Goal: Task Accomplishment & Management: Use online tool/utility

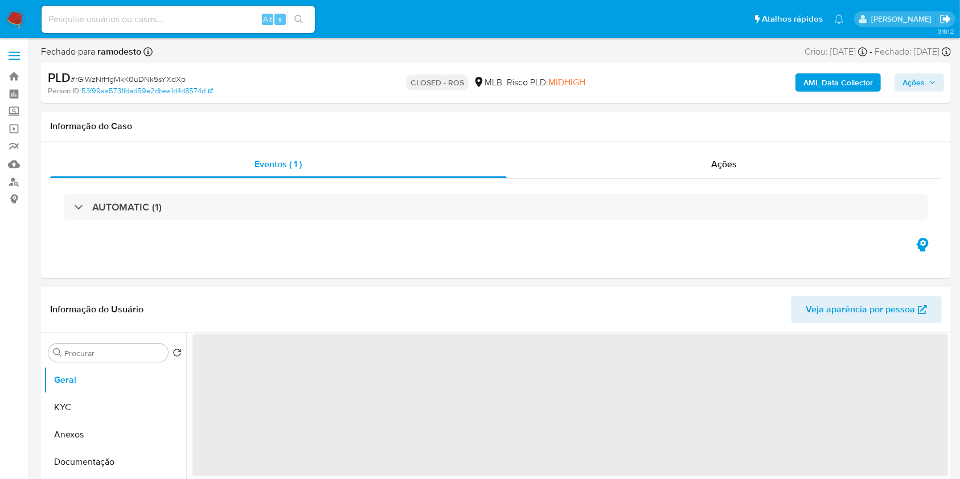
select select "10"
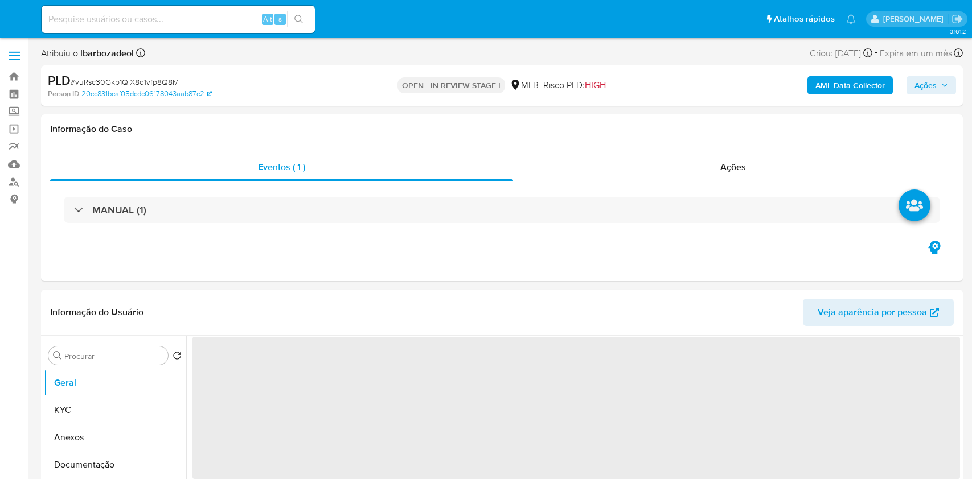
select select "10"
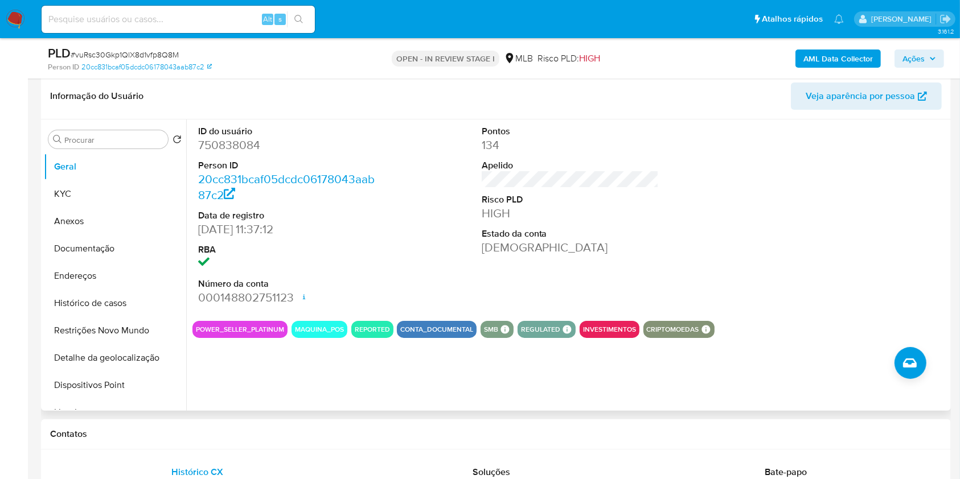
scroll to position [179, 0]
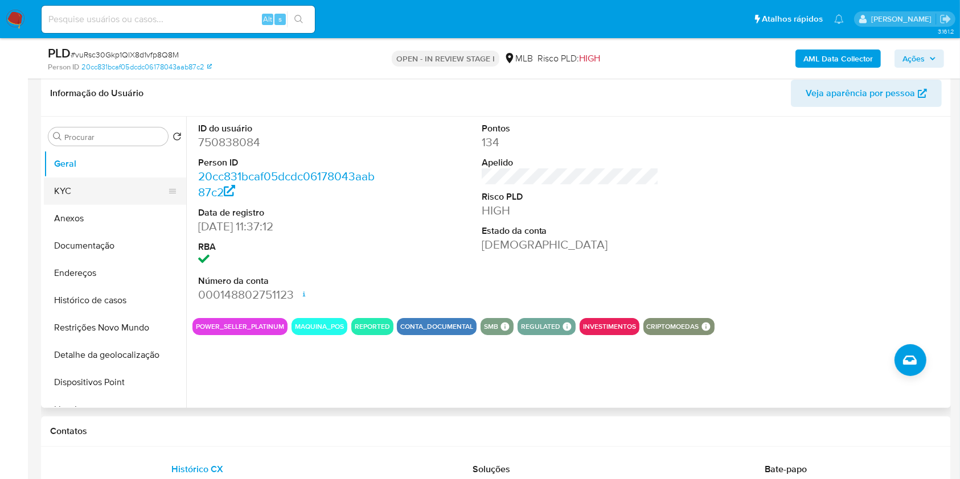
click at [138, 196] on button "KYC" at bounding box center [110, 191] width 133 height 27
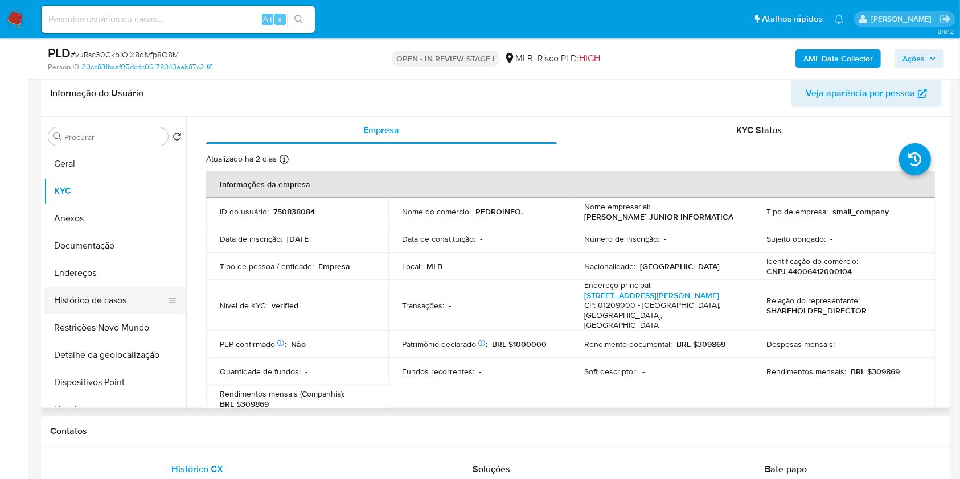
click at [126, 297] on button "Histórico de casos" at bounding box center [110, 300] width 133 height 27
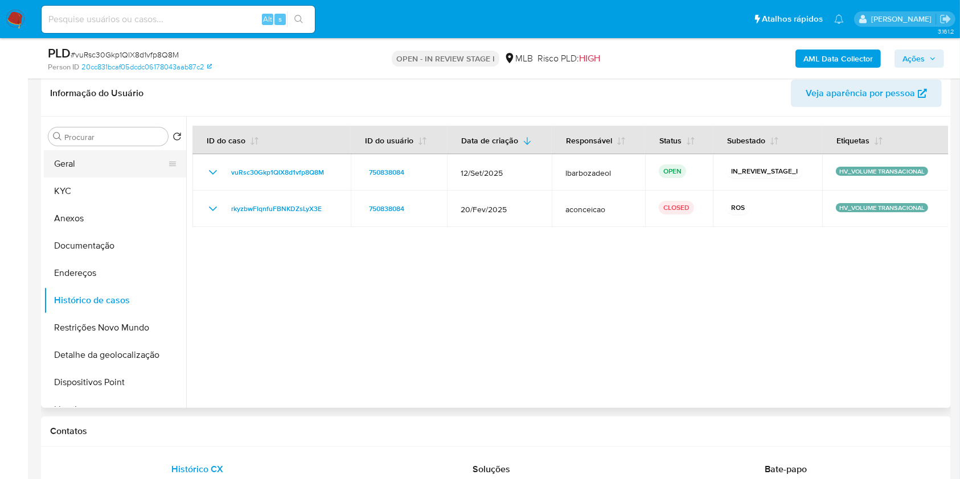
click at [87, 171] on button "Geral" at bounding box center [110, 163] width 133 height 27
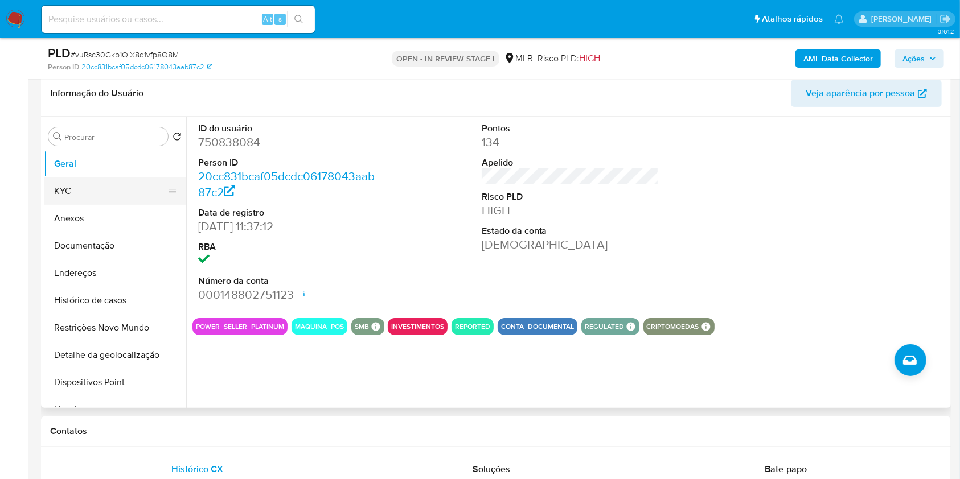
click at [86, 192] on button "KYC" at bounding box center [110, 191] width 133 height 27
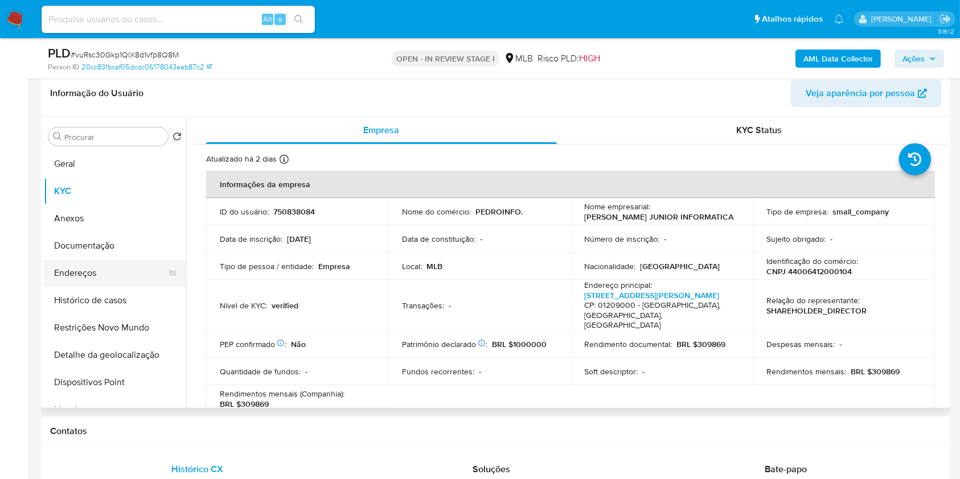
click at [122, 278] on button "Endereços" at bounding box center [110, 273] width 133 height 27
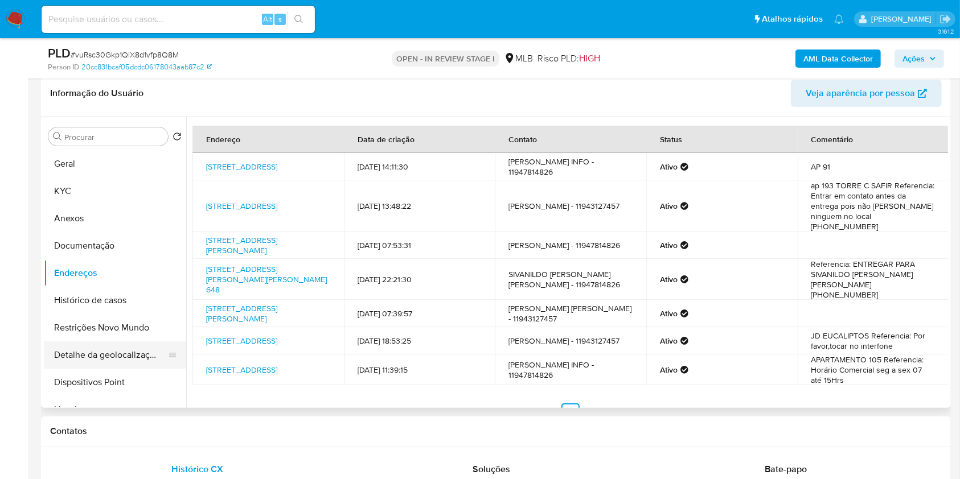
click at [134, 361] on button "Detalhe da geolocalização" at bounding box center [110, 355] width 133 height 27
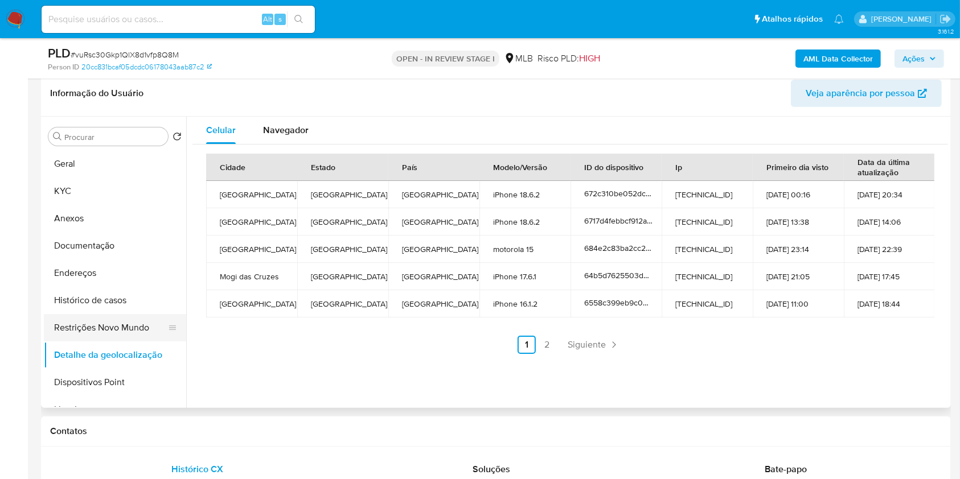
click at [128, 320] on button "Restrições Novo Mundo" at bounding box center [110, 327] width 133 height 27
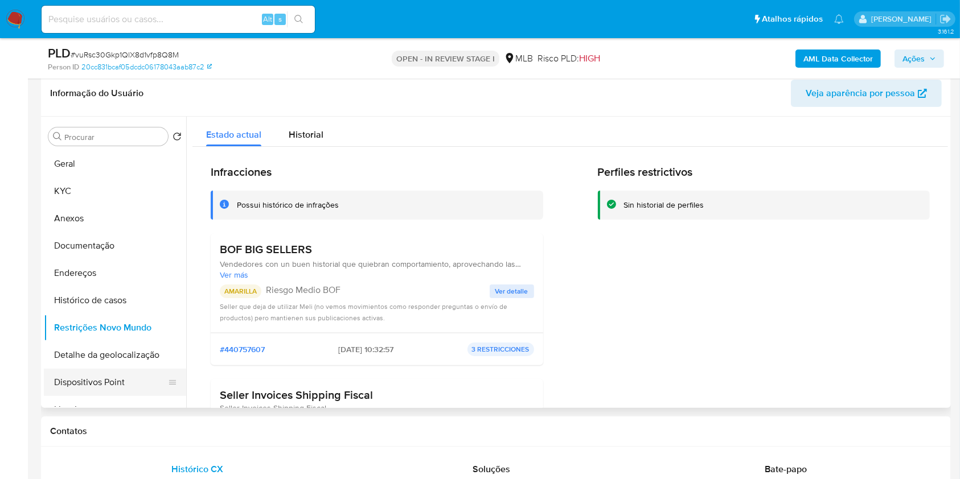
click at [76, 372] on button "Dispositivos Point" at bounding box center [110, 382] width 133 height 27
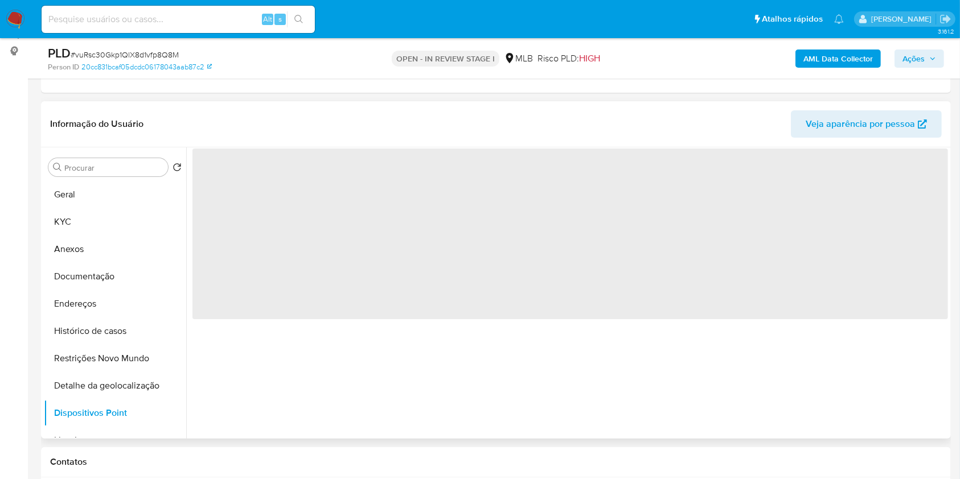
scroll to position [149, 0]
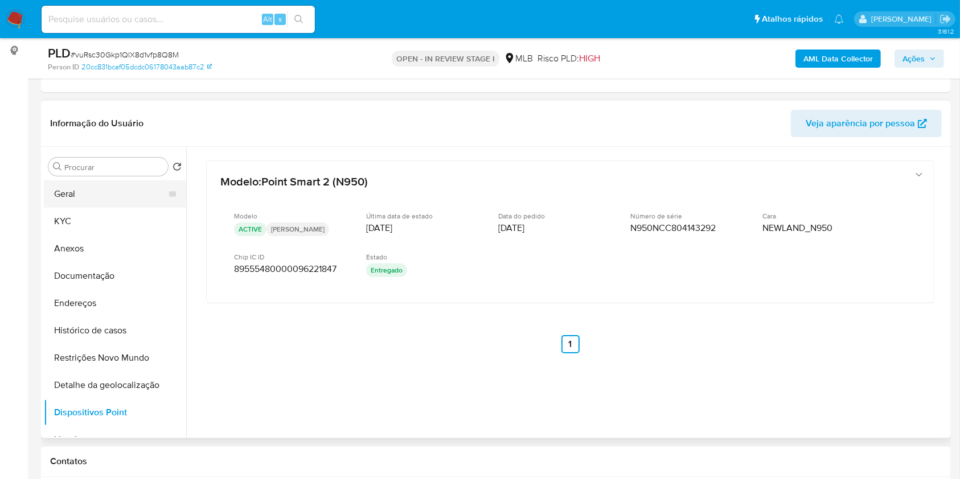
click at [133, 205] on button "Geral" at bounding box center [110, 193] width 133 height 27
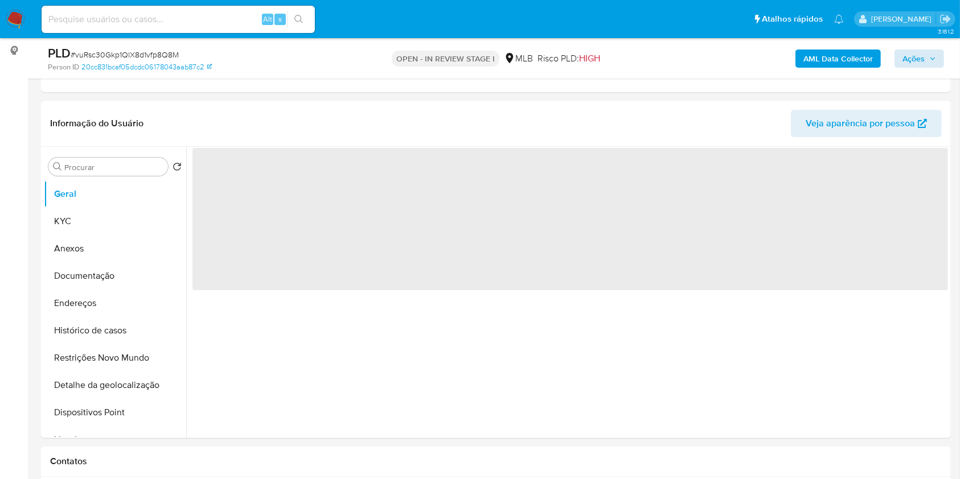
click at [925, 68] on div "AML Data Collector Ações" at bounding box center [795, 58] width 295 height 27
click at [919, 58] on span "Ações" at bounding box center [913, 59] width 22 height 18
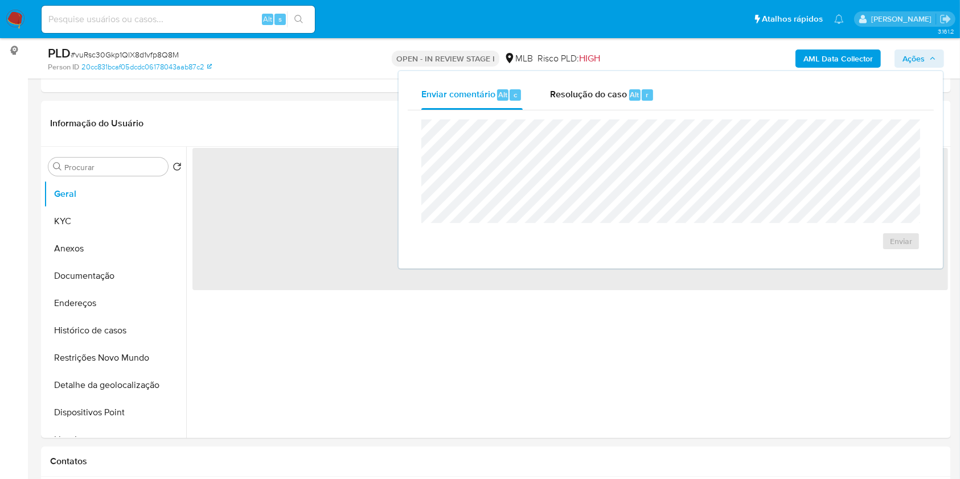
click at [638, 109] on div "Enviar comentário Alt c Resolução do caso Alt r Enviar" at bounding box center [671, 169] width 526 height 179
click at [607, 89] on span "Resolução do caso" at bounding box center [588, 94] width 77 height 13
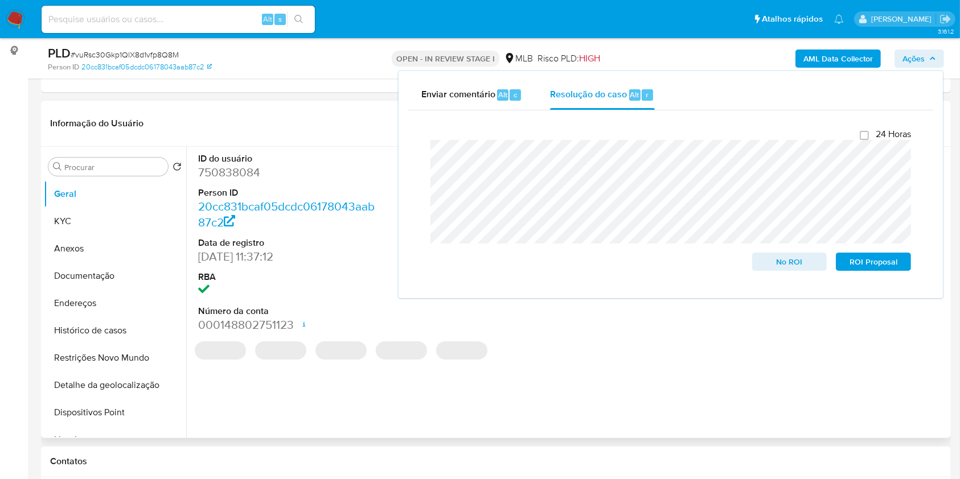
click at [318, 116] on header "Informação do Usuário Veja aparência por pessoa" at bounding box center [495, 123] width 891 height 27
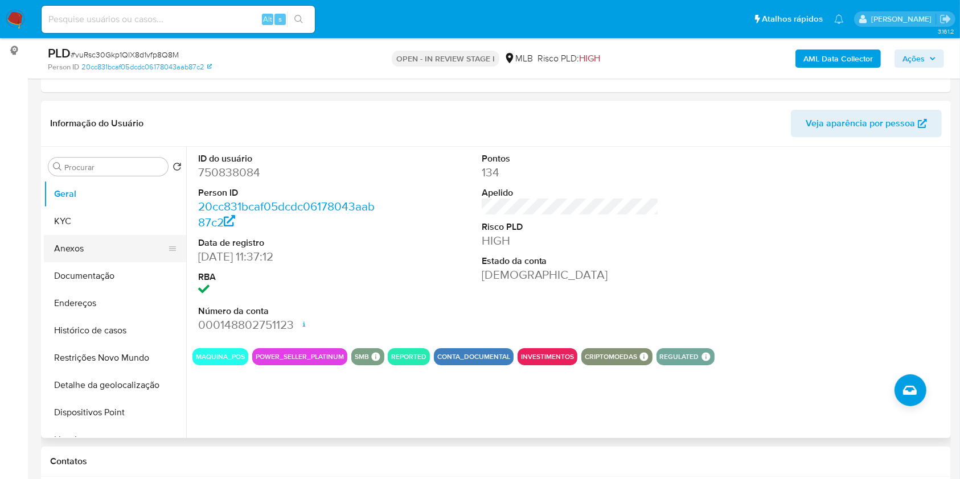
click at [105, 249] on button "Anexos" at bounding box center [110, 248] width 133 height 27
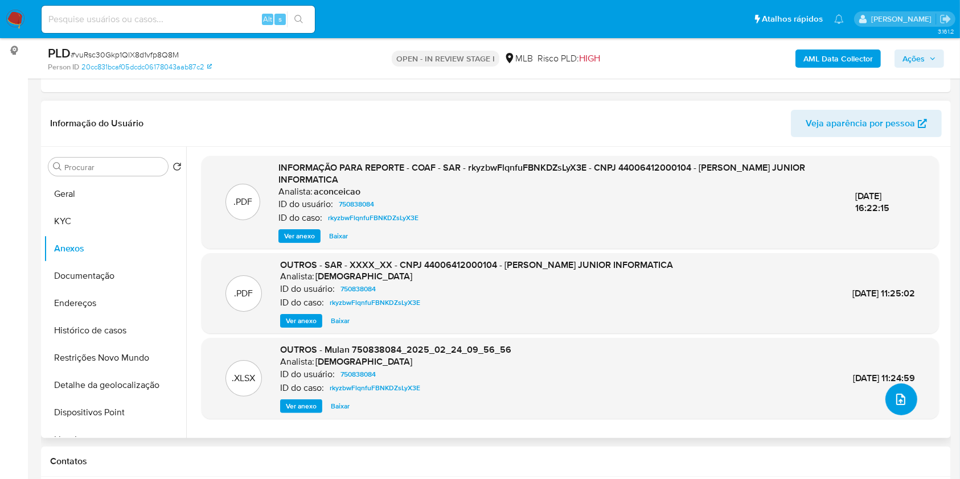
click at [894, 398] on icon "upload-file" at bounding box center [901, 400] width 14 height 14
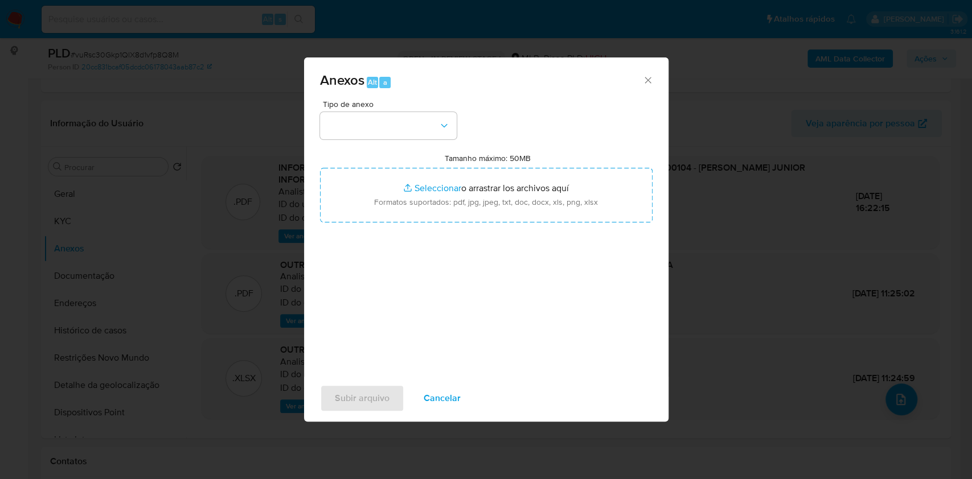
click at [647, 78] on icon "Cerrar" at bounding box center [647, 80] width 11 height 11
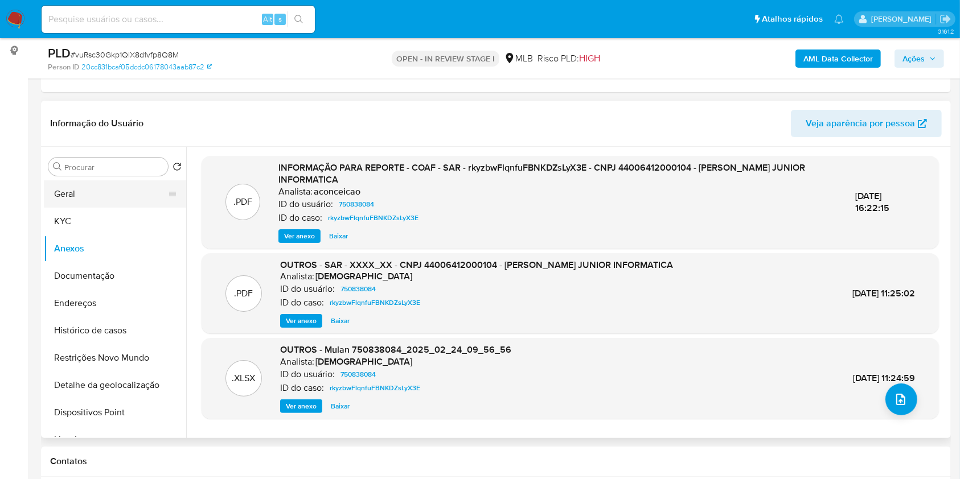
click at [82, 194] on button "Geral" at bounding box center [110, 193] width 133 height 27
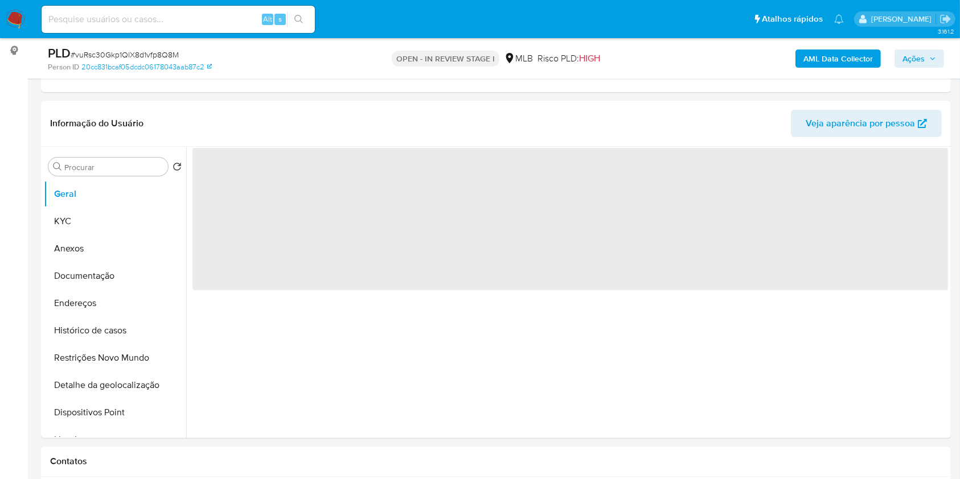
click at [811, 57] on b "AML Data Collector" at bounding box center [837, 59] width 69 height 18
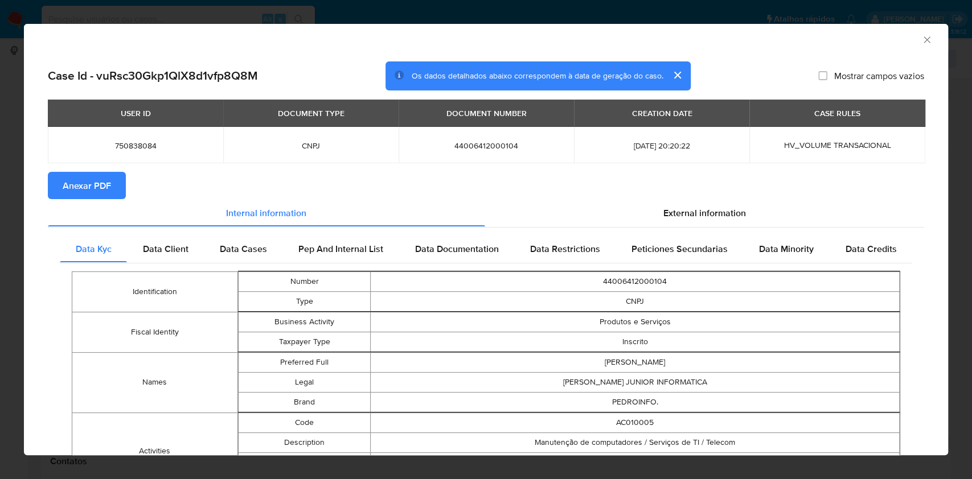
click at [74, 184] on span "Anexar PDF" at bounding box center [87, 185] width 48 height 25
click at [921, 42] on icon "Fechar a janela" at bounding box center [926, 39] width 11 height 11
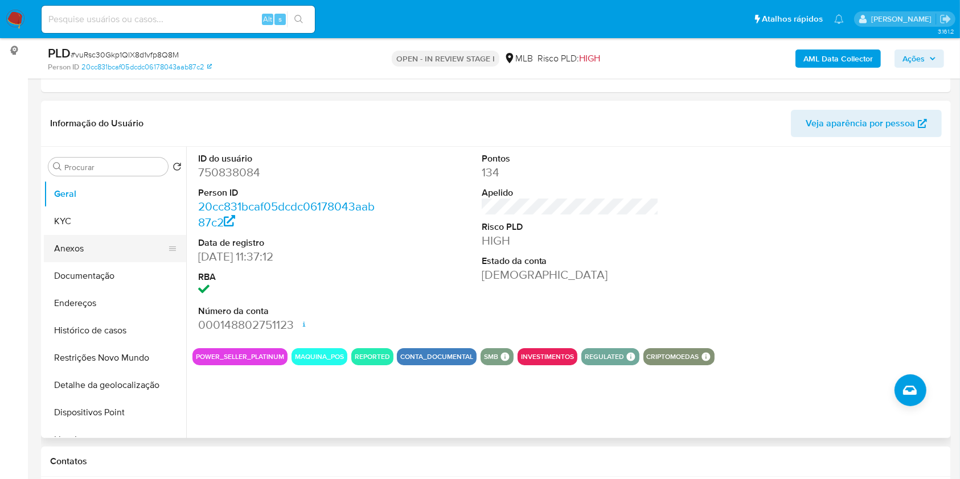
click at [90, 242] on button "Anexos" at bounding box center [110, 248] width 133 height 27
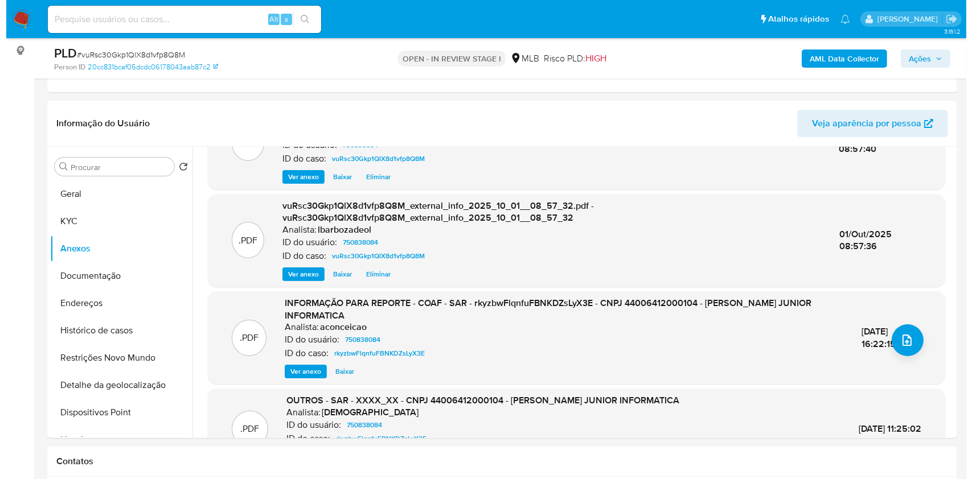
scroll to position [132, 0]
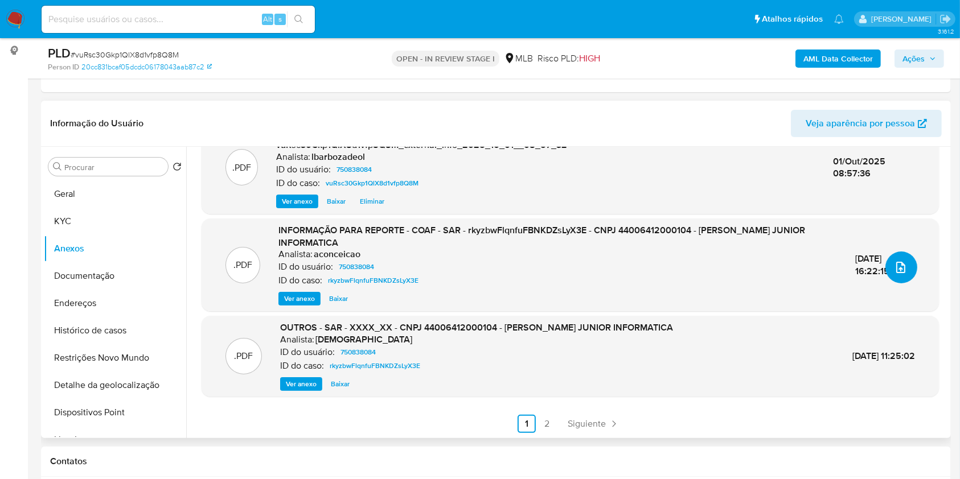
click at [906, 270] on button "upload-file" at bounding box center [901, 268] width 32 height 32
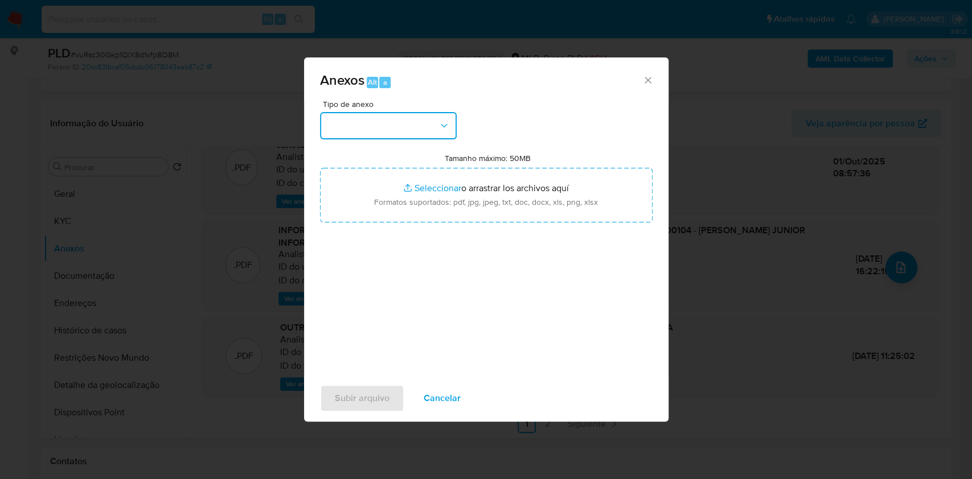
click at [438, 127] on icon "button" at bounding box center [443, 125] width 11 height 11
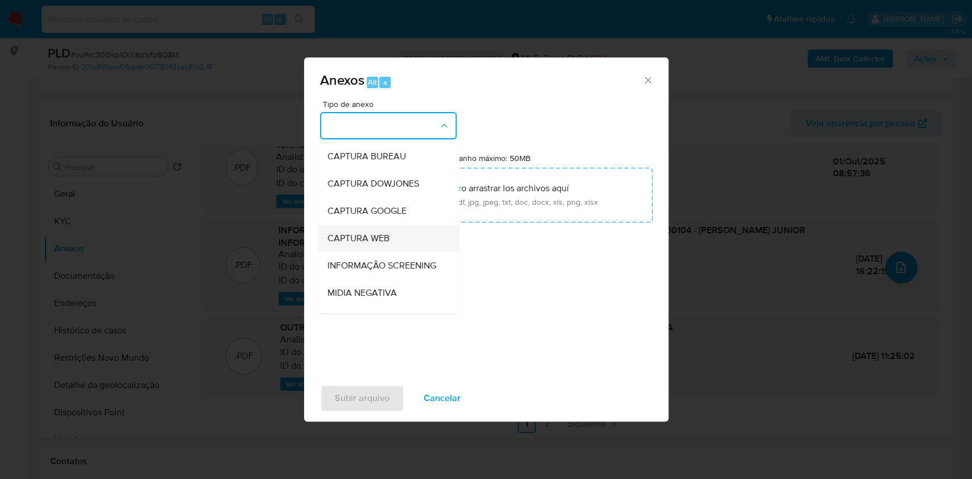
scroll to position [175, 0]
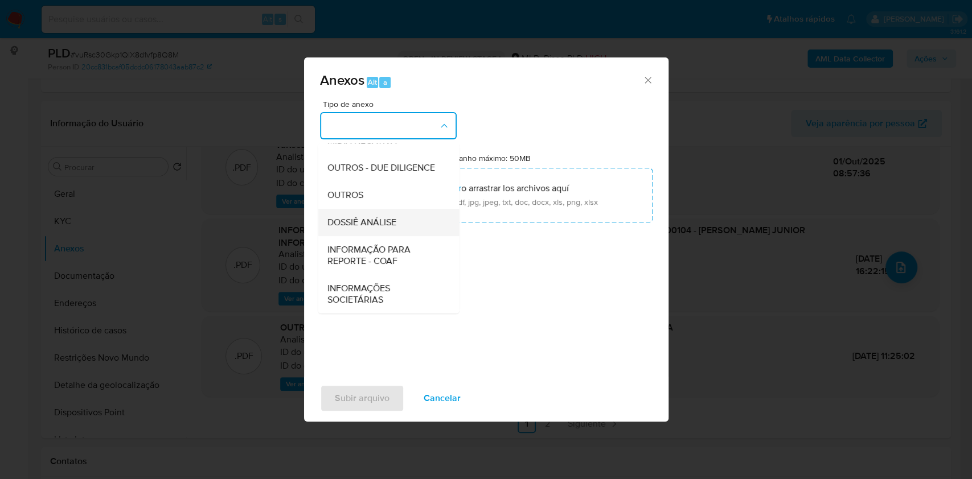
click at [392, 224] on span "DOSSIÊ ANÁLISE" at bounding box center [361, 222] width 69 height 11
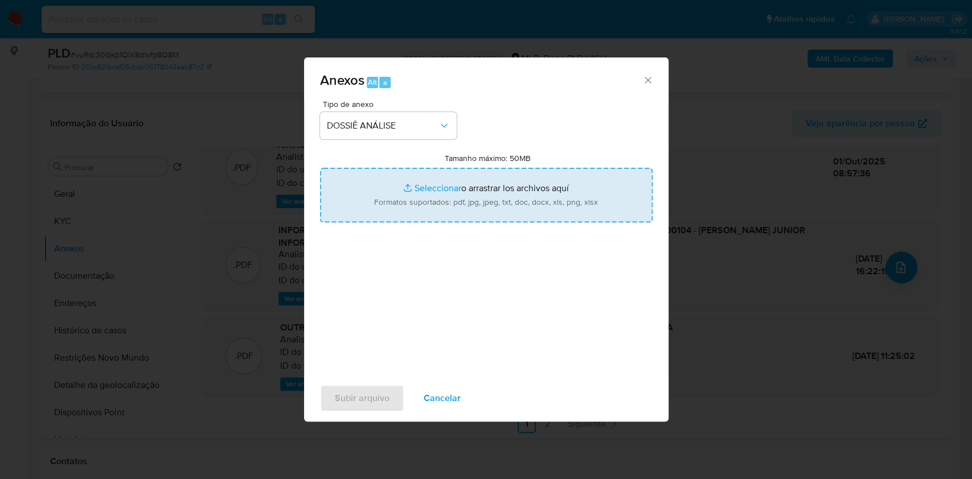
click at [399, 204] on input "Tamanho máximo: 50MB Seleccionar archivos" at bounding box center [486, 195] width 332 height 55
type input "C:\fakepath\Declinio - XXXX - CNPJ 44006412000104 - PEDRO DANTAS DE MENEZES JUN…"
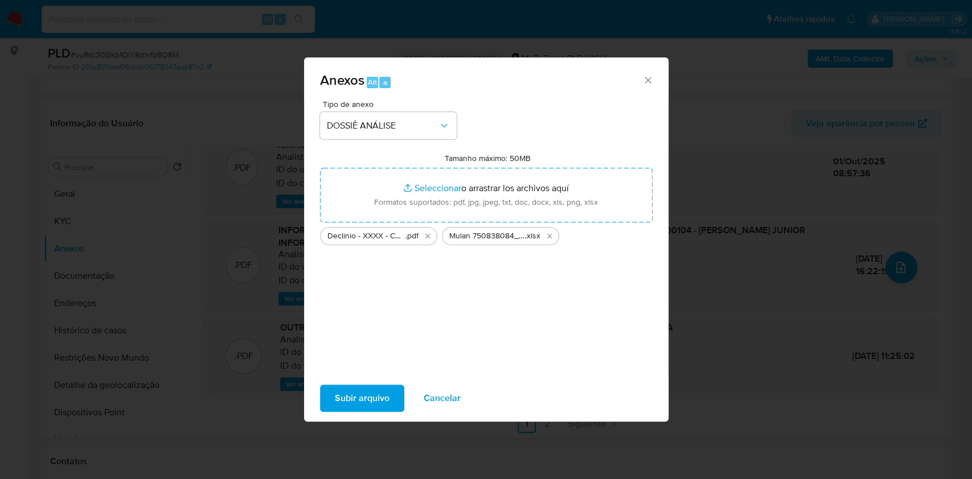
click at [328, 404] on button "Subir arquivo" at bounding box center [362, 398] width 84 height 27
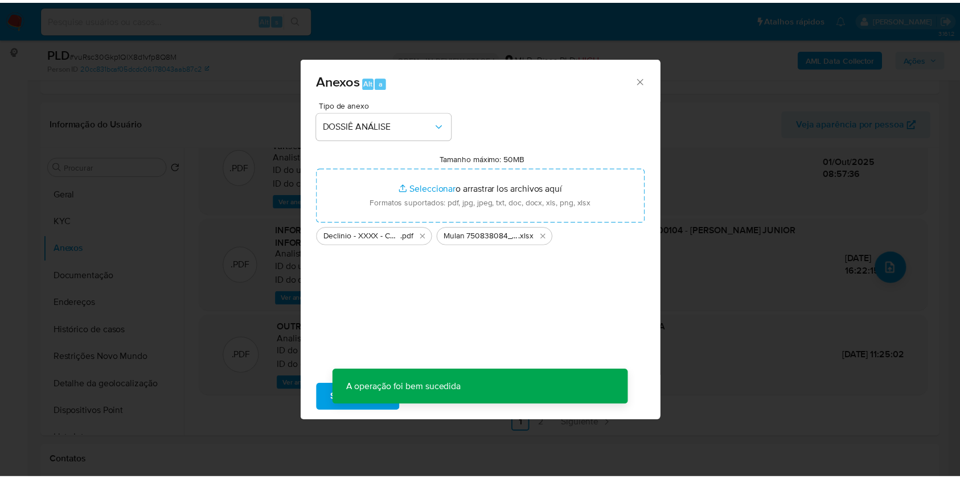
scroll to position [93, 0]
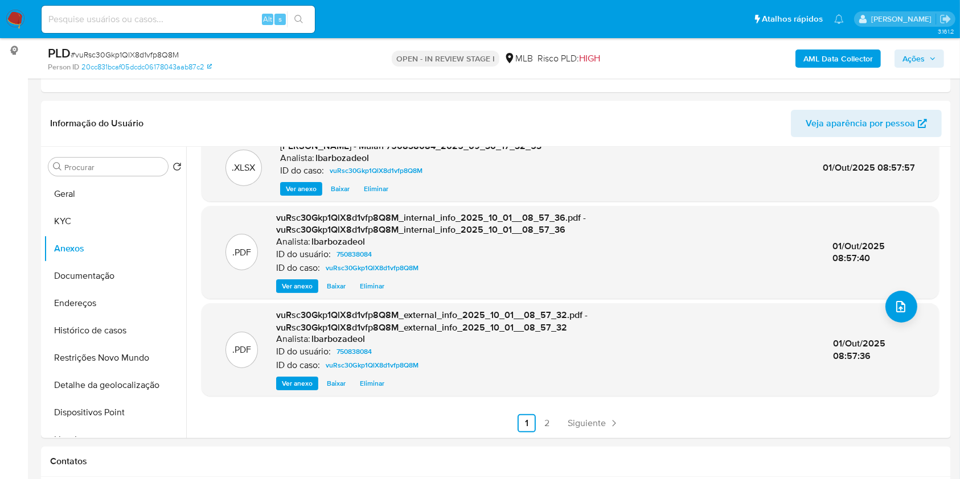
click at [924, 60] on span "Ações" at bounding box center [913, 59] width 22 height 18
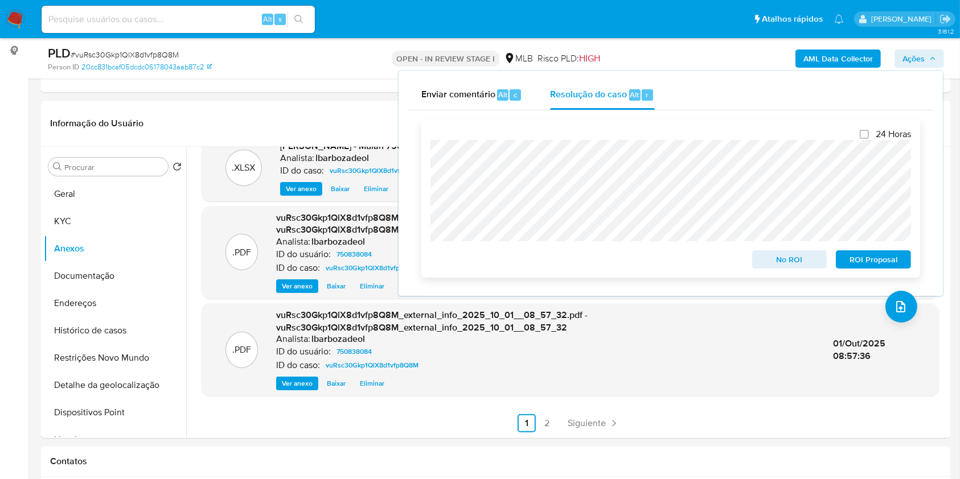
click at [801, 260] on span "No ROI" at bounding box center [789, 260] width 59 height 16
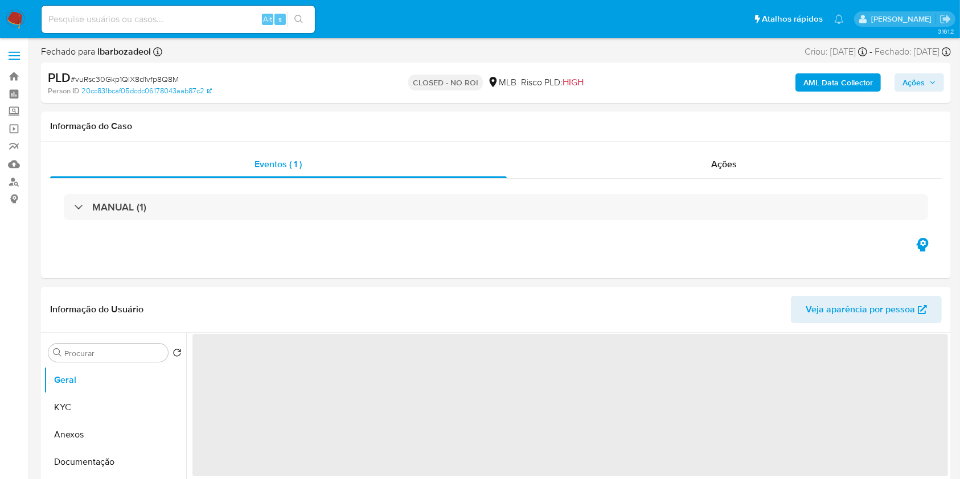
select select "10"
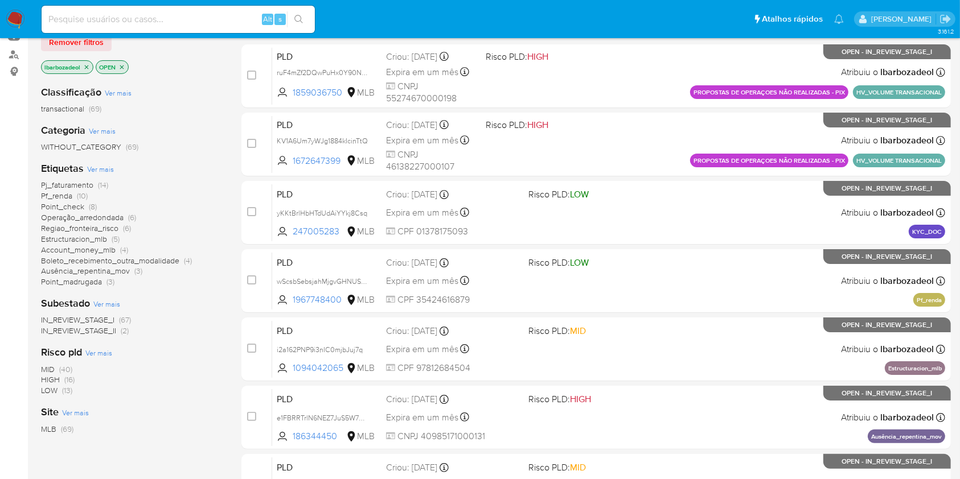
scroll to position [130, 0]
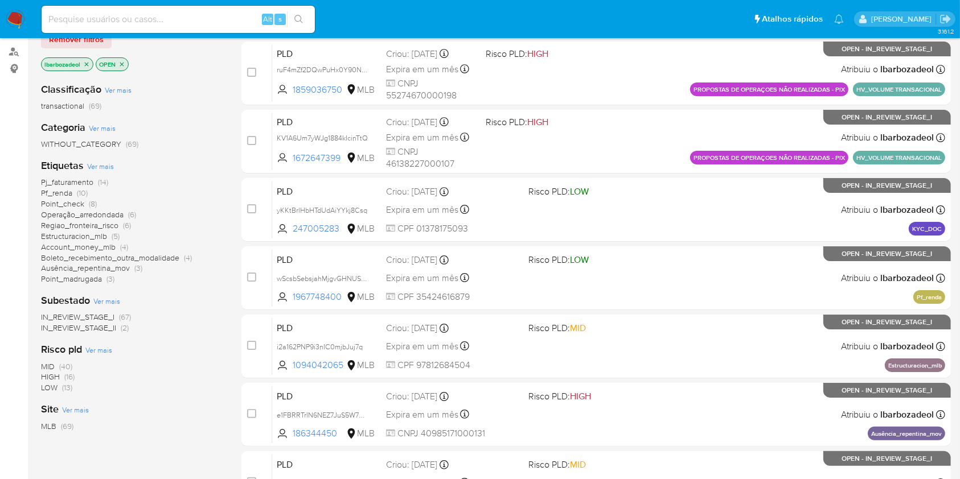
click at [68, 192] on span "Pf_renda" at bounding box center [56, 192] width 31 height 11
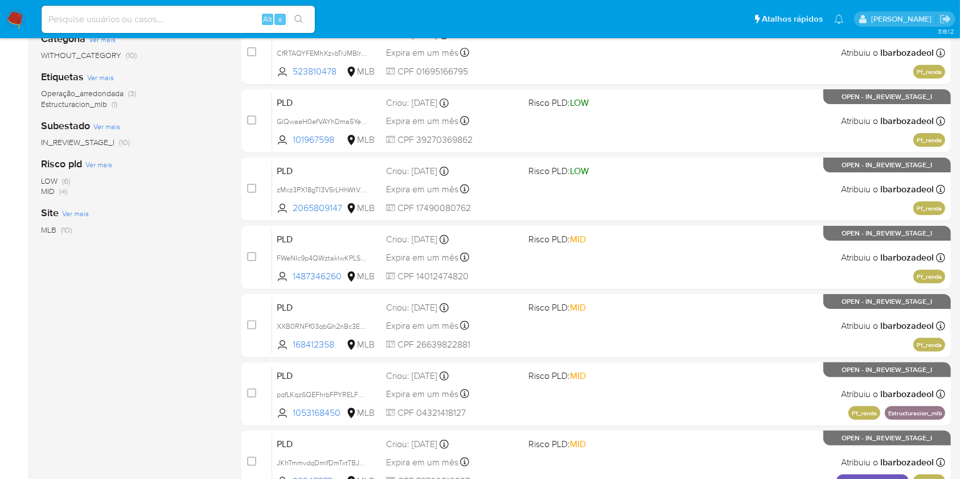
scroll to position [220, 0]
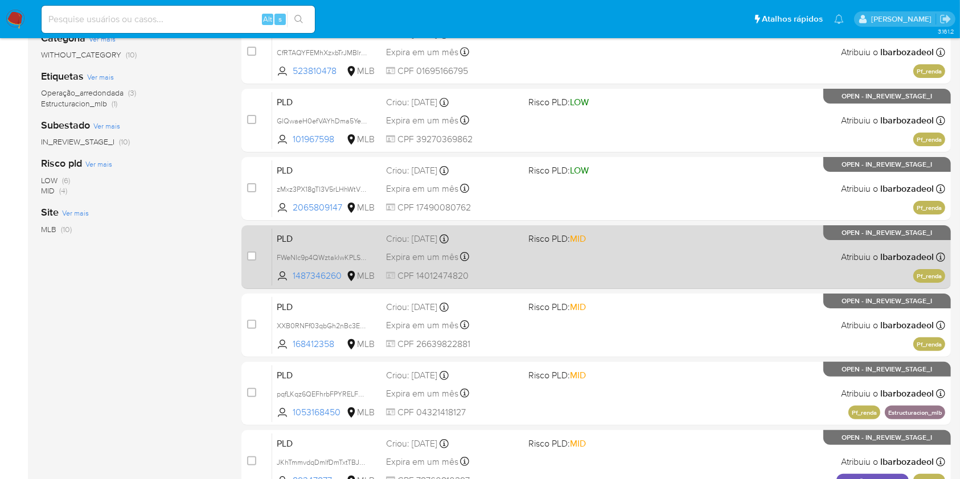
click at [575, 274] on div "PLD FWeNIc9p4QWztaklwKPLSeyR 1487346260 MLB Risco PLD: MID Criou: 12/09/2025 Cr…" at bounding box center [608, 256] width 673 height 57
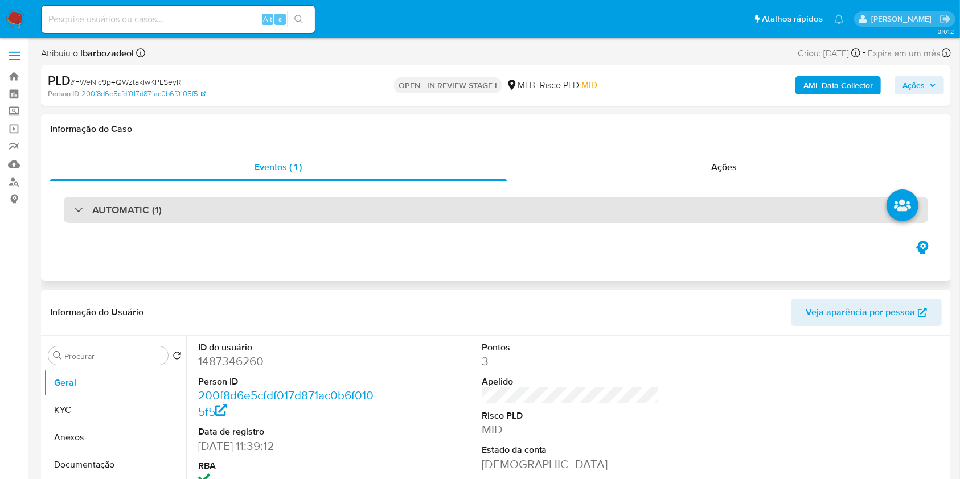
select select "10"
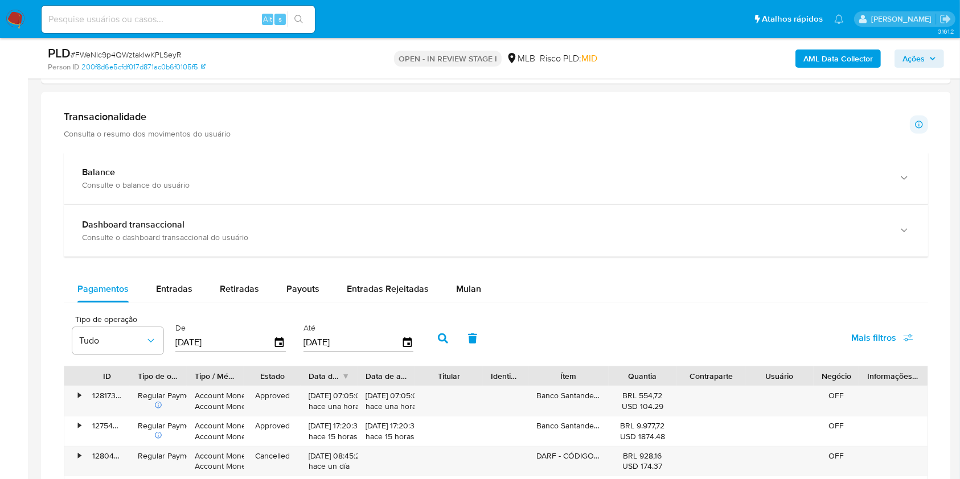
scroll to position [761, 0]
click at [470, 294] on span "Mulan" at bounding box center [468, 289] width 25 height 13
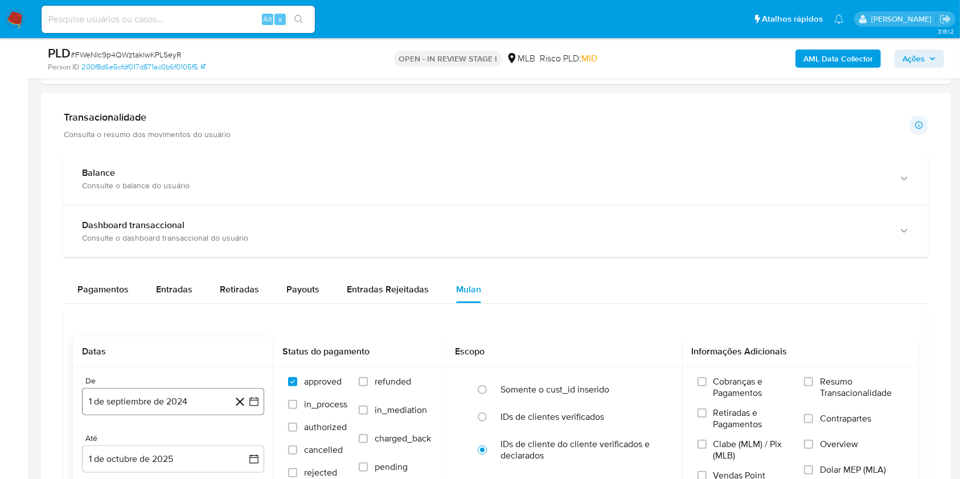
click at [172, 403] on button "1 de septiembre de 2024" at bounding box center [173, 401] width 182 height 27
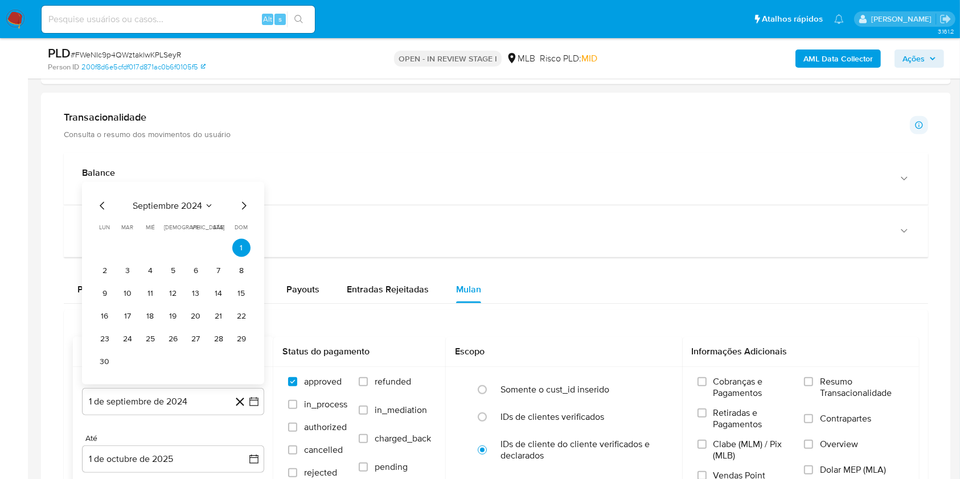
click at [179, 208] on span "septiembre 2024" at bounding box center [167, 205] width 69 height 11
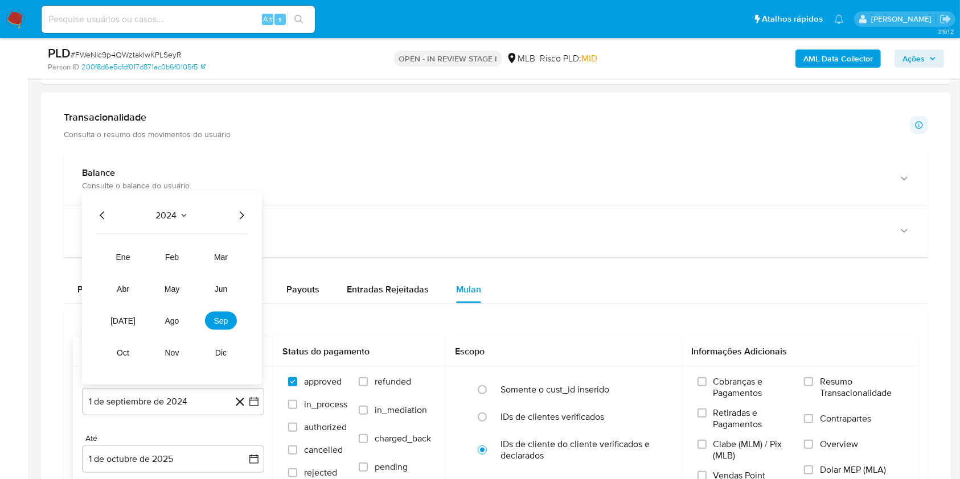
click at [241, 218] on icon "Año siguiente" at bounding box center [242, 216] width 14 height 14
click at [174, 322] on span "ago" at bounding box center [172, 320] width 14 height 9
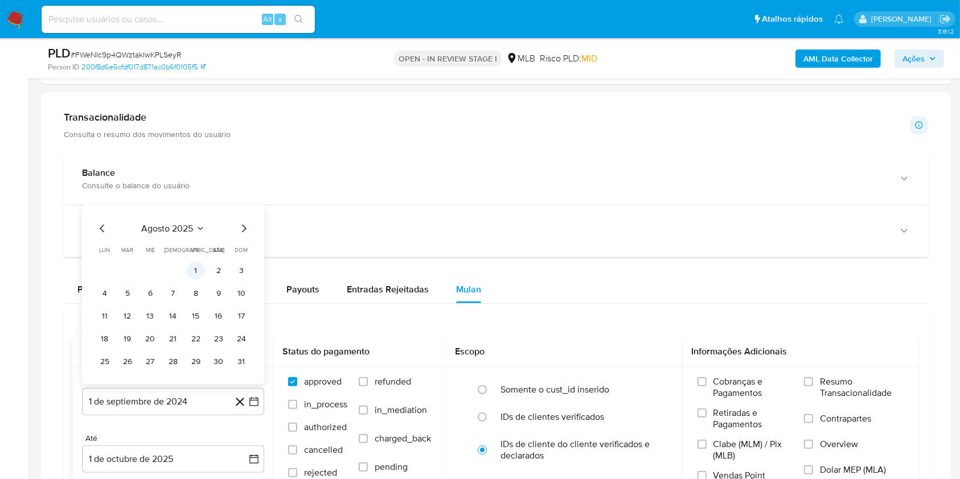
click at [193, 271] on button "1" at bounding box center [196, 271] width 18 height 18
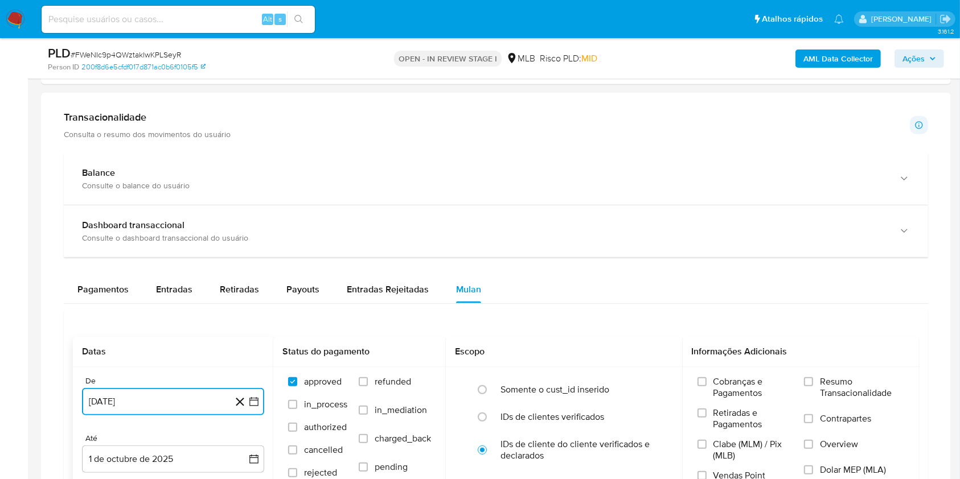
scroll to position [877, 0]
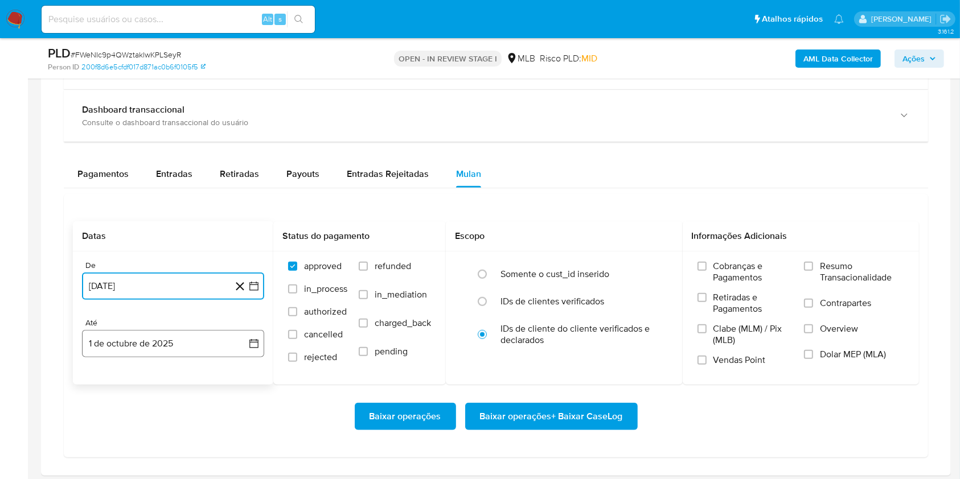
click at [190, 348] on button "1 de octubre de 2025" at bounding box center [173, 343] width 182 height 27
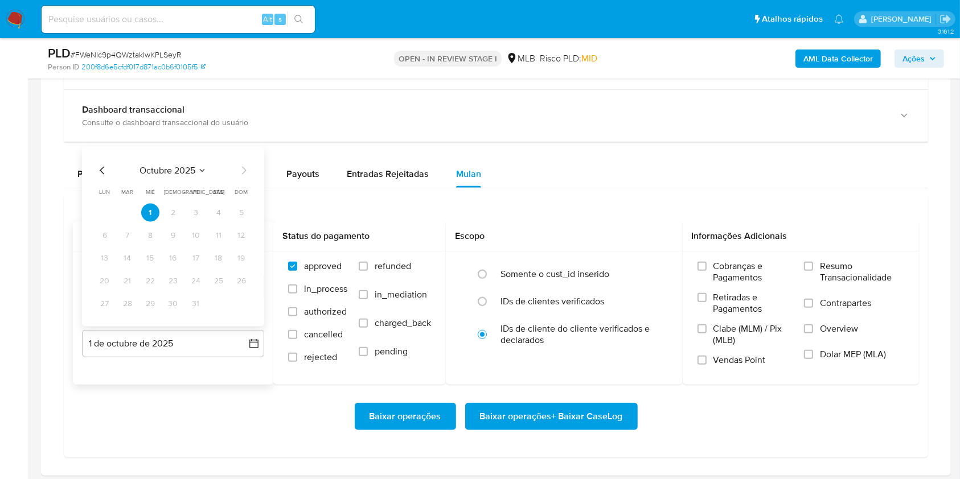
click at [100, 170] on icon "Mes anterior" at bounding box center [102, 171] width 5 height 8
click at [128, 303] on button "30" at bounding box center [127, 304] width 18 height 18
click at [819, 257] on div "Cobranças e Pagamentos Retiradas e Pagamentos Clabe (MLM) / Pix (MLB) Vendas Po…" at bounding box center [800, 318] width 237 height 132
click at [819, 263] on label "Resumo Transacionalidade" at bounding box center [854, 279] width 100 height 37
click at [813, 263] on input "Resumo Transacionalidade" at bounding box center [808, 266] width 9 height 9
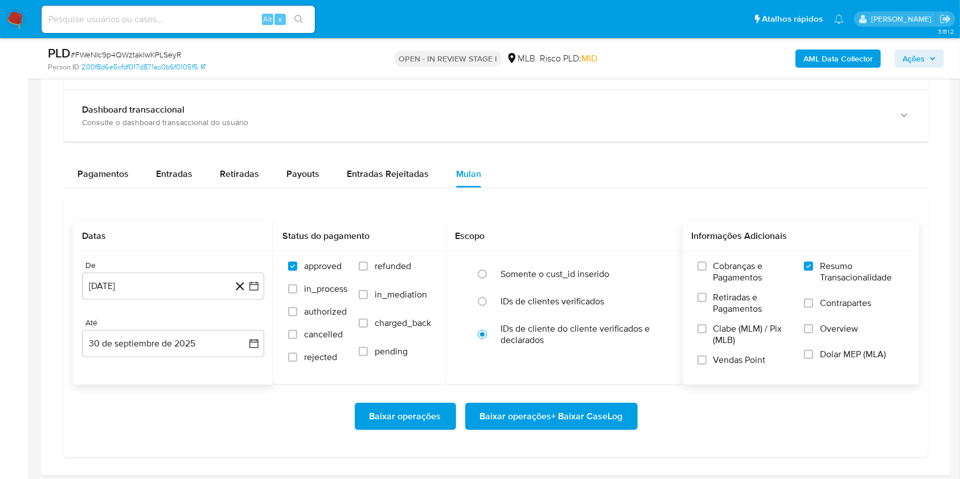
click at [606, 414] on span "Baixar operações + Baixar CaseLog" at bounding box center [551, 416] width 143 height 25
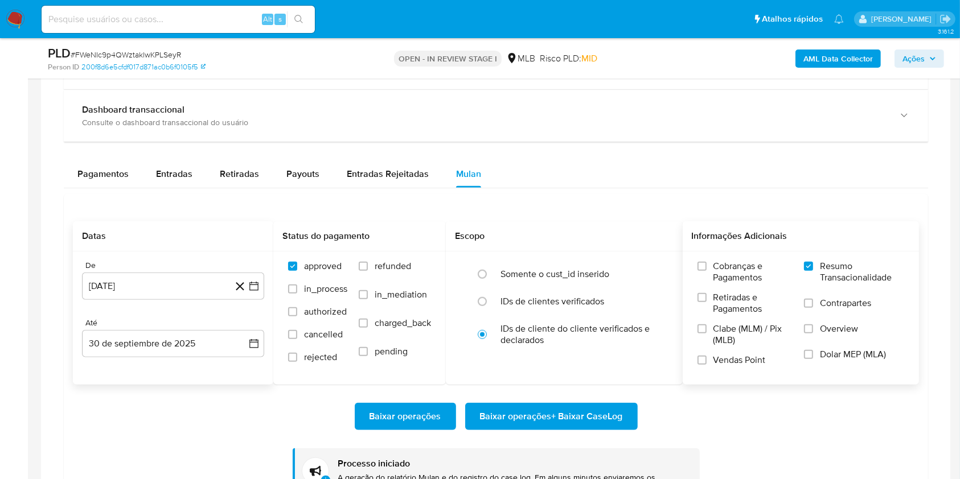
drag, startPoint x: 606, startPoint y: 414, endPoint x: 563, endPoint y: 198, distance: 220.6
click at [563, 198] on div "Datas De 1 de agosto de 2025 1-08-2025 Até 30 de septiembre de 2025 30-09-2025 …" at bounding box center [496, 358] width 864 height 328
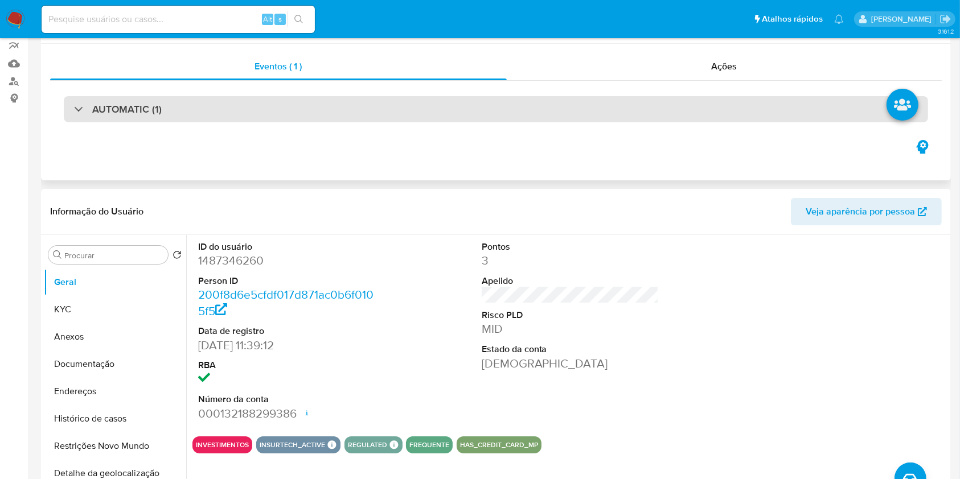
scroll to position [11, 0]
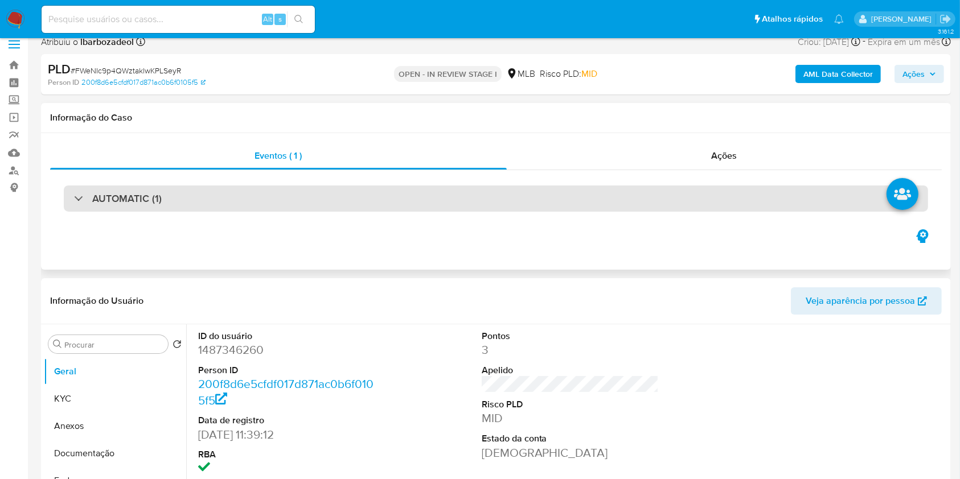
click at [460, 194] on div "AUTOMATIC (1)" at bounding box center [496, 199] width 864 height 26
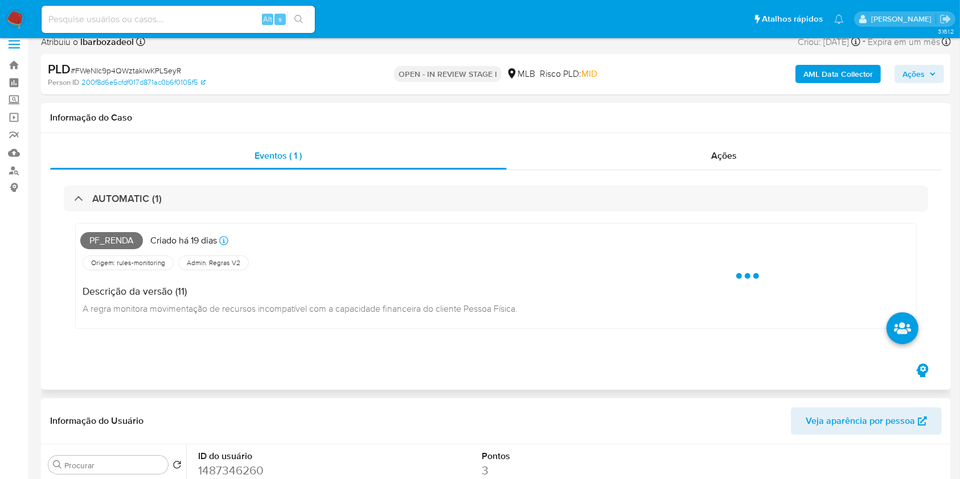
click at [122, 241] on span "Pf_renda" at bounding box center [111, 240] width 63 height 17
copy span "Pf_renda"
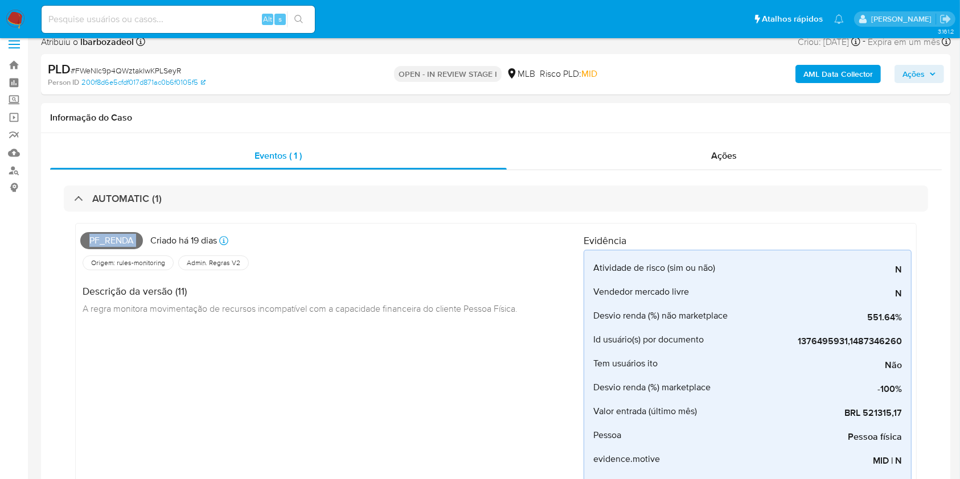
click at [914, 74] on span "Ações" at bounding box center [913, 74] width 22 height 18
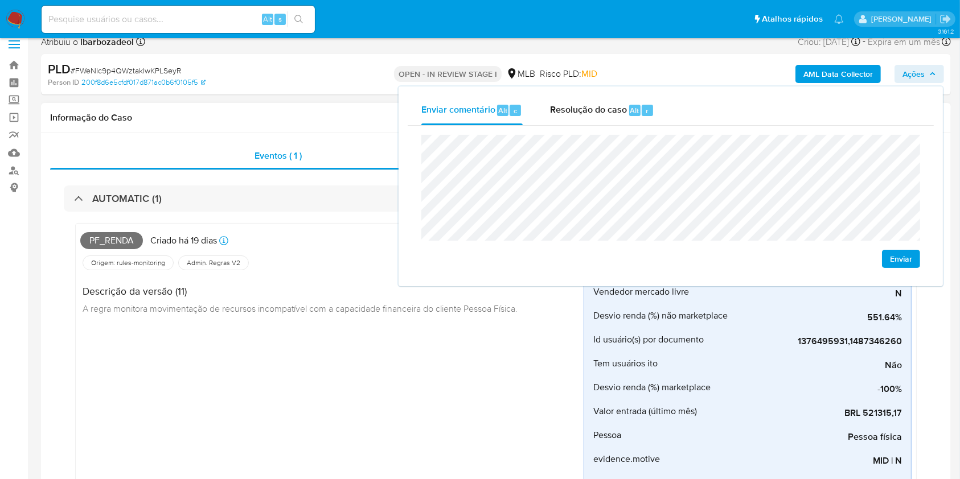
click at [404, 308] on span "A regra monitora movimentação de recursos incompatível com a capacidade finance…" at bounding box center [300, 308] width 435 height 13
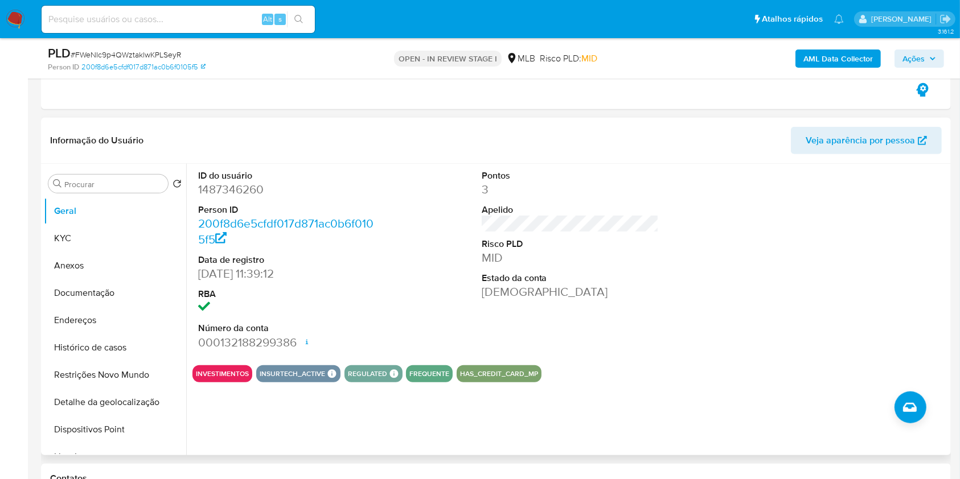
scroll to position [549, 0]
click at [192, 189] on div "ID do usuário 1487346260 Person ID 200f8d6e5cfdf017d871ac0b6f0105f5 Data de reg…" at bounding box center [567, 308] width 762 height 291
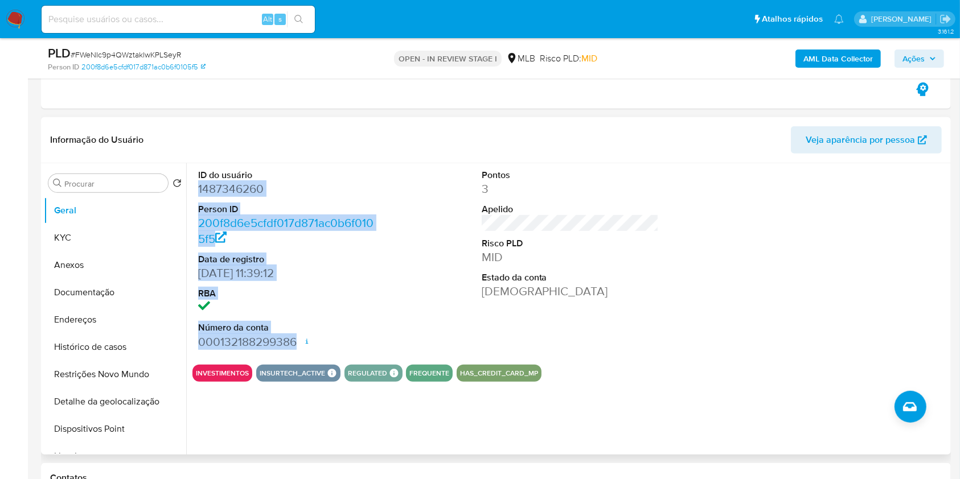
drag, startPoint x: 216, startPoint y: 192, endPoint x: 315, endPoint y: 343, distance: 180.1
click at [315, 343] on div "ID do usuário 1487346260 Person ID 200f8d6e5cfdf017d871ac0b6f0105f5 Data de reg…" at bounding box center [286, 259] width 189 height 192
copy dl "1487346260 Person ID 200f8d6e5cfdf017d871ac0b6f0105f5 Data de registro 21/09/20…"
click at [922, 62] on span "Ações" at bounding box center [913, 59] width 22 height 18
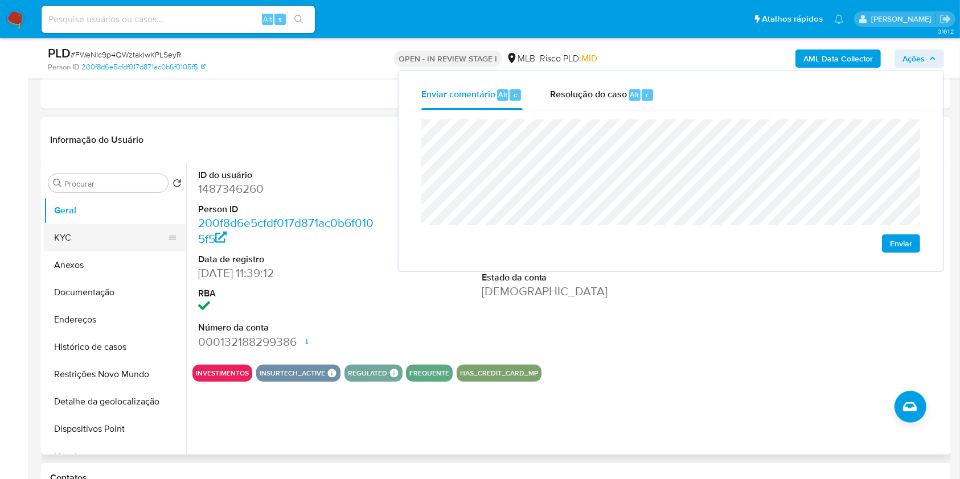
click at [144, 240] on button "KYC" at bounding box center [110, 237] width 133 height 27
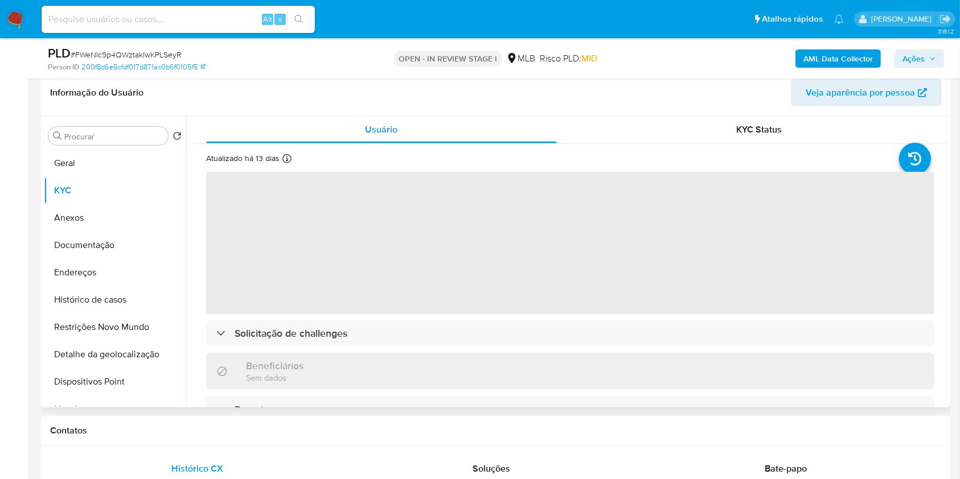
scroll to position [583, 0]
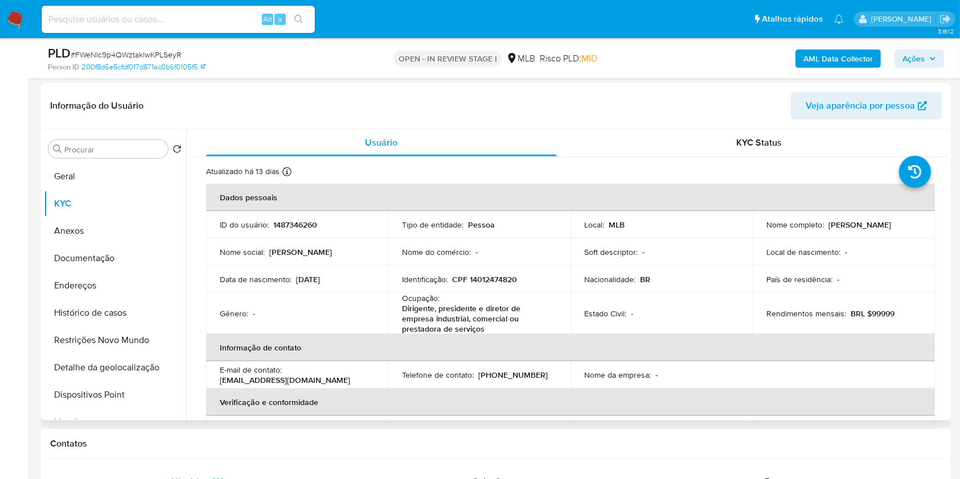
click at [476, 276] on p "CPF 14012474820" at bounding box center [484, 279] width 65 height 10
copy p "14012474820"
click at [918, 57] on span "Ações" at bounding box center [913, 59] width 22 height 18
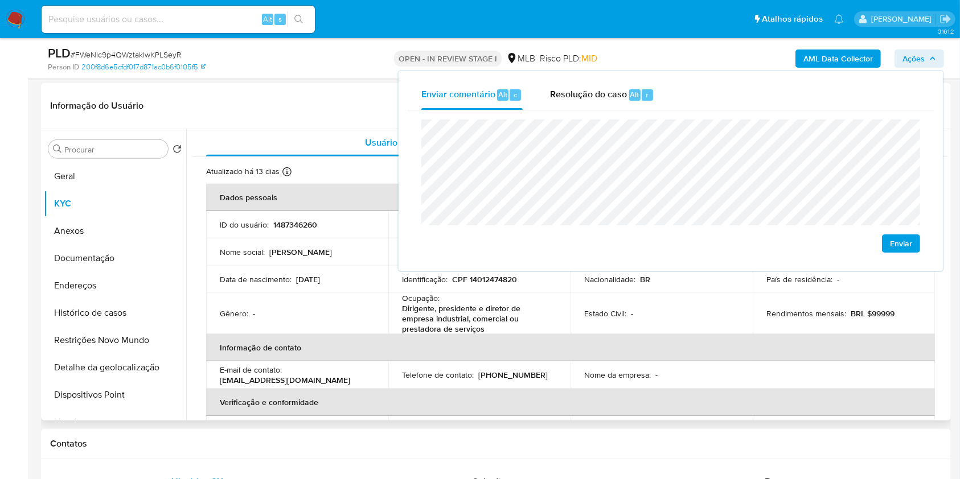
click at [494, 303] on p "Dirigente, presidente e diretor de empresa industrial, comercial ou prestadora …" at bounding box center [477, 318] width 150 height 31
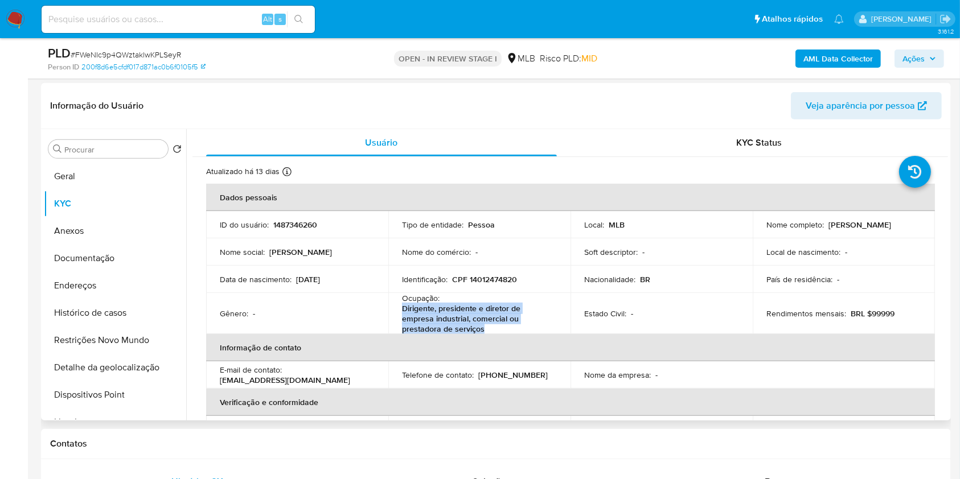
drag, startPoint x: 400, startPoint y: 307, endPoint x: 494, endPoint y: 327, distance: 96.6
click at [491, 328] on td "Ocupação : Dirigente, presidente e diretor de empresa industrial, comercial ou …" at bounding box center [479, 313] width 182 height 41
copy p "Dirigente, presidente e diretor de empresa industrial, comercial ou prestadora …"
click at [919, 57] on span "Ações" at bounding box center [913, 59] width 22 height 18
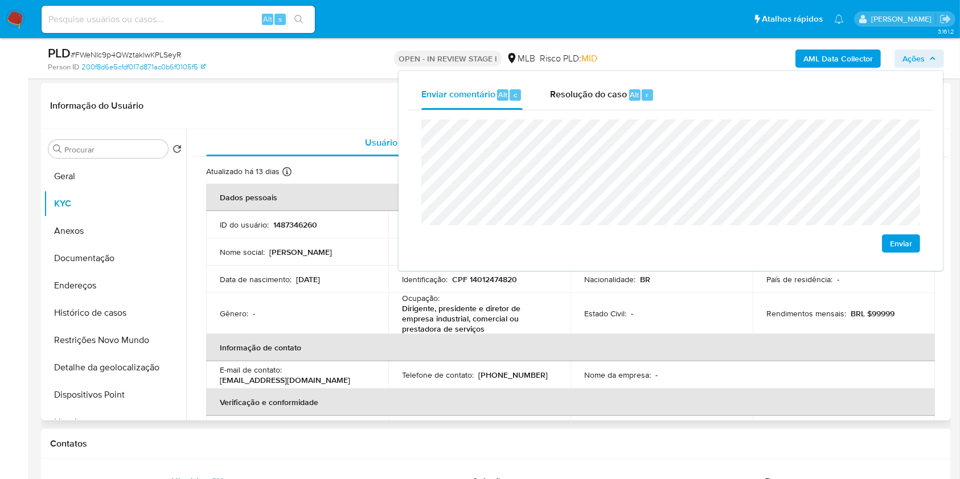
click at [667, 326] on td "Estado Civil : -" at bounding box center [661, 313] width 182 height 41
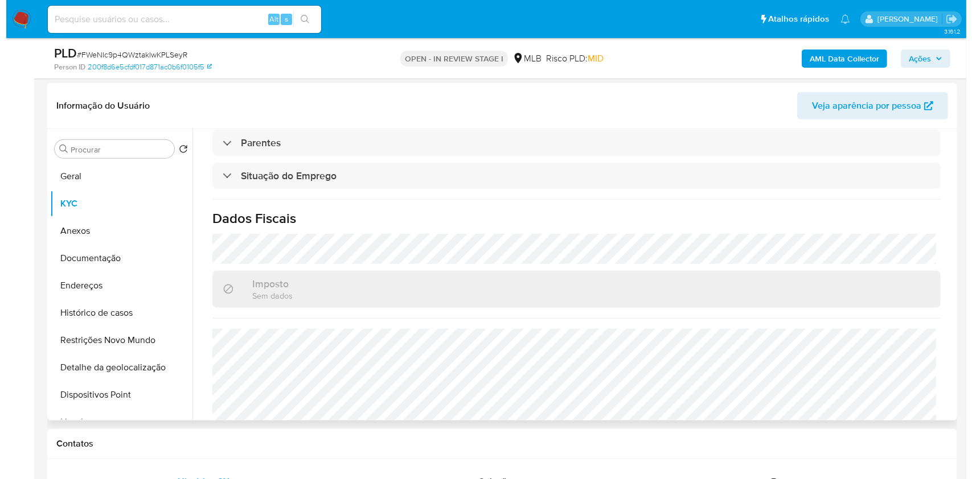
scroll to position [497, 0]
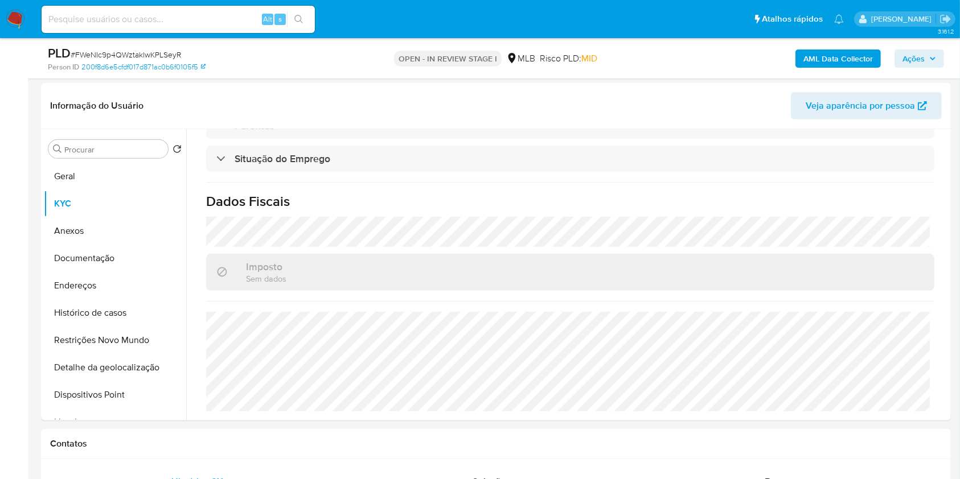
click at [918, 39] on div "PLD # FWeNIc9p4QWztaklwKPLSeyR Person ID 200f8d6e5cfdf017d871ac0b6f0105f5 OPEN …" at bounding box center [496, 58] width 910 height 40
click at [915, 52] on span "Ações" at bounding box center [913, 59] width 22 height 18
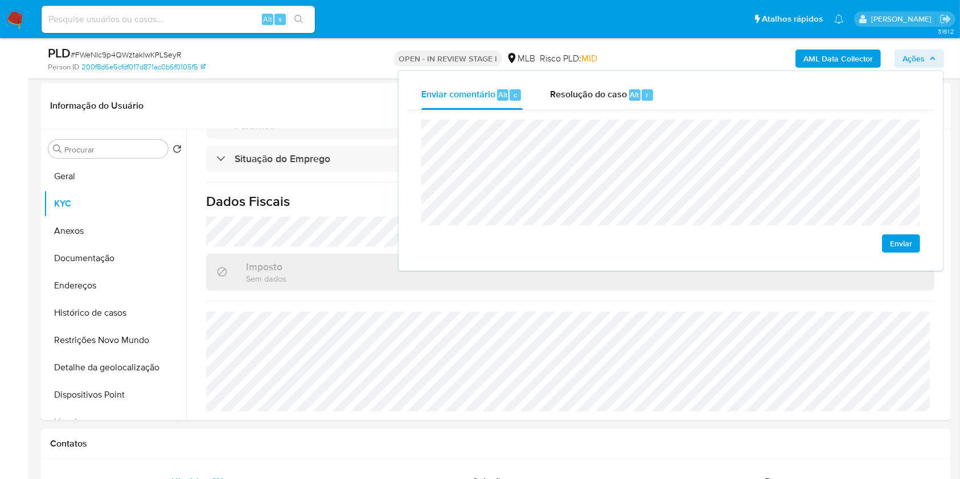
click at [811, 52] on b "AML Data Collector" at bounding box center [837, 59] width 69 height 18
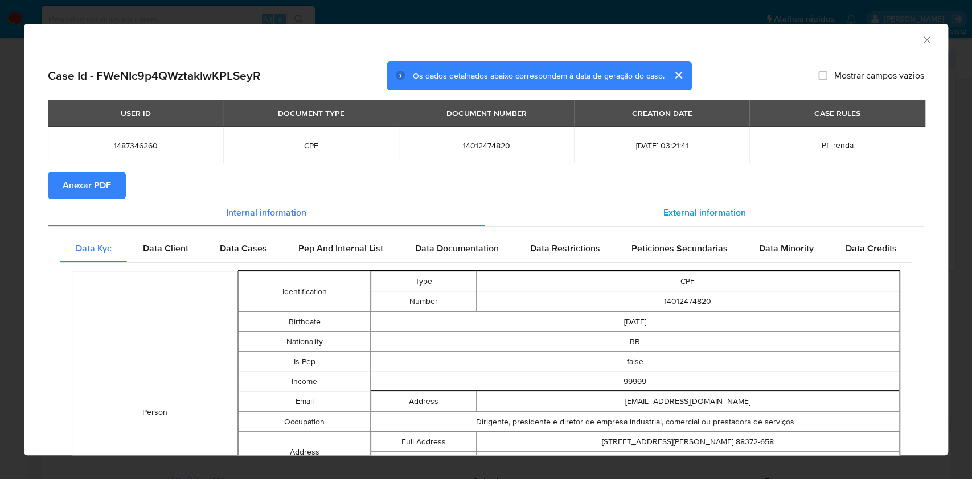
click at [619, 219] on div "External information" at bounding box center [704, 212] width 439 height 27
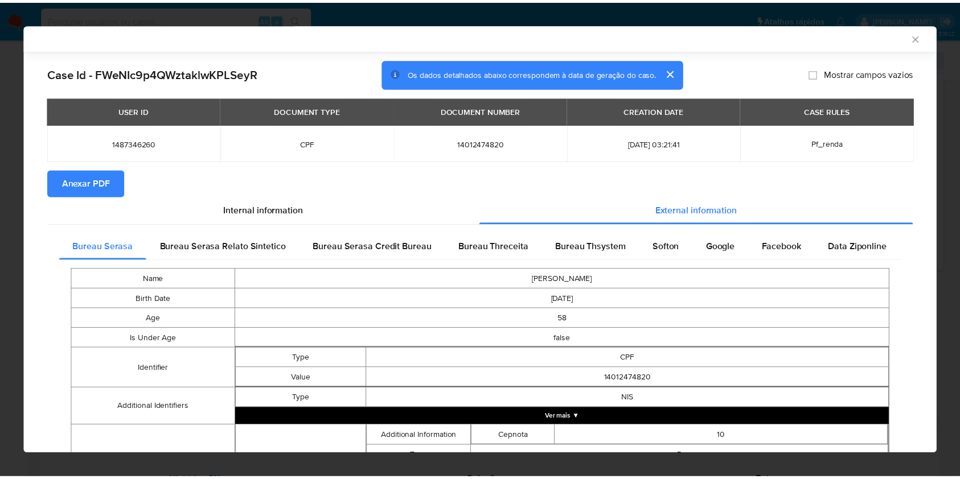
scroll to position [326, 0]
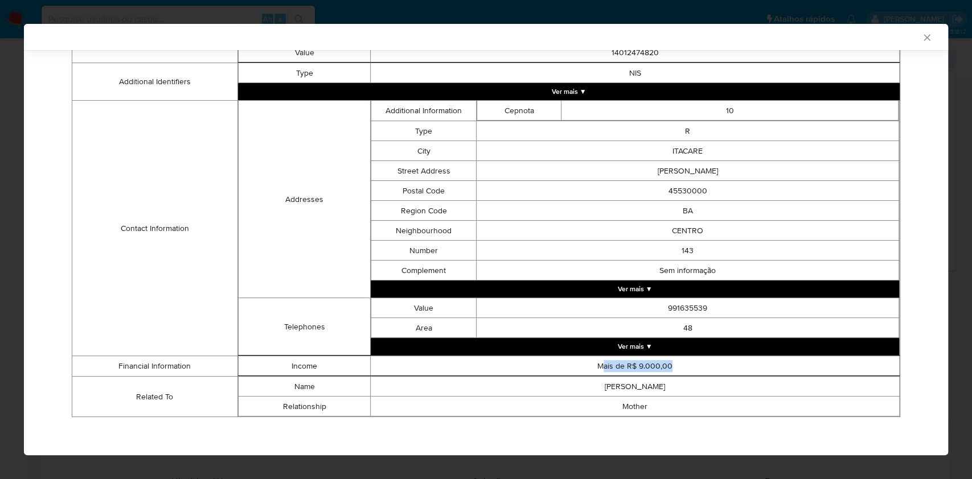
drag, startPoint x: 662, startPoint y: 363, endPoint x: 594, endPoint y: 366, distance: 67.8
click at [594, 366] on td "Mais de R$ 9.000,00" at bounding box center [635, 366] width 529 height 20
click at [587, 367] on td "Mais de R$ 9.000,00" at bounding box center [635, 366] width 529 height 20
click at [593, 365] on td "Mais de R$ 9.000,00" at bounding box center [635, 366] width 529 height 20
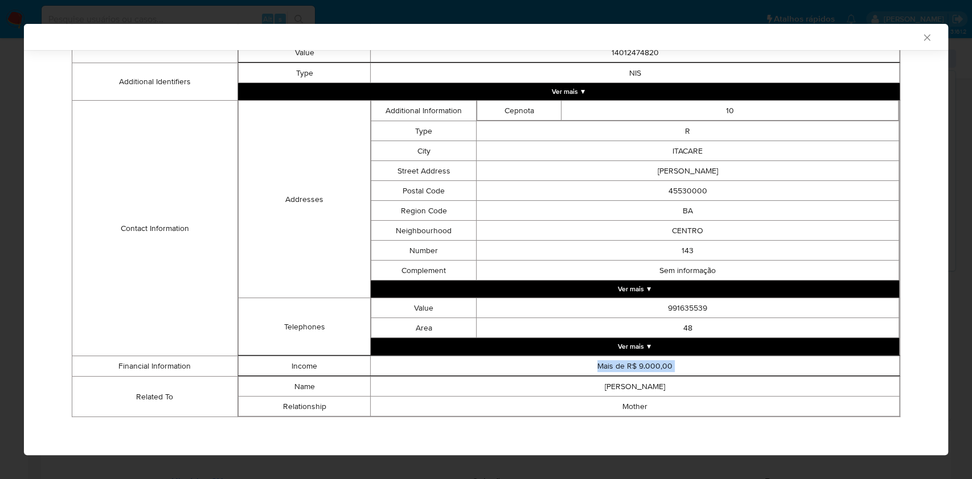
click at [593, 365] on td "Mais de R$ 9.000,00" at bounding box center [635, 366] width 529 height 20
copy td "Mais de R$ 9.000,00"
click at [921, 36] on icon "Fechar a janela" at bounding box center [926, 37] width 11 height 11
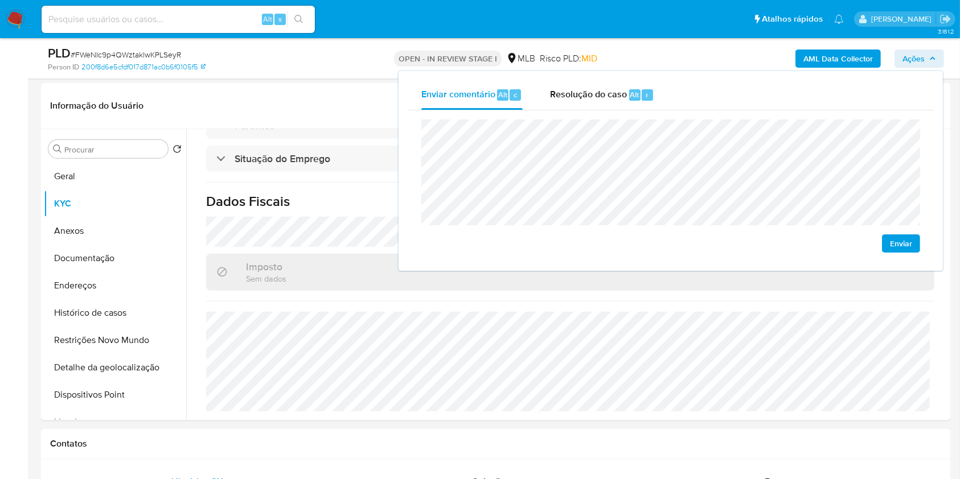
click at [927, 64] on span "Ações" at bounding box center [919, 59] width 34 height 16
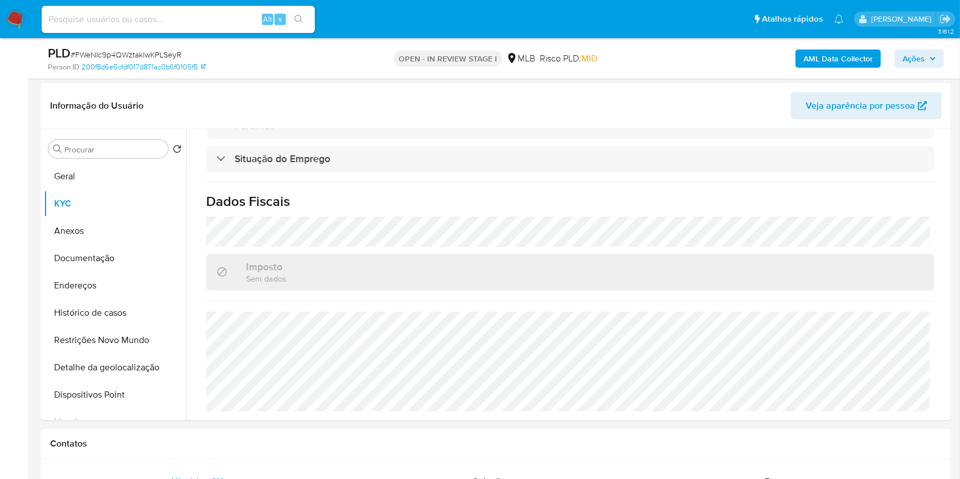
click at [912, 58] on span "Ações" at bounding box center [913, 59] width 22 height 18
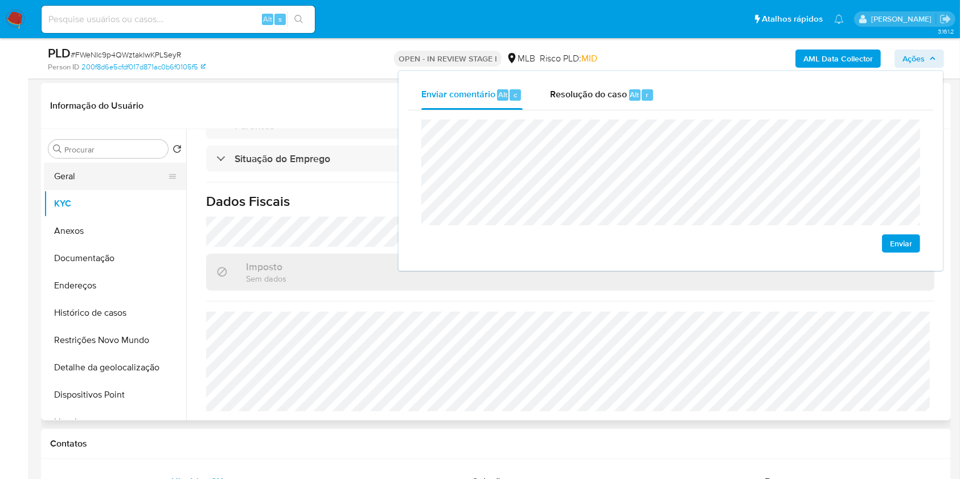
click at [127, 171] on button "Geral" at bounding box center [110, 176] width 133 height 27
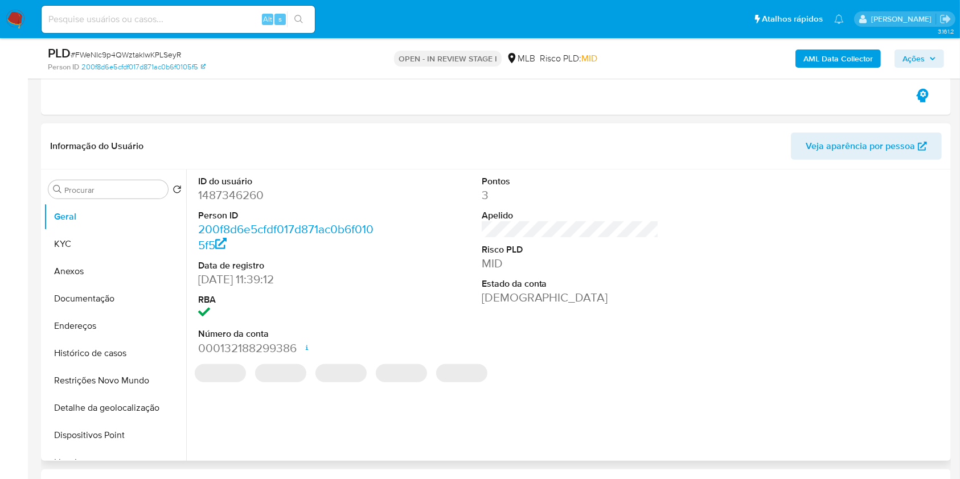
scroll to position [549, 0]
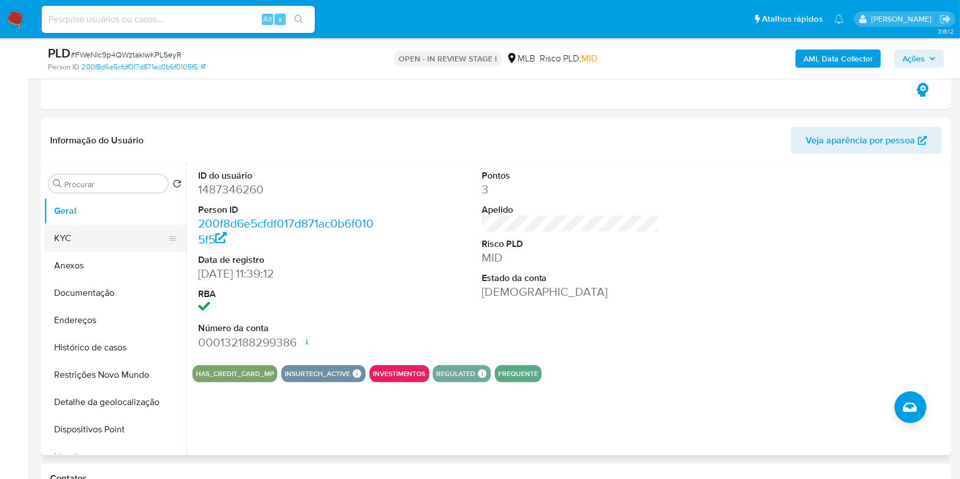
click at [140, 240] on button "KYC" at bounding box center [110, 238] width 133 height 27
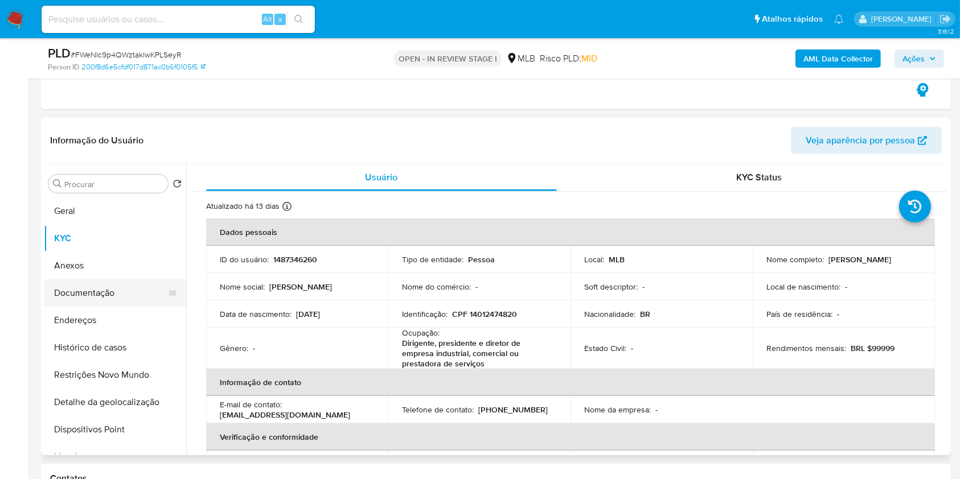
click at [104, 303] on button "Documentação" at bounding box center [110, 292] width 133 height 27
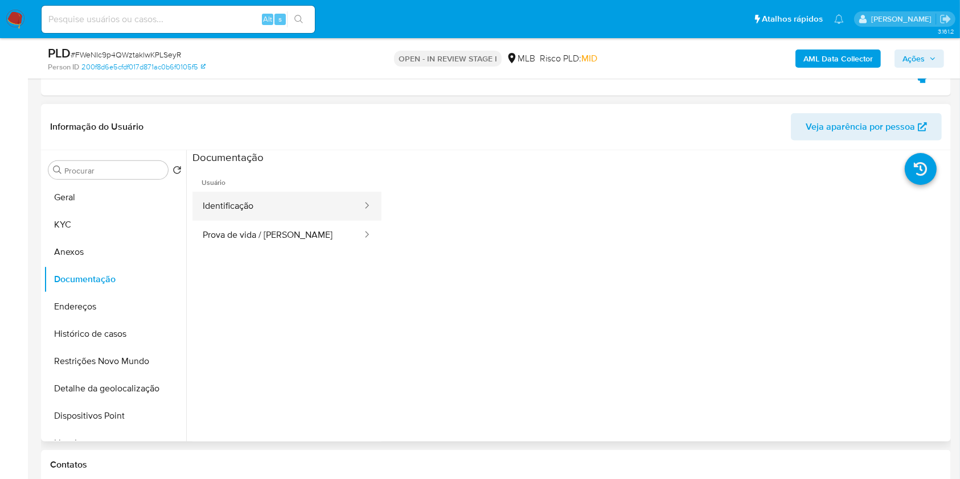
click at [278, 211] on button "Identificação" at bounding box center [277, 206] width 171 height 29
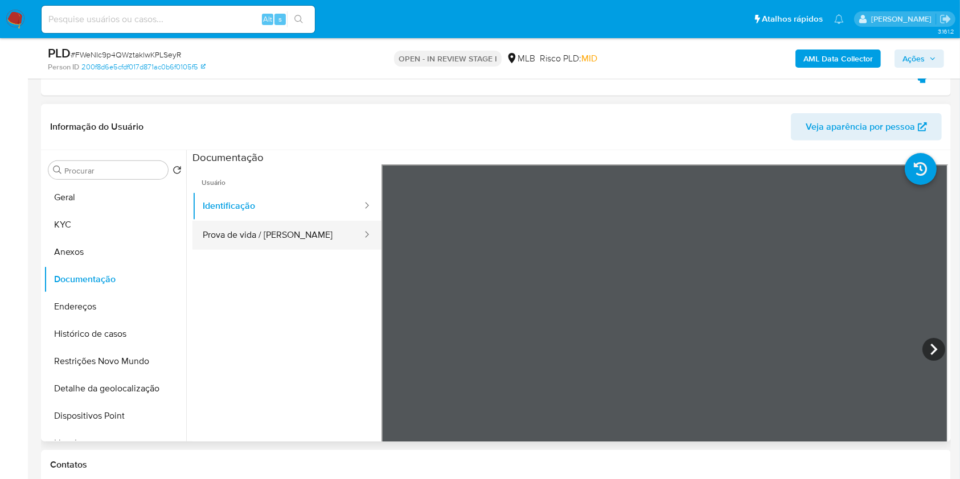
click at [308, 241] on button "Prova de vida / [PERSON_NAME]" at bounding box center [277, 235] width 171 height 29
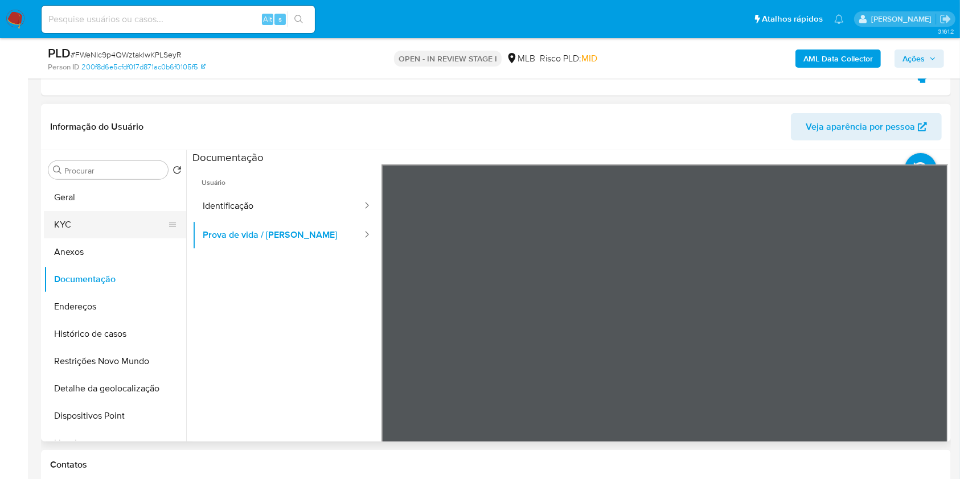
click at [100, 221] on button "KYC" at bounding box center [110, 224] width 133 height 27
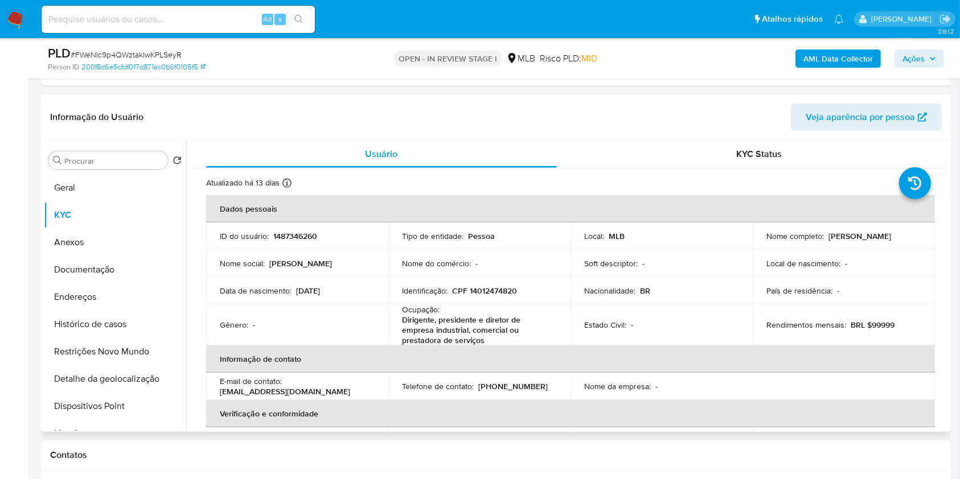
scroll to position [574, 0]
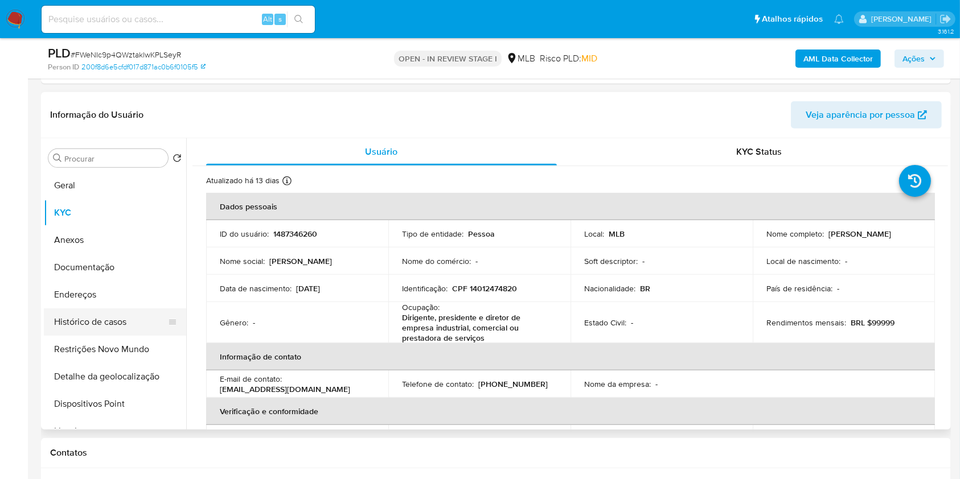
click at [132, 318] on button "Histórico de casos" at bounding box center [110, 322] width 133 height 27
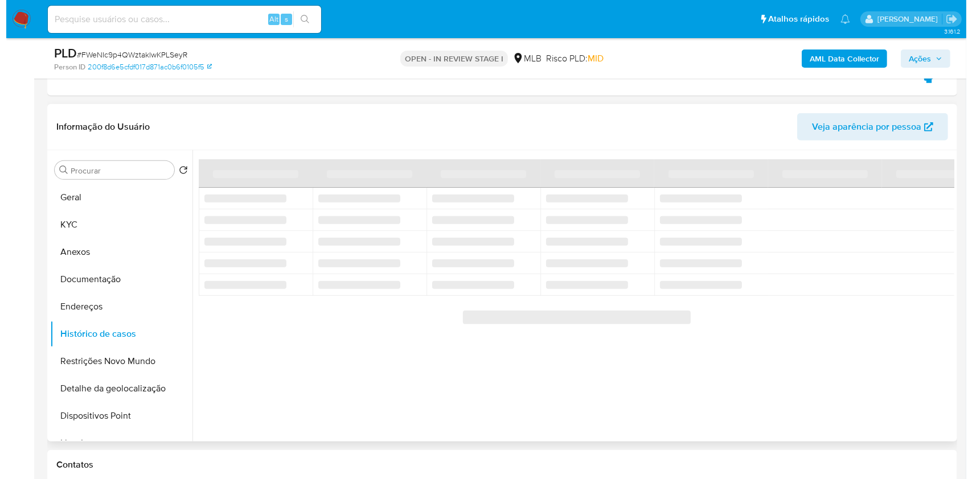
scroll to position [548, 0]
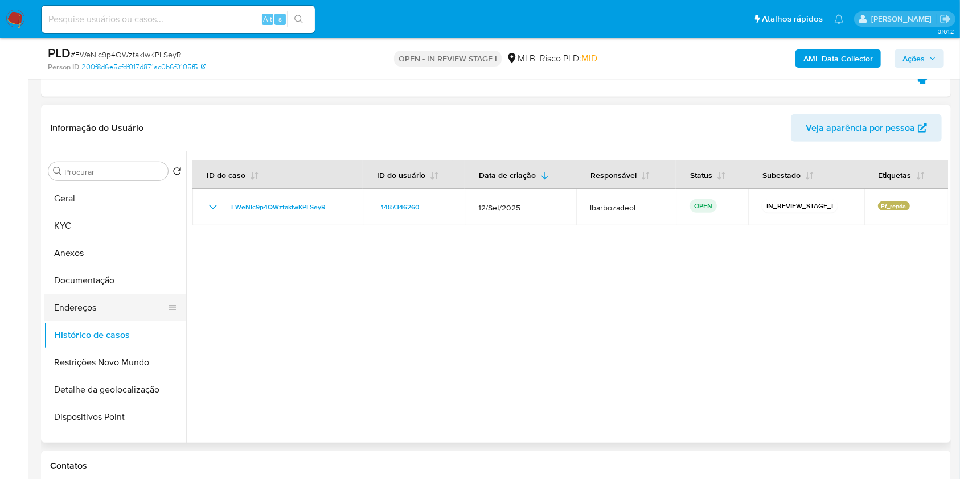
click at [108, 298] on button "Endereços" at bounding box center [110, 307] width 133 height 27
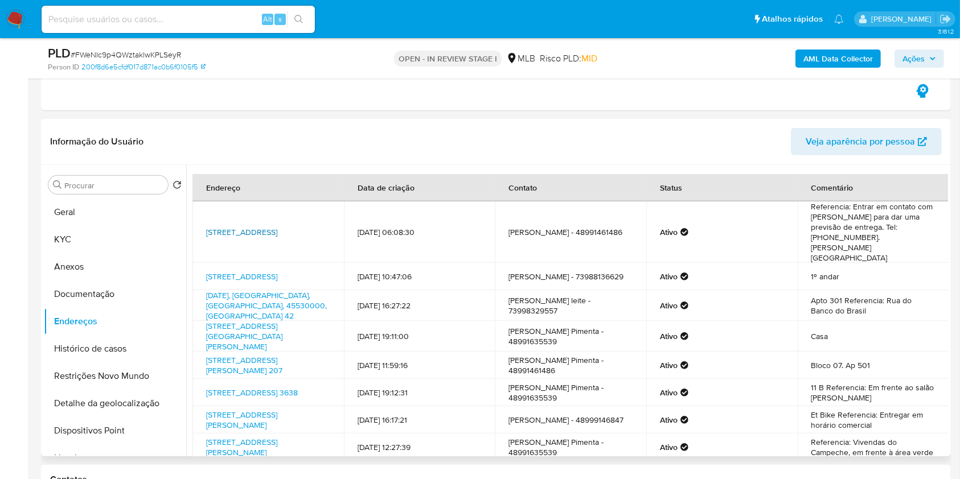
click at [261, 227] on link "Rua Imbé 94, Belo Horizonte, Minas Gerais, 30770520, Brasil 94" at bounding box center [241, 232] width 71 height 11
click at [258, 271] on link "Rua Do Gramal 390, Florianópolis, Santa Catarina, 88063080, Brasil 390" at bounding box center [241, 276] width 71 height 11
click at [250, 290] on link "31 De Março 42, Itacaré, Bahia, 45530000, Brasil 42" at bounding box center [266, 306] width 121 height 32
click at [250, 320] on link "Rua Carlos Wegner 160, Navegantes, Santa Catarina, 88372658, Brasil 160" at bounding box center [244, 336] width 76 height 32
click at [939, 52] on button "Ações" at bounding box center [919, 59] width 50 height 18
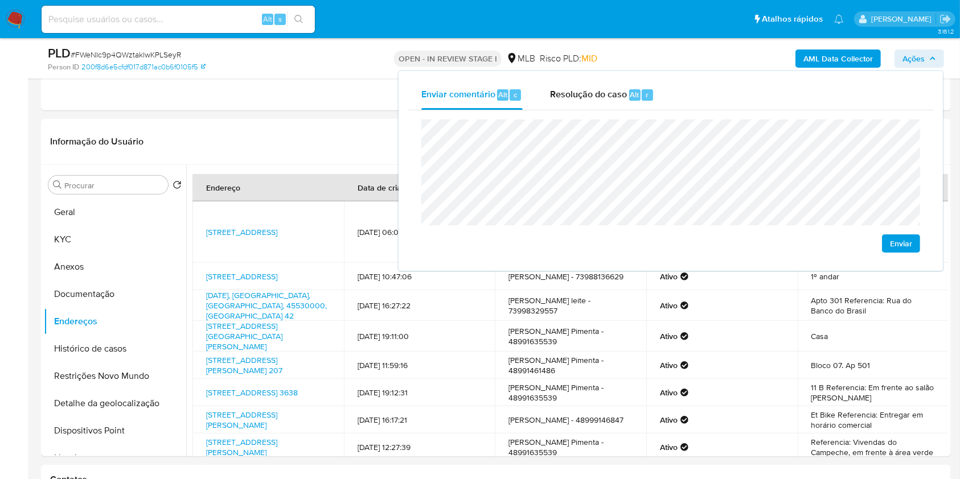
click at [938, 52] on button "Ações" at bounding box center [919, 59] width 50 height 18
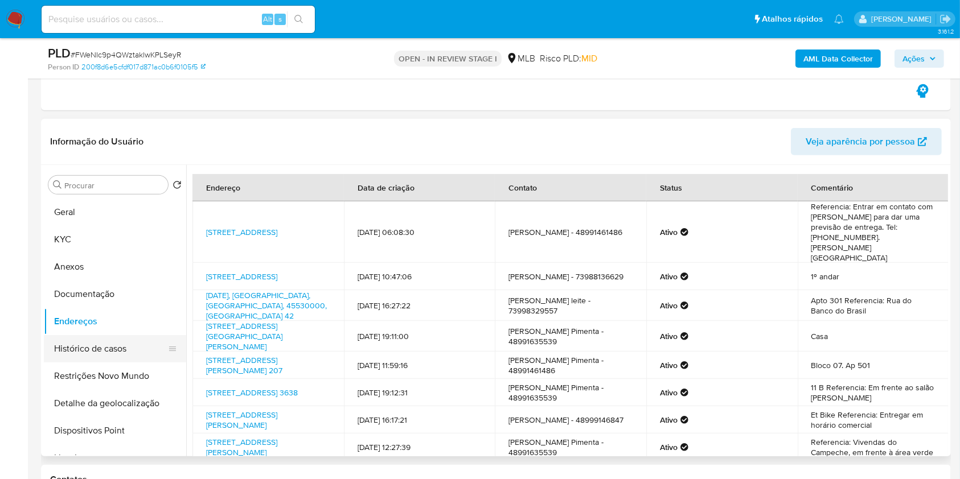
click at [150, 339] on button "Histórico de casos" at bounding box center [110, 348] width 133 height 27
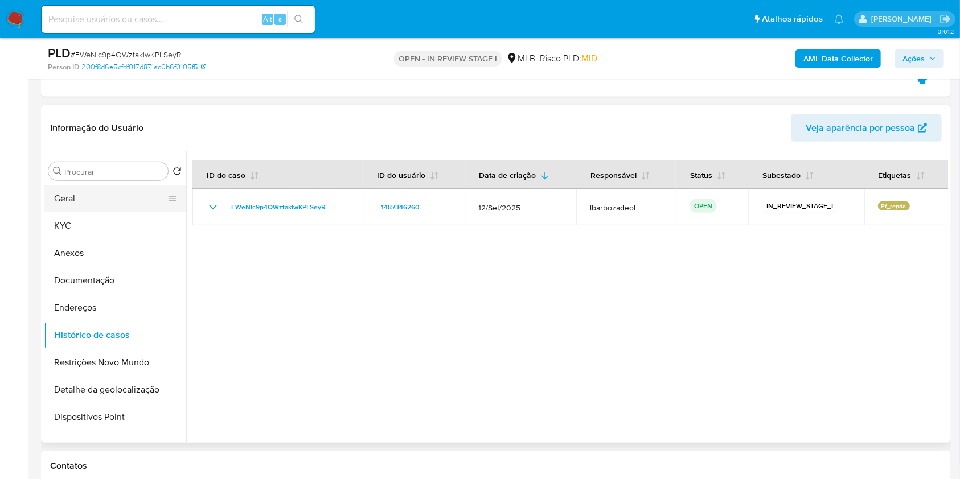
click at [67, 199] on button "Geral" at bounding box center [110, 198] width 133 height 27
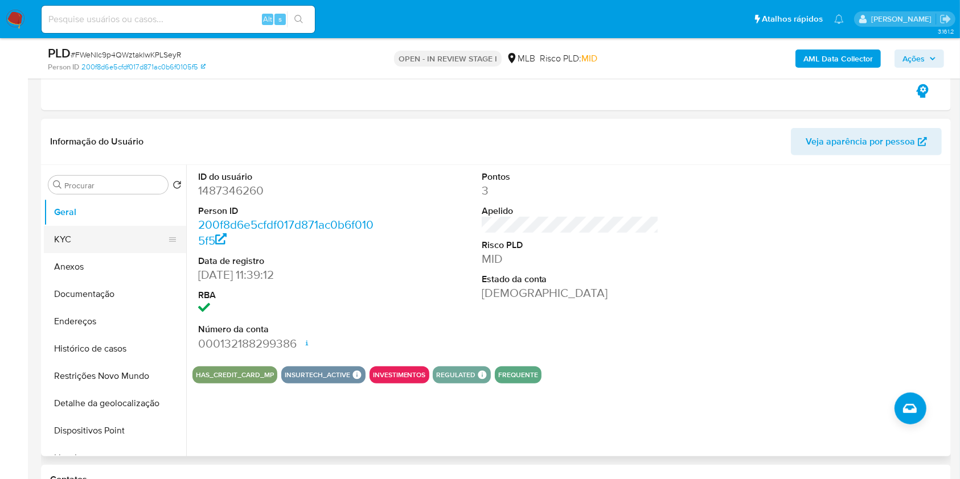
click at [101, 241] on button "KYC" at bounding box center [110, 239] width 133 height 27
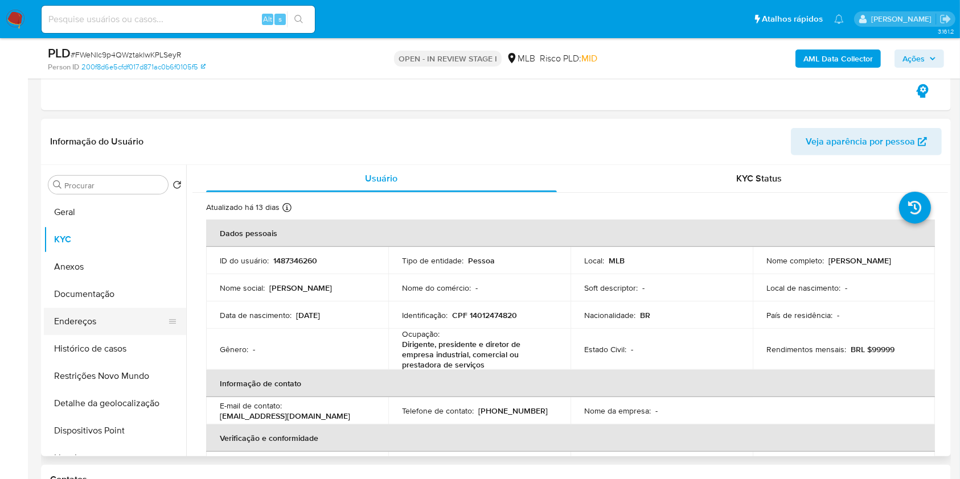
click at [106, 325] on button "Endereços" at bounding box center [110, 321] width 133 height 27
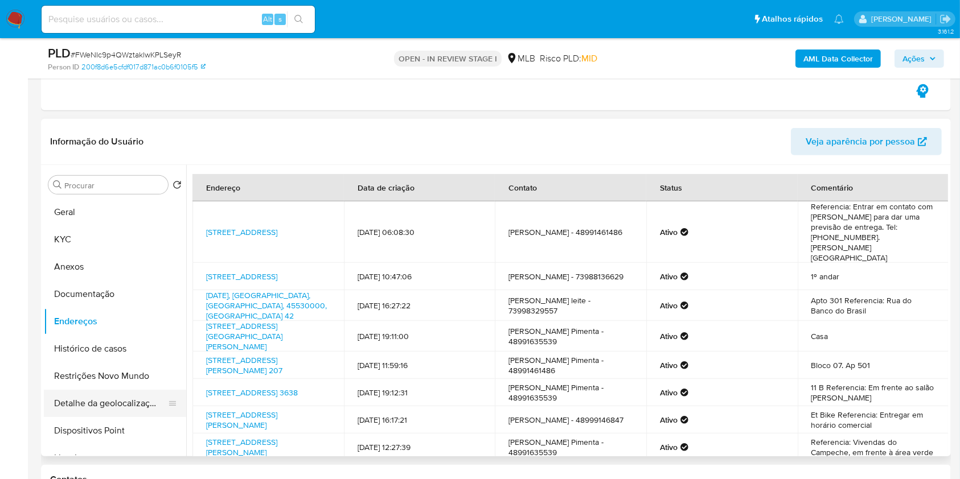
click at [168, 397] on div at bounding box center [172, 403] width 9 height 25
click at [141, 399] on button "Detalhe da geolocalização" at bounding box center [110, 403] width 133 height 27
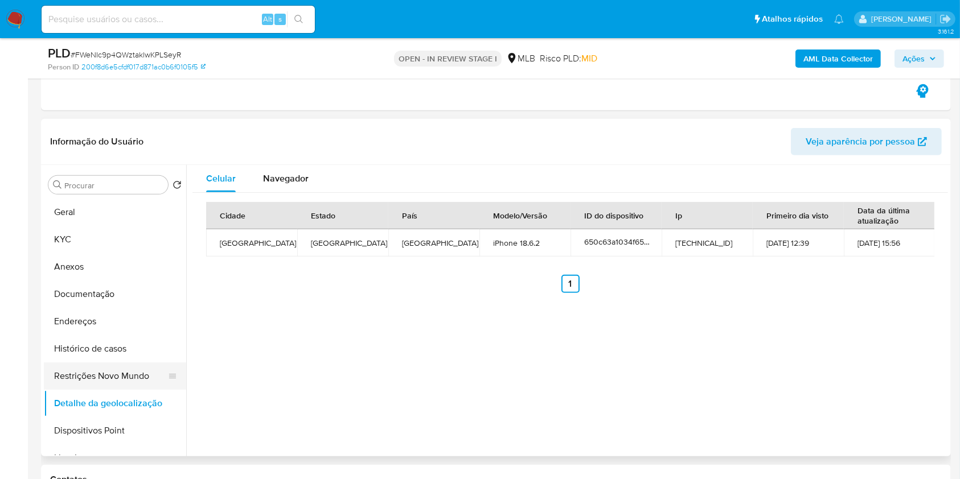
click at [105, 371] on button "Restrições Novo Mundo" at bounding box center [110, 376] width 133 height 27
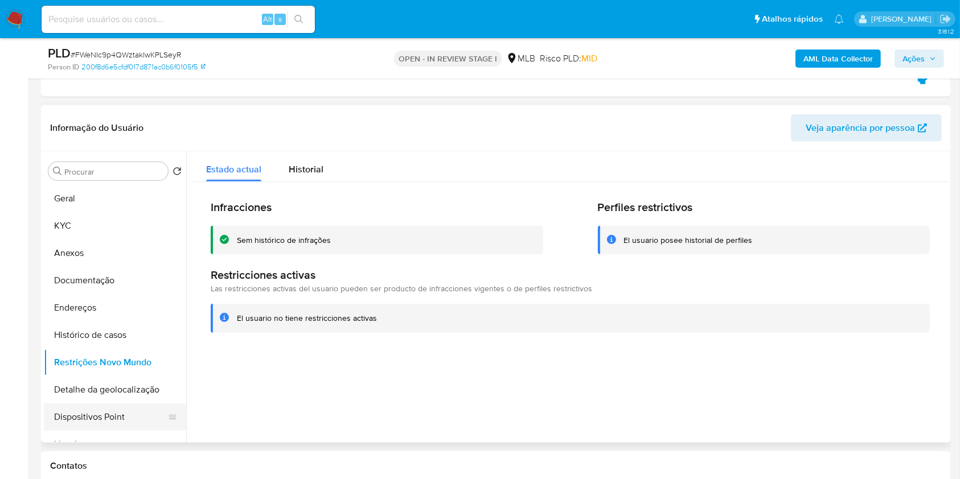
click at [131, 410] on button "Dispositivos Point" at bounding box center [110, 417] width 133 height 27
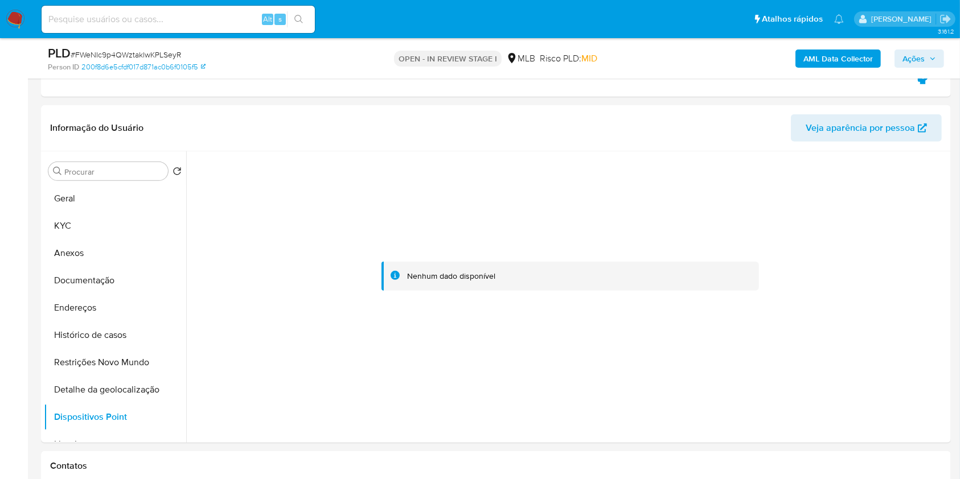
click at [911, 42] on div "PLD # FWeNIc9p4QWztaklwKPLSeyR Person ID 200f8d6e5cfdf017d871ac0b6f0105f5 OPEN …" at bounding box center [496, 58] width 910 height 40
click at [907, 55] on span "Ações" at bounding box center [913, 59] width 22 height 18
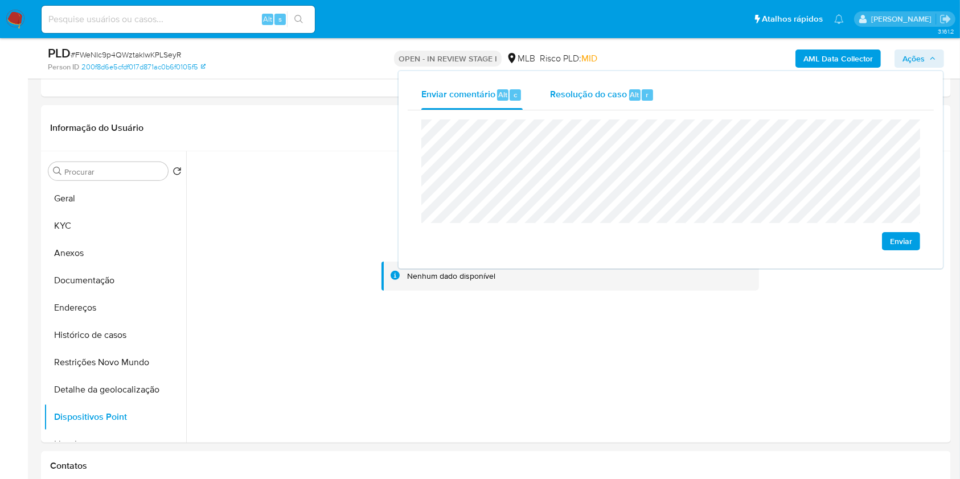
click at [575, 99] on span "Resolução do caso" at bounding box center [588, 94] width 77 height 13
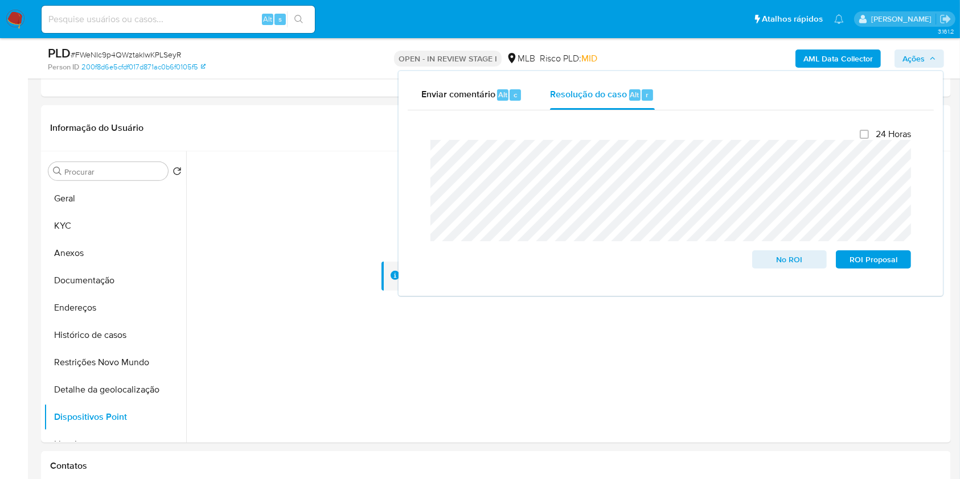
click at [683, 56] on div "AML Data Collector Ações Enviar comentário Alt c Resolução do caso Alt r Fecham…" at bounding box center [795, 58] width 295 height 27
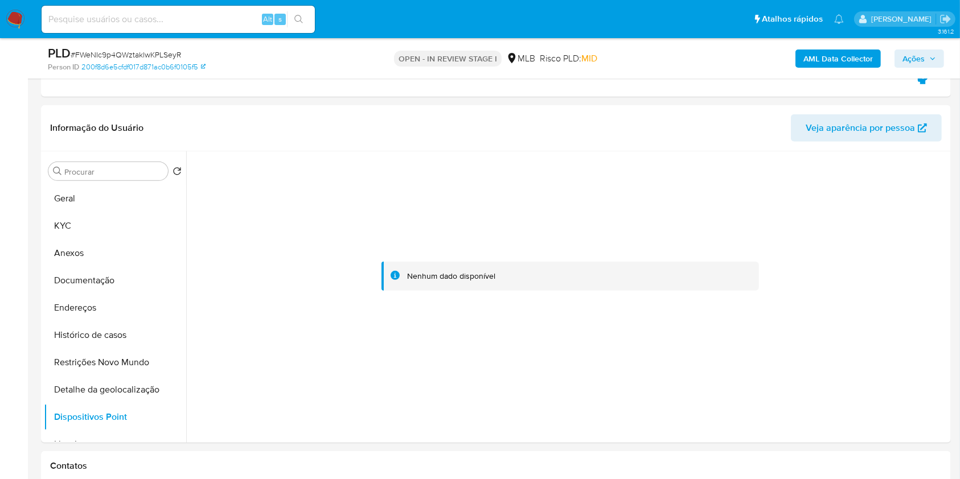
click at [814, 59] on b "AML Data Collector" at bounding box center [837, 59] width 69 height 18
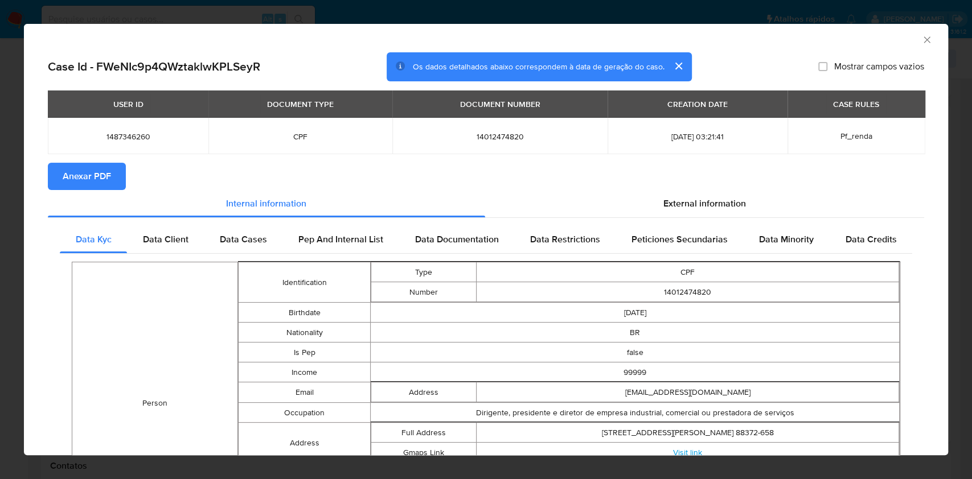
click at [108, 180] on span "Anexar PDF" at bounding box center [87, 176] width 48 height 25
click at [921, 39] on icon "Fechar a janela" at bounding box center [926, 39] width 11 height 11
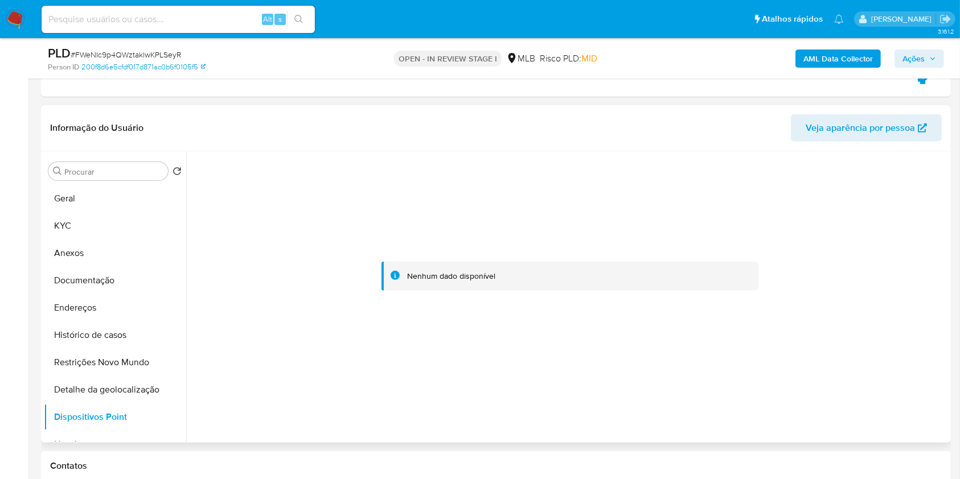
drag, startPoint x: 127, startPoint y: 246, endPoint x: 382, endPoint y: 258, distance: 255.3
click at [126, 246] on button "Anexos" at bounding box center [115, 253] width 142 height 27
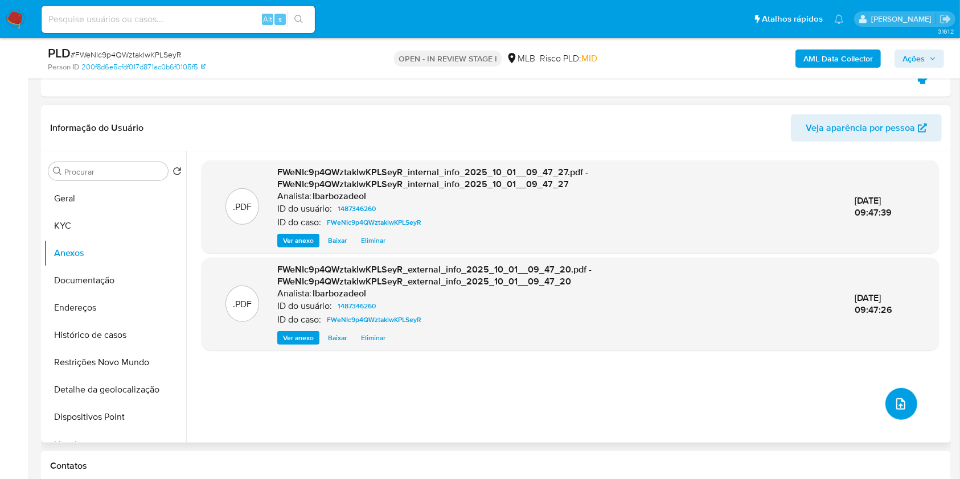
click at [901, 407] on icon "upload-file" at bounding box center [901, 404] width 14 height 14
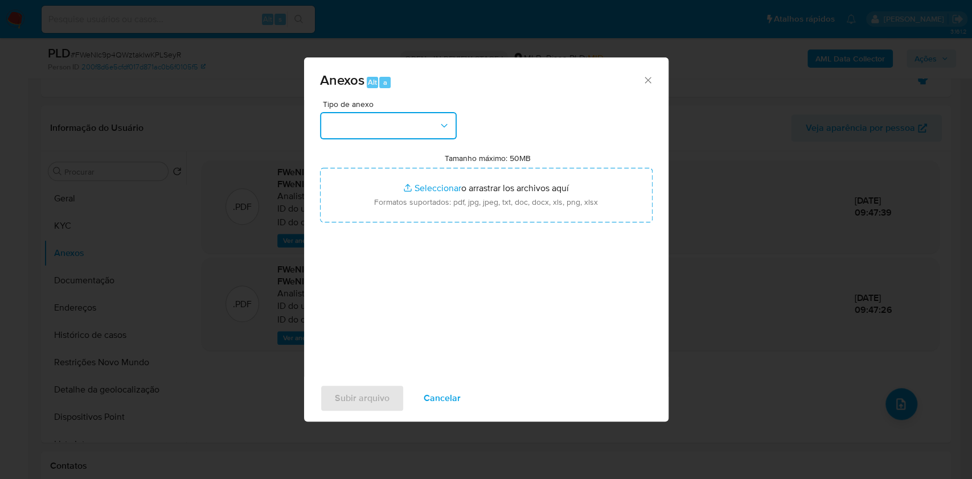
click at [364, 125] on button "button" at bounding box center [388, 125] width 137 height 27
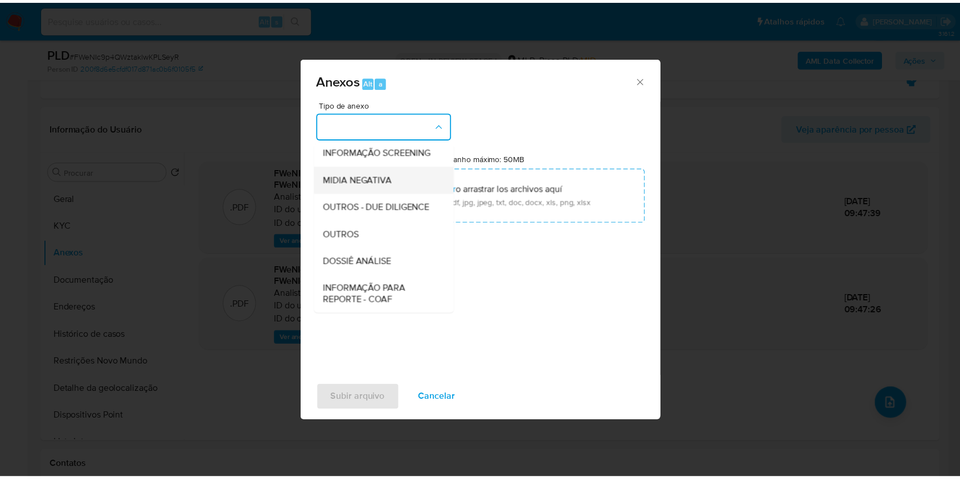
scroll to position [175, 0]
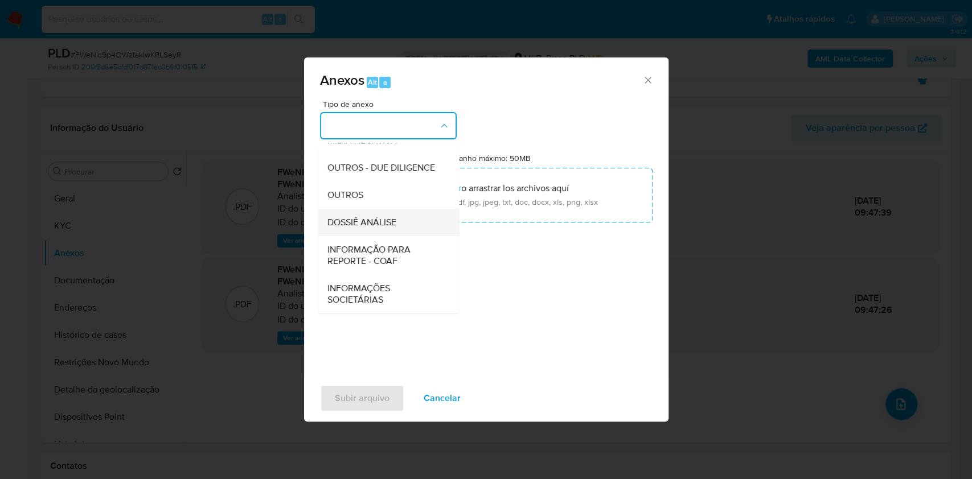
click at [356, 220] on span "DOSSIÊ ANÁLISE" at bounding box center [361, 222] width 69 height 11
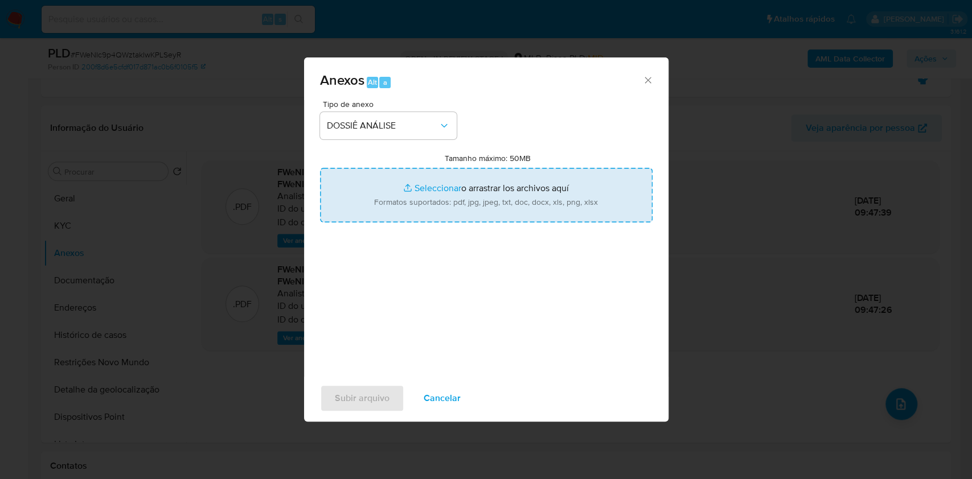
click at [369, 198] on input "Tamanho máximo: 50MB Seleccionar archivos" at bounding box center [486, 195] width 332 height 55
type input "C:\fakepath\SAR - XXXX - CPF 14012474820 - LUCIANA LERRO PIMENTA.pdf"
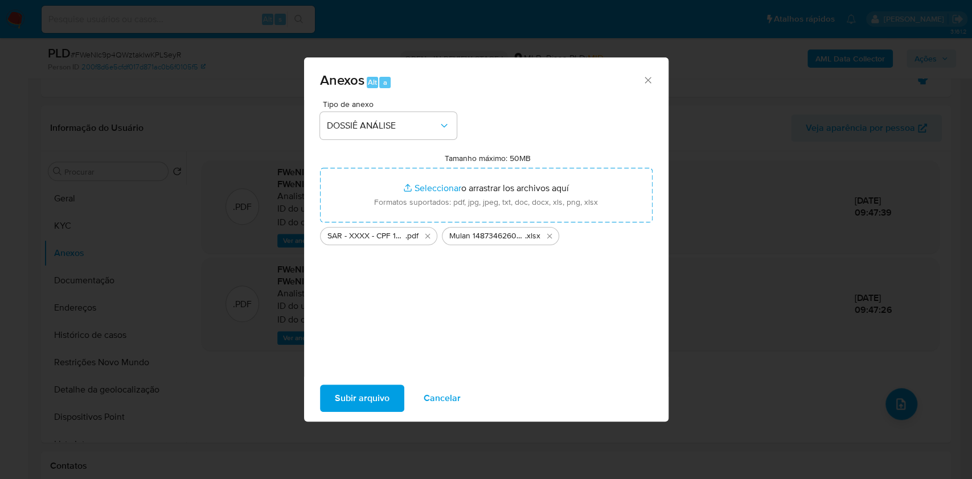
click at [370, 401] on span "Subir arquivo" at bounding box center [362, 398] width 55 height 25
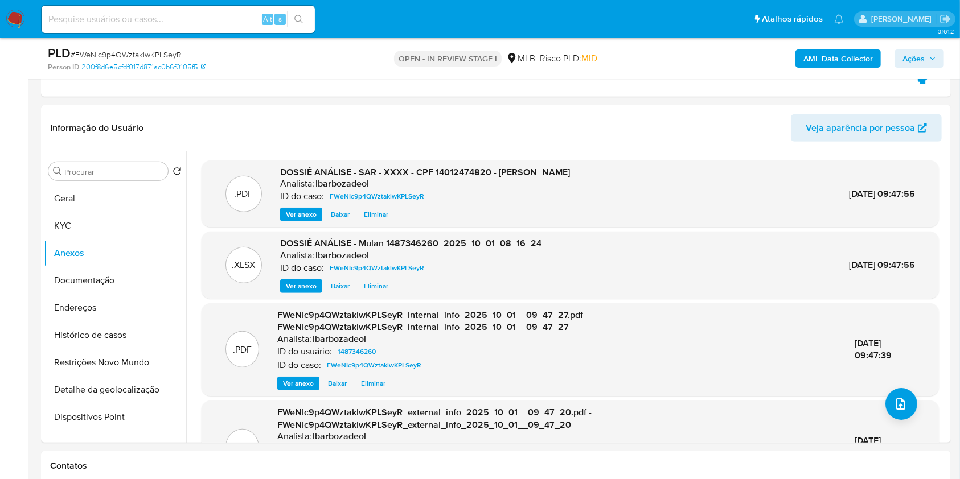
click at [915, 65] on span "Ações" at bounding box center [913, 59] width 22 height 18
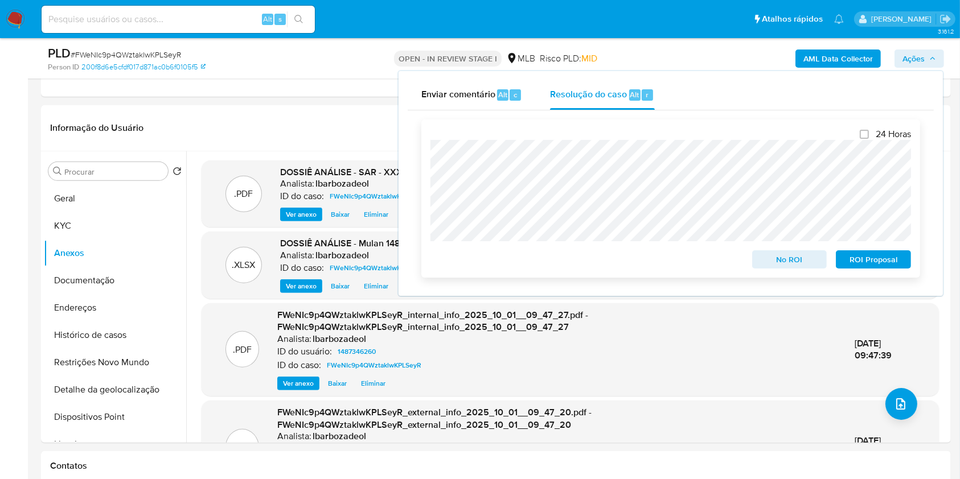
click at [870, 264] on span "ROI Proposal" at bounding box center [873, 260] width 59 height 16
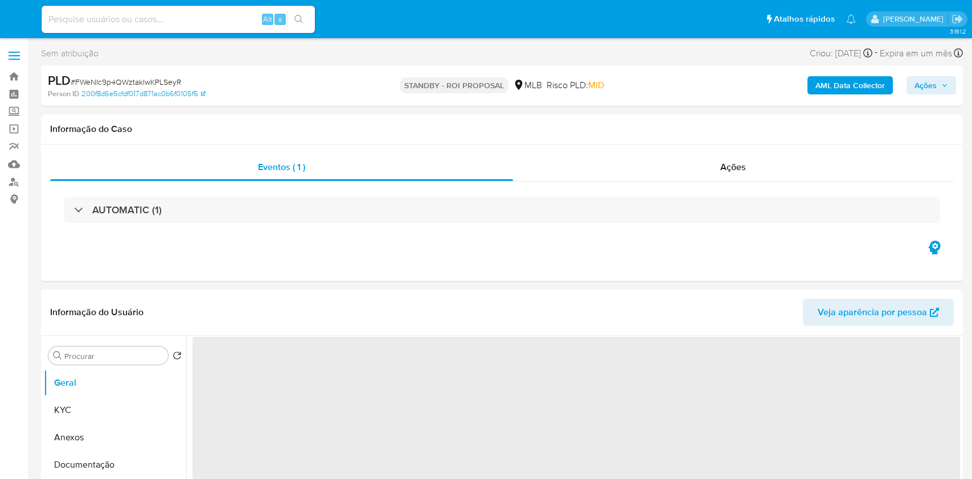
select select "10"
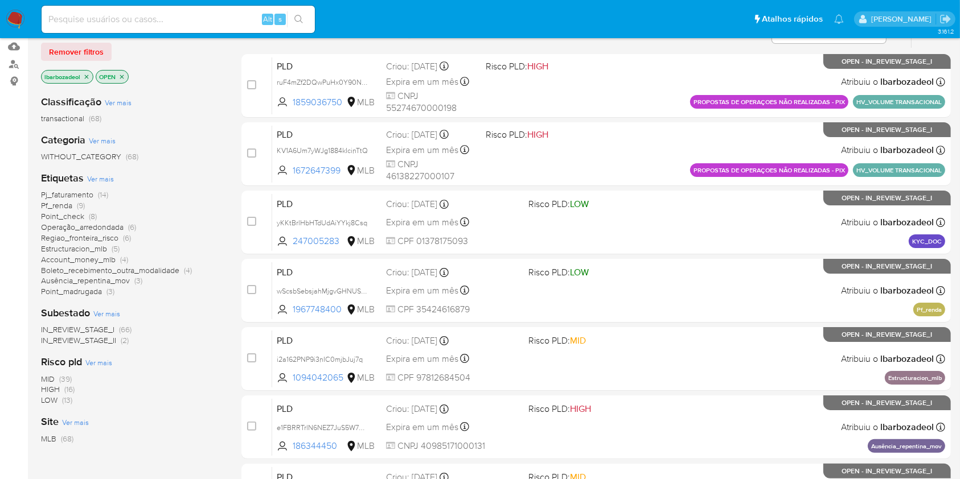
scroll to position [118, 0]
click at [70, 385] on span "(16)" at bounding box center [69, 388] width 10 height 11
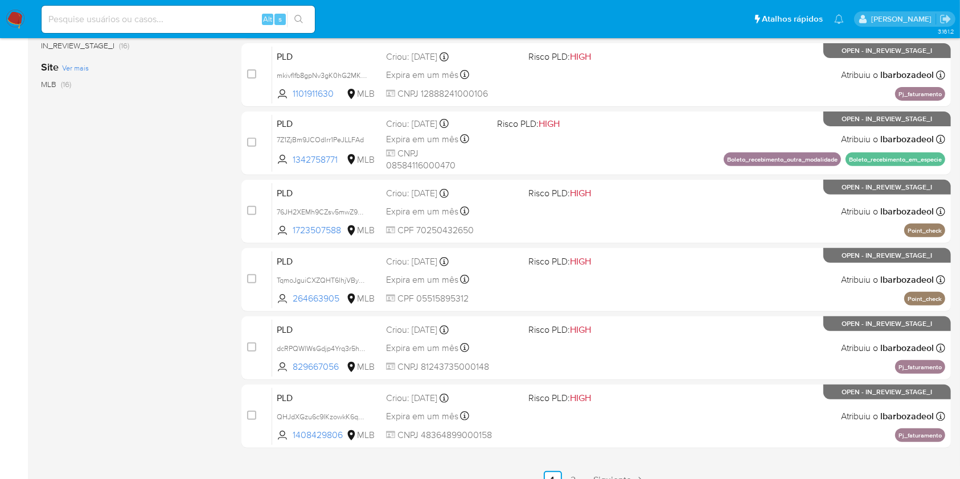
scroll to position [403, 0]
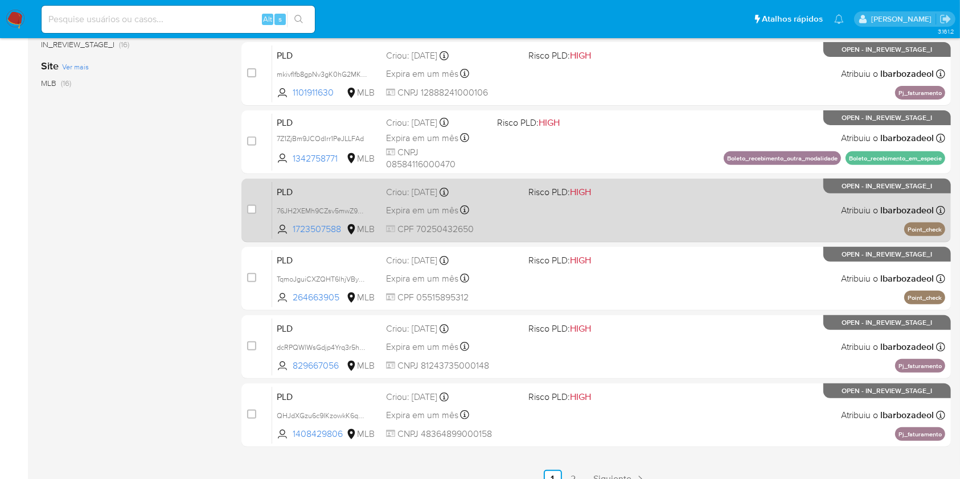
click at [669, 234] on div "PLD 76JH2XEMh9CZsv5mwZ90Iba9 1723507588 MLB Risco PLD: HIGH Criou: 12/09/2025 C…" at bounding box center [608, 210] width 673 height 57
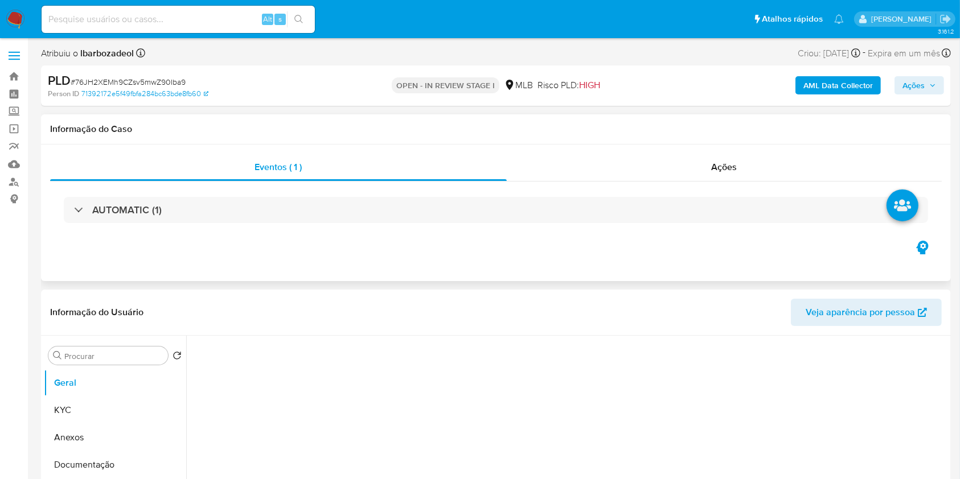
select select "10"
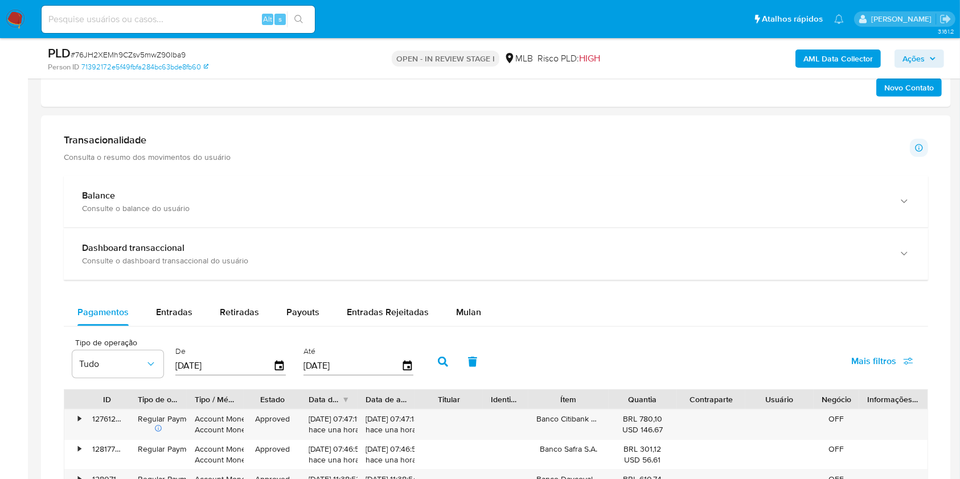
scroll to position [741, 0]
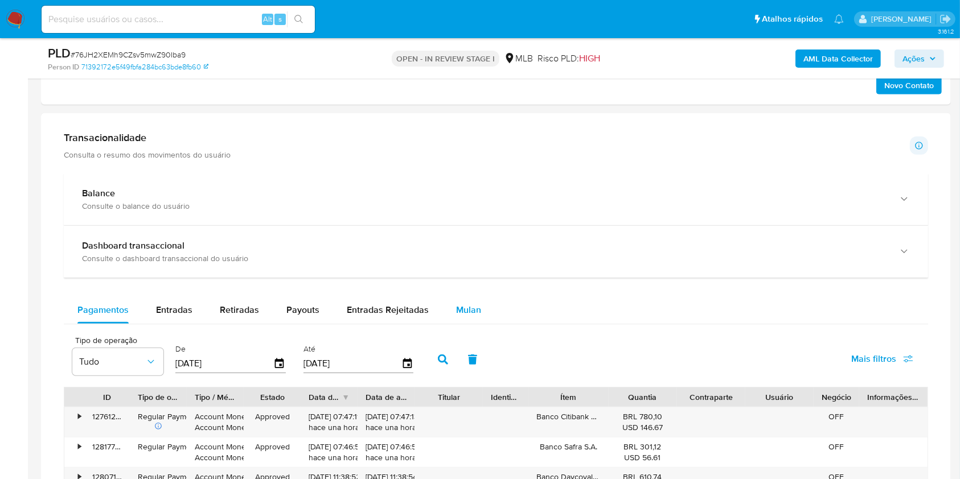
click at [462, 318] on div "Mulan" at bounding box center [468, 310] width 25 height 27
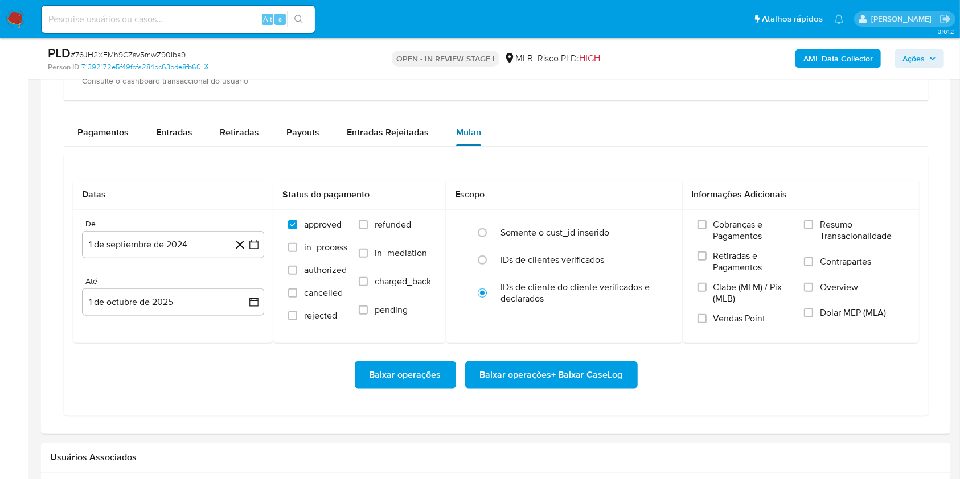
scroll to position [919, 0]
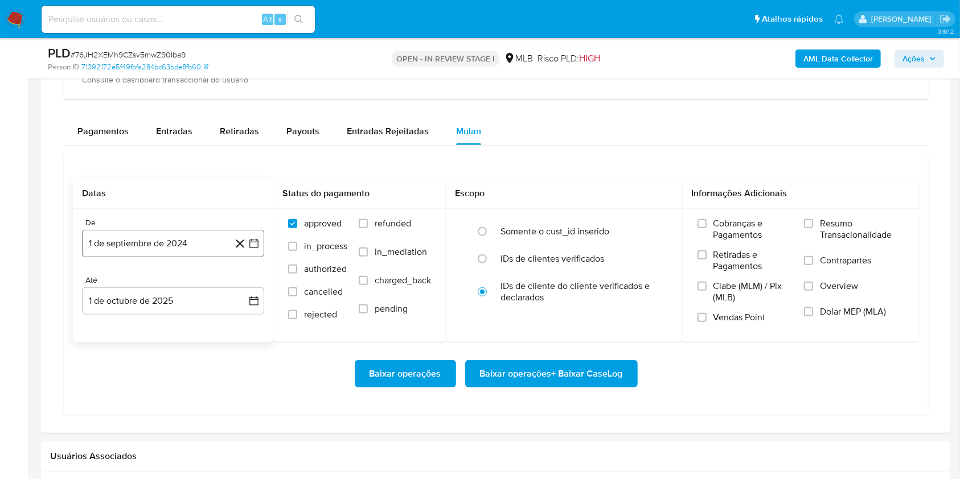
click at [168, 236] on button "1 de septiembre de 2024" at bounding box center [173, 243] width 182 height 27
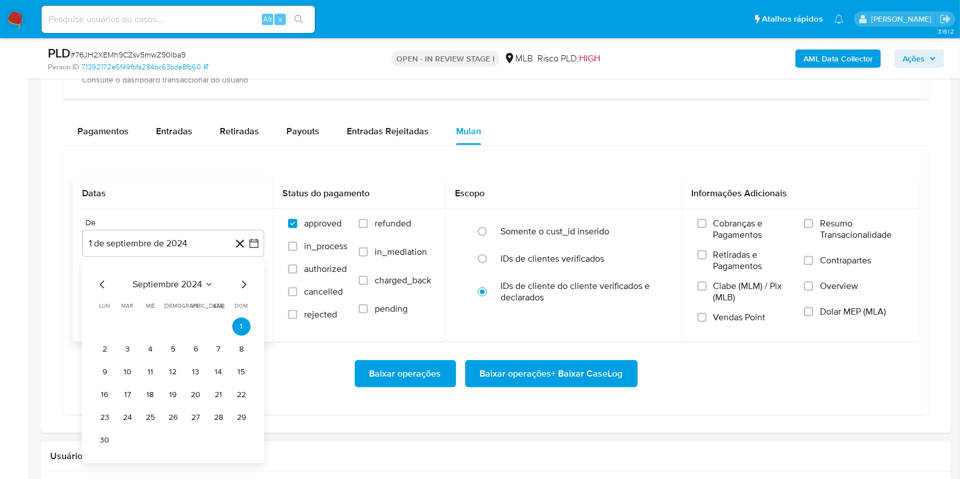
click at [183, 284] on span "septiembre 2024" at bounding box center [167, 284] width 69 height 11
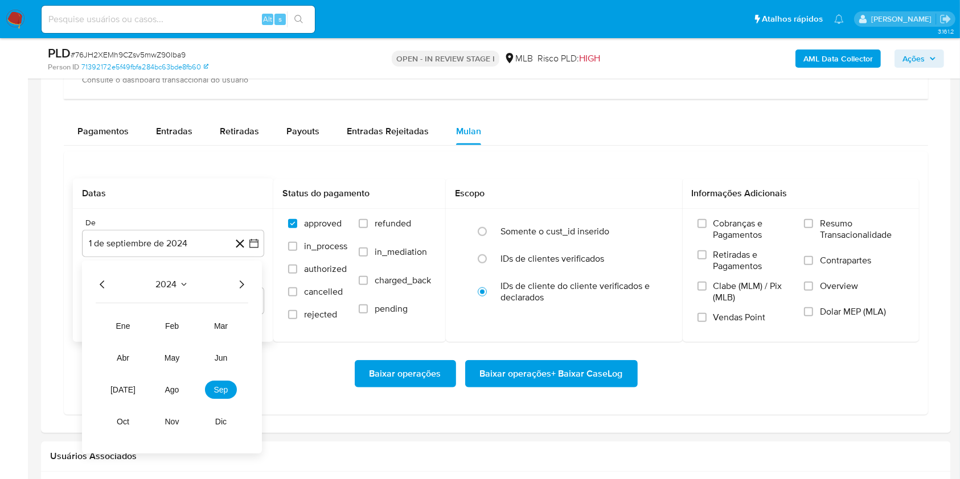
click at [239, 285] on icon "Año siguiente" at bounding box center [242, 285] width 14 height 14
click at [175, 392] on span "ago" at bounding box center [172, 389] width 14 height 9
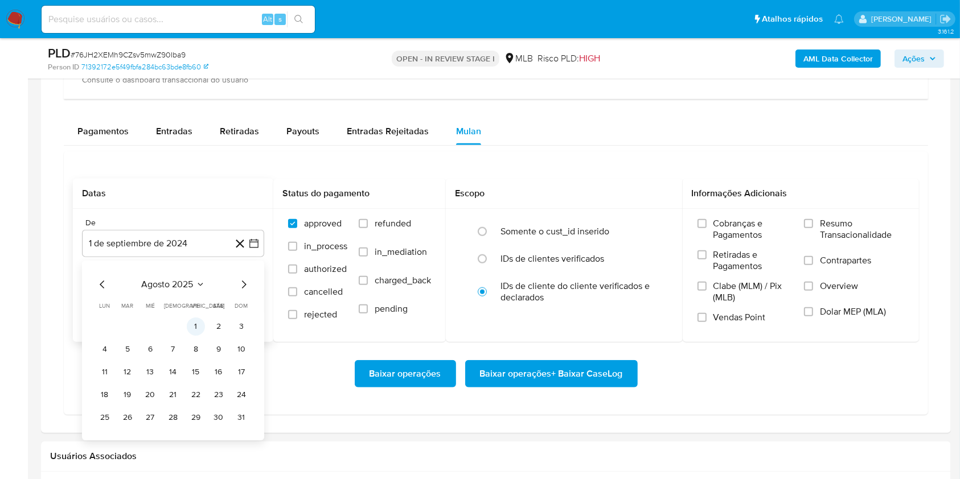
click at [194, 330] on button "1" at bounding box center [196, 327] width 18 height 18
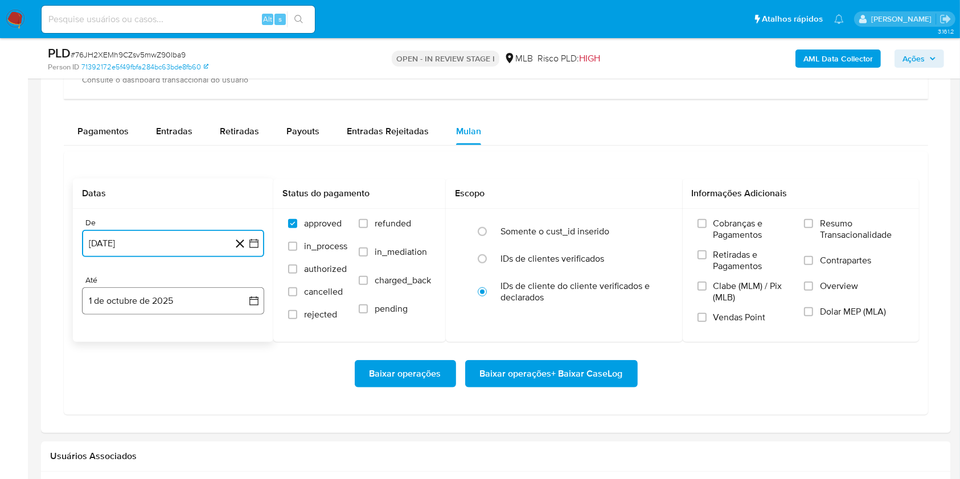
click at [182, 309] on button "1 de octubre de 2025" at bounding box center [173, 300] width 182 height 27
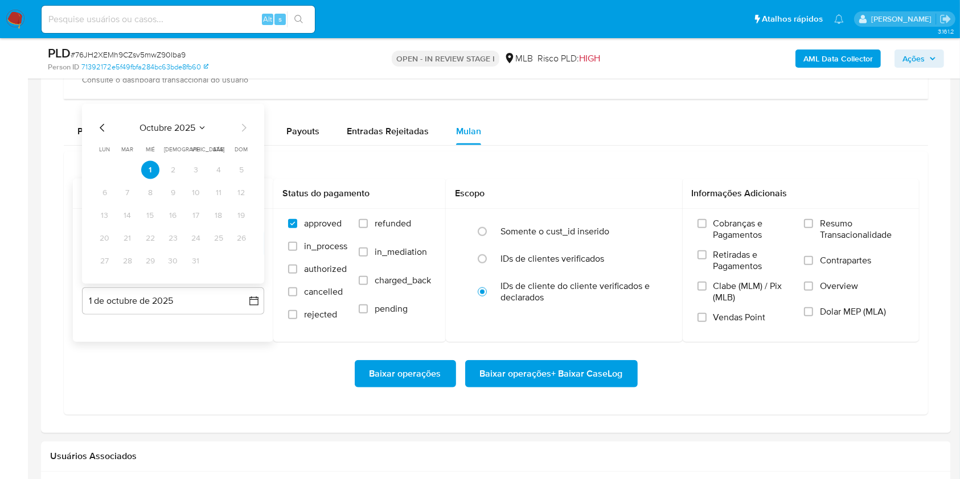
click at [104, 130] on icon "Mes anterior" at bounding box center [103, 128] width 14 height 14
click at [131, 257] on button "30" at bounding box center [127, 261] width 18 height 18
click at [836, 240] on label "Resumo Transacionalidade" at bounding box center [854, 236] width 100 height 37
click at [813, 228] on input "Resumo Transacionalidade" at bounding box center [808, 223] width 9 height 9
click at [564, 380] on span "Baixar operações + Baixar CaseLog" at bounding box center [551, 373] width 143 height 25
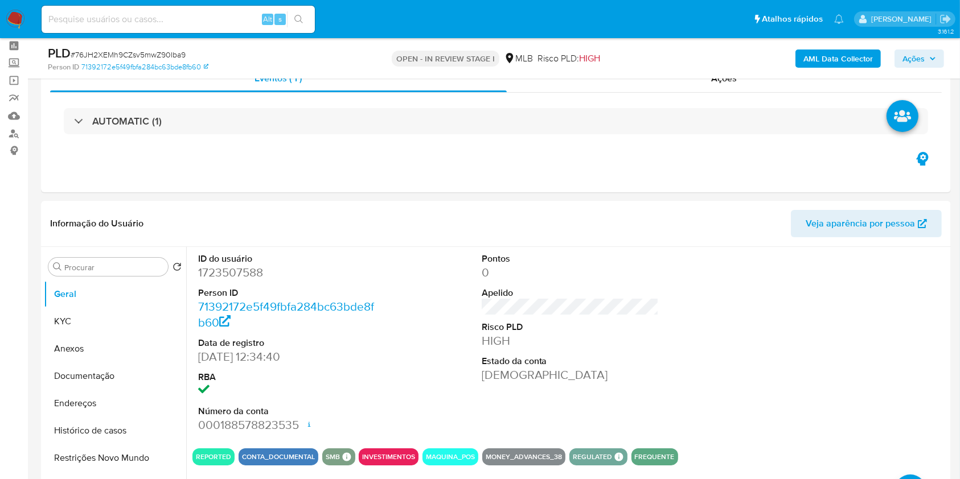
scroll to position [0, 0]
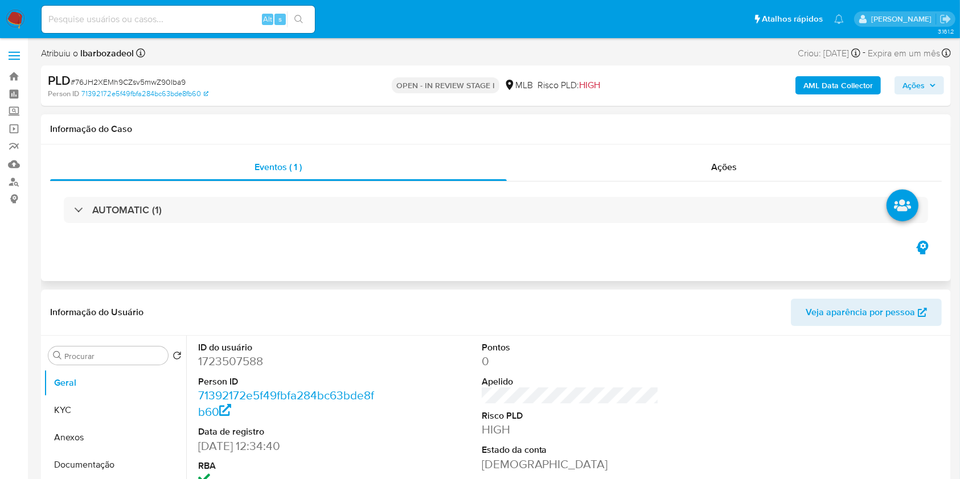
drag, startPoint x: 564, startPoint y: 380, endPoint x: 374, endPoint y: 132, distance: 312.6
click at [367, 129] on h1 "Informação do Caso" at bounding box center [495, 129] width 891 height 11
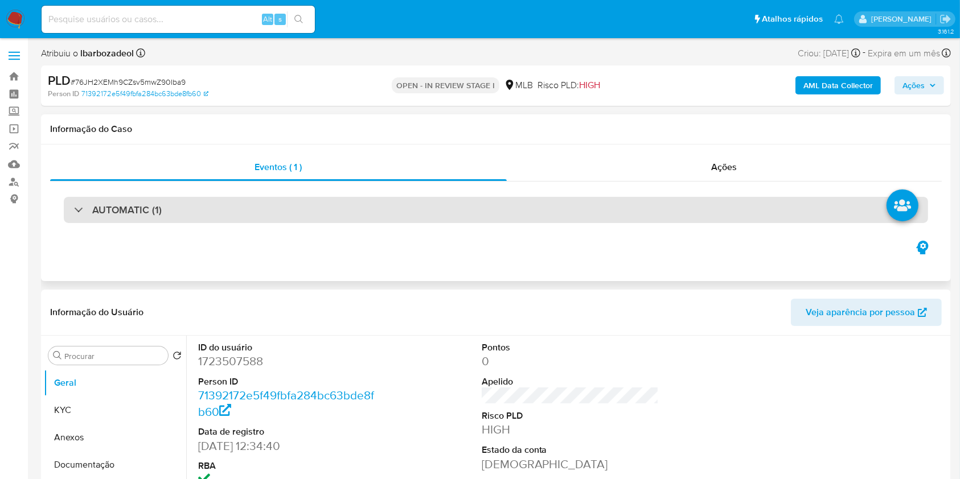
click at [422, 216] on div "AUTOMATIC (1)" at bounding box center [496, 210] width 864 height 26
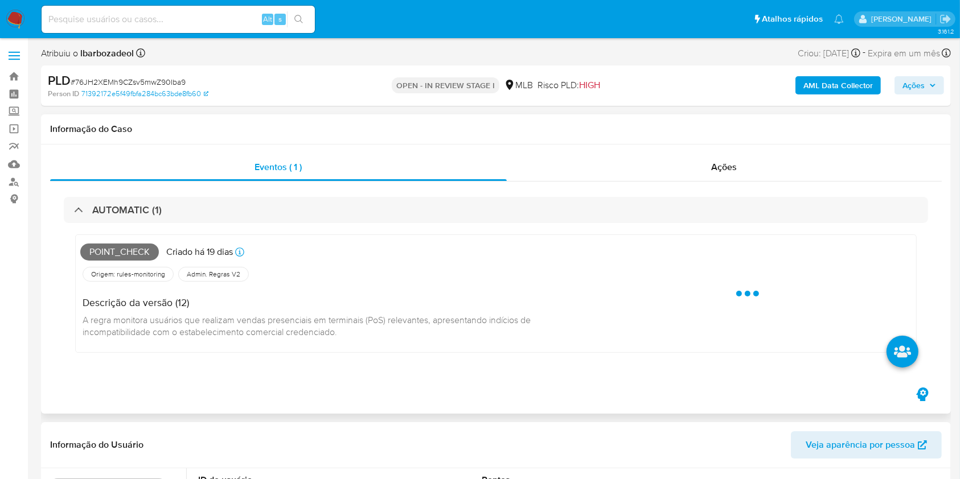
click at [133, 252] on span "Point_check" at bounding box center [119, 252] width 79 height 17
copy span "Point_check"
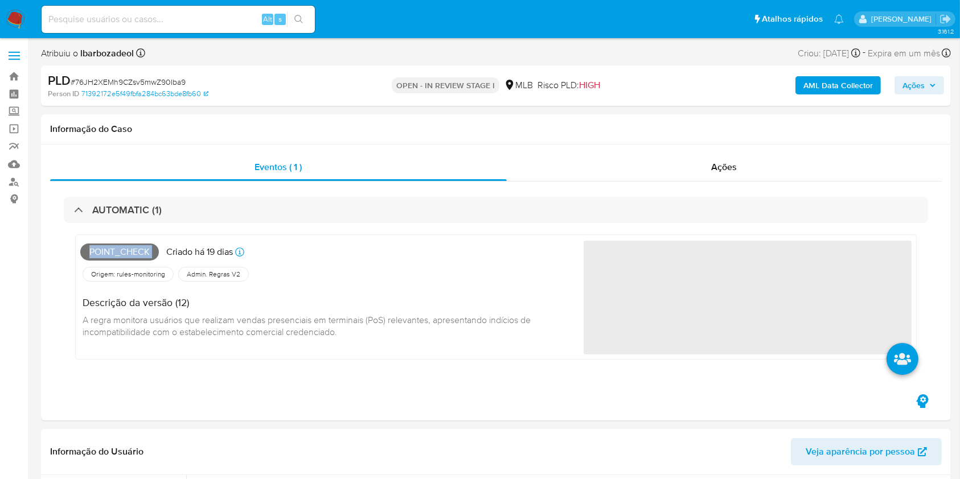
click at [927, 91] on span "Ações" at bounding box center [919, 85] width 34 height 16
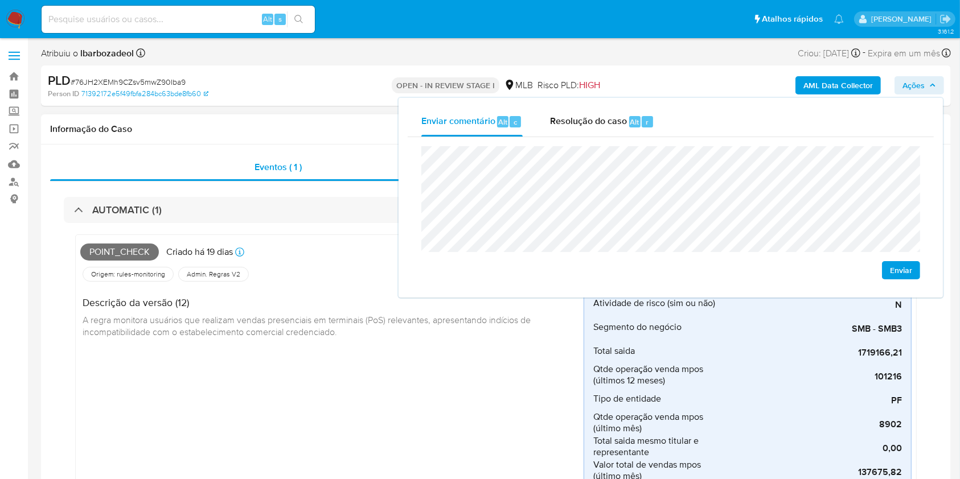
click at [342, 131] on h1 "Informação do Caso" at bounding box center [495, 129] width 891 height 11
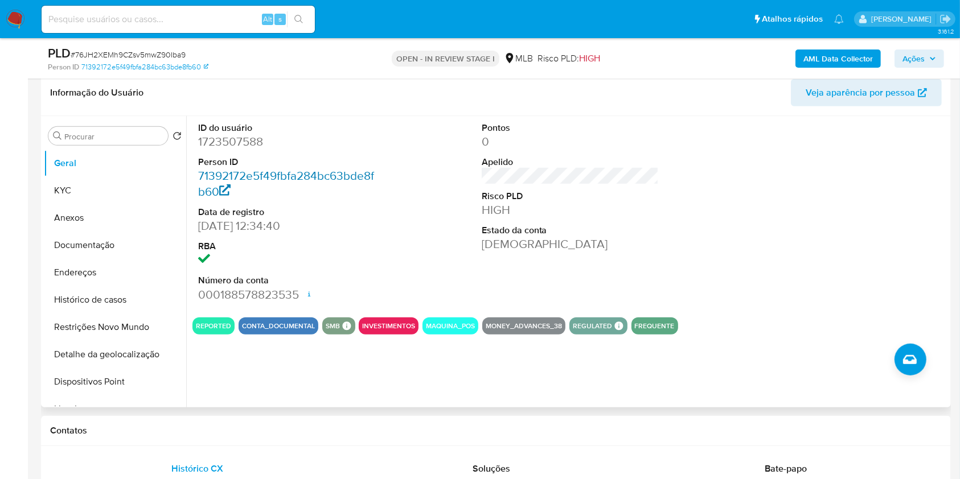
scroll to position [639, 0]
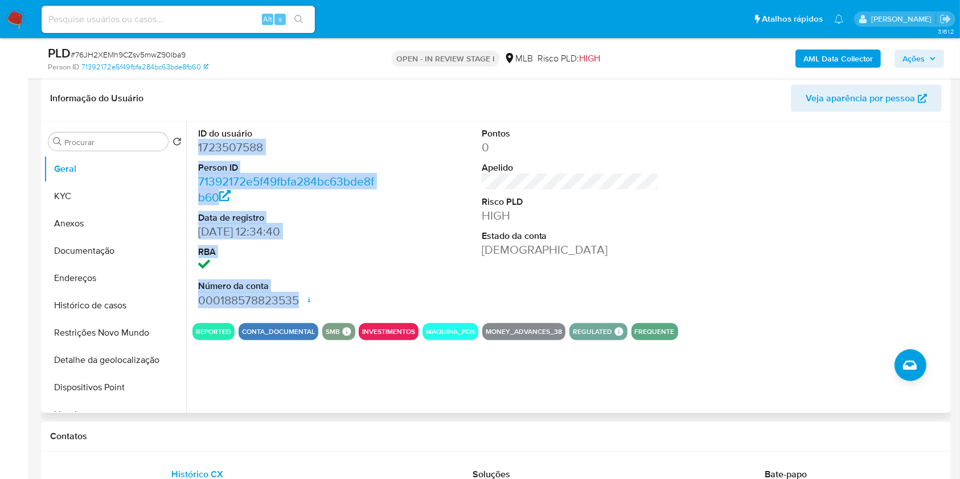
drag, startPoint x: 195, startPoint y: 147, endPoint x: 299, endPoint y: 306, distance: 189.5
click at [299, 306] on div "ID do usuário 1723507588 Person ID 71392172e5f49fbfa284bc63bde8fb60 Data de reg…" at bounding box center [286, 218] width 189 height 192
copy dl "1723507588 Person ID 71392172e5f49fbfa284bc63bde8fb60 Data de registro 11/03/20…"
click at [911, 59] on span "Ações" at bounding box center [913, 59] width 22 height 18
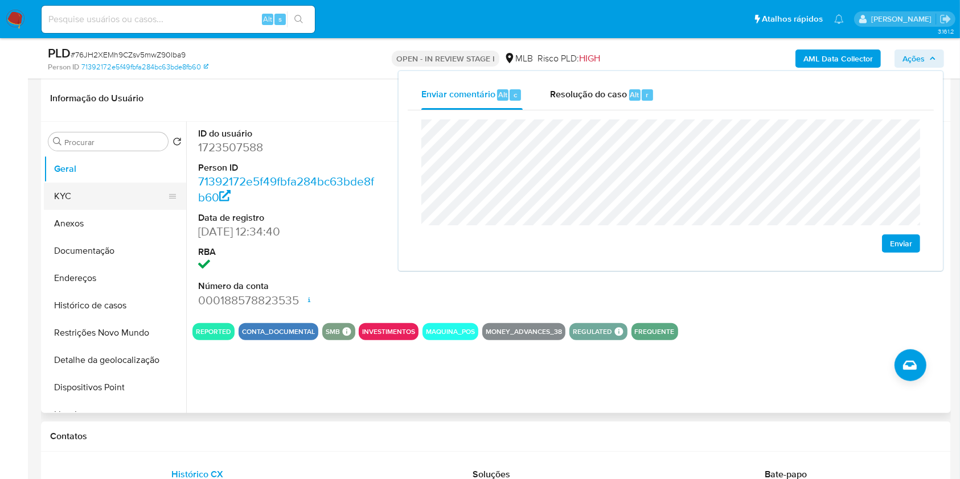
click at [132, 183] on button "KYC" at bounding box center [110, 196] width 133 height 27
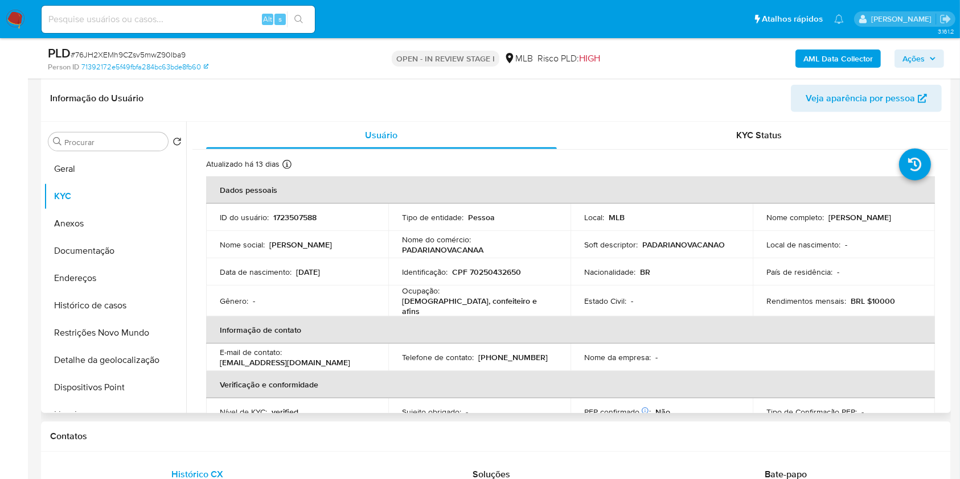
click at [492, 276] on p "CPF 70250432650" at bounding box center [486, 272] width 69 height 10
copy p "70250432650"
click at [934, 60] on icon "button" at bounding box center [932, 58] width 7 height 7
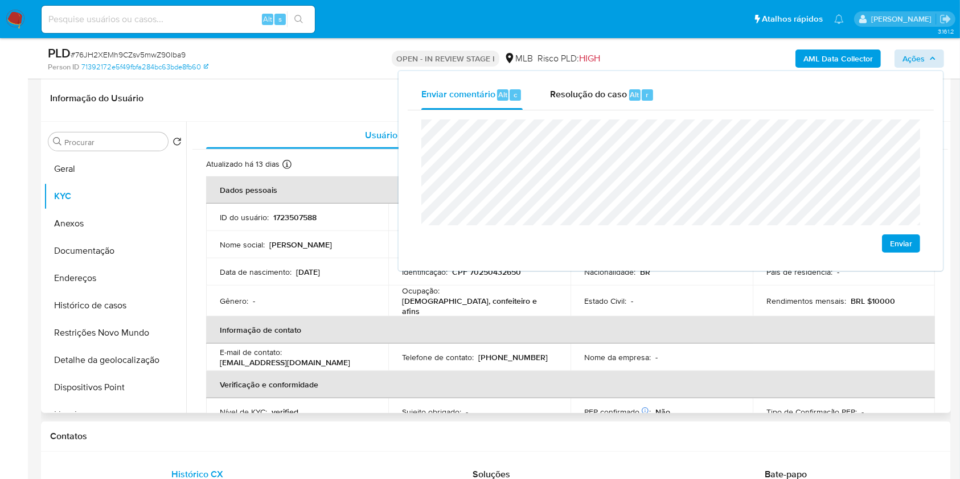
drag, startPoint x: 424, startPoint y: 349, endPoint x: 447, endPoint y: 320, distance: 36.8
click at [424, 352] on p "Telefone de contato :" at bounding box center [438, 357] width 72 height 10
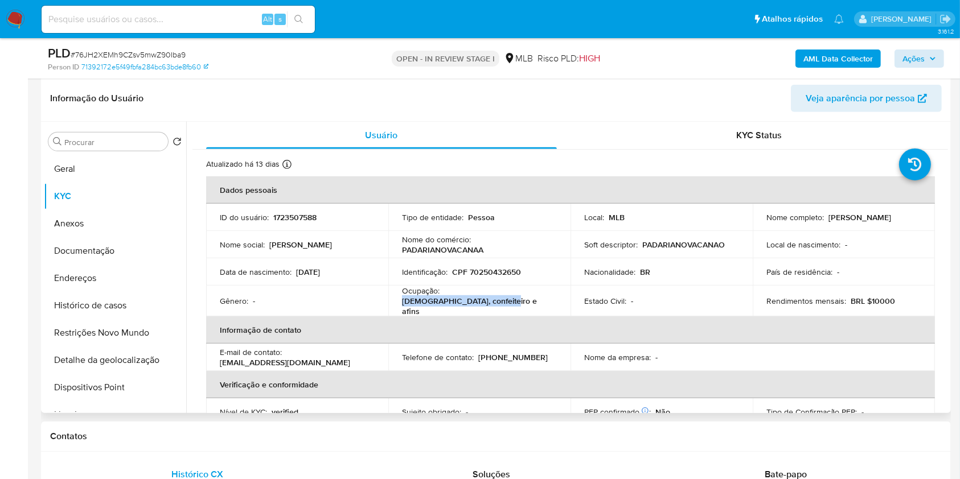
drag, startPoint x: 443, startPoint y: 302, endPoint x: 531, endPoint y: 304, distance: 87.7
click at [531, 304] on td "Ocupação : Padeiro, confeiteiro e afins" at bounding box center [479, 301] width 182 height 31
click at [535, 303] on td "Ocupação : Padeiro, confeiteiro e afins" at bounding box center [479, 301] width 182 height 31
drag, startPoint x: 442, startPoint y: 303, endPoint x: 542, endPoint y: 300, distance: 100.2
click at [542, 302] on div "Ocupação : Padeiro, confeiteiro e afins" at bounding box center [479, 301] width 155 height 31
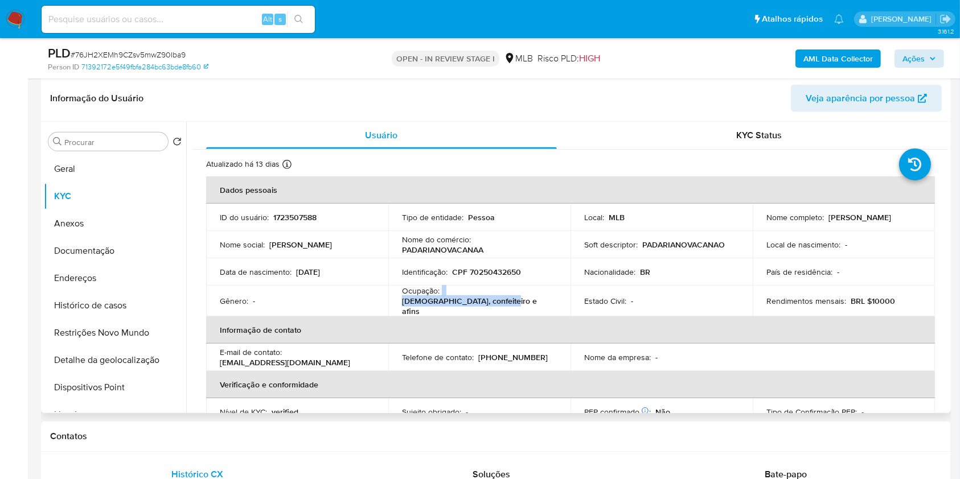
copy div "Padeiro, confeiteiro e afins"
click at [906, 55] on span "Ações" at bounding box center [913, 59] width 22 height 18
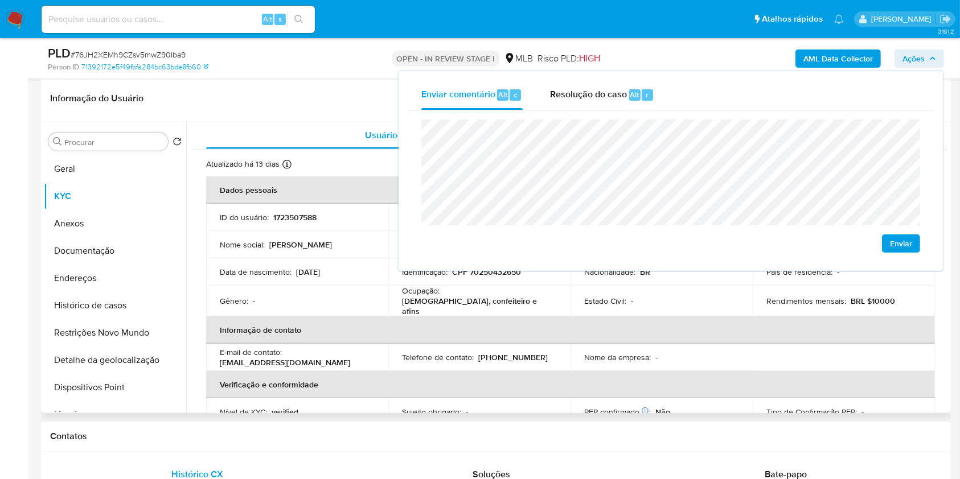
click at [716, 328] on th "Informação de contato" at bounding box center [570, 329] width 729 height 27
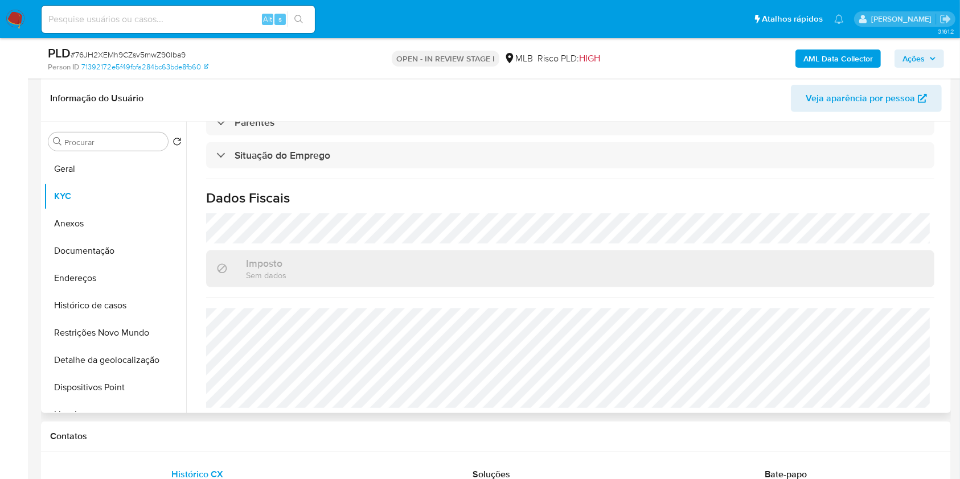
scroll to position [484, 0]
click at [924, 52] on span "Ações" at bounding box center [913, 59] width 22 height 18
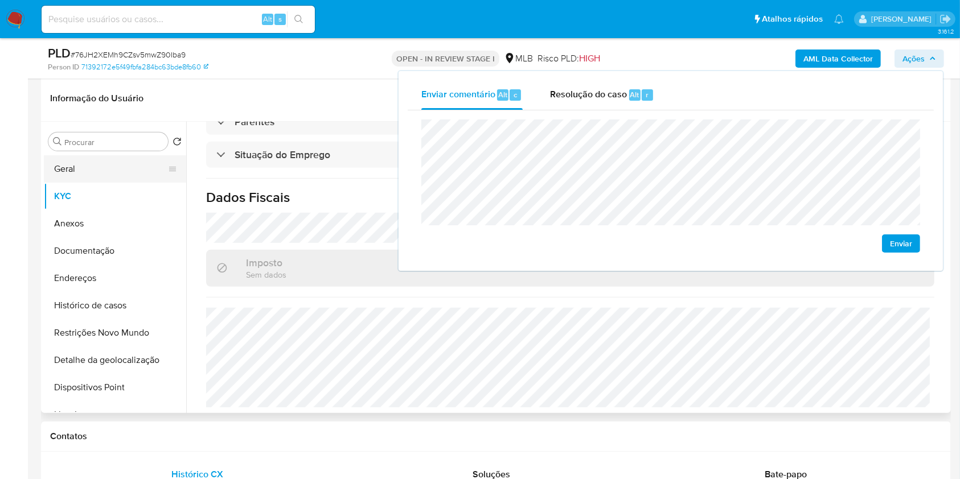
click at [77, 172] on button "Geral" at bounding box center [110, 168] width 133 height 27
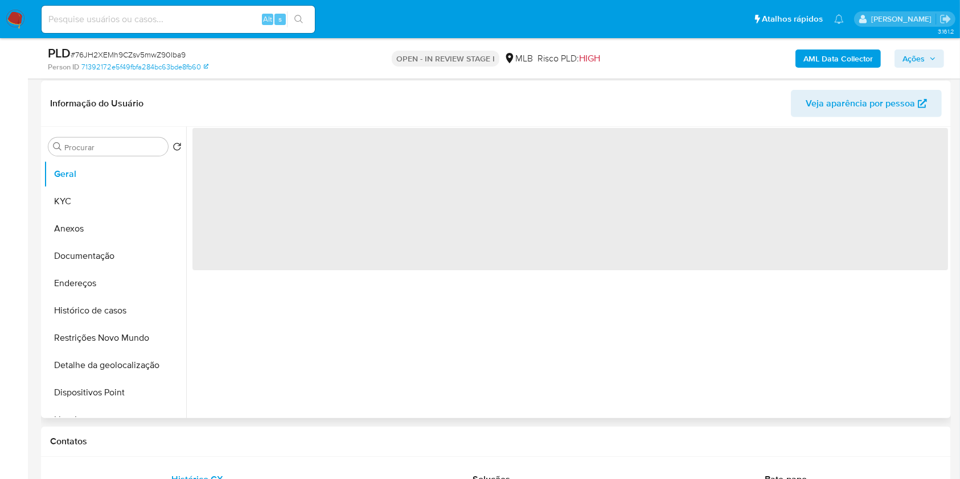
scroll to position [620, 0]
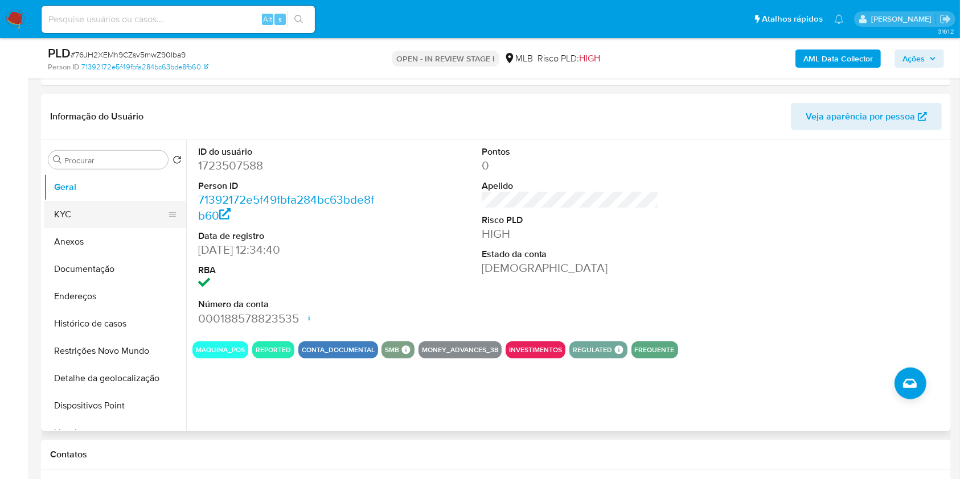
click at [123, 202] on button "KYC" at bounding box center [110, 214] width 133 height 27
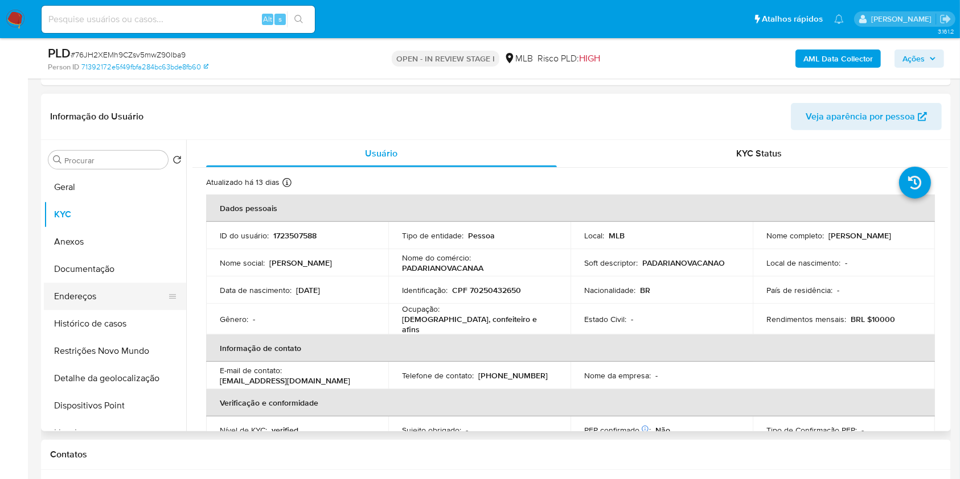
click at [95, 301] on button "Endereços" at bounding box center [110, 296] width 133 height 27
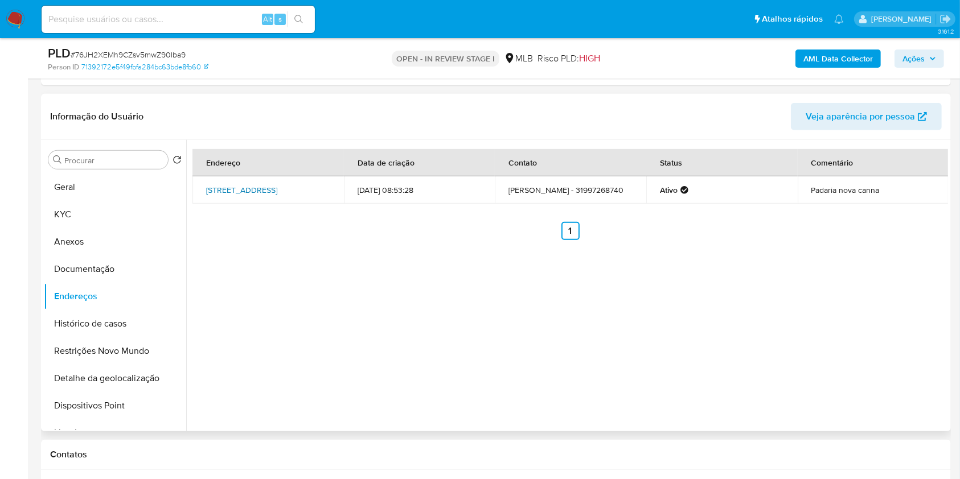
click at [277, 184] on link "Rua Mandarim 67, Contagem, Minas Gerais, 32145415, Brasil 67" at bounding box center [241, 189] width 71 height 11
click at [129, 256] on button "Documentação" at bounding box center [110, 269] width 133 height 27
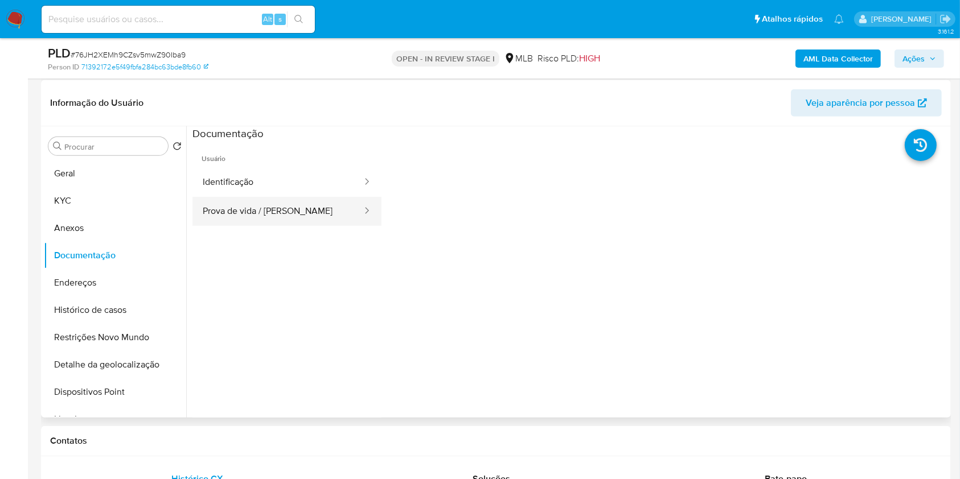
click at [281, 213] on button "Prova de vida / Selfie" at bounding box center [277, 211] width 171 height 29
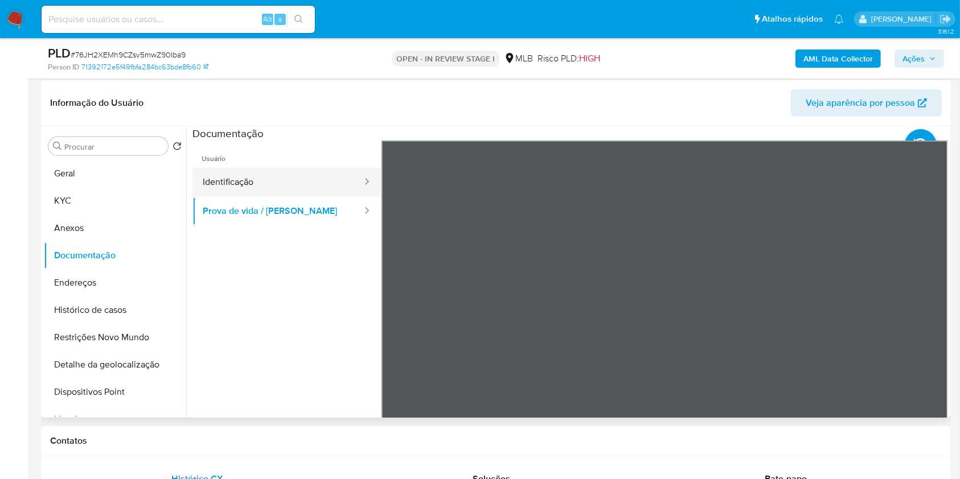
click at [281, 186] on button "Identificação" at bounding box center [277, 182] width 171 height 29
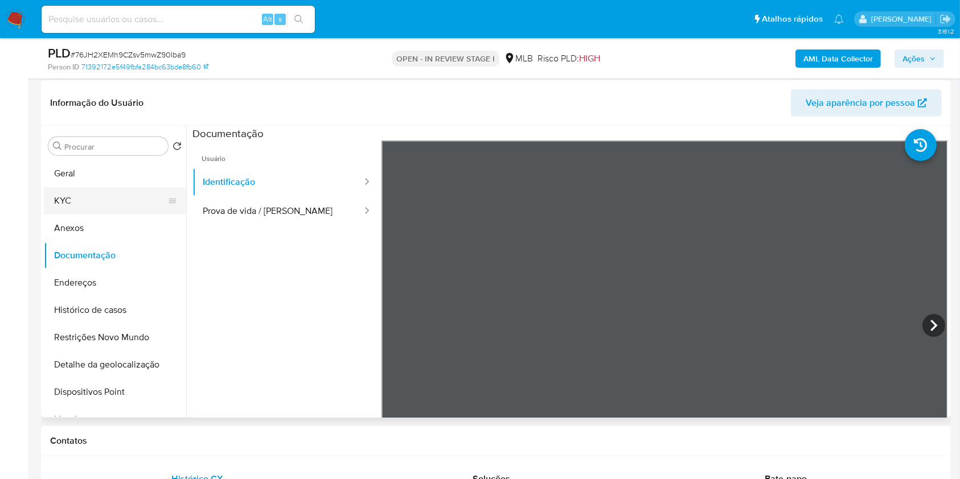
click at [101, 205] on button "KYC" at bounding box center [110, 200] width 133 height 27
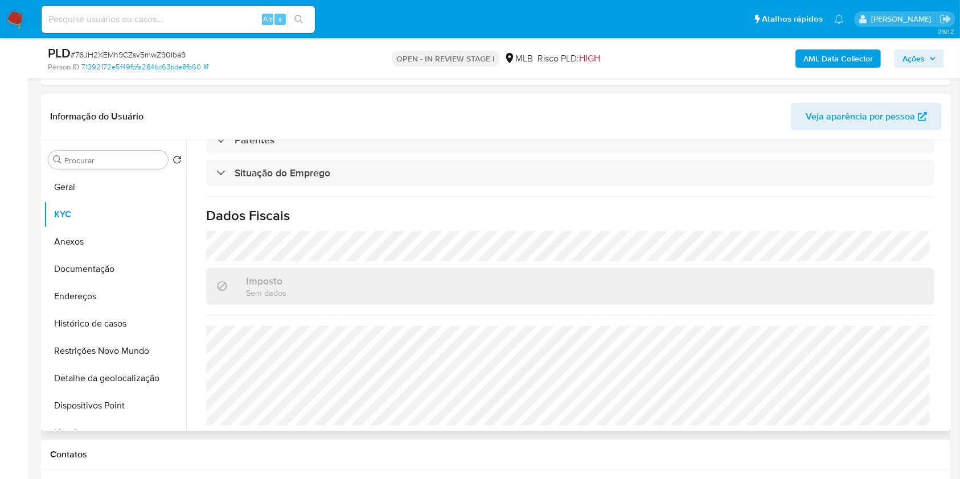
scroll to position [0, 0]
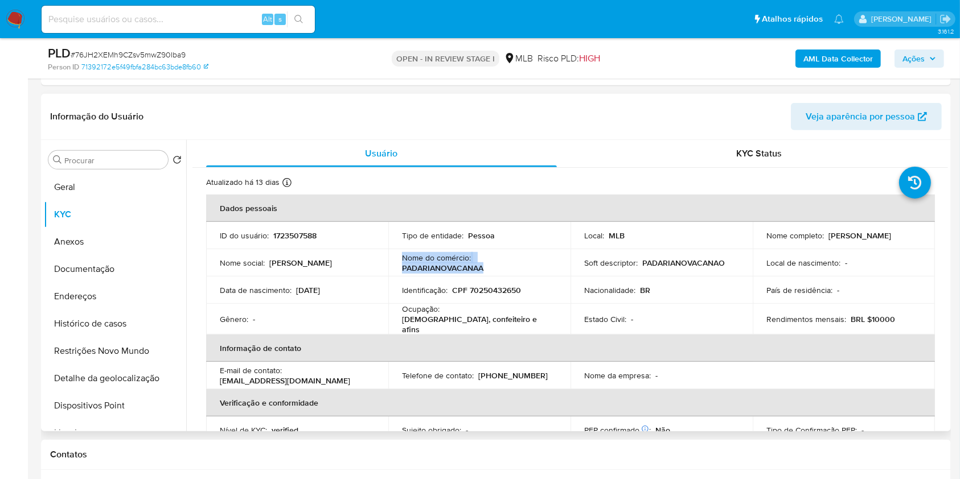
drag, startPoint x: 486, startPoint y: 266, endPoint x: 401, endPoint y: 254, distance: 85.1
click at [402, 254] on div "Nome do comércio : PADARIANOVACANAA" at bounding box center [479, 263] width 155 height 20
copy div "Nome do comércio : PADARIANOVACANAA"
click at [137, 266] on button "Documentação" at bounding box center [110, 269] width 133 height 27
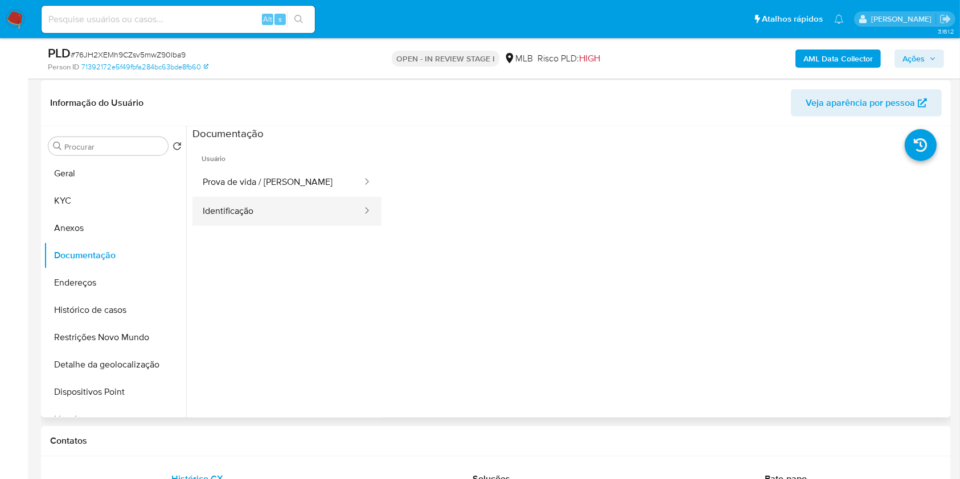
click at [283, 220] on button "Identificação" at bounding box center [277, 211] width 171 height 29
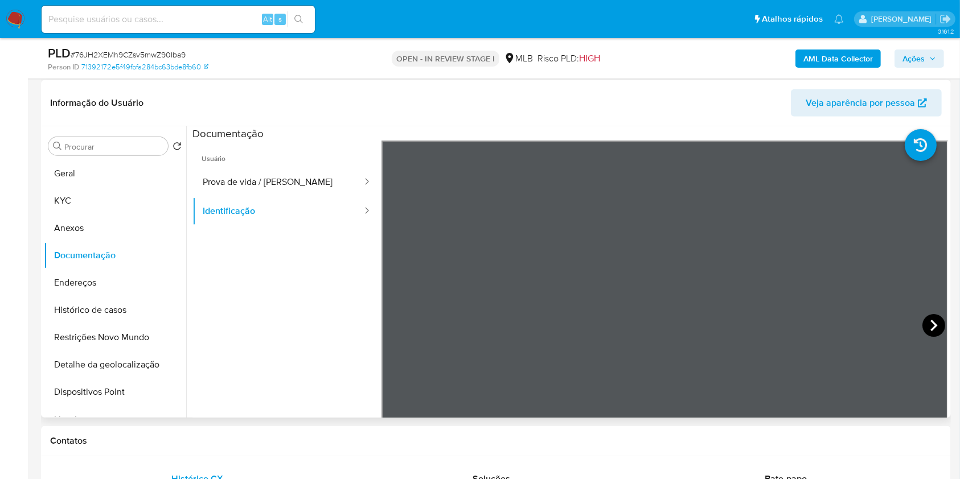
click at [929, 329] on icon at bounding box center [933, 325] width 23 height 23
click at [124, 314] on button "Histórico de casos" at bounding box center [110, 310] width 133 height 27
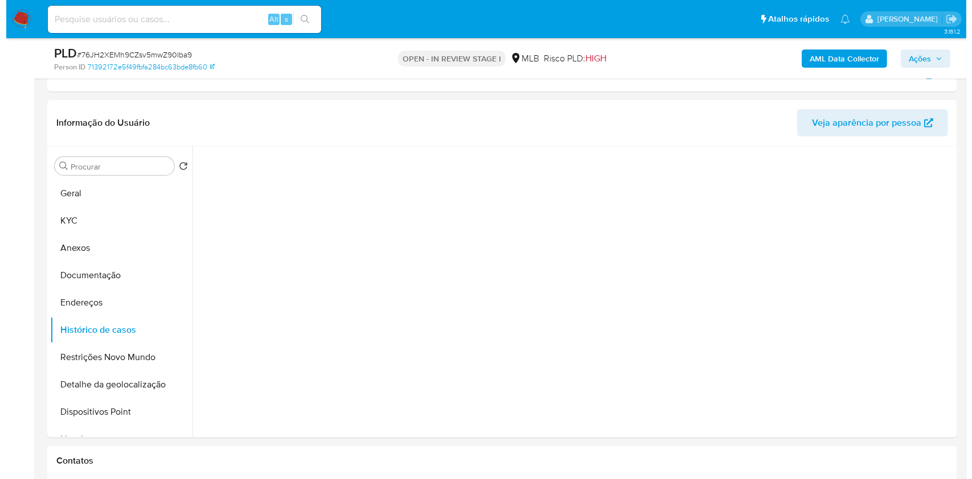
scroll to position [601, 0]
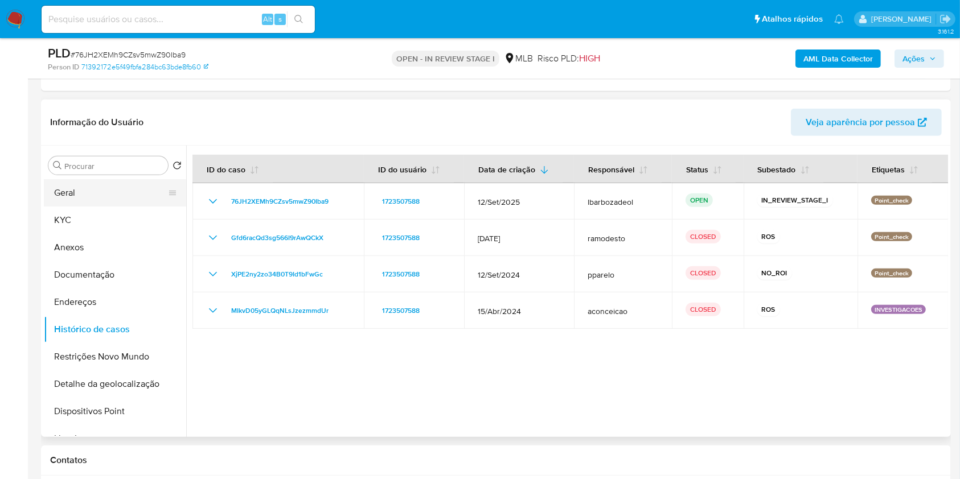
click at [85, 192] on button "Geral" at bounding box center [110, 192] width 133 height 27
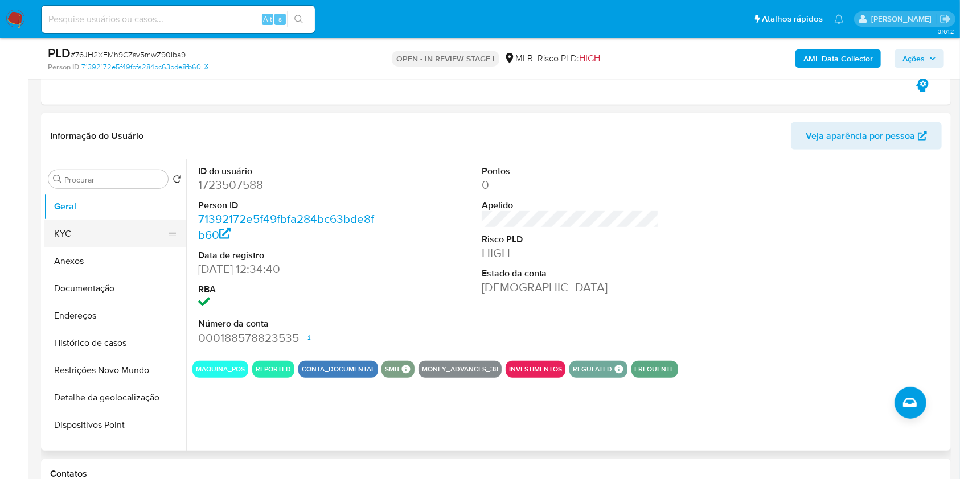
click at [154, 238] on button "KYC" at bounding box center [110, 233] width 133 height 27
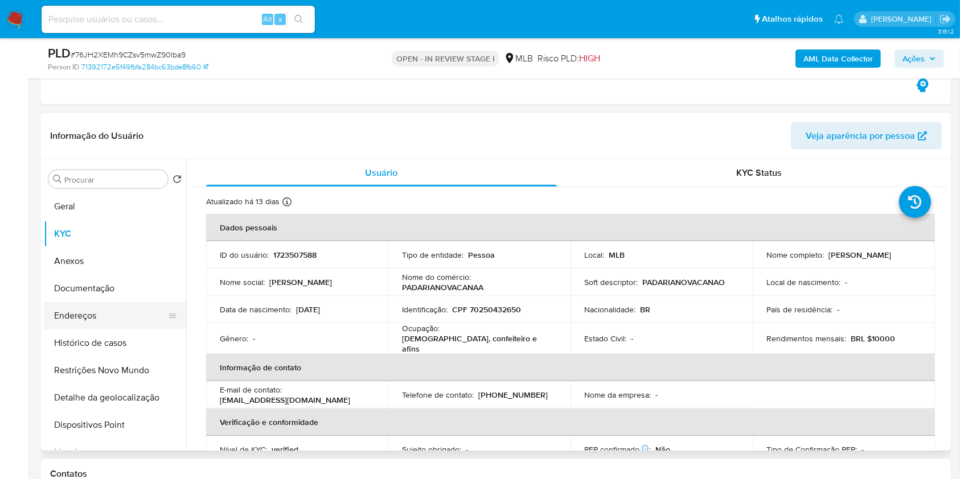
click at [108, 321] on button "Endereços" at bounding box center [110, 315] width 133 height 27
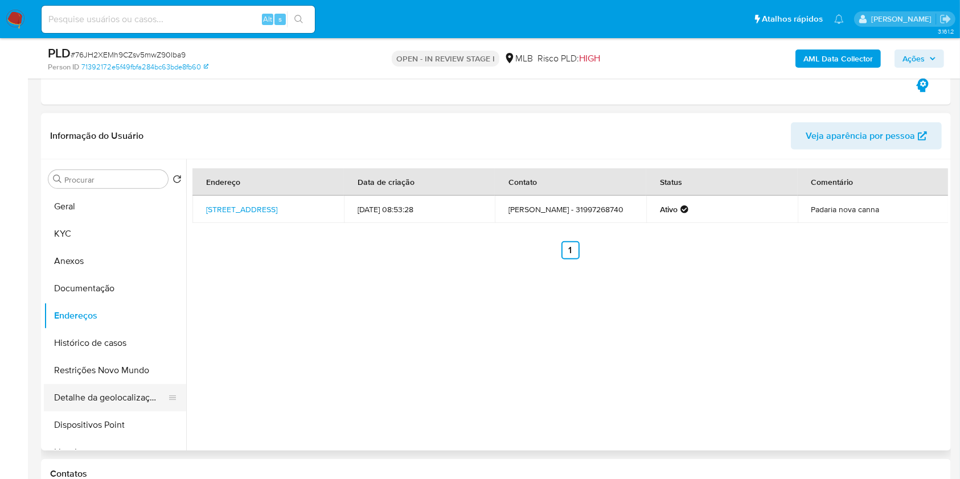
click at [115, 390] on button "Detalhe da geolocalização" at bounding box center [110, 397] width 133 height 27
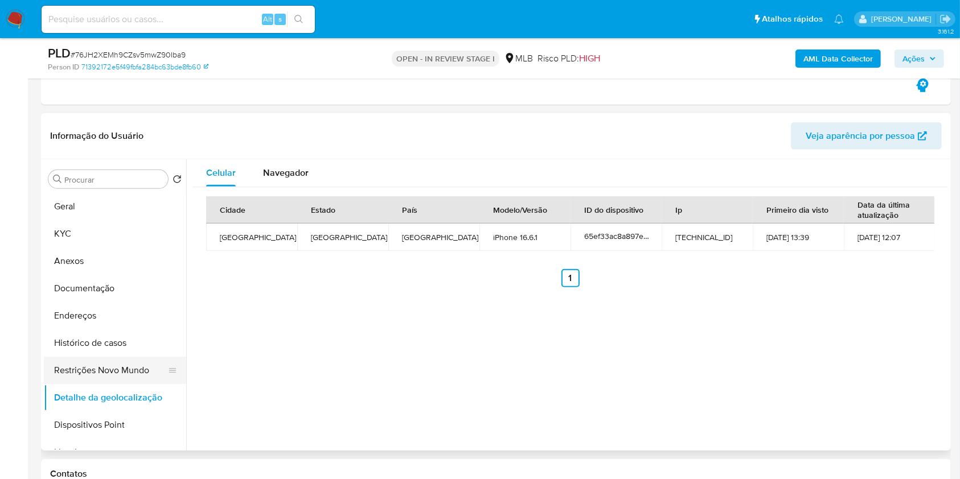
click at [94, 375] on button "Restrições Novo Mundo" at bounding box center [110, 370] width 133 height 27
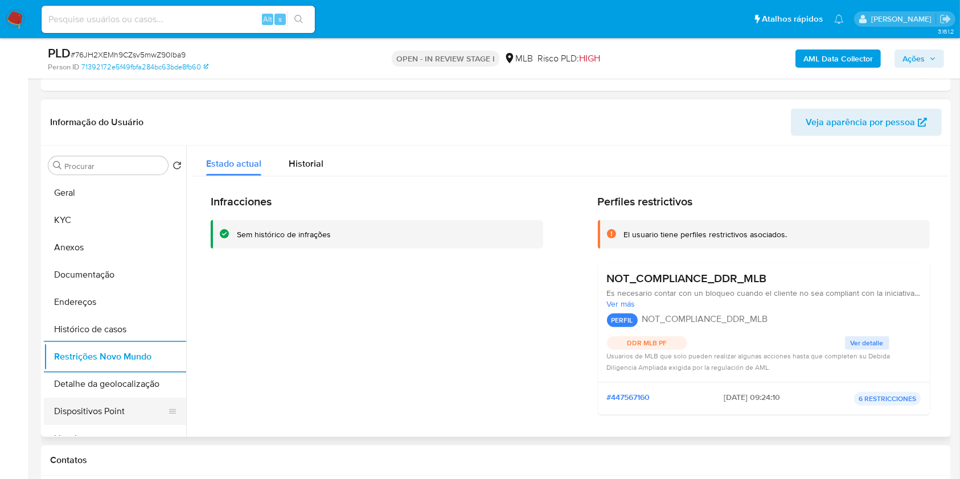
click at [131, 415] on button "Dispositivos Point" at bounding box center [110, 411] width 133 height 27
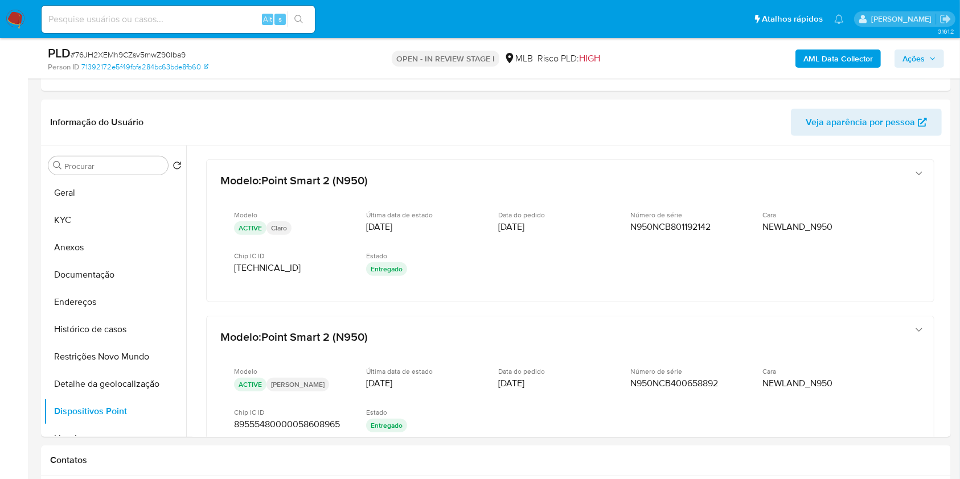
click at [920, 52] on span "Ações" at bounding box center [913, 59] width 22 height 18
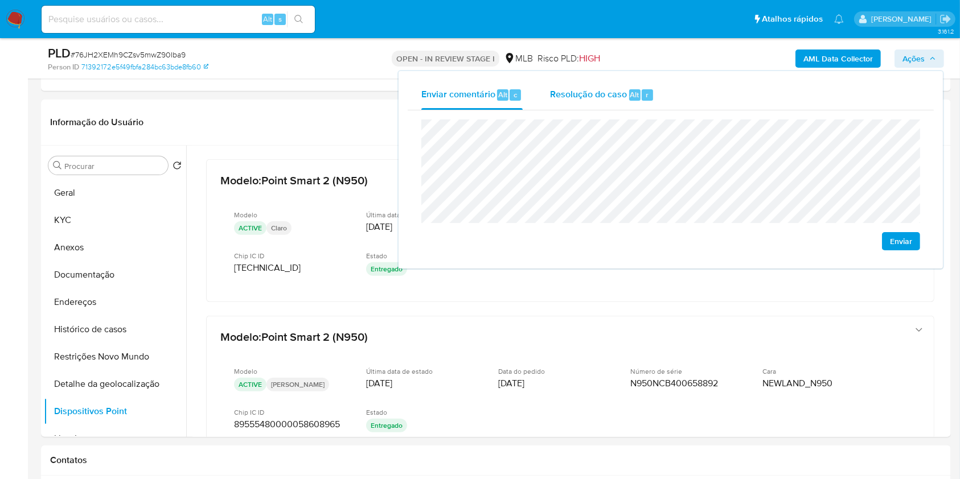
click at [651, 98] on div "Resolução do caso Alt r" at bounding box center [602, 95] width 104 height 30
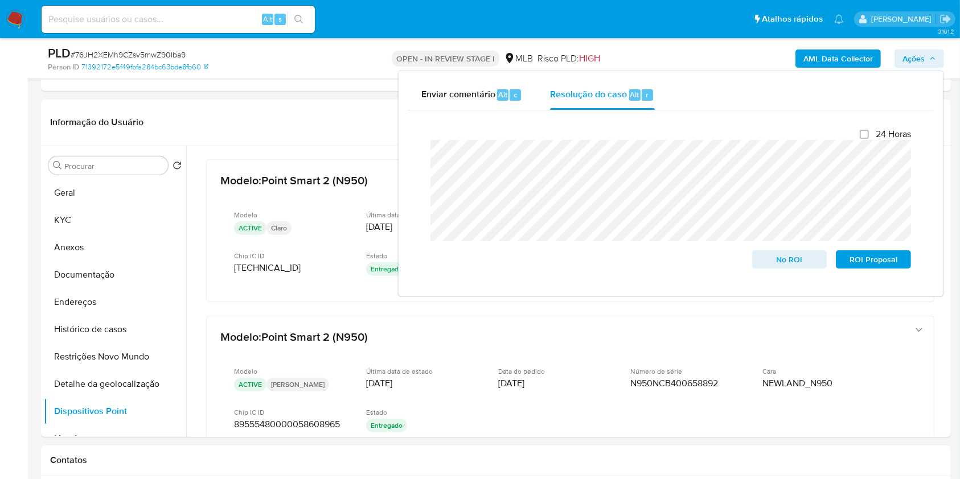
click at [716, 55] on div "AML Data Collector Ações Enviar comentário Alt c Resolução do caso Alt r Fecham…" at bounding box center [795, 58] width 295 height 27
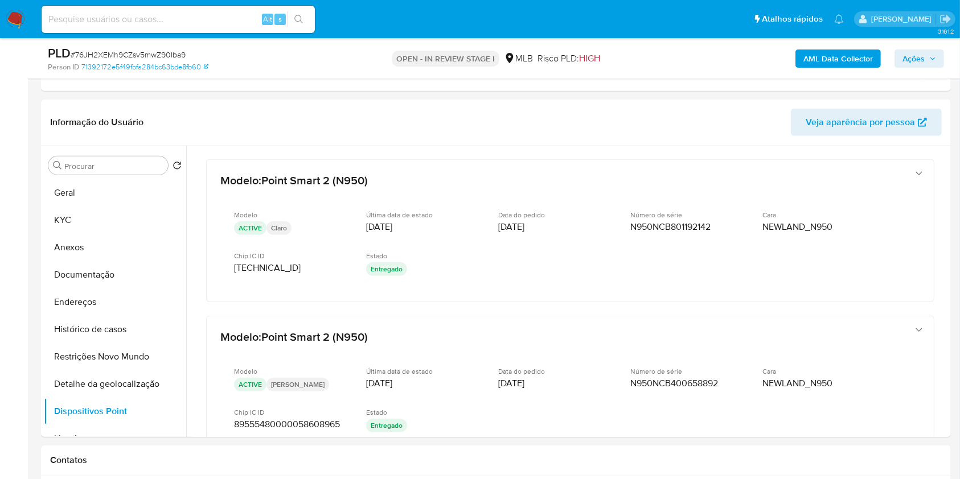
click at [820, 57] on b "AML Data Collector" at bounding box center [837, 59] width 69 height 18
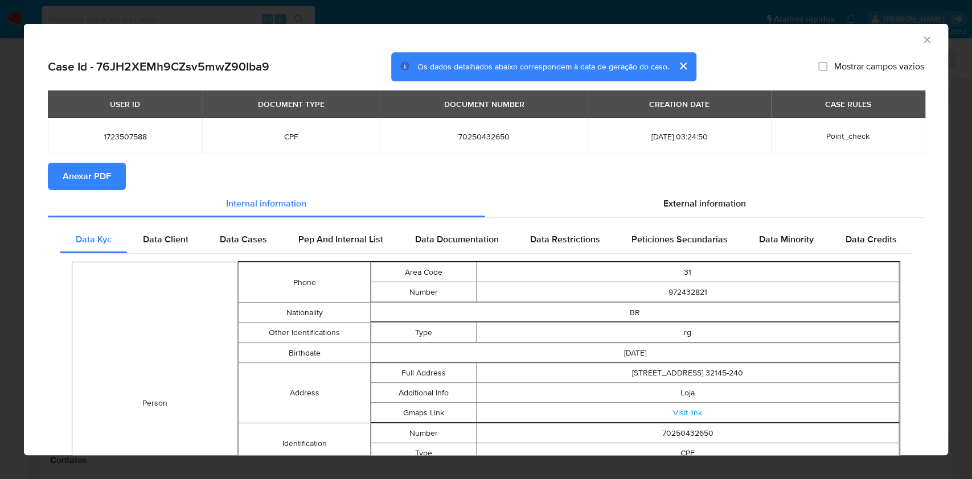
click at [100, 174] on span "Anexar PDF" at bounding box center [87, 176] width 48 height 25
click at [921, 42] on icon "Fechar a janela" at bounding box center [926, 39] width 11 height 11
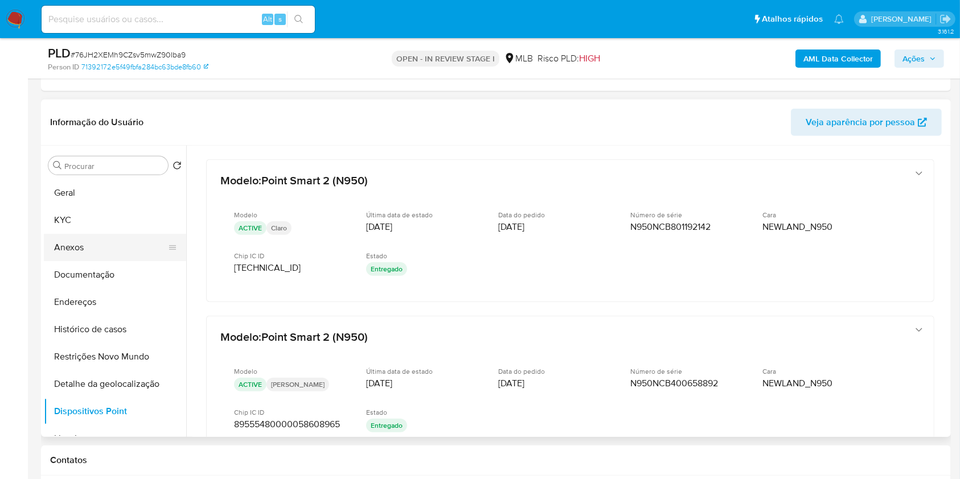
click at [135, 246] on button "Anexos" at bounding box center [110, 247] width 133 height 27
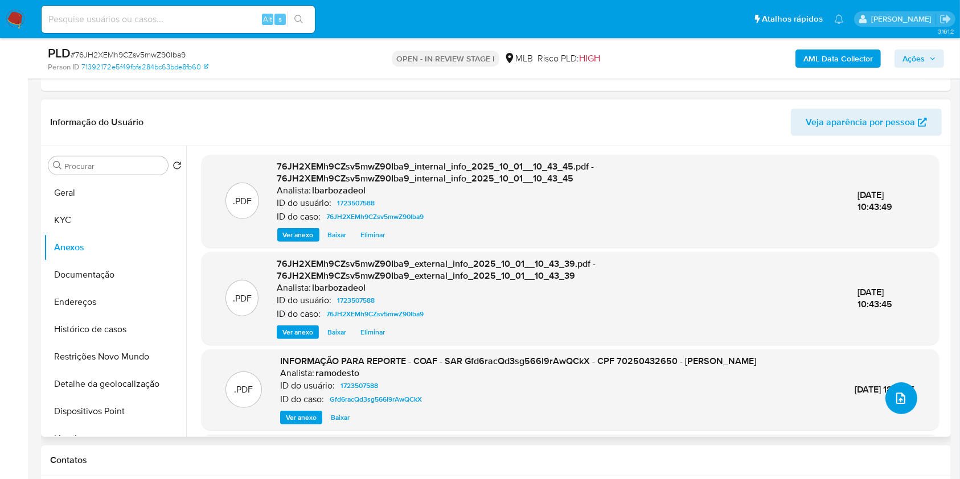
click at [902, 396] on icon "upload-file" at bounding box center [901, 399] width 14 height 14
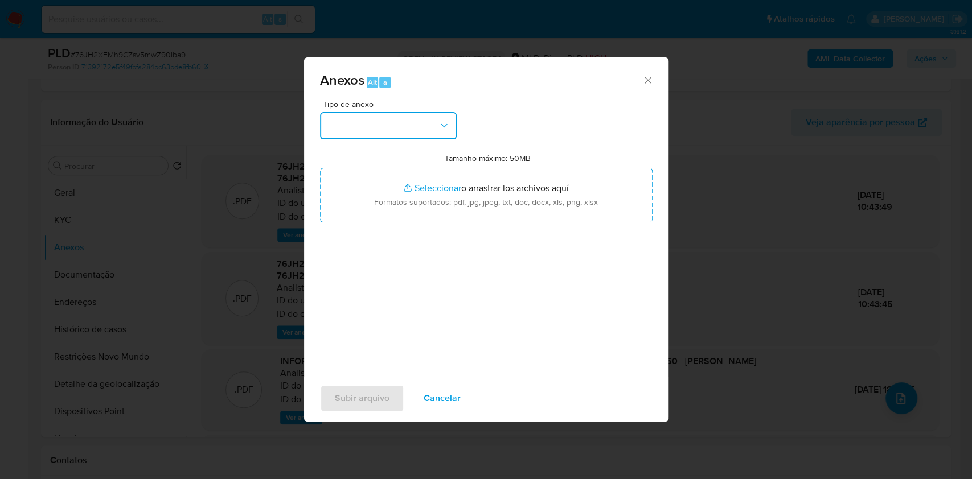
click at [383, 121] on button "button" at bounding box center [388, 125] width 137 height 27
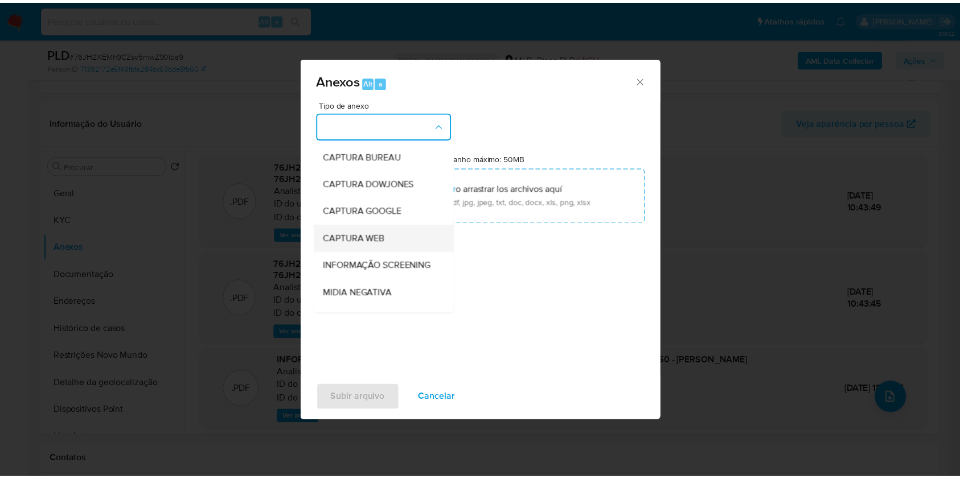
scroll to position [175, 0]
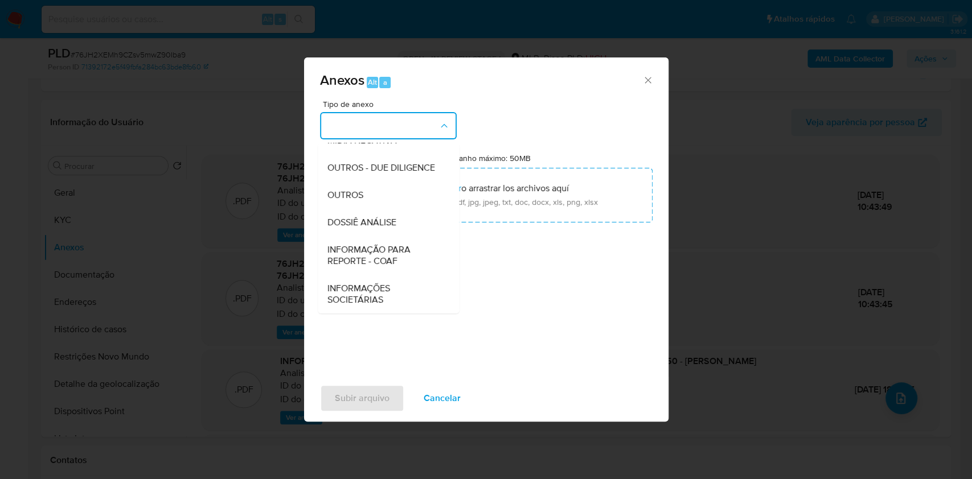
click at [390, 229] on div "DOSSIÊ ANÁLISE" at bounding box center [385, 222] width 116 height 27
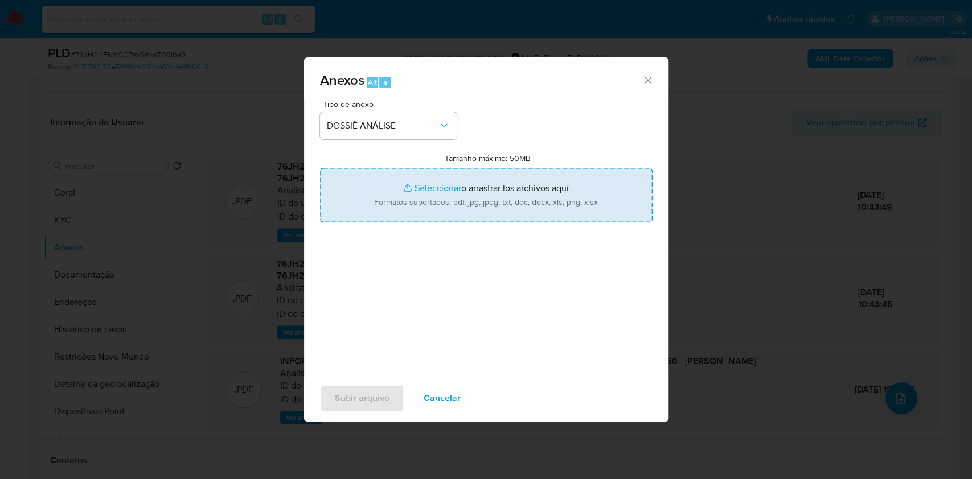
click at [408, 195] on input "Tamanho máximo: 50MB Seleccionar archivos" at bounding box center [486, 195] width 332 height 55
type input "C:\fakepath\Mulan 1723507588_2025_10_01_09_04_12.xlsx"
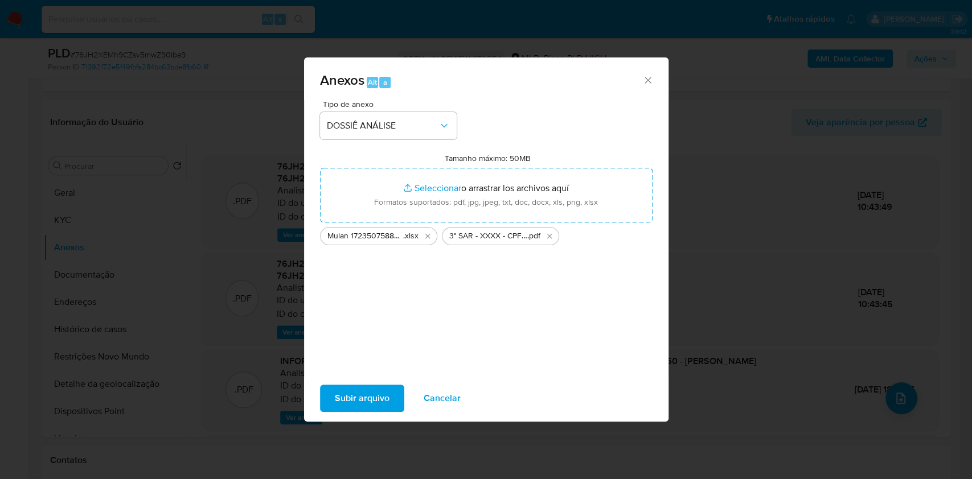
click at [373, 413] on div "Subir arquivo Cancelar" at bounding box center [486, 398] width 364 height 43
click at [372, 404] on span "Subir arquivo" at bounding box center [362, 398] width 55 height 25
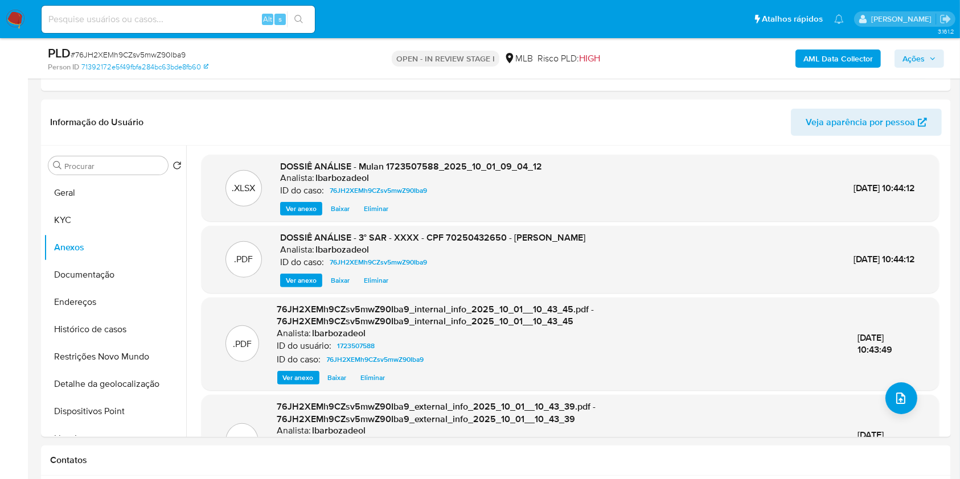
click at [938, 59] on button "Ações" at bounding box center [919, 59] width 50 height 18
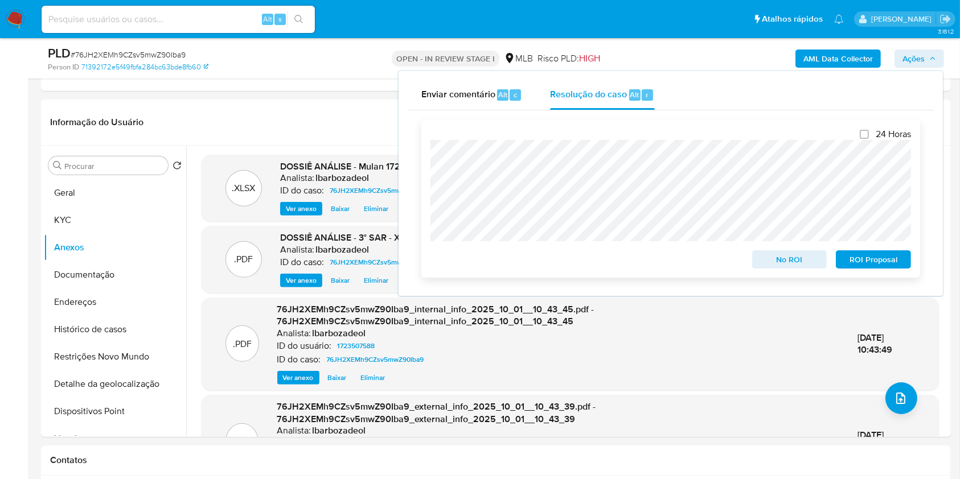
click at [860, 258] on span "ROI Proposal" at bounding box center [873, 260] width 59 height 16
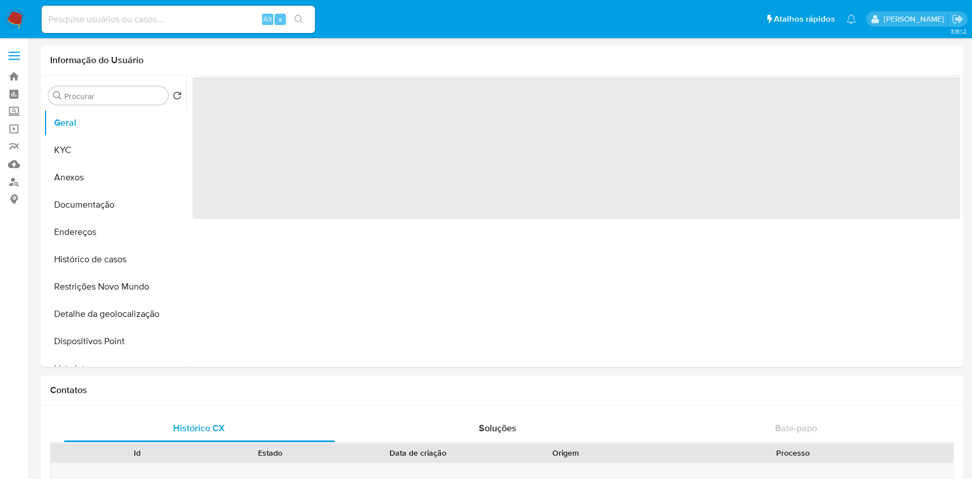
select select "10"
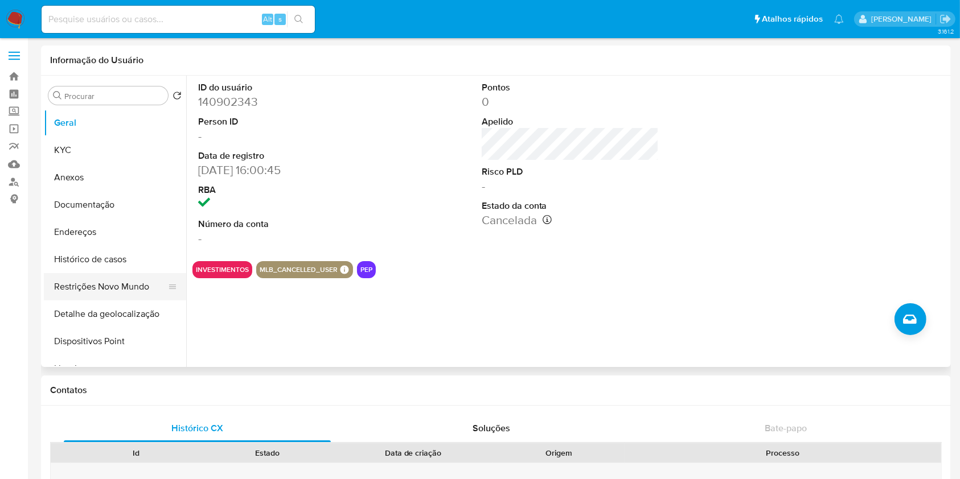
click at [131, 294] on button "Restrições Novo Mundo" at bounding box center [110, 286] width 133 height 27
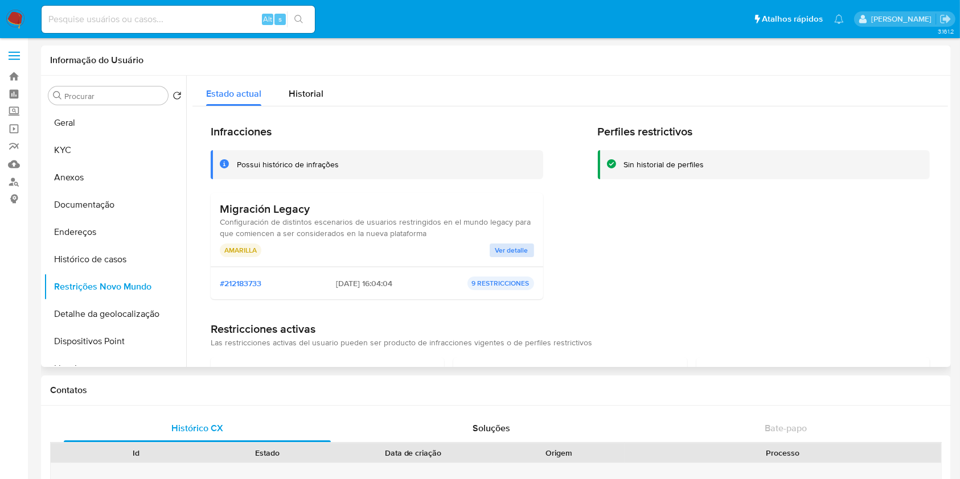
scroll to position [1, 0]
click at [512, 253] on span "Ver detalle" at bounding box center [511, 249] width 33 height 11
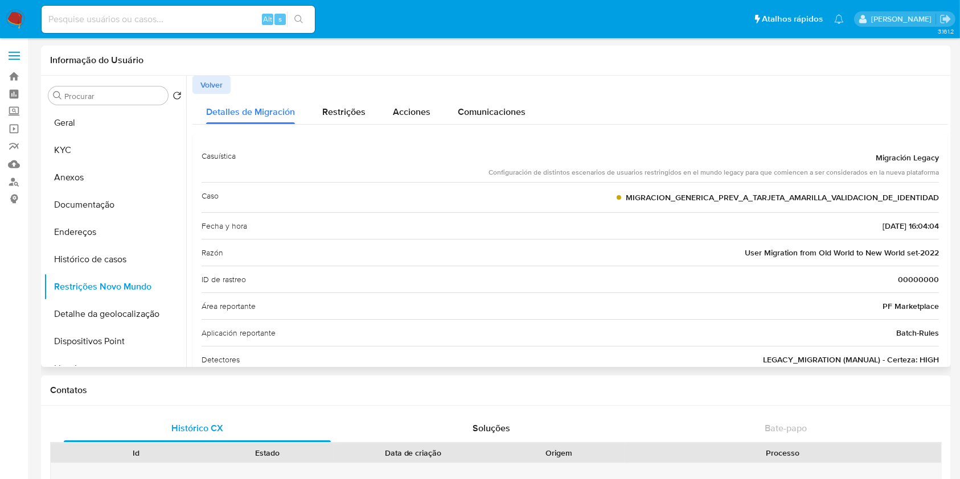
scroll to position [10, 0]
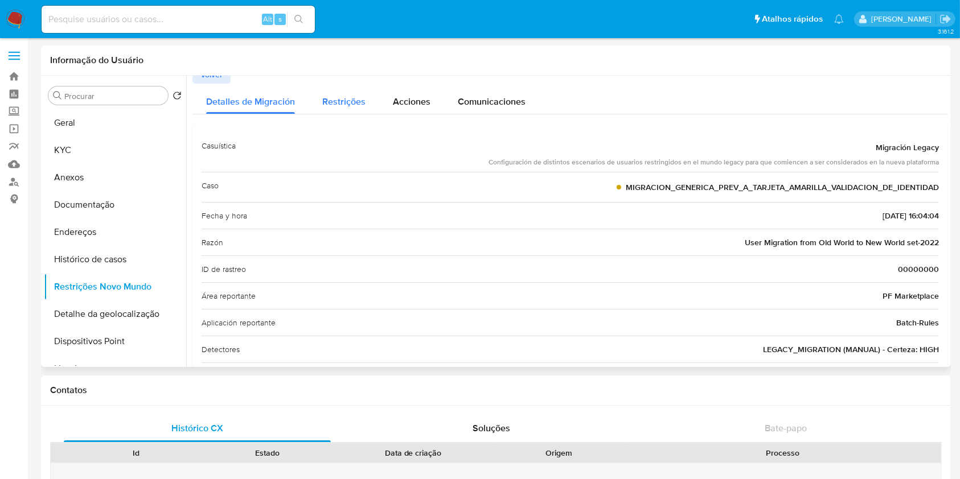
click at [363, 98] on span "Restrições" at bounding box center [343, 101] width 43 height 13
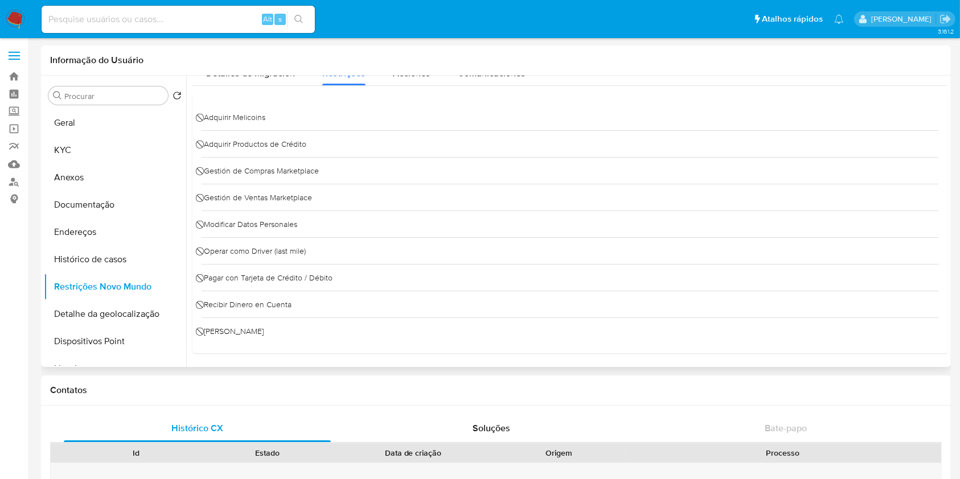
scroll to position [0, 0]
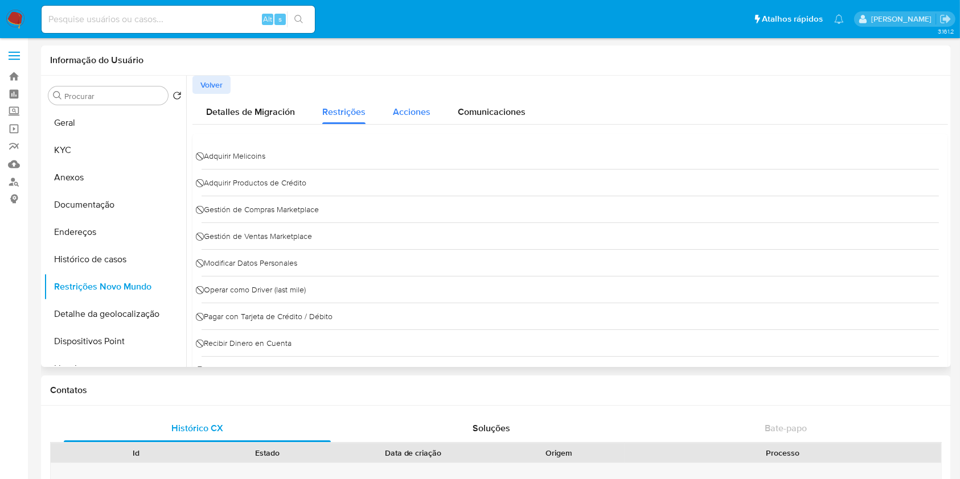
click at [393, 113] on span "Acciones" at bounding box center [412, 111] width 38 height 13
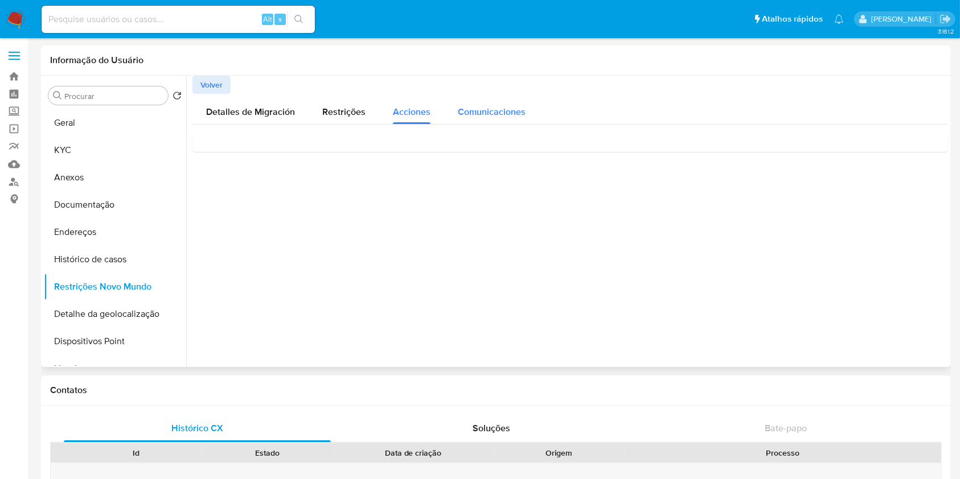
click at [480, 116] on span "Comunicaciones" at bounding box center [492, 111] width 68 height 13
click at [278, 117] on span "Detalles de Migración" at bounding box center [250, 111] width 89 height 13
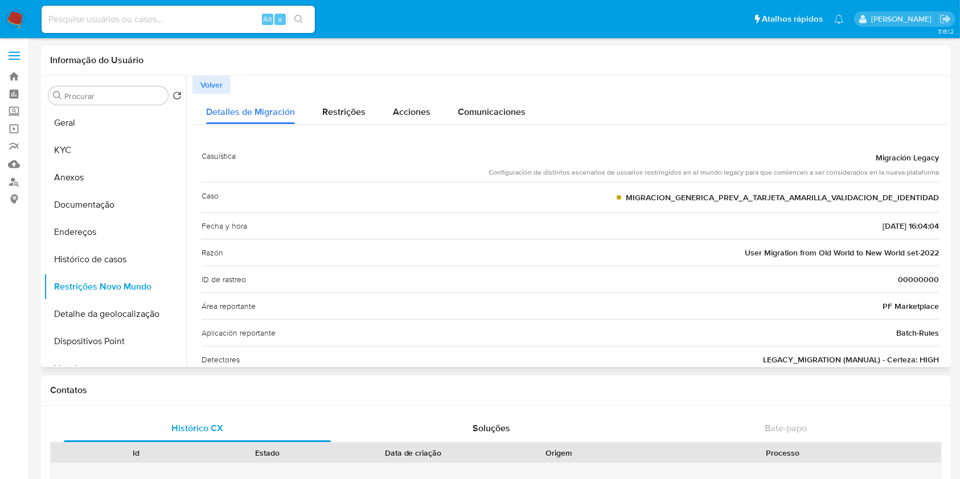
scroll to position [55, 0]
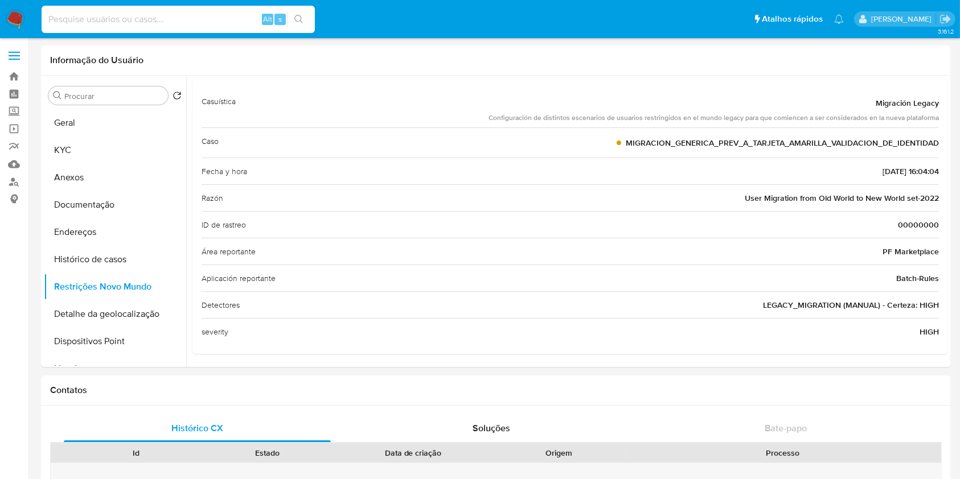
click at [195, 13] on input at bounding box center [178, 19] width 273 height 15
paste input "2450234405"
type input "2450234405"
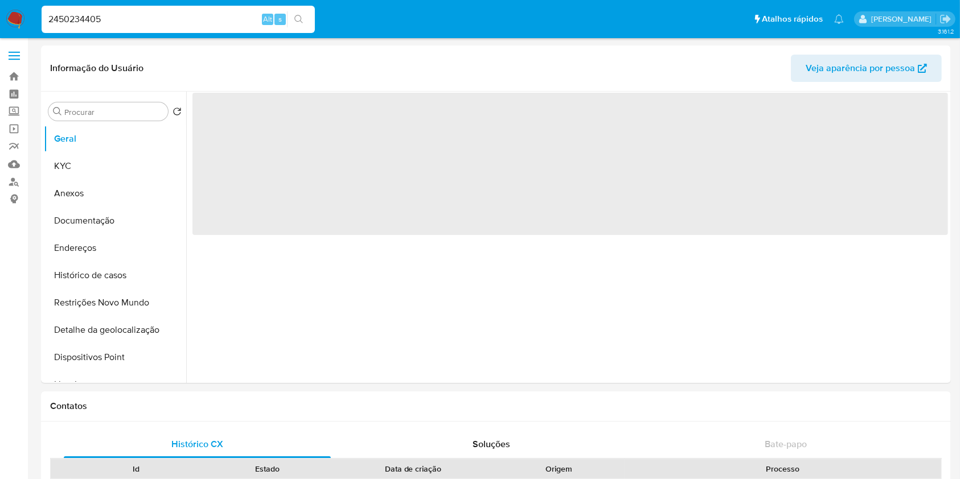
select select "10"
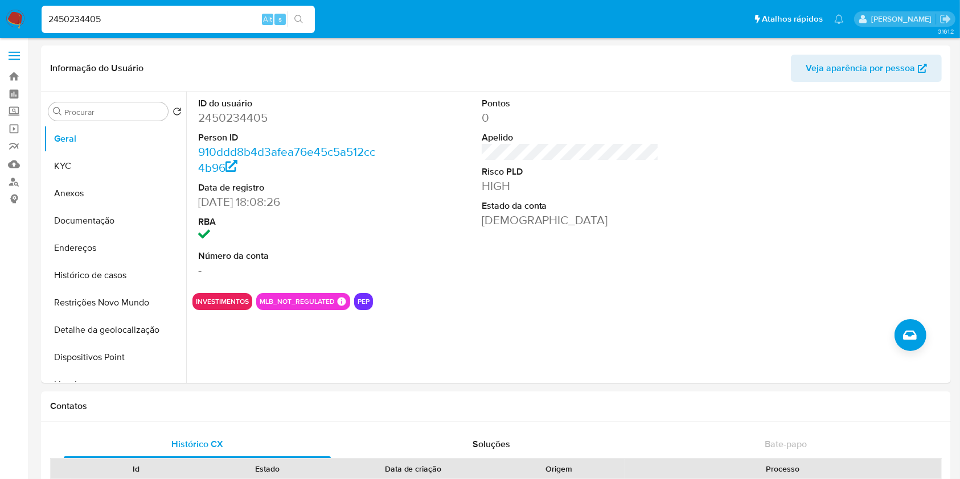
click at [241, 17] on input "2450234405" at bounding box center [178, 19] width 273 height 15
click at [299, 20] on icon "search-icon" at bounding box center [298, 19] width 9 height 9
drag, startPoint x: 258, startPoint y: 199, endPoint x: 218, endPoint y: 193, distance: 40.9
click at [197, 203] on div "ID do usuário 2450234405 Person ID 910ddd8b4d3afea76e45c5a512cc4b96 Data de reg…" at bounding box center [286, 188] width 189 height 192
copy dd "[DATE]"
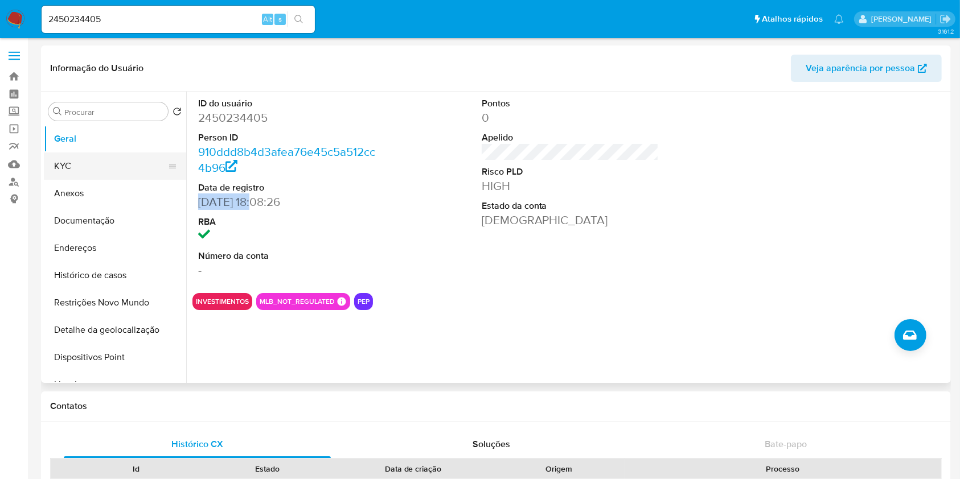
click at [132, 162] on button "KYC" at bounding box center [110, 166] width 133 height 27
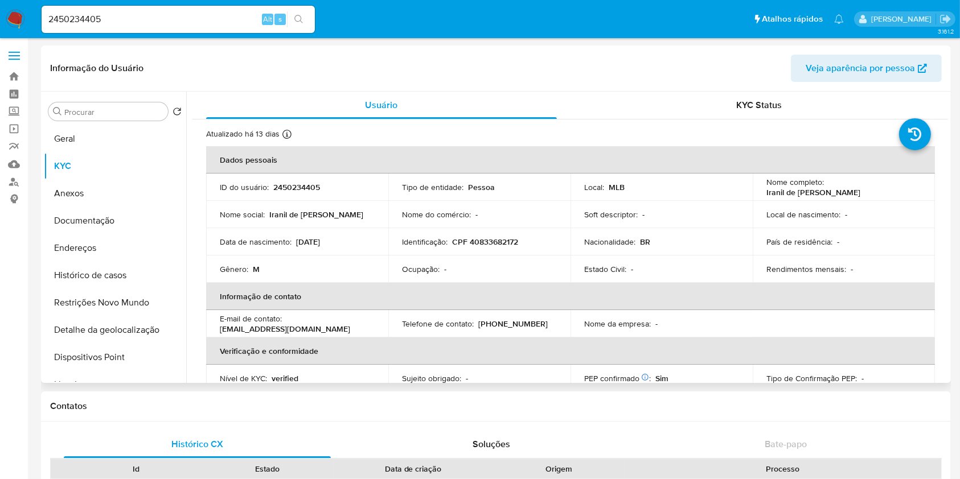
click at [299, 188] on p "2450234405" at bounding box center [296, 187] width 47 height 10
copy p "2450234405"
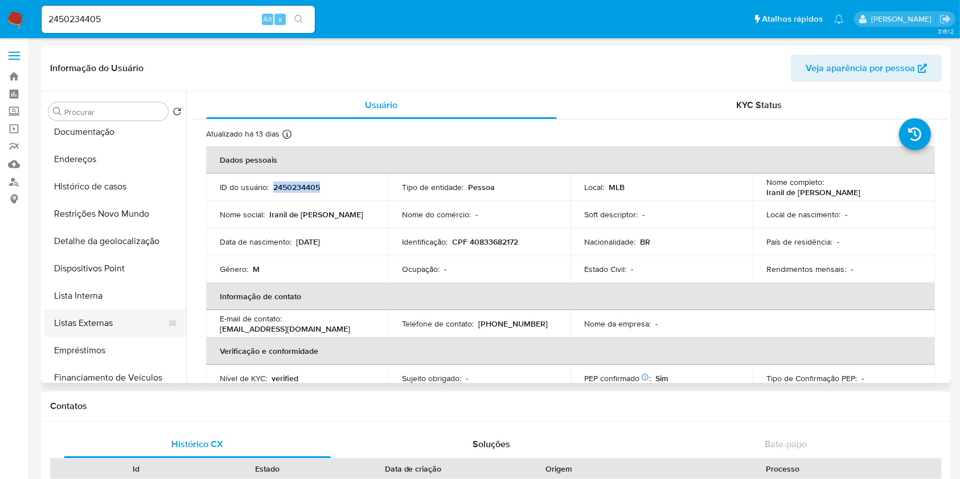
scroll to position [94, 0]
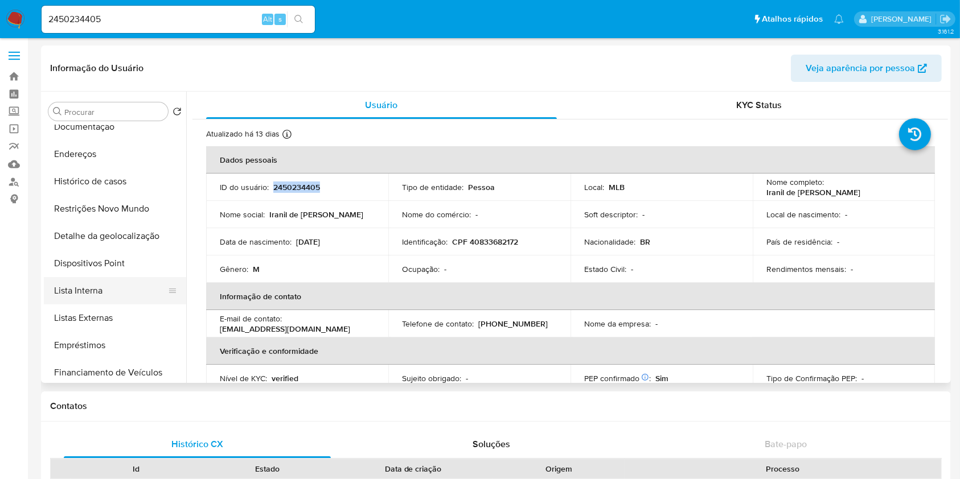
click at [122, 285] on button "Lista Interna" at bounding box center [110, 290] width 133 height 27
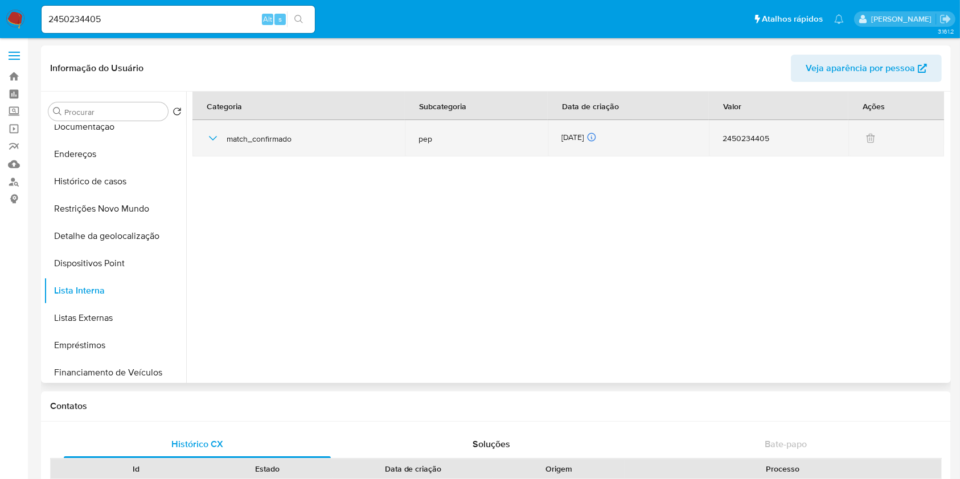
click at [566, 136] on div "[DATE] [DATE] 06:26:09" at bounding box center [628, 138] width 134 height 13
click at [566, 137] on div "[DATE] [DATE] 06:26:09" at bounding box center [628, 138] width 134 height 13
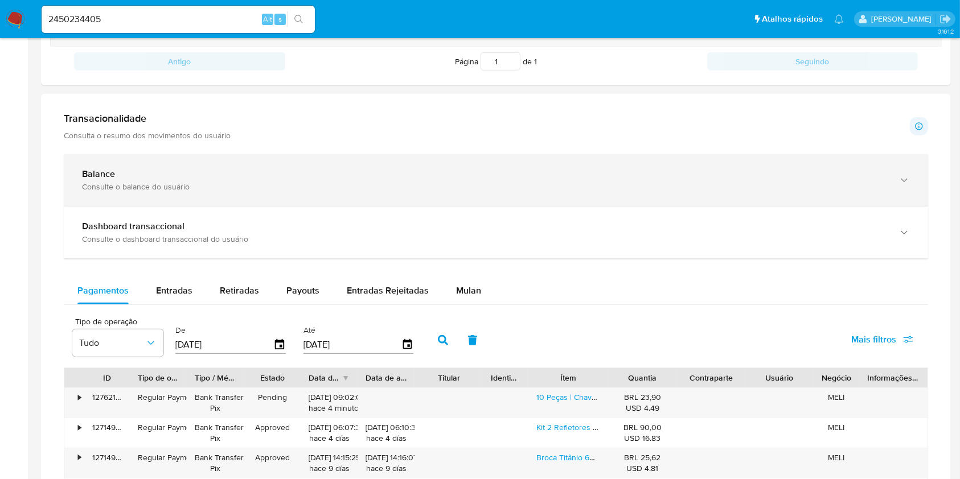
scroll to position [528, 0]
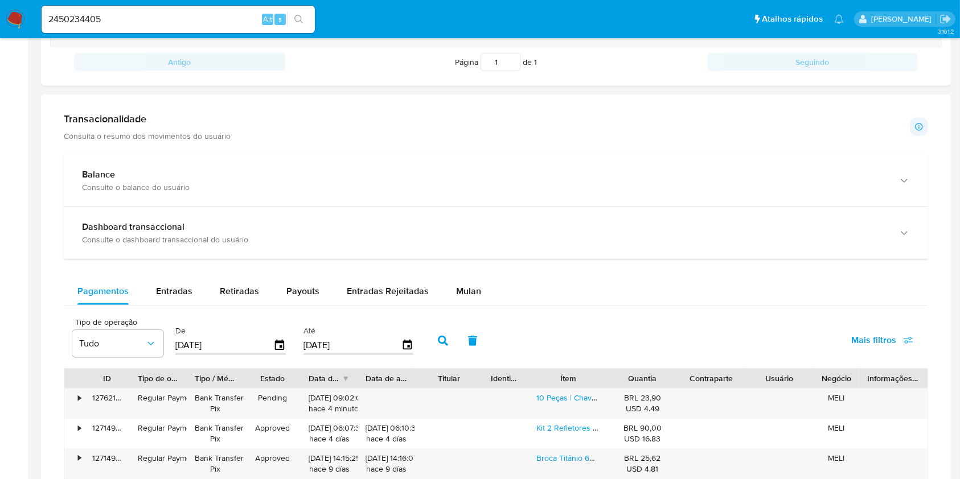
click at [367, 265] on div "Balance Consulte o balance do usuário Dashboard transaccional Consulte o dashbo…" at bounding box center [496, 422] width 864 height 535
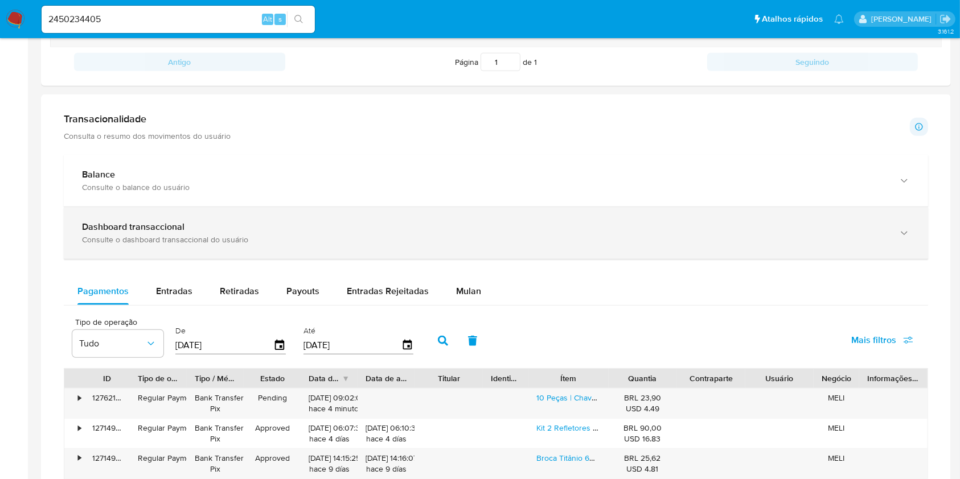
click at [387, 225] on div "Dashboard transaccional" at bounding box center [484, 226] width 805 height 11
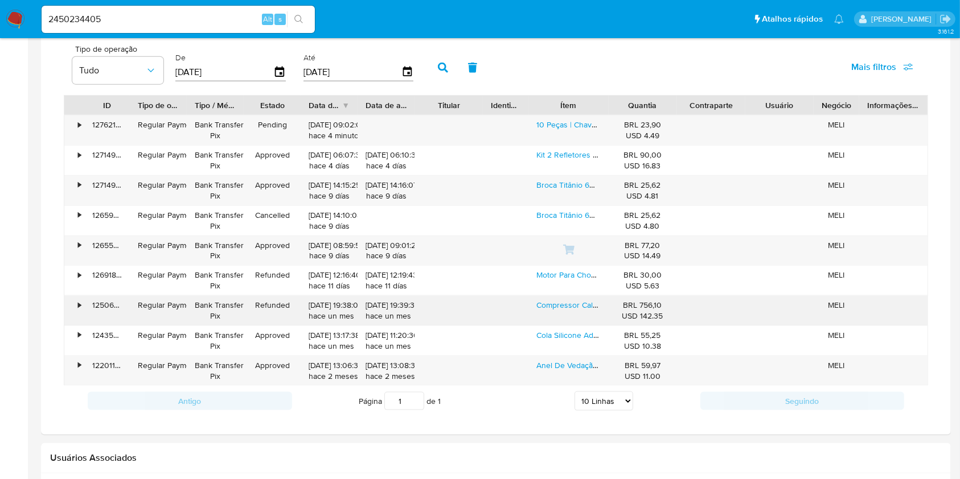
scroll to position [1337, 0]
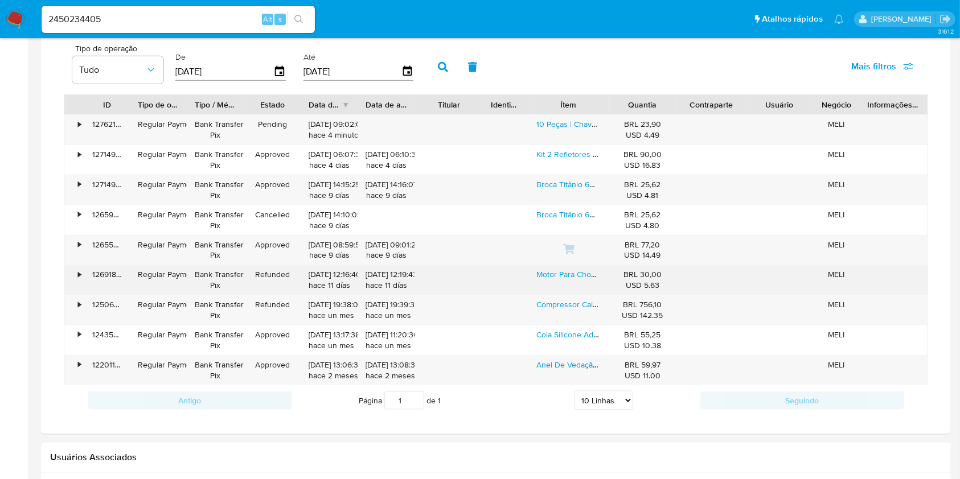
drag, startPoint x: 122, startPoint y: 281, endPoint x: 173, endPoint y: 278, distance: 51.3
click at [122, 281] on div "126918768504" at bounding box center [107, 280] width 46 height 30
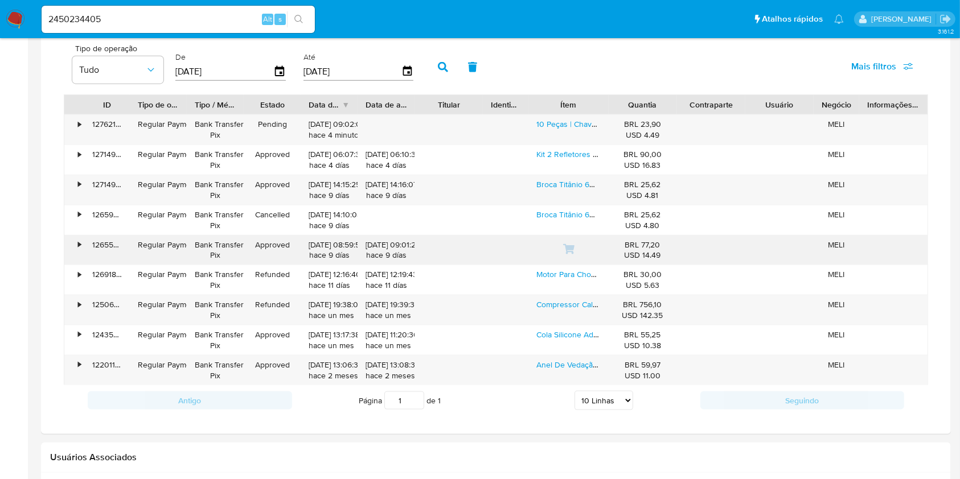
drag, startPoint x: 660, startPoint y: 242, endPoint x: 640, endPoint y: 246, distance: 20.3
click at [640, 246] on div "BRL 77,20 USD 14.49" at bounding box center [642, 251] width 52 height 22
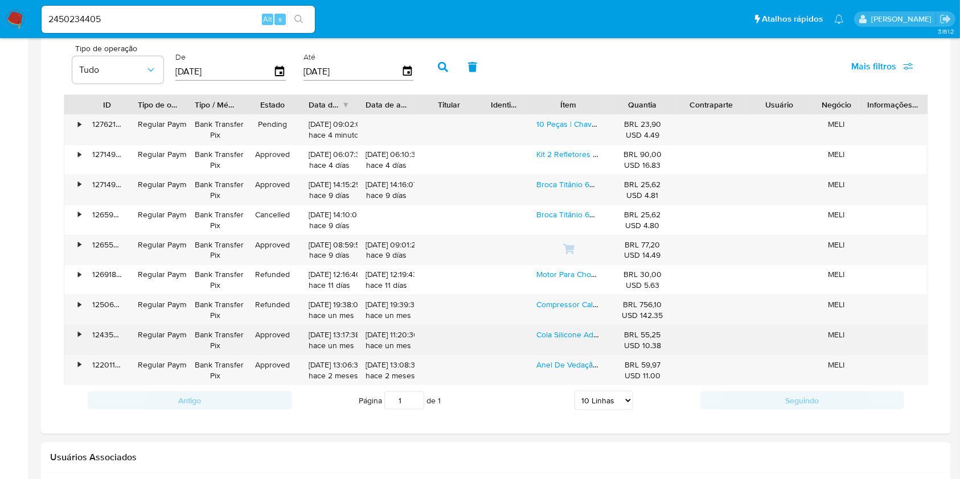
drag, startPoint x: 647, startPoint y: 339, endPoint x: 664, endPoint y: 338, distance: 17.7
click at [664, 338] on div "BRL 55,25 USD 10.38" at bounding box center [642, 341] width 52 height 22
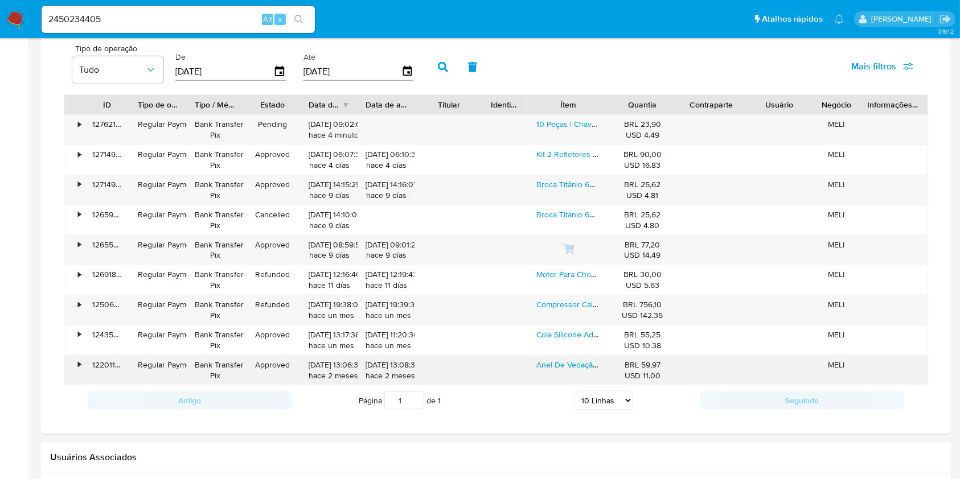
click at [657, 380] on div "BRL 59,97 USD 11.00" at bounding box center [642, 371] width 68 height 30
drag, startPoint x: 641, startPoint y: 363, endPoint x: 672, endPoint y: 366, distance: 30.9
click at [672, 366] on div "BRL 59,97 USD 11.00" at bounding box center [642, 371] width 68 height 30
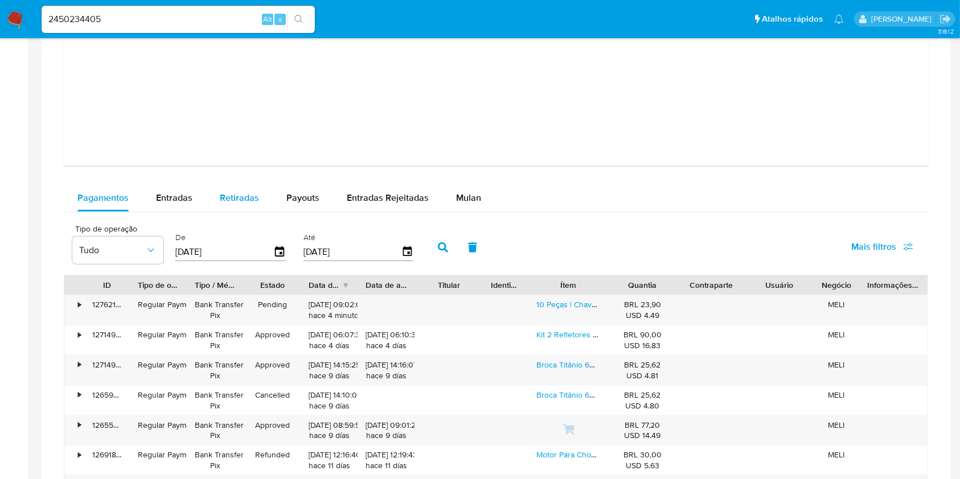
scroll to position [1158, 0]
click at [193, 202] on button "Entradas" at bounding box center [174, 196] width 64 height 27
select select "10"
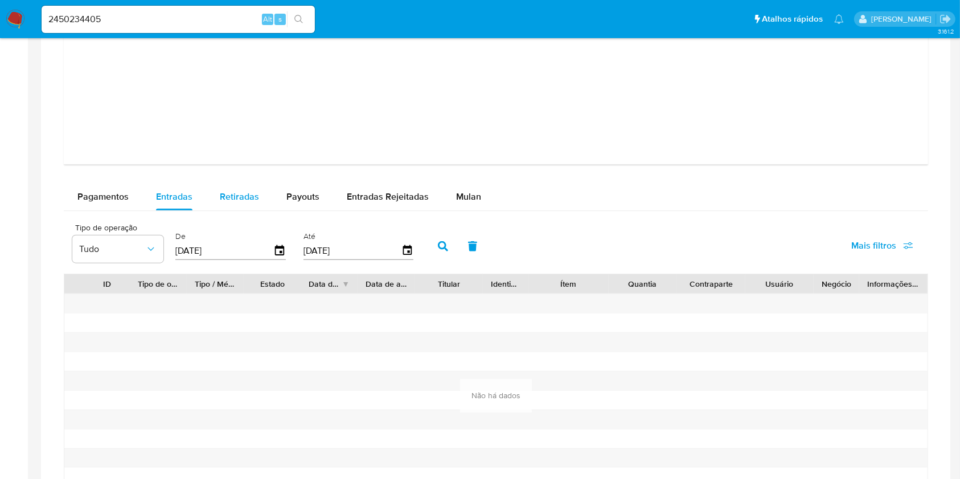
click at [233, 197] on span "Retiradas" at bounding box center [239, 196] width 39 height 13
select select "10"
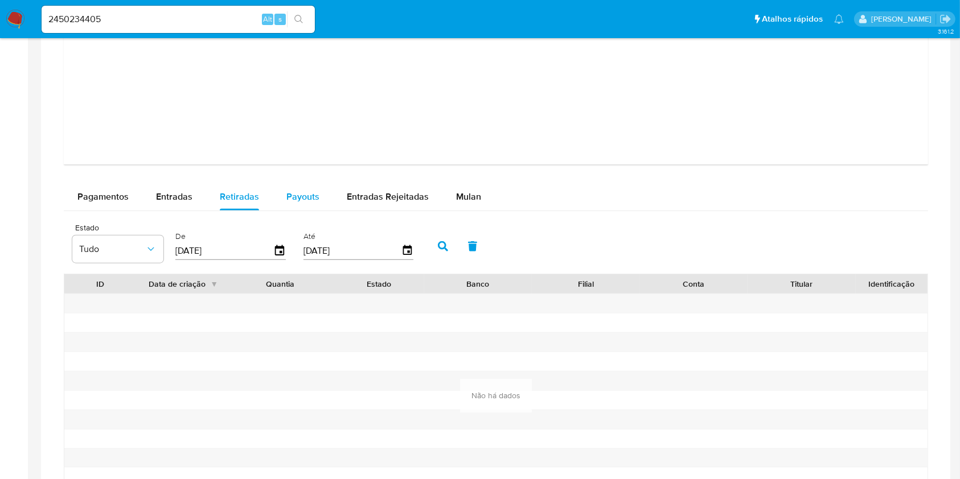
click at [289, 195] on span "Payouts" at bounding box center [302, 196] width 33 height 13
select select "10"
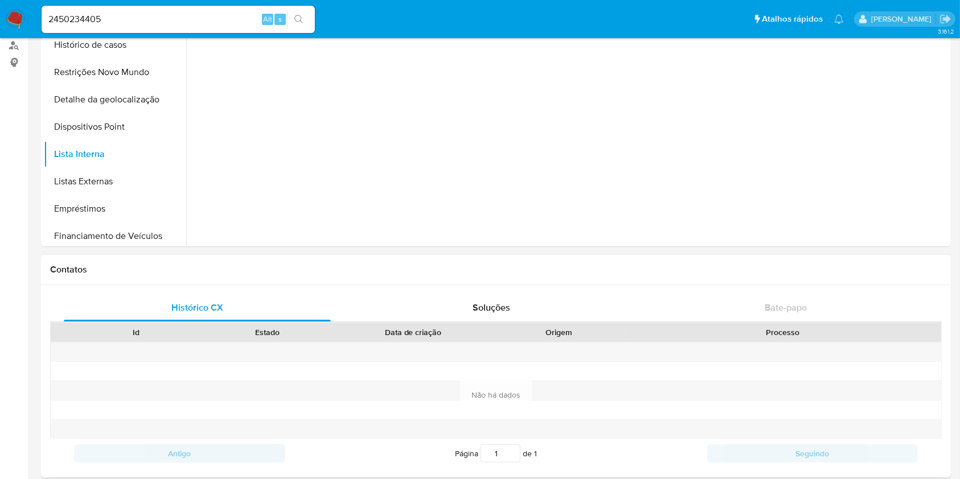
scroll to position [0, 0]
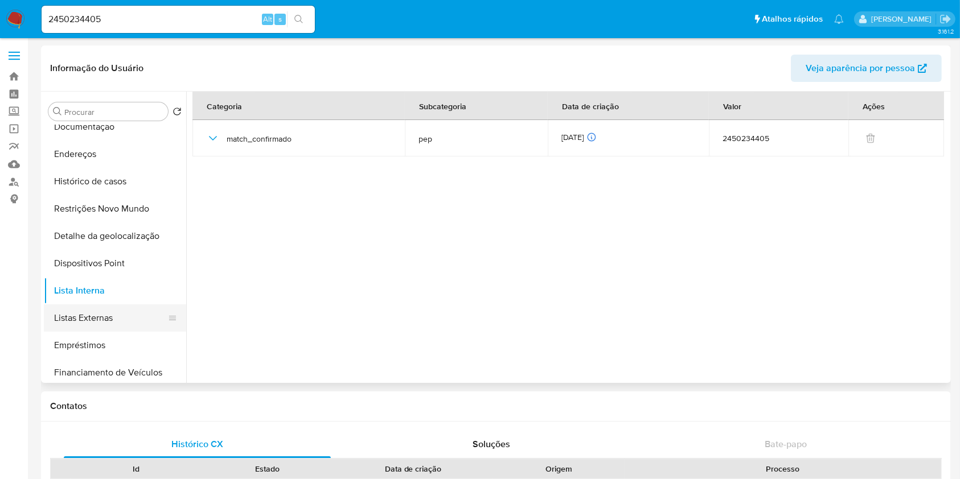
click at [105, 313] on button "Listas Externas" at bounding box center [110, 318] width 133 height 27
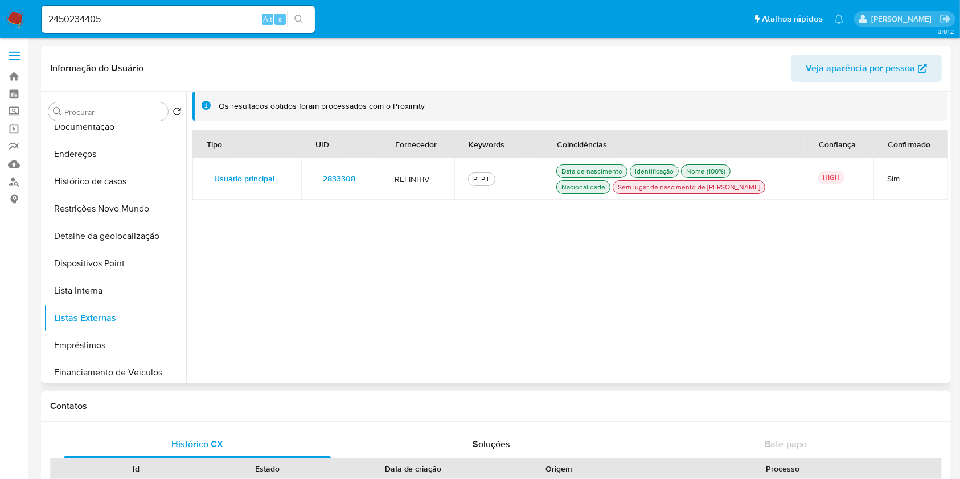
click at [339, 184] on span "2833308" at bounding box center [339, 179] width 32 height 16
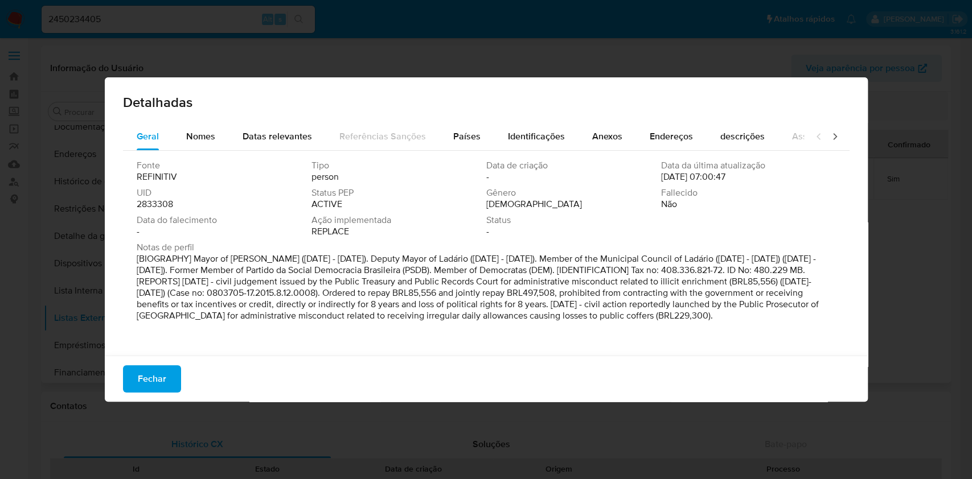
click at [159, 206] on span "2833308" at bounding box center [155, 204] width 36 height 11
click at [137, 379] on button "Fechar" at bounding box center [152, 378] width 58 height 27
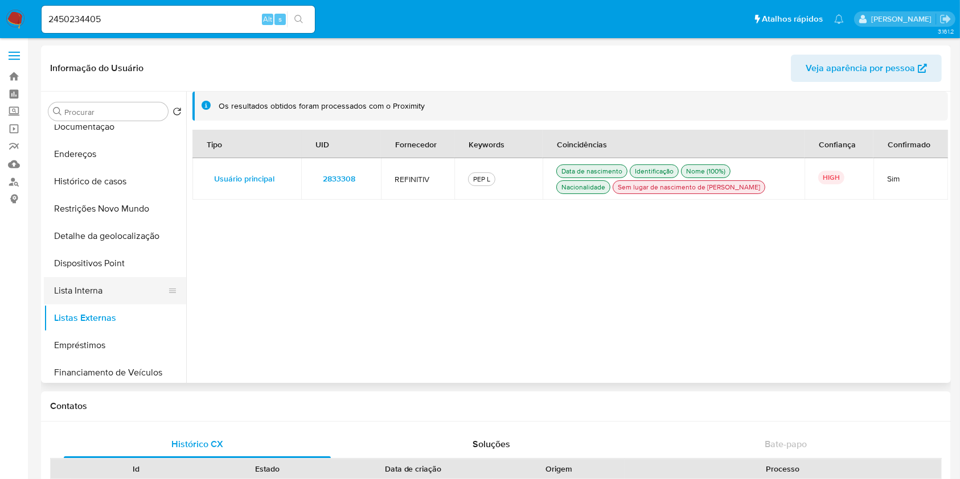
click at [129, 284] on button "Lista Interna" at bounding box center [110, 290] width 133 height 27
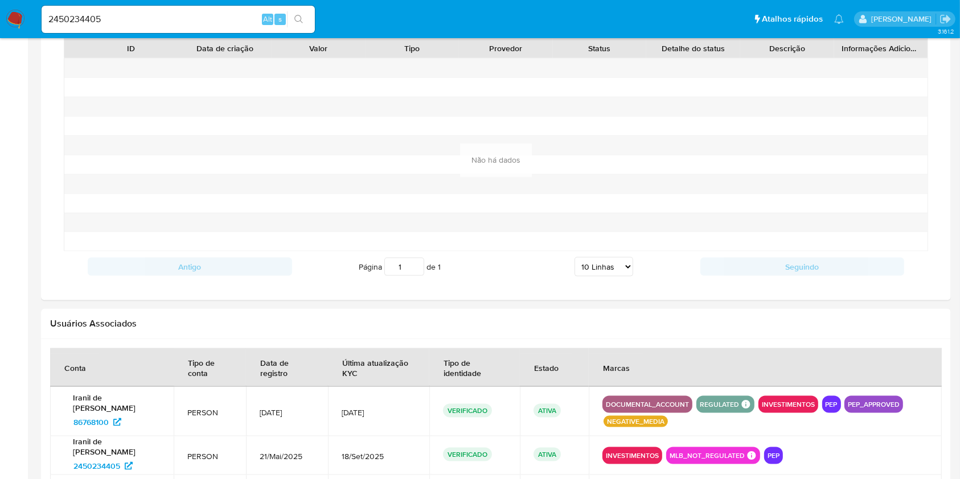
scroll to position [1527, 0]
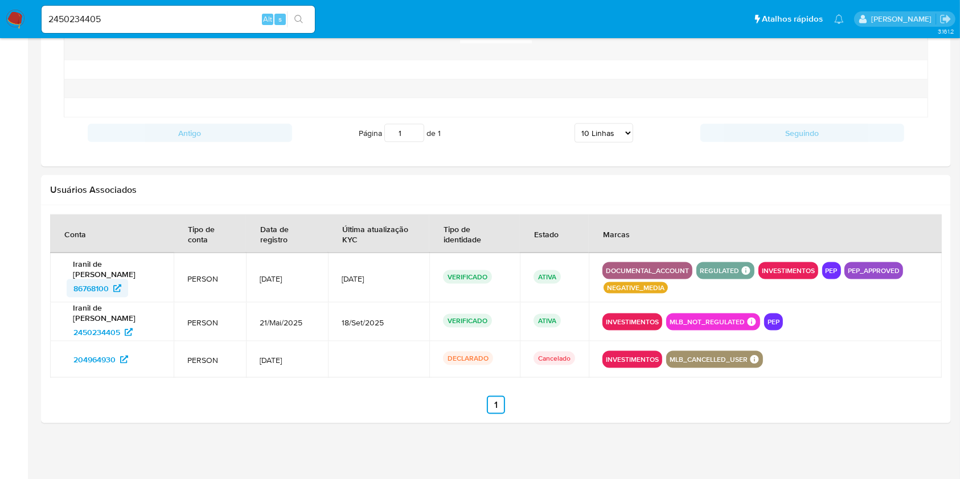
click at [104, 286] on span "86768100" at bounding box center [90, 288] width 35 height 18
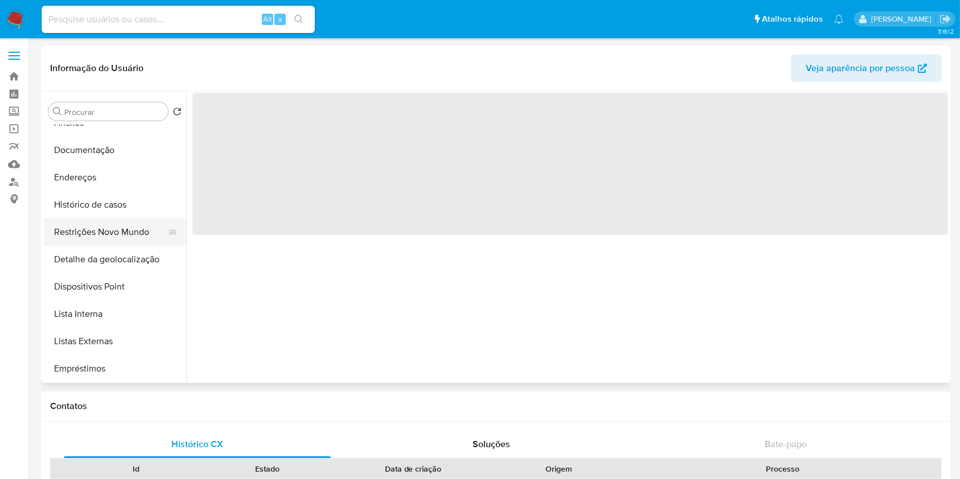
scroll to position [73, 0]
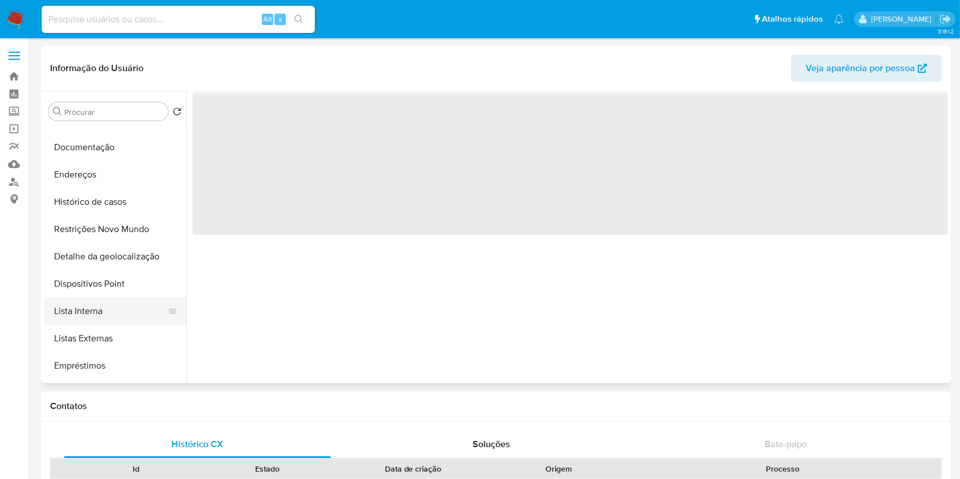
select select "10"
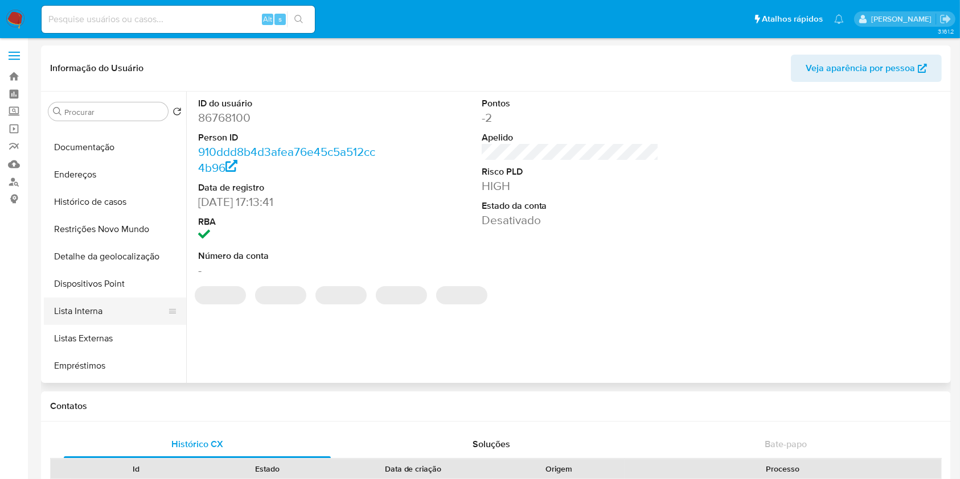
click at [97, 315] on button "Lista Interna" at bounding box center [110, 311] width 133 height 27
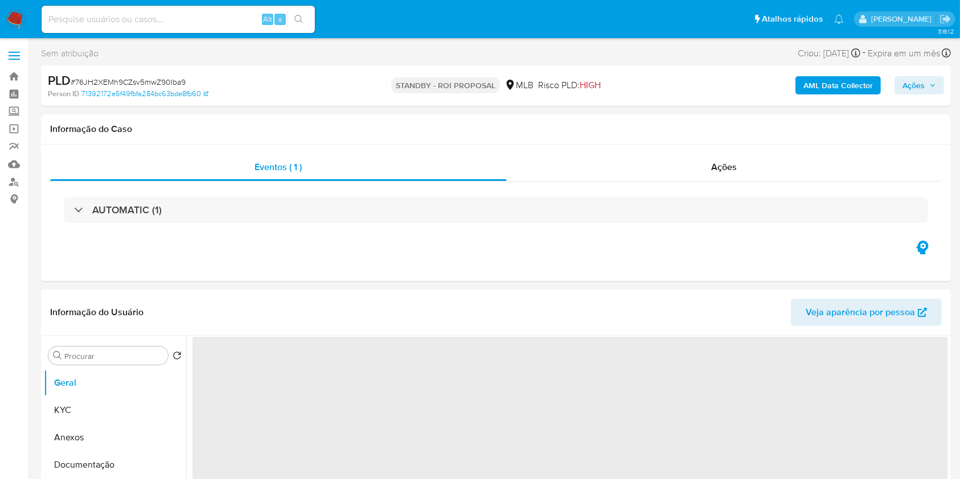
select select "10"
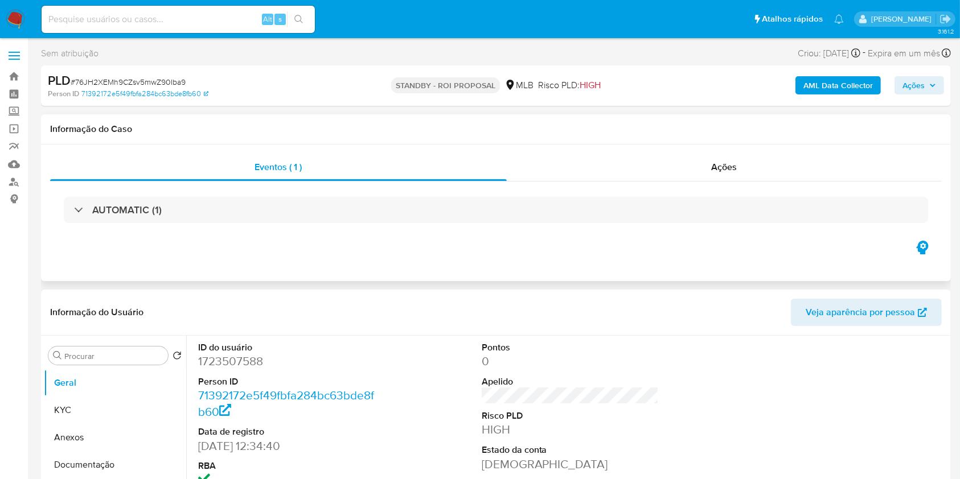
click at [918, 135] on div "Informação do Caso" at bounding box center [496, 129] width 910 height 30
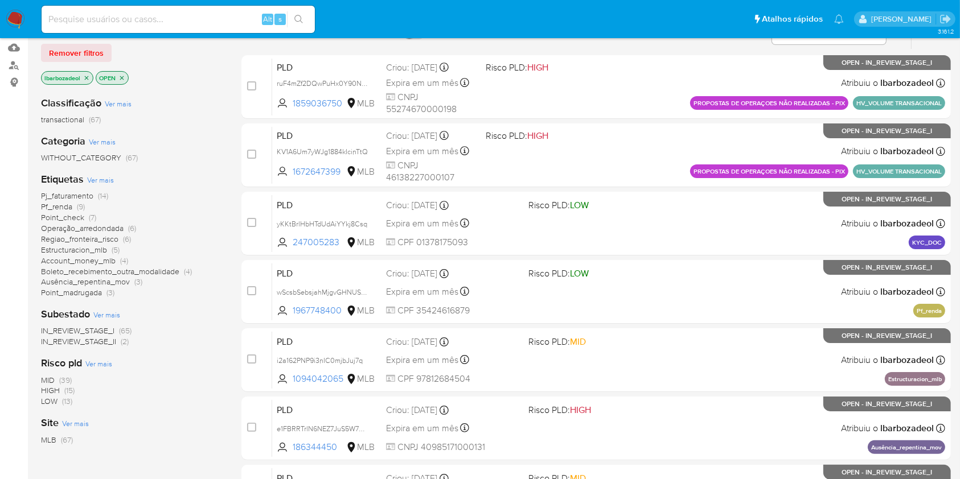
scroll to position [133, 0]
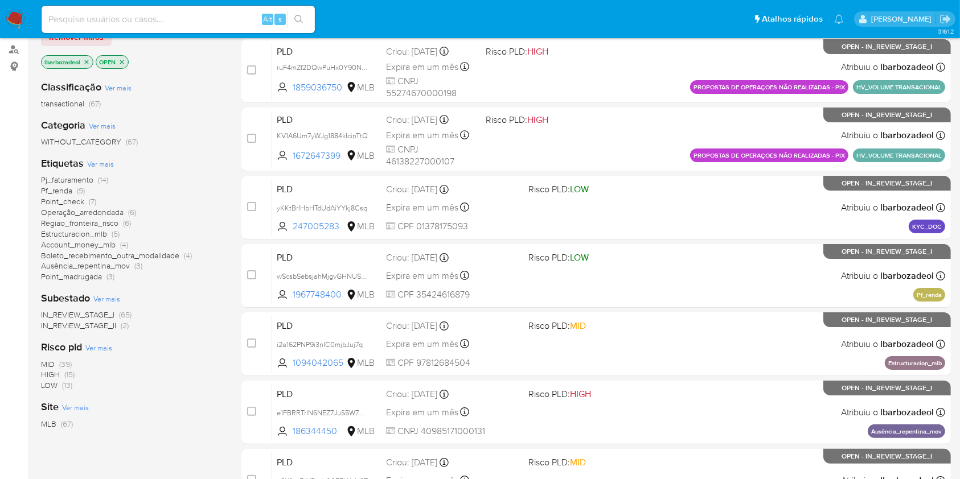
click at [108, 221] on span "Regiao_fronteira_risco" at bounding box center [79, 222] width 77 height 11
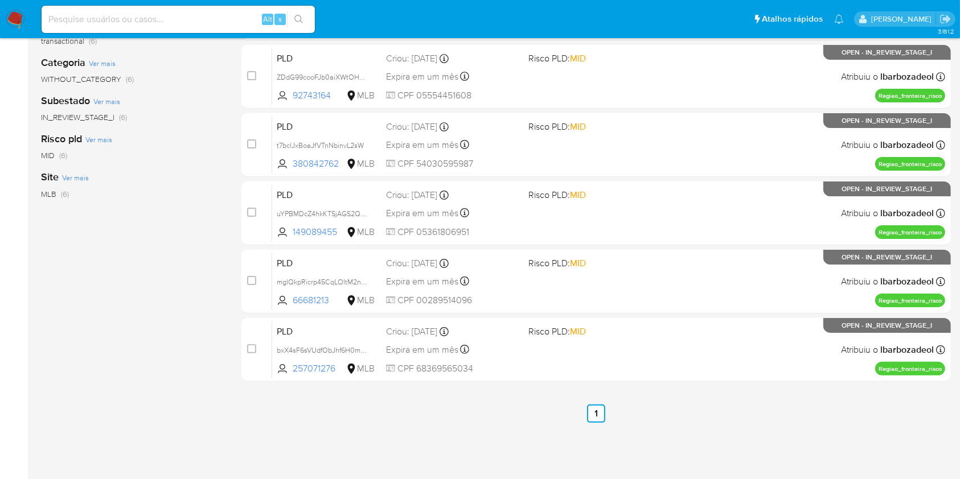
scroll to position [109, 0]
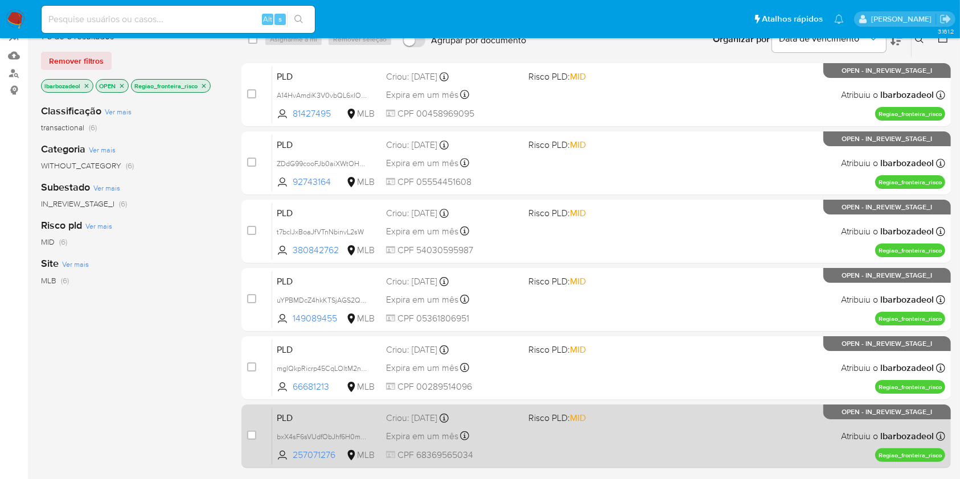
click at [644, 421] on span "Risco PLD: MID" at bounding box center [594, 417] width 133 height 15
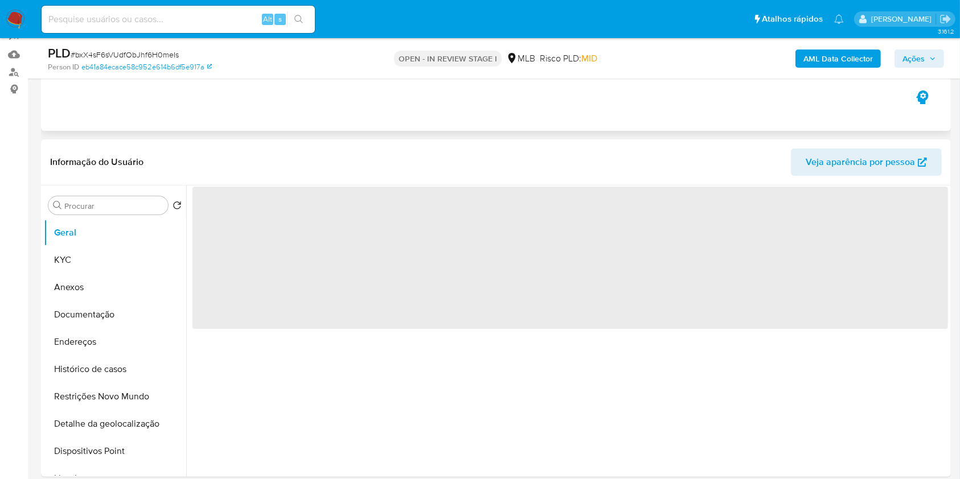
select select "10"
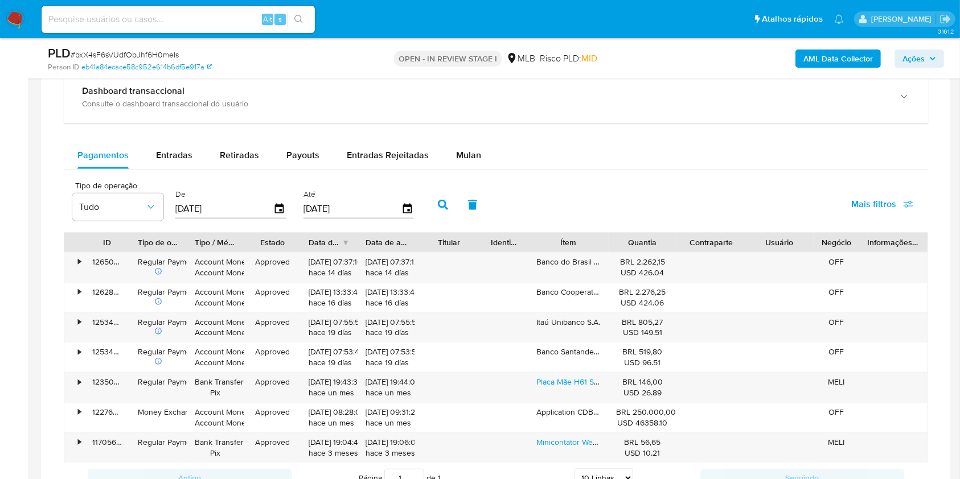
scroll to position [898, 0]
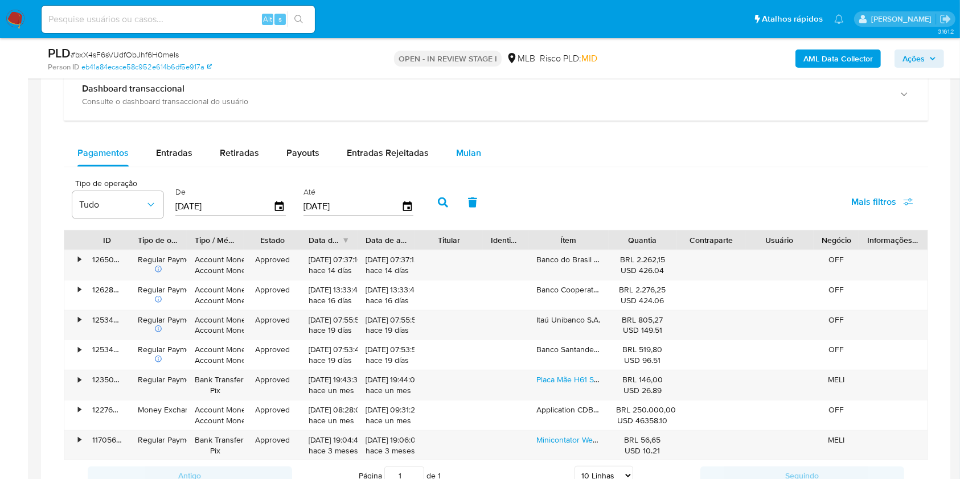
click at [469, 162] on div "Mulan" at bounding box center [468, 152] width 25 height 27
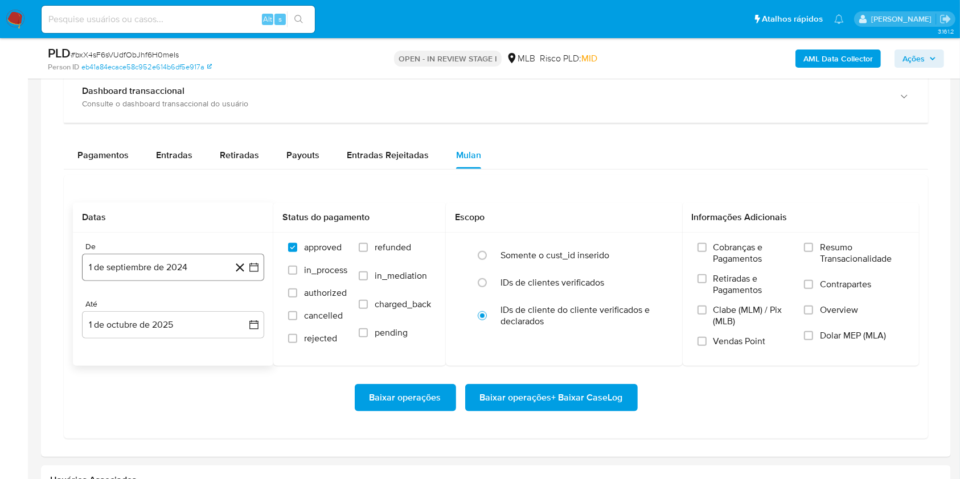
scroll to position [895, 0]
click at [168, 265] on button "1 de septiembre de 2024" at bounding box center [173, 267] width 182 height 27
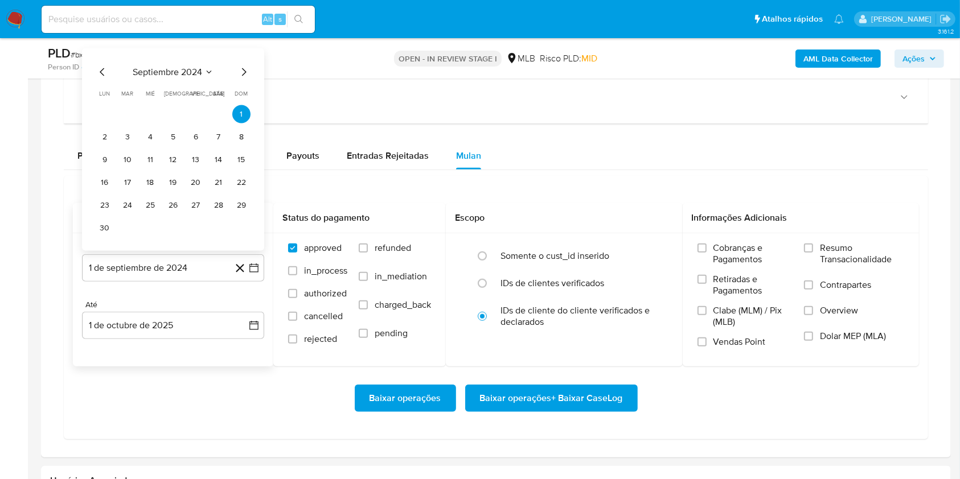
click at [165, 68] on span "septiembre 2024" at bounding box center [167, 72] width 69 height 11
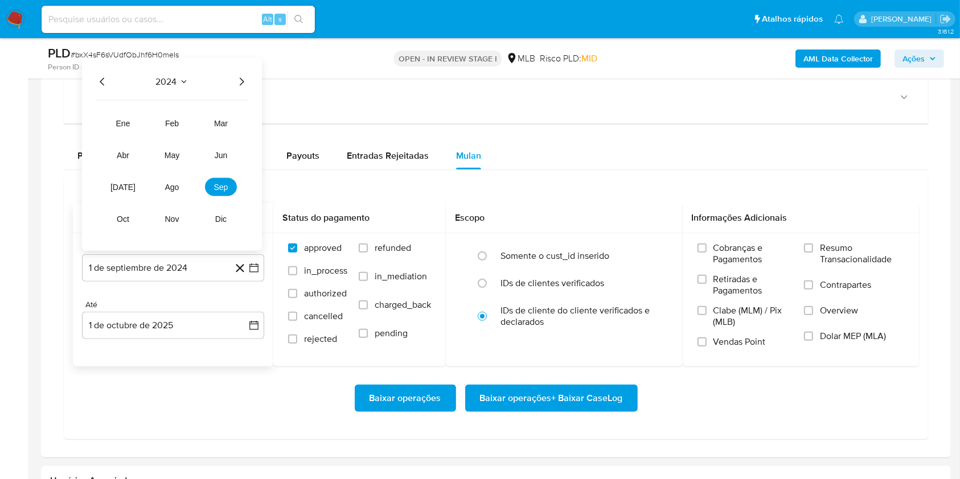
click at [239, 81] on icon "Año siguiente" at bounding box center [242, 82] width 14 height 14
click at [176, 187] on span "ago" at bounding box center [172, 187] width 14 height 9
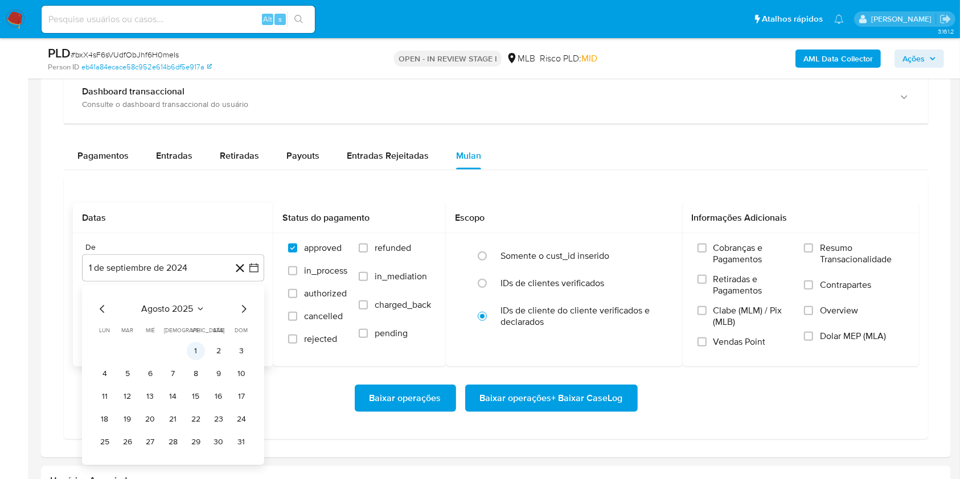
click at [191, 349] on button "1" at bounding box center [196, 351] width 18 height 18
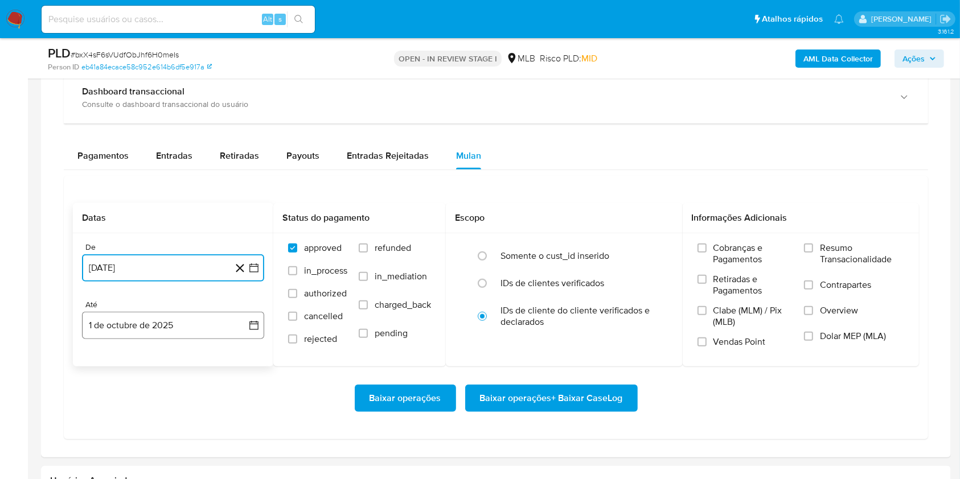
click at [178, 328] on button "1 de octubre de 2025" at bounding box center [173, 325] width 182 height 27
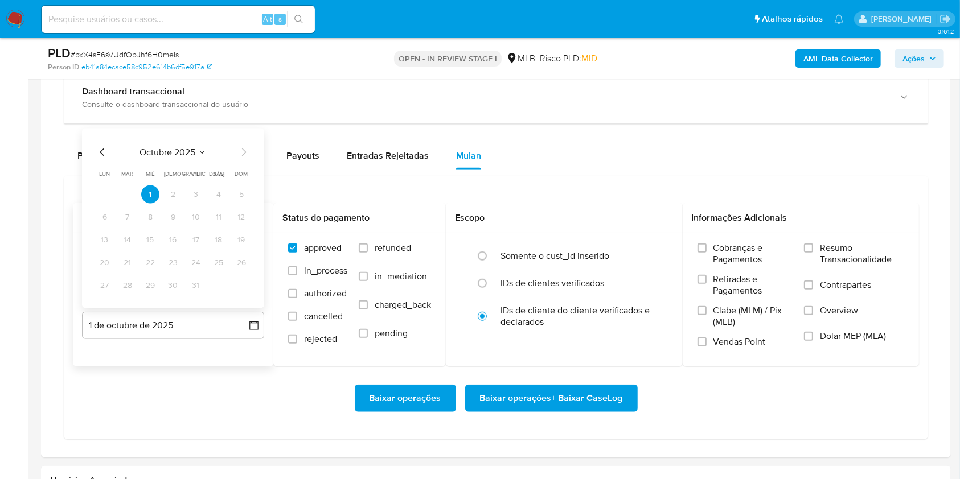
click at [100, 151] on icon "Mes anterior" at bounding box center [102, 153] width 5 height 8
click at [124, 289] on button "30" at bounding box center [127, 286] width 18 height 18
drag, startPoint x: 827, startPoint y: 257, endPoint x: 702, endPoint y: 331, distance: 145.0
click at [823, 257] on span "Resumo Transacionalidade" at bounding box center [862, 253] width 84 height 23
click at [833, 246] on span "Resumo Transacionalidade" at bounding box center [862, 253] width 84 height 23
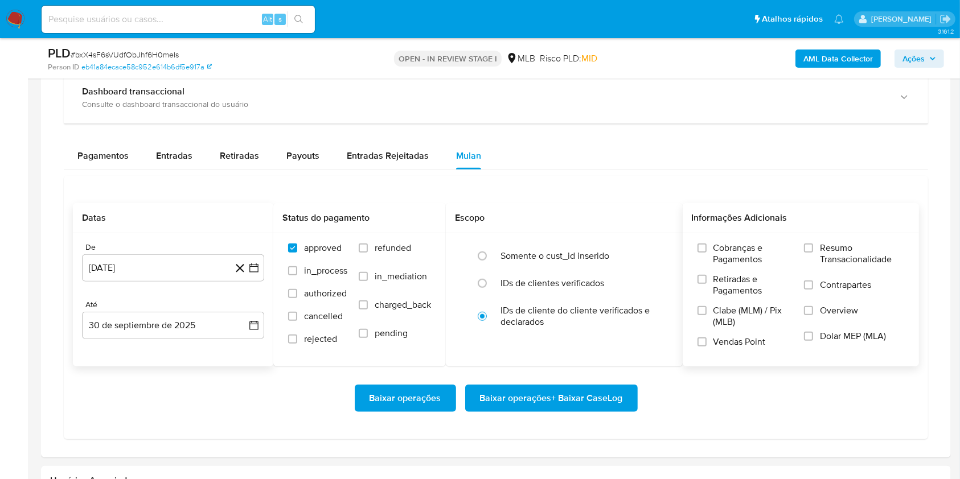
click at [813, 246] on input "Resumo Transacionalidade" at bounding box center [808, 248] width 9 height 9
click at [603, 397] on span "Baixar operações + Baixar CaseLog" at bounding box center [551, 398] width 143 height 25
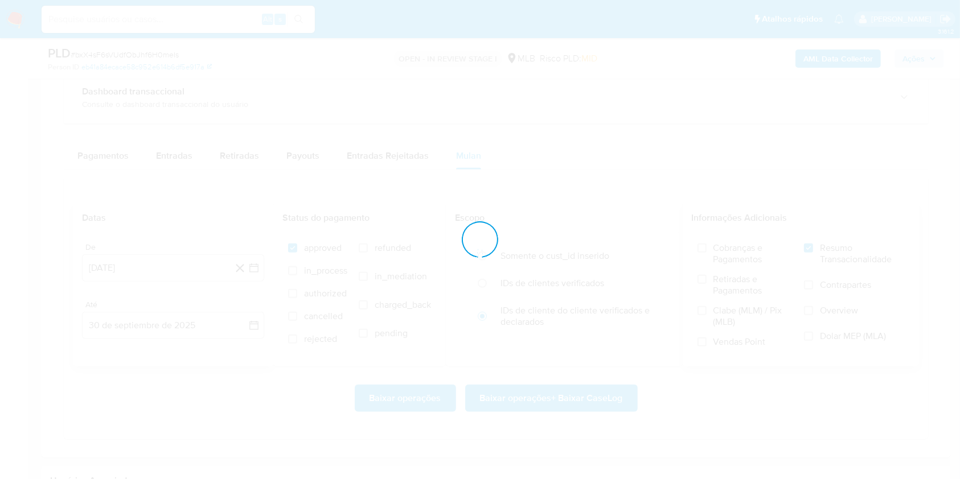
scroll to position [0, 0]
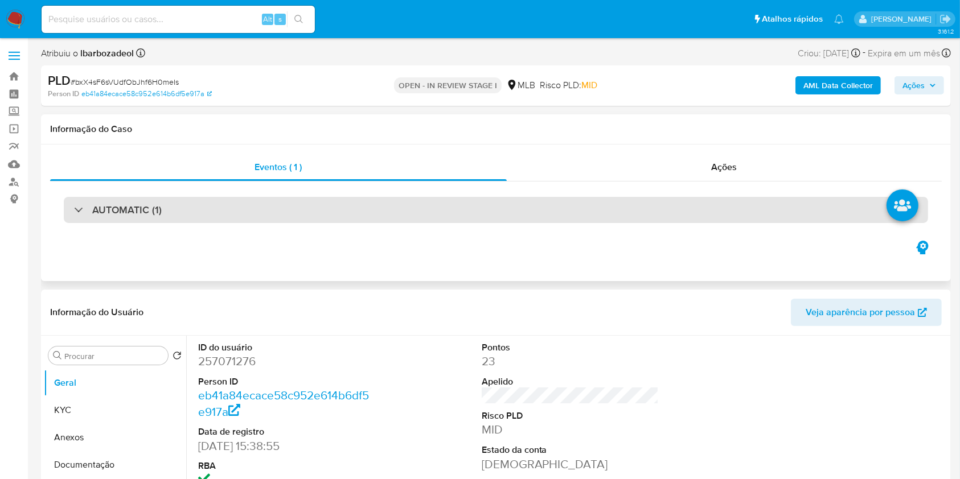
click at [460, 212] on div "AUTOMATIC (1)" at bounding box center [496, 210] width 864 height 26
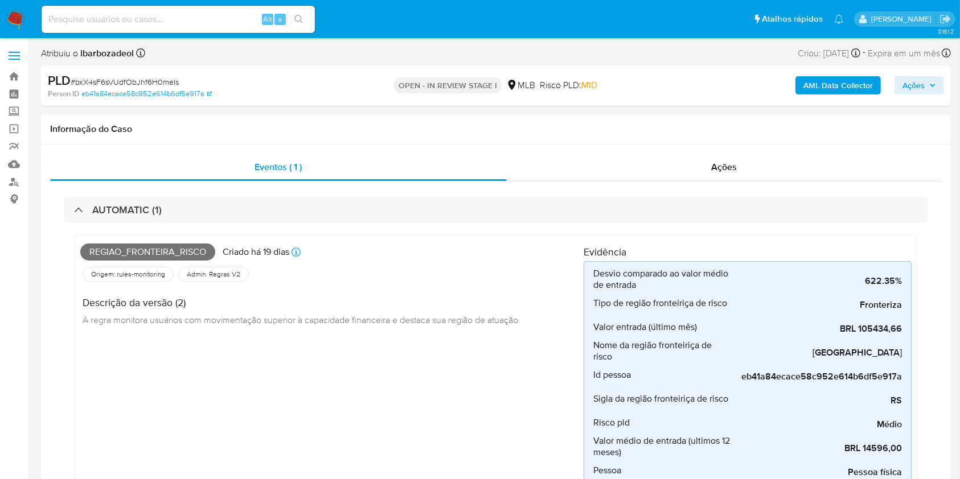
click at [121, 255] on span "Regiao_fronteira_risco" at bounding box center [147, 252] width 135 height 17
click at [122, 254] on span "Regiao_fronteira_risco" at bounding box center [147, 252] width 135 height 17
copy span "Regiao_fronteira_risco"
click at [904, 84] on span "Ações" at bounding box center [913, 85] width 22 height 18
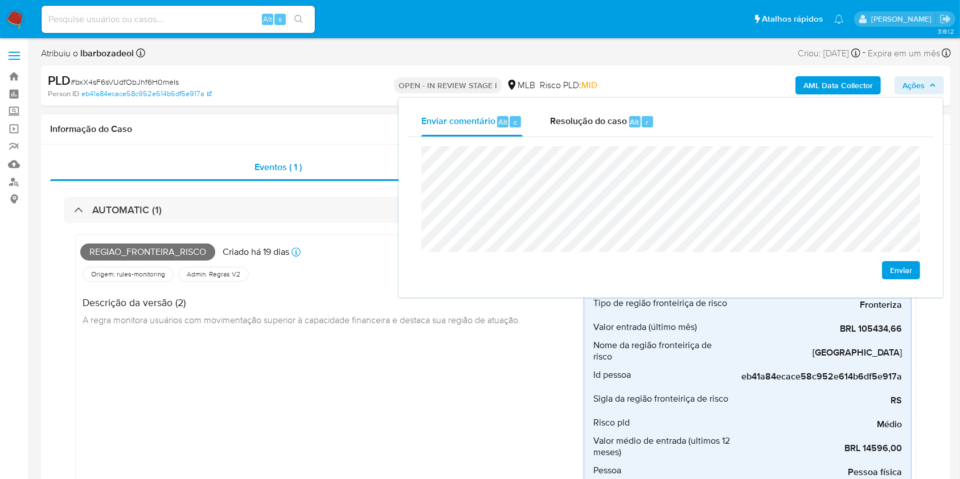
click at [397, 345] on div "Regiao_fronteira_risco Criado há 19 dias Criado: 12/09/2025 00:10:06 Origem: ru…" at bounding box center [331, 400] width 503 height 321
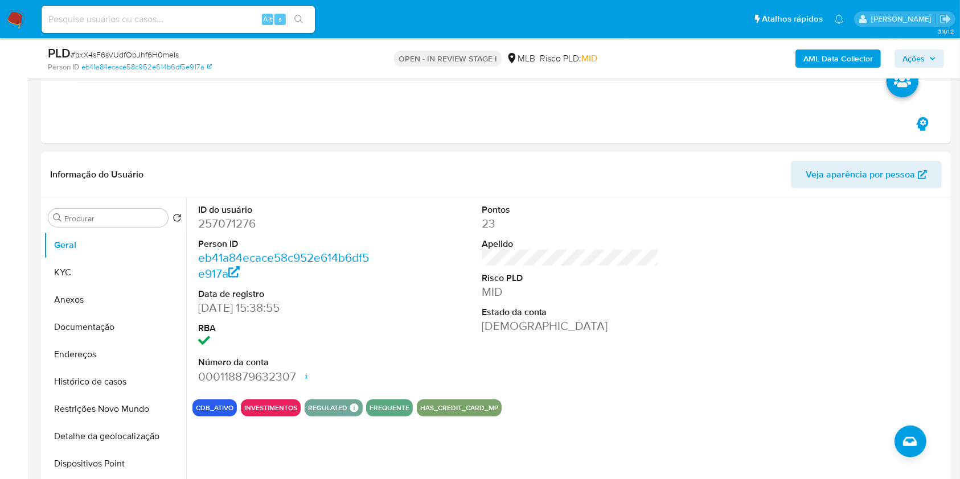
scroll to position [445, 0]
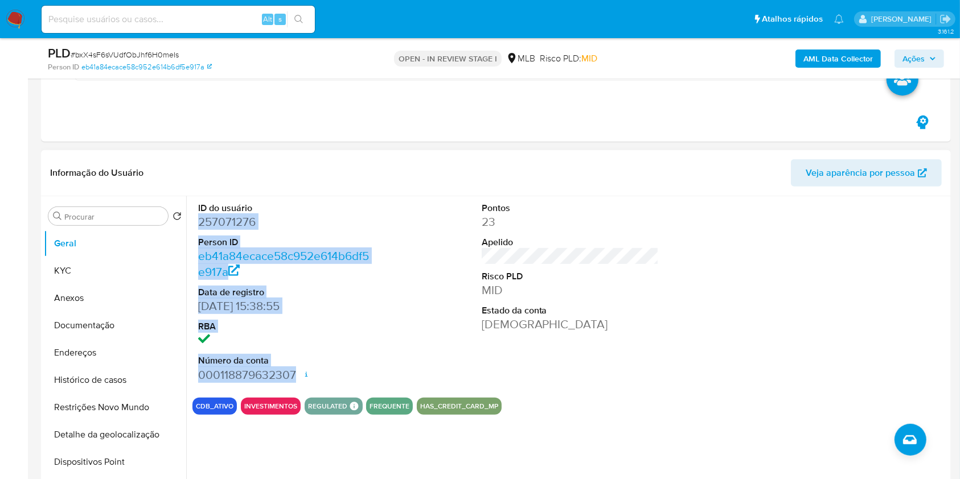
drag, startPoint x: 196, startPoint y: 225, endPoint x: 295, endPoint y: 376, distance: 180.5
click at [295, 376] on div "ID do usuário 257071276 Person ID eb41a84ecace58c952e614b6df5e917a Data de regi…" at bounding box center [286, 292] width 189 height 192
copy dl "257071276 Person ID eb41a84ecace58c952e614b6df5e917a Data de registro 18/05/201…"
click at [935, 51] on button "Ações" at bounding box center [919, 59] width 50 height 18
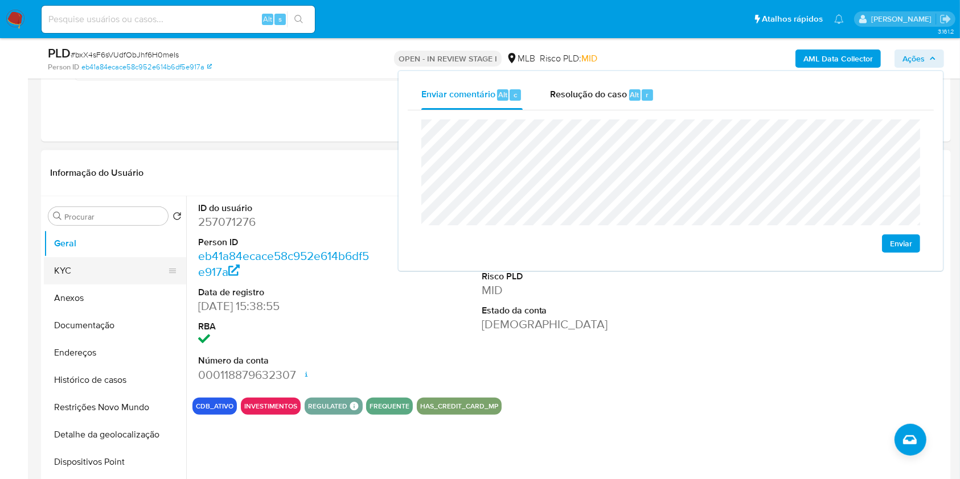
click at [132, 276] on button "KYC" at bounding box center [110, 270] width 133 height 27
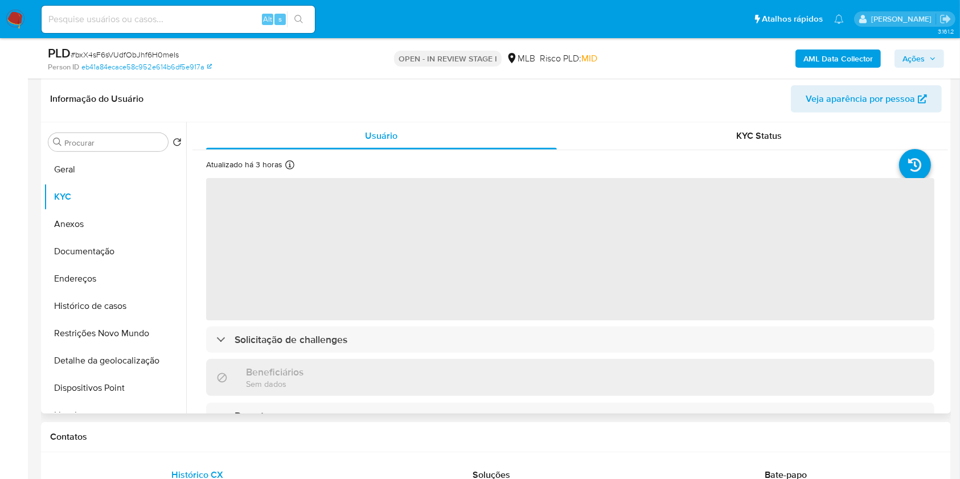
scroll to position [533, 0]
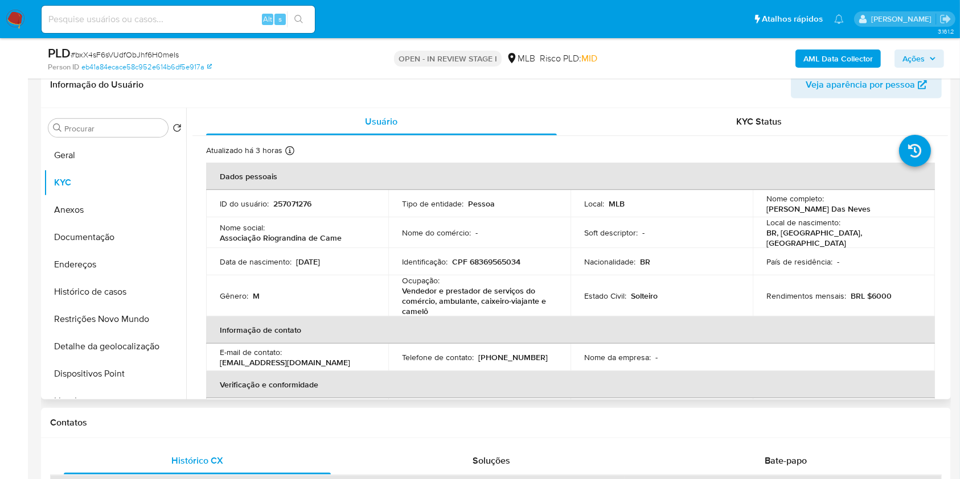
click at [504, 261] on p "CPF 68369565034" at bounding box center [486, 262] width 68 height 10
copy p "68369565034"
click at [504, 261] on p "CPF 68369565034" at bounding box center [486, 262] width 68 height 10
click at [911, 67] on div "AML Data Collector Ações" at bounding box center [795, 58] width 295 height 27
click at [912, 57] on span "Ações" at bounding box center [913, 59] width 22 height 18
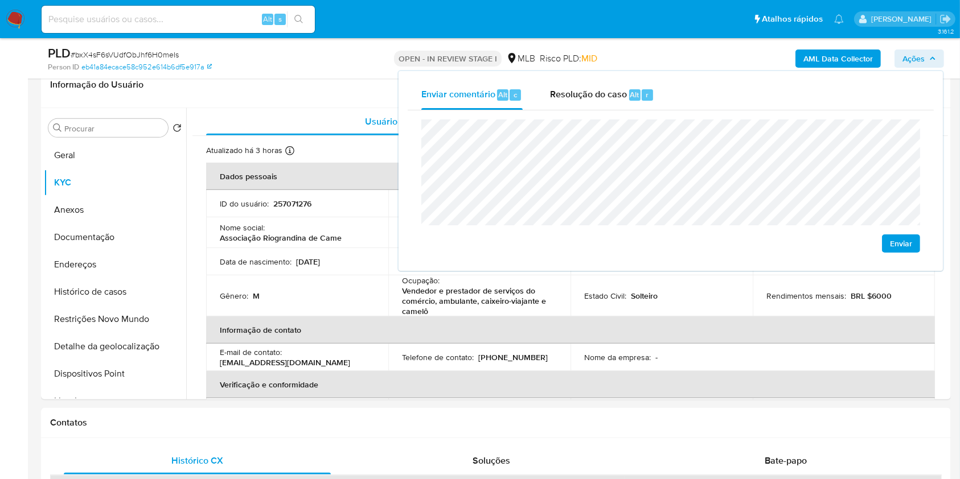
scroll to position [14, 0]
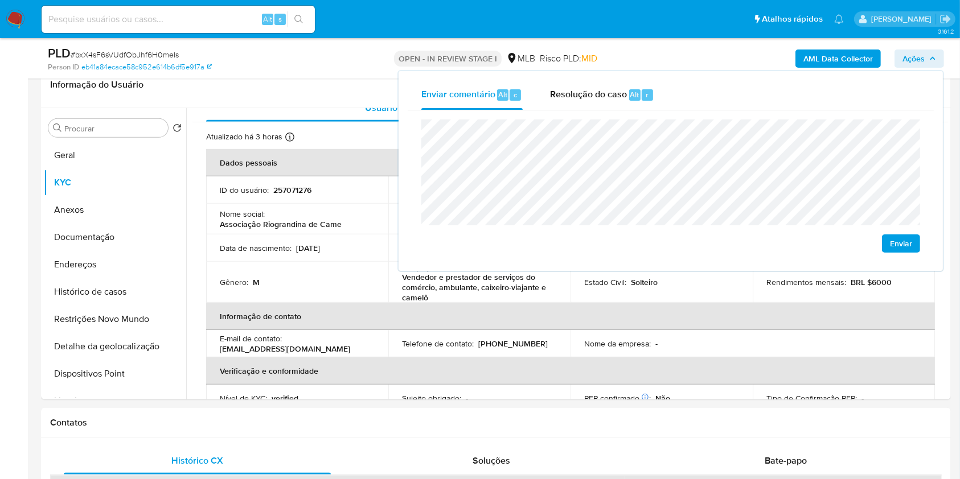
click at [0, 0] on lt-span "econômica" at bounding box center [0, 0] width 0 height 0
click at [627, 285] on td "Estado Civil : Solteiro" at bounding box center [661, 282] width 182 height 41
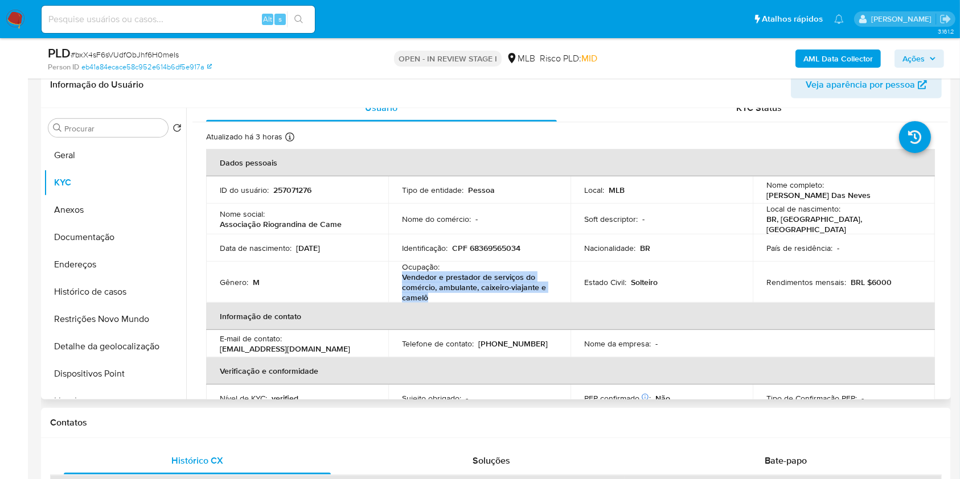
drag, startPoint x: 407, startPoint y: 277, endPoint x: 437, endPoint y: 295, distance: 35.2
click at [437, 295] on p "Vendedor e prestador de serviços do comércio, ambulante, caixeiro-viajante e ca…" at bounding box center [477, 287] width 150 height 31
copy p "Vendedor e prestador de serviços do comércio, ambulante, caixeiro-viajante e ca…"
click at [905, 55] on span "Ações" at bounding box center [913, 59] width 22 height 18
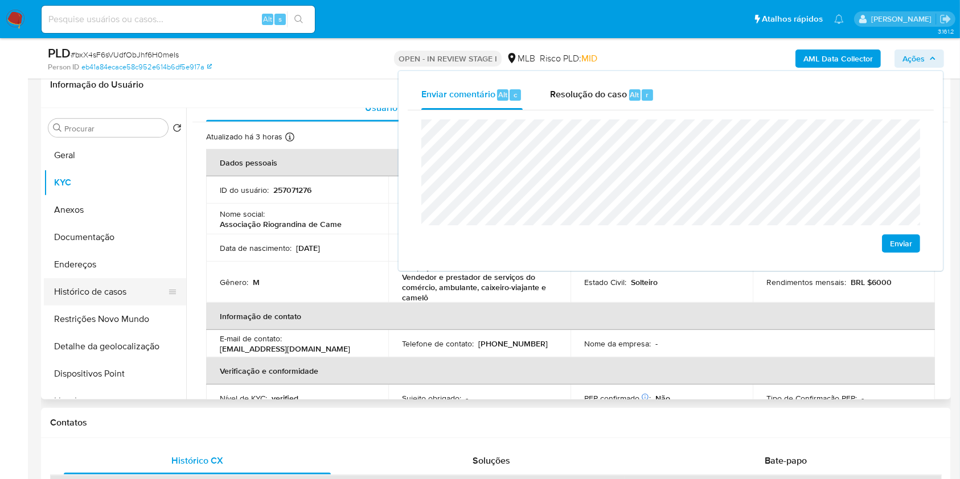
click at [121, 268] on button "Endereços" at bounding box center [115, 264] width 142 height 27
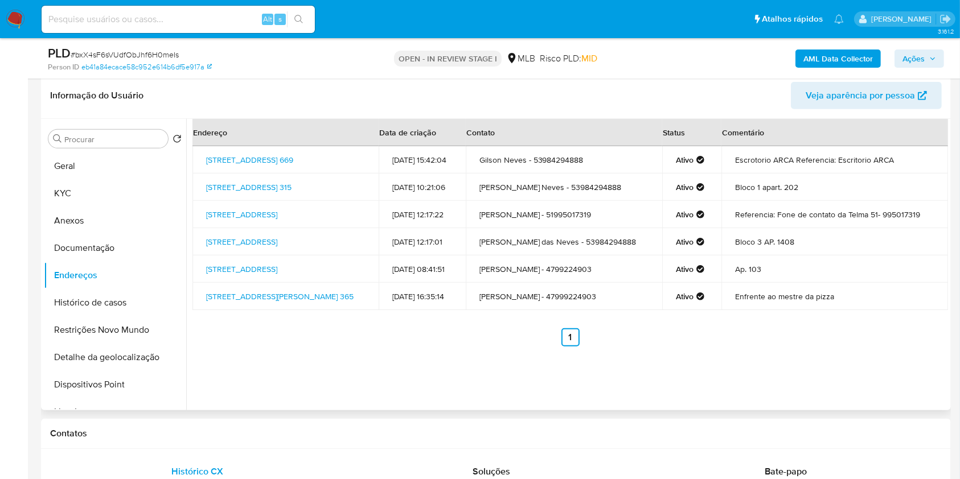
scroll to position [505, 0]
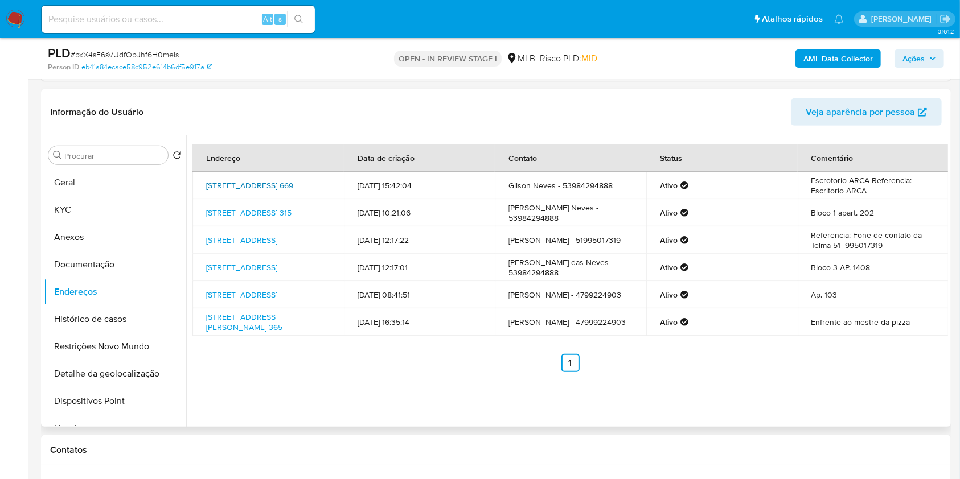
click at [247, 181] on link "Rua Vinte E Quatro De Maio 669, Rio Grande, Rio Grande Do Sul, 96200006, Brasil…" at bounding box center [249, 185] width 87 height 11
click at [249, 217] on link "Avenida Presidente Vargas 315, Rio Grande, Rio Grande Do Sul, 96202336, Brasil …" at bounding box center [248, 212] width 85 height 11
click at [244, 240] on link "Rua Quinze De Novembro 647, Mostardas, Rio Grande Do Sul, 96270000, Brasil 647" at bounding box center [241, 240] width 71 height 11
click at [242, 273] on link "Rua 916 160, Itapema, Santa Catarina, 88220000, Brasil 160" at bounding box center [241, 267] width 71 height 11
click at [245, 301] on link "Rua Berlim 48, Camboriú, Santa Catarina, 88345596, Brasil 48" at bounding box center [241, 294] width 71 height 11
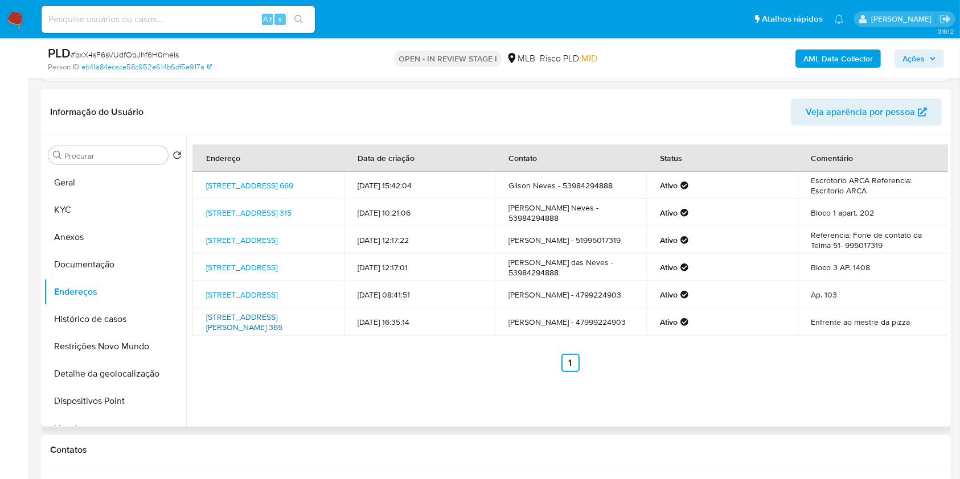
click at [239, 330] on link "Rua Joaqin Nunes 365, Camboriú, Santa Catarina, 88340371, Brasil 365" at bounding box center [244, 322] width 76 height 22
click at [126, 264] on button "Documentação" at bounding box center [115, 264] width 142 height 27
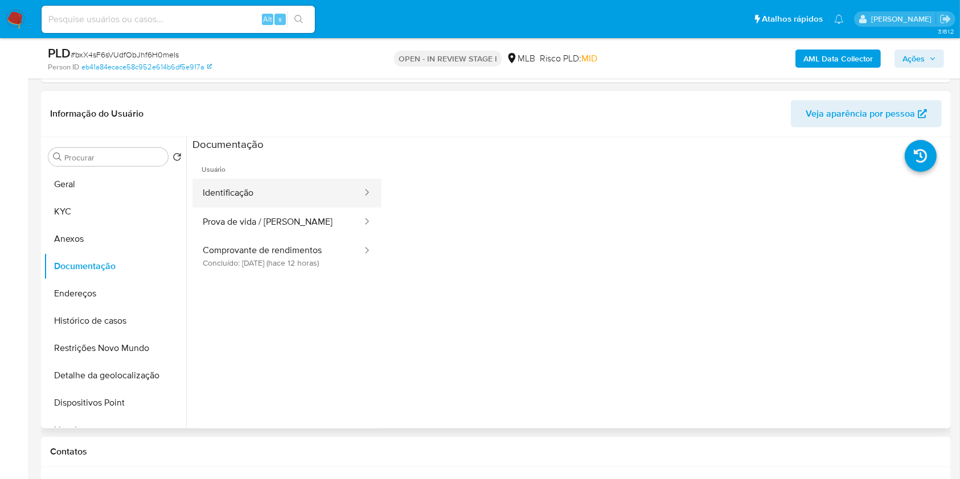
scroll to position [488, 0]
click at [318, 197] on button "Identificação" at bounding box center [277, 194] width 171 height 29
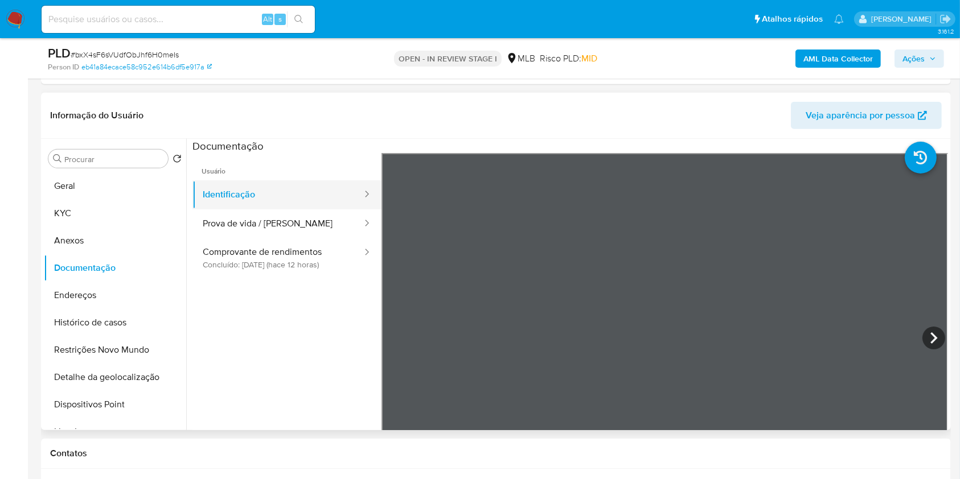
click at [298, 207] on button "Identificação" at bounding box center [277, 194] width 171 height 29
click at [299, 216] on button "Prova de vida / Selfie" at bounding box center [277, 223] width 171 height 29
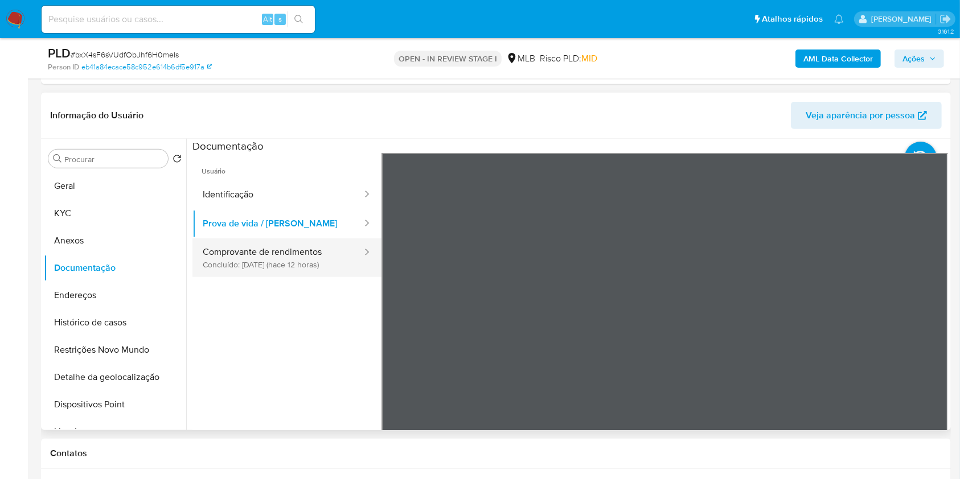
click at [282, 263] on button "Comprovante de rendimentos Concluído: 30/09/2025 (hace 12 horas)" at bounding box center [277, 258] width 171 height 39
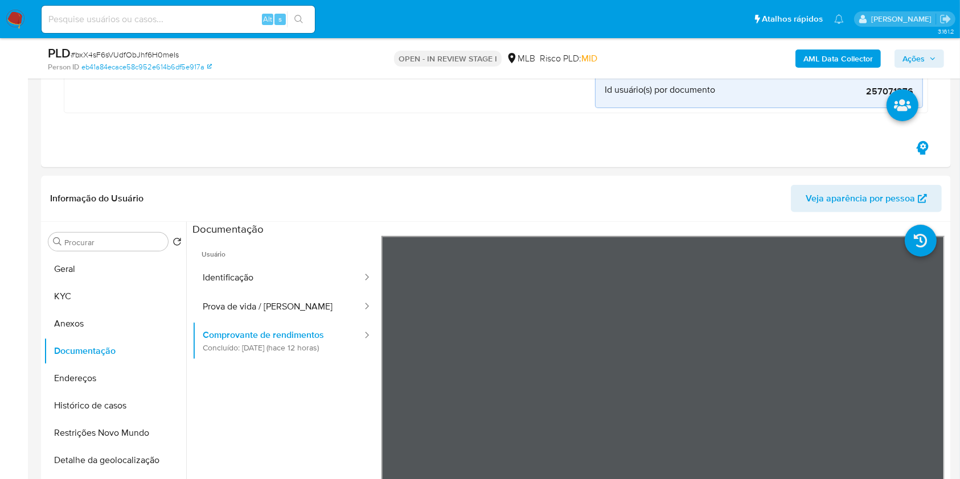
scroll to position [517, 0]
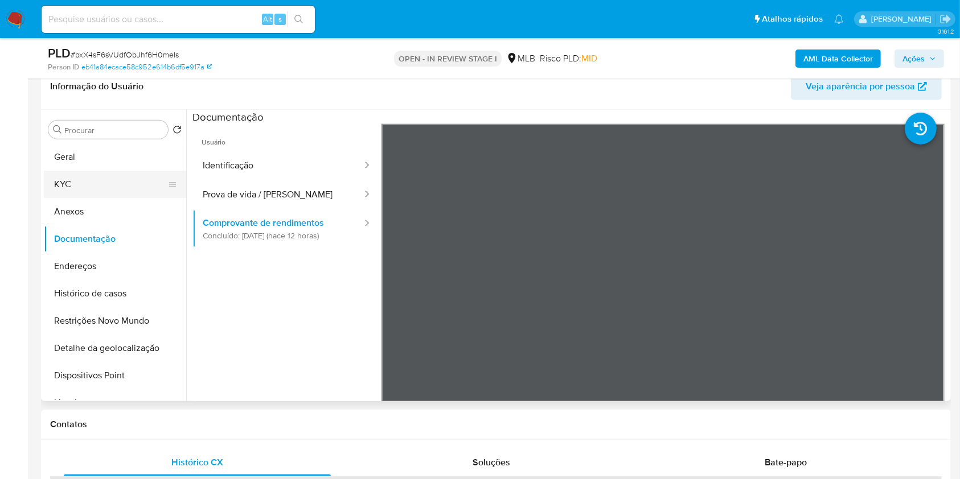
click at [112, 178] on button "KYC" at bounding box center [110, 184] width 133 height 27
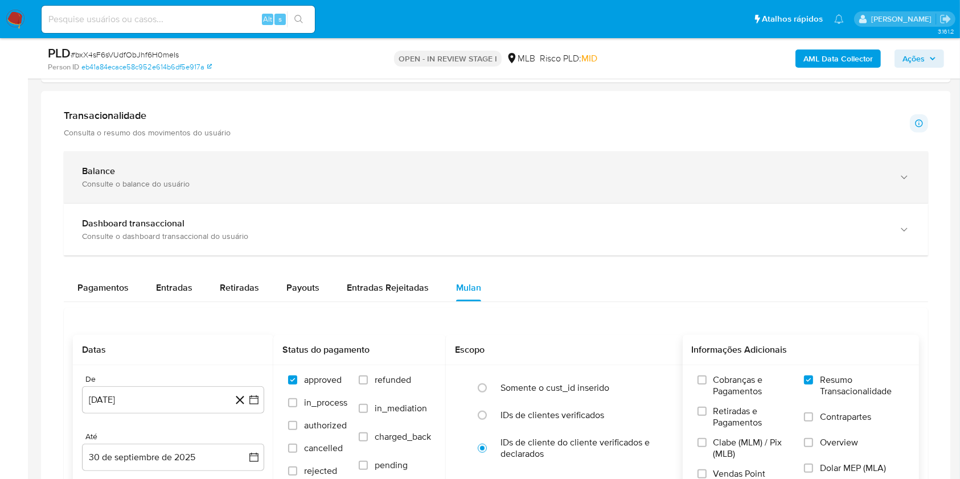
scroll to position [1109, 0]
click at [468, 182] on div "Consulte o balance do usuário" at bounding box center [484, 183] width 805 height 10
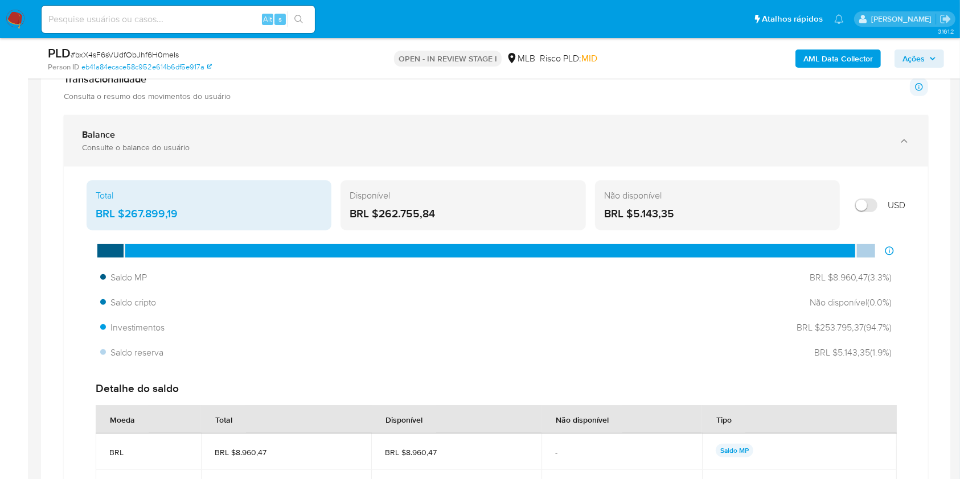
scroll to position [1149, 0]
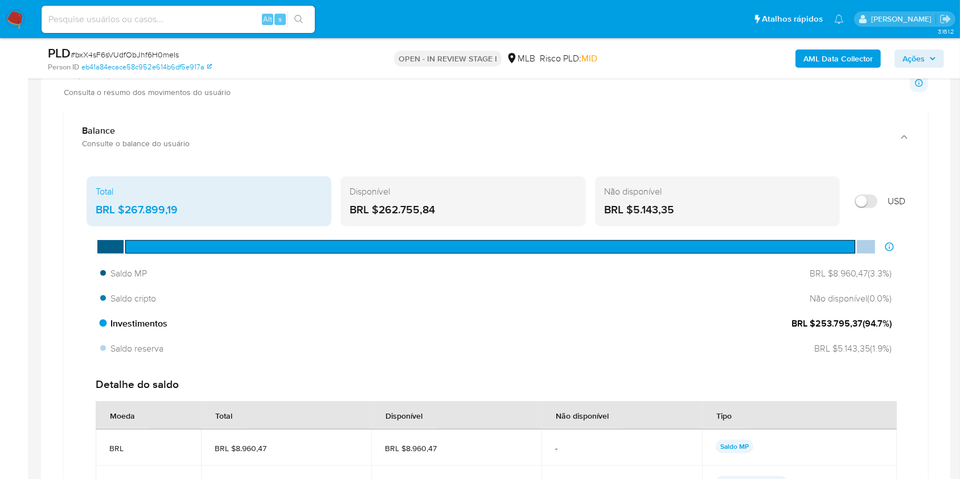
click at [381, 327] on div "Investimentos BRL $253.795,37 ( 94.7 %)" at bounding box center [496, 324] width 800 height 22
click at [124, 322] on span "Investimentos" at bounding box center [133, 324] width 67 height 13
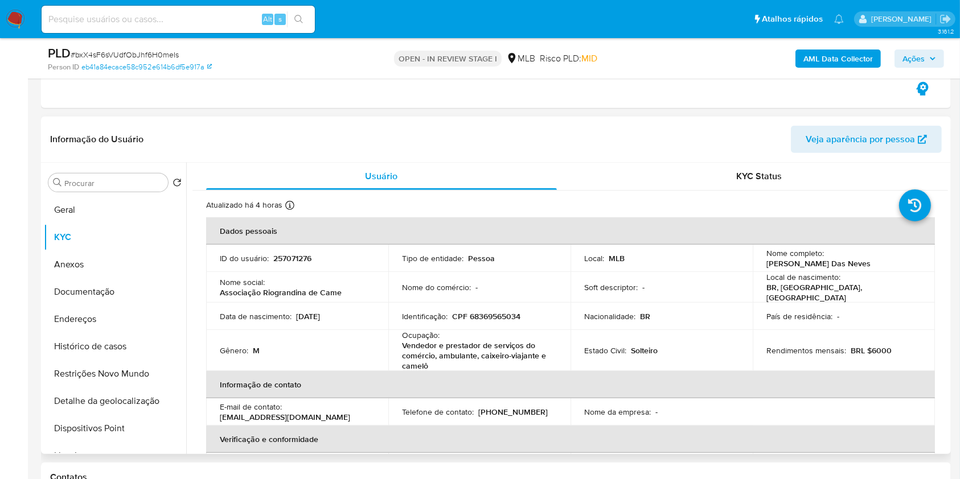
scroll to position [475, 0]
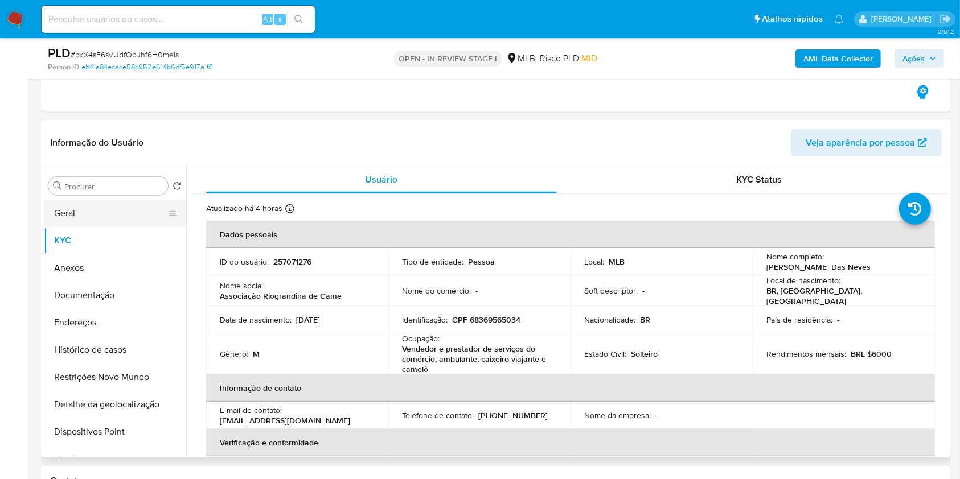
click at [110, 211] on button "Geral" at bounding box center [110, 213] width 133 height 27
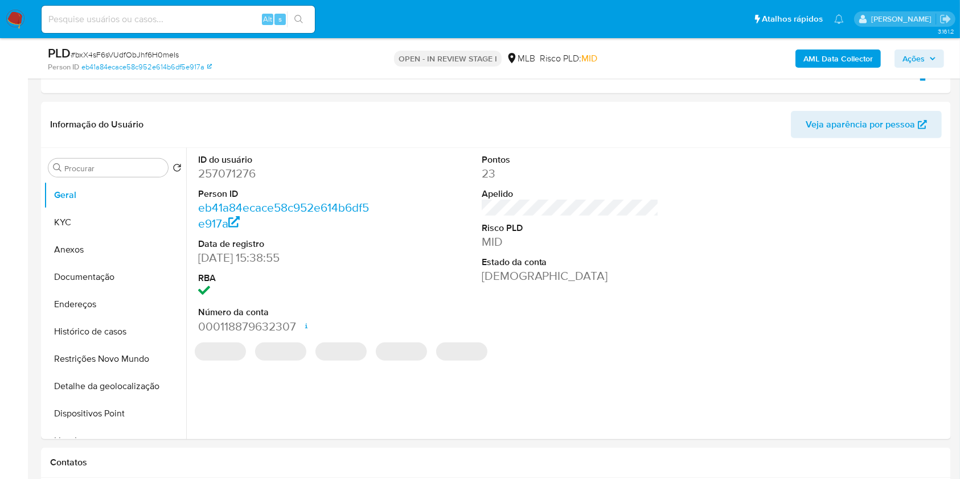
scroll to position [492, 0]
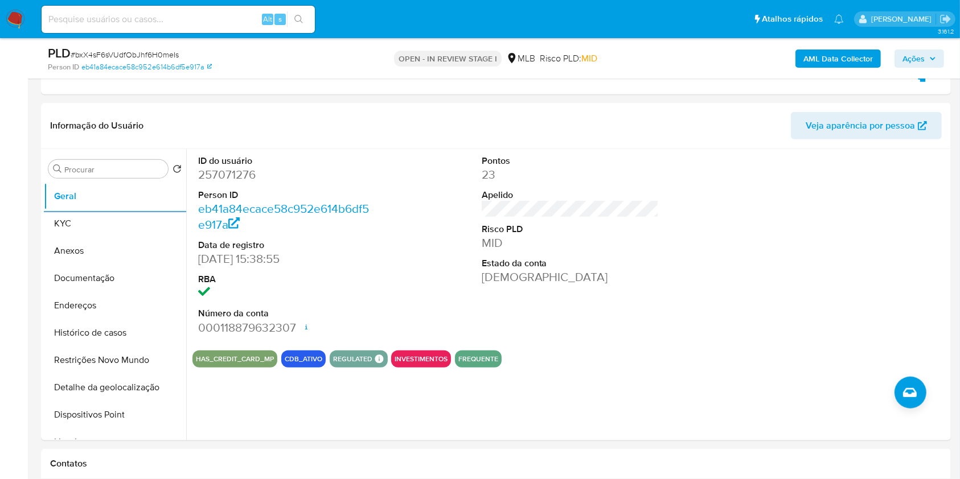
click at [915, 59] on span "Ações" at bounding box center [913, 59] width 22 height 18
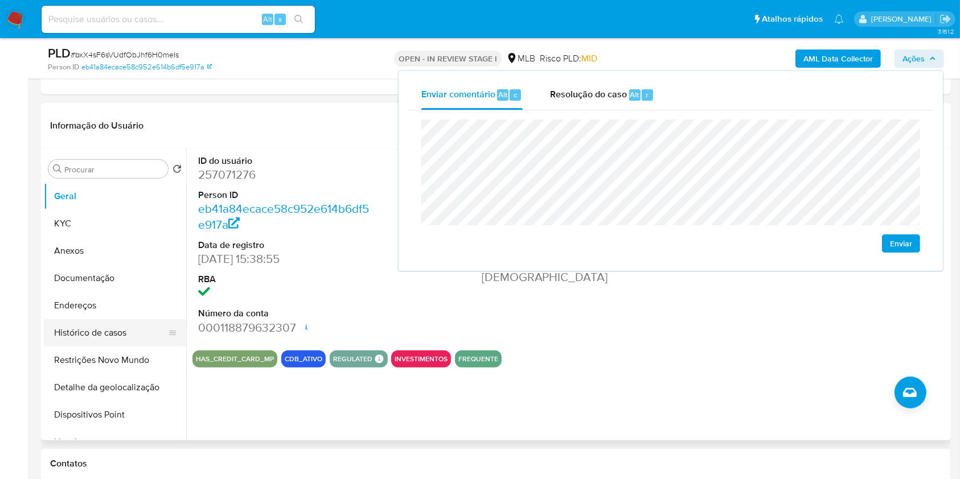
click at [122, 331] on button "Histórico de casos" at bounding box center [110, 332] width 133 height 27
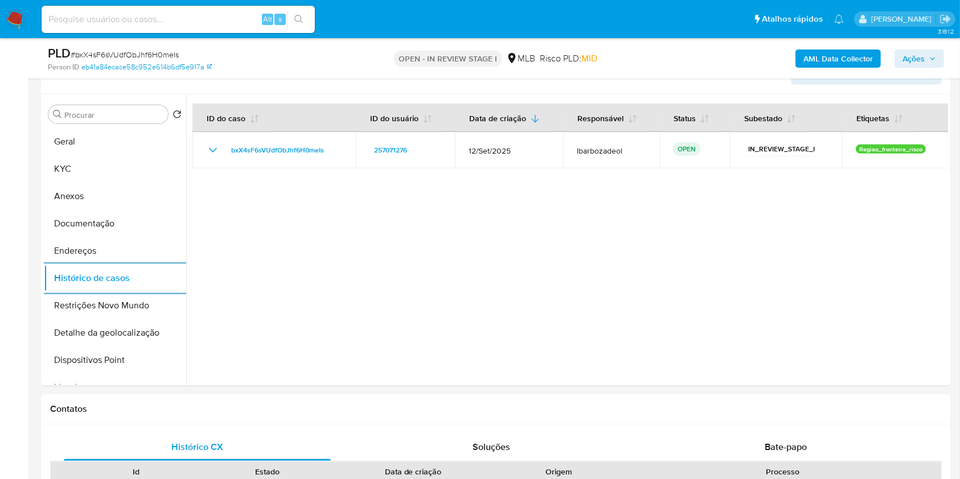
scroll to position [530, 0]
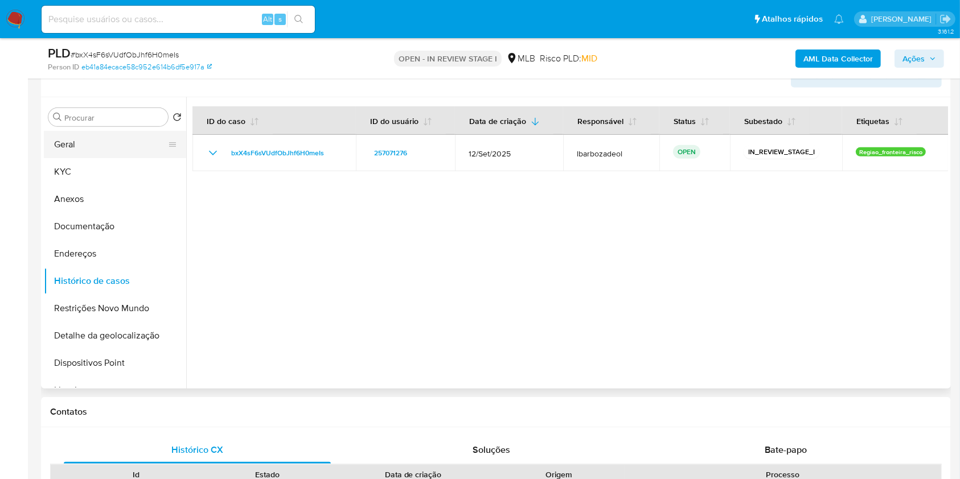
click at [116, 145] on button "Geral" at bounding box center [110, 144] width 133 height 27
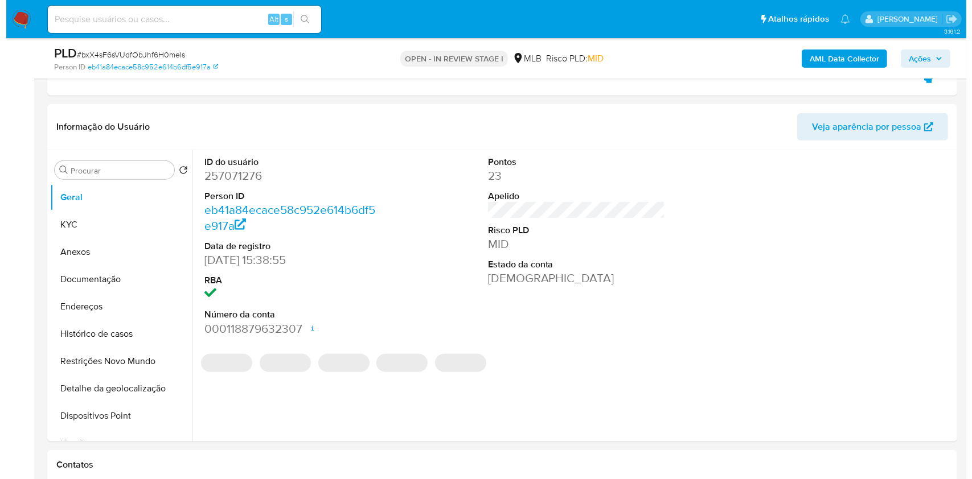
scroll to position [492, 0]
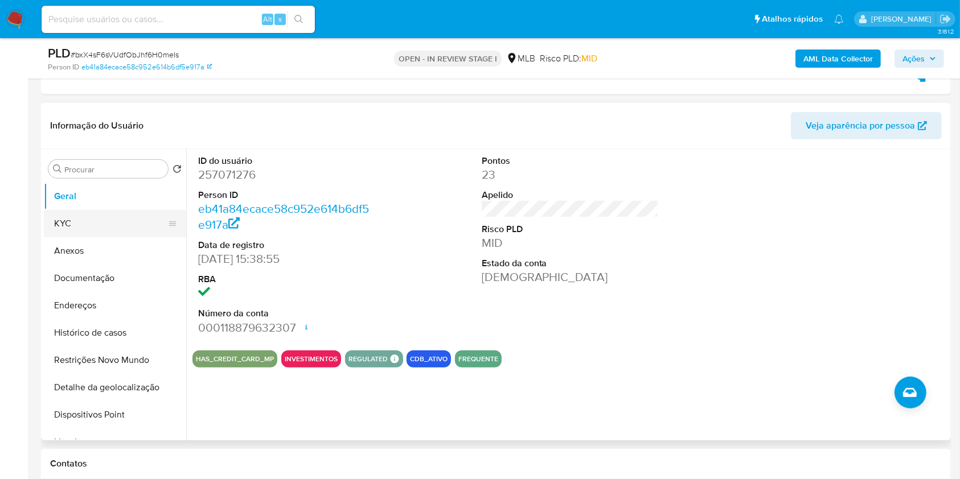
click at [117, 216] on button "KYC" at bounding box center [110, 223] width 133 height 27
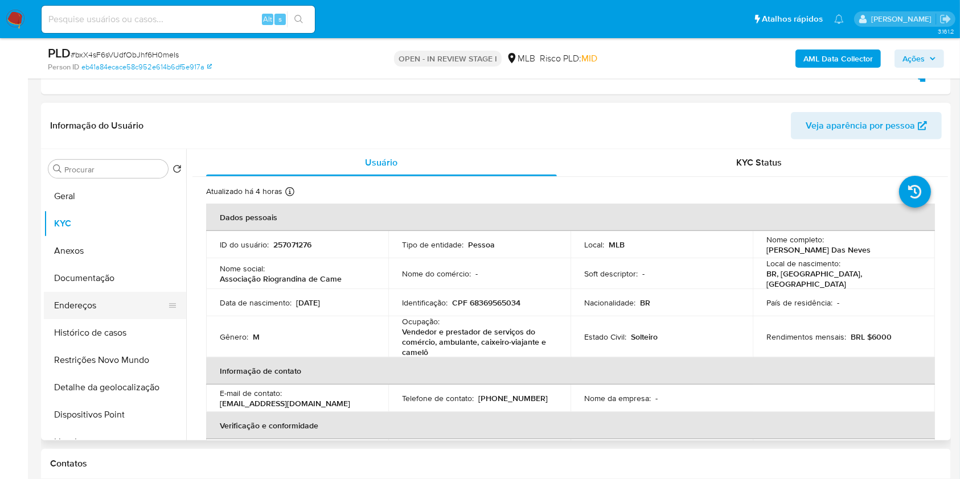
click at [124, 307] on button "Endereços" at bounding box center [110, 305] width 133 height 27
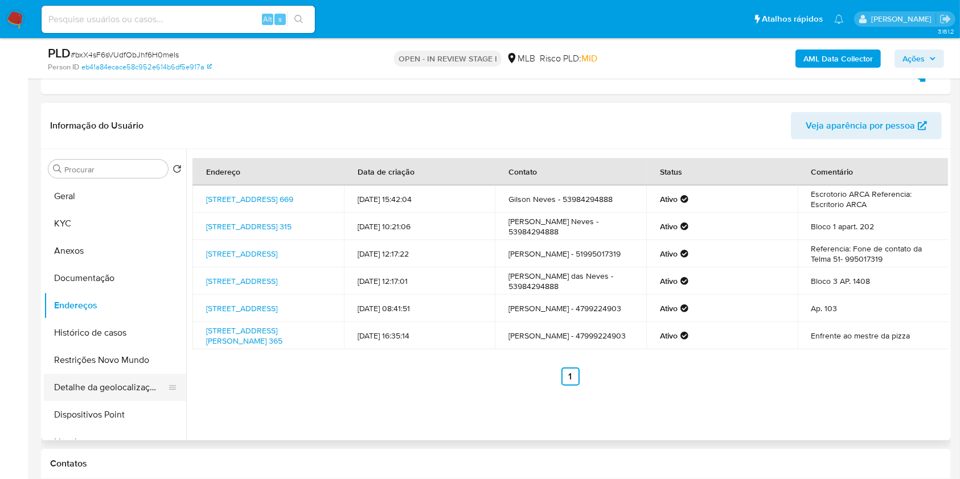
click at [131, 388] on button "Detalhe da geolocalização" at bounding box center [110, 387] width 133 height 27
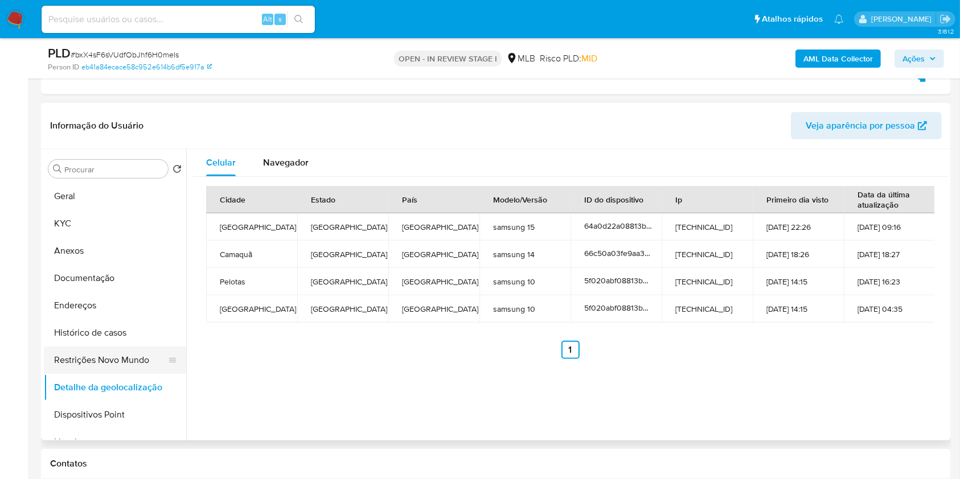
click at [117, 356] on button "Restrições Novo Mundo" at bounding box center [110, 360] width 133 height 27
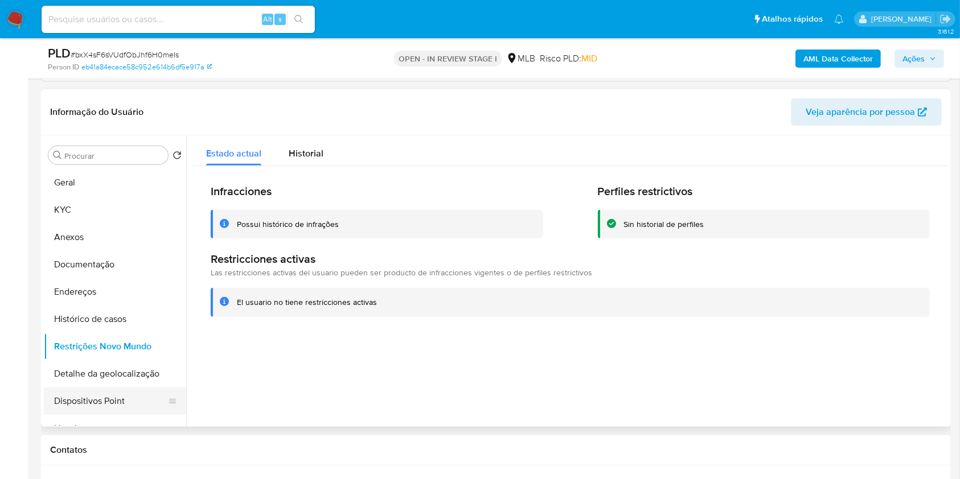
click at [149, 403] on button "Dispositivos Point" at bounding box center [110, 401] width 133 height 27
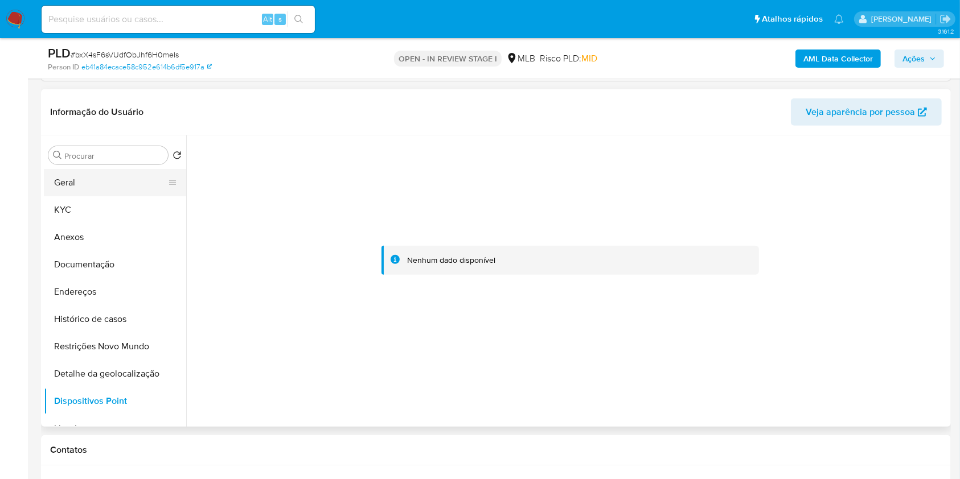
click at [122, 176] on button "Geral" at bounding box center [110, 182] width 133 height 27
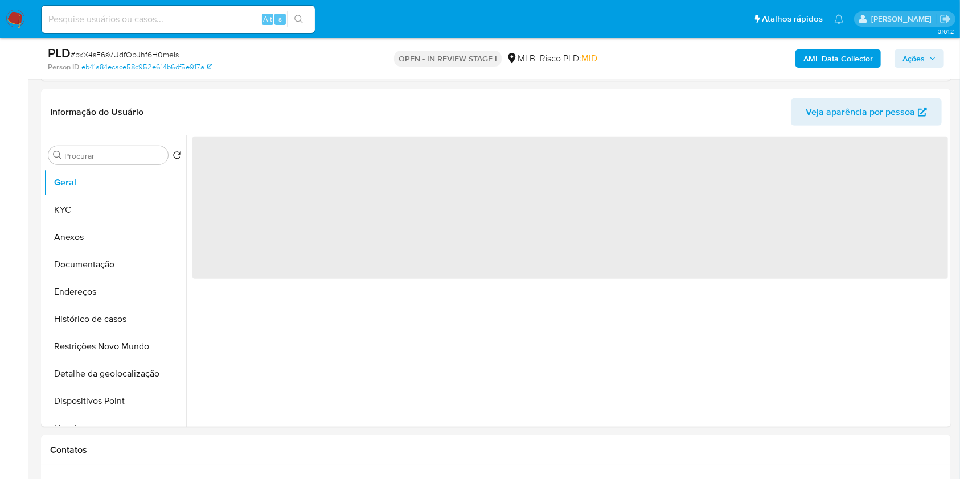
click at [903, 60] on span "Ações" at bounding box center [913, 59] width 22 height 18
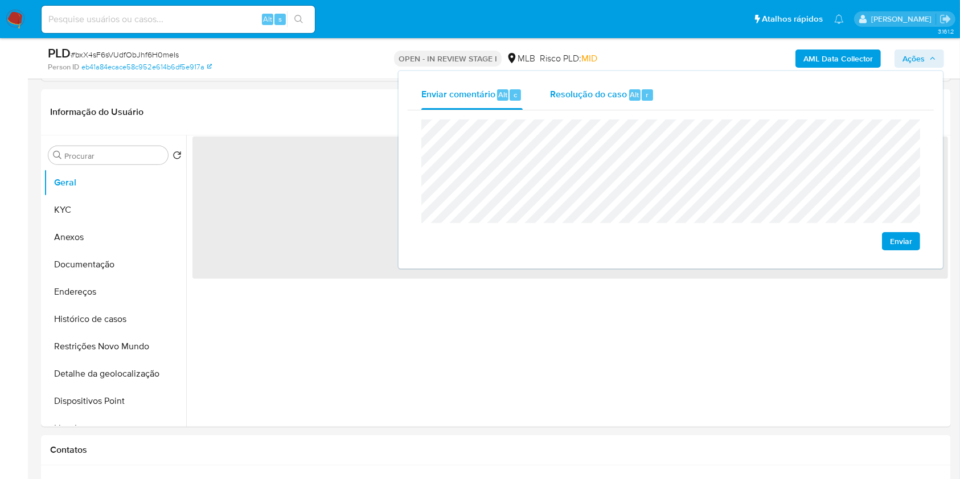
click at [631, 87] on div "Resolução do caso Alt r" at bounding box center [602, 95] width 104 height 30
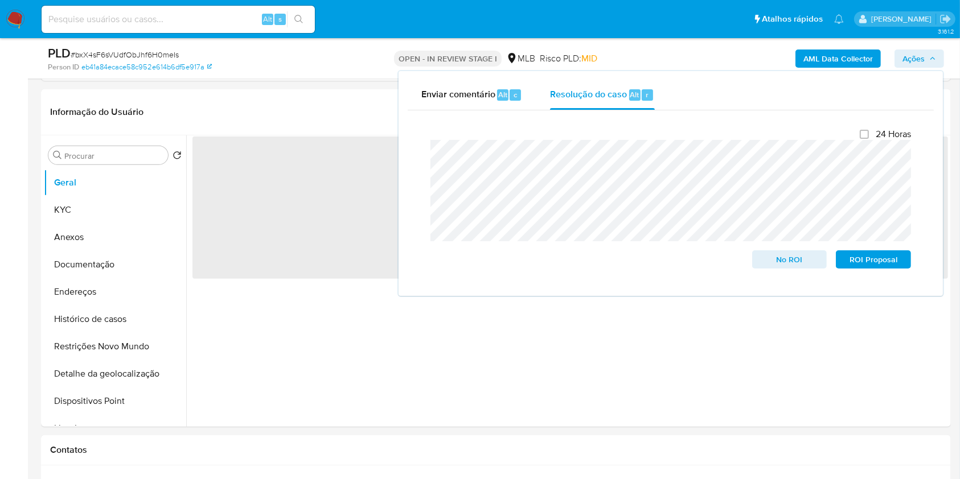
click at [677, 57] on div "AML Data Collector Ações Enviar comentário Alt c Resolução do caso Alt r Fecham…" at bounding box center [795, 58] width 295 height 27
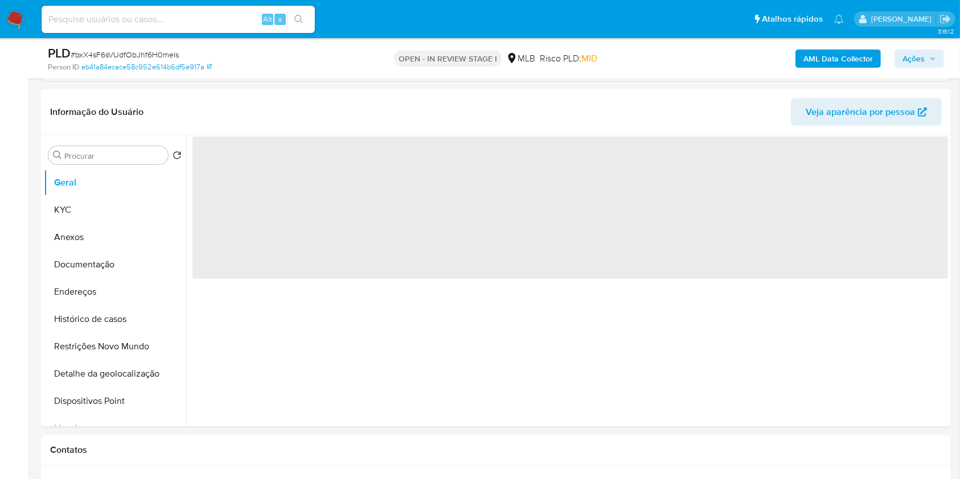
click at [823, 52] on b "AML Data Collector" at bounding box center [837, 59] width 69 height 18
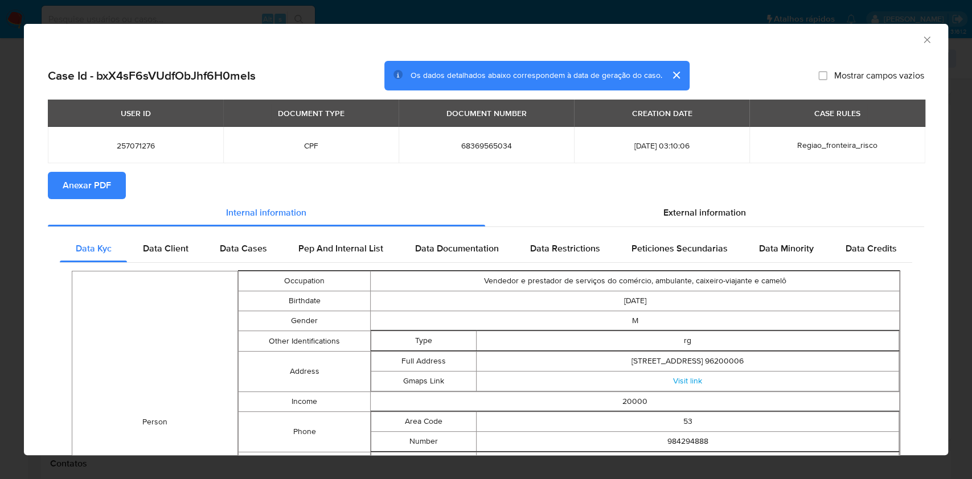
click at [106, 178] on span "Anexar PDF" at bounding box center [87, 185] width 48 height 25
click at [921, 39] on icon "Fechar a janela" at bounding box center [926, 39] width 11 height 11
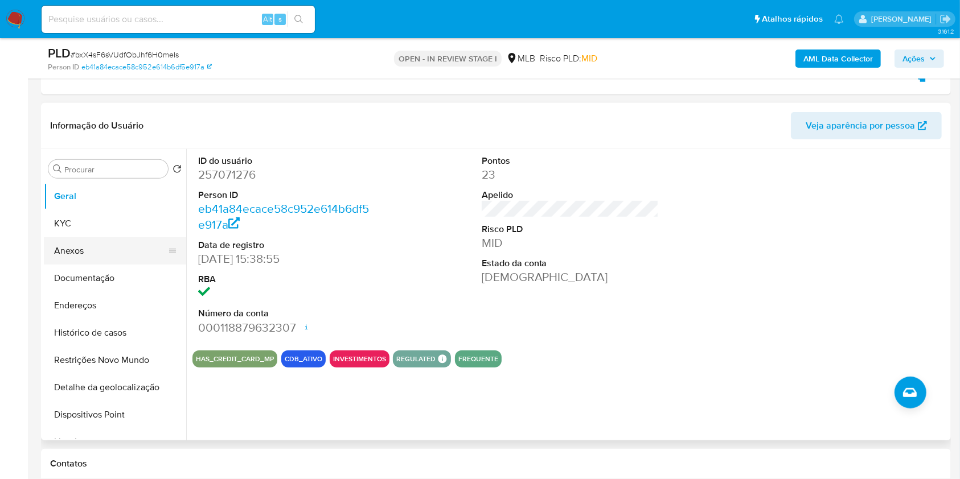
click at [81, 251] on button "Anexos" at bounding box center [110, 250] width 133 height 27
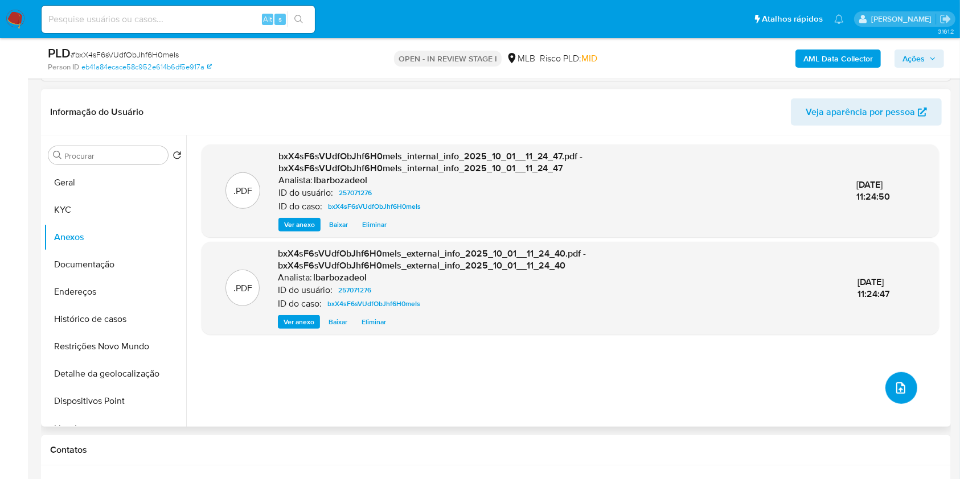
click at [899, 392] on icon "upload-file" at bounding box center [901, 388] width 14 height 14
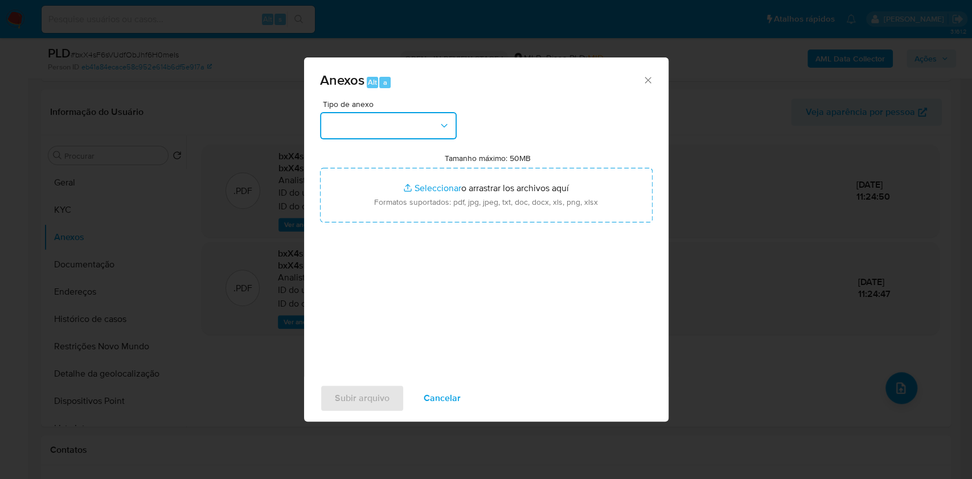
drag, startPoint x: 450, startPoint y: 128, endPoint x: 450, endPoint y: 138, distance: 9.7
click at [450, 129] on button "button" at bounding box center [388, 125] width 137 height 27
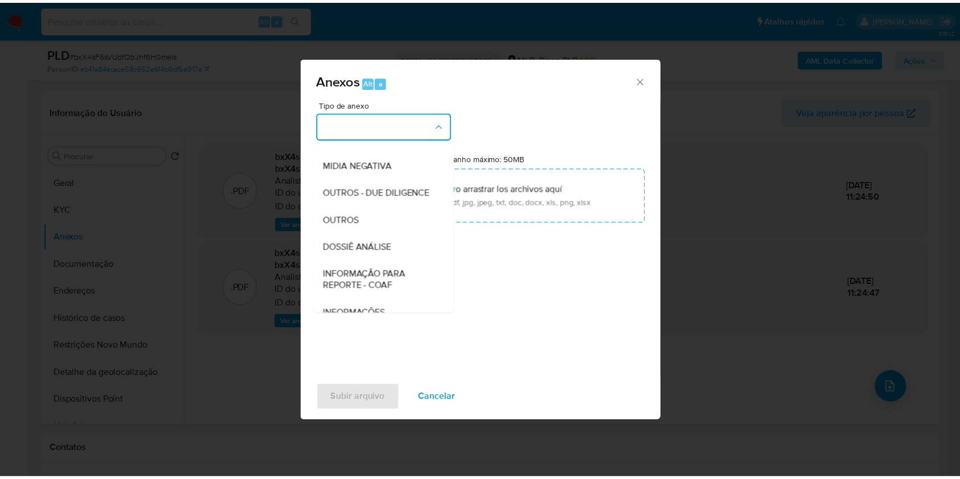
scroll to position [175, 0]
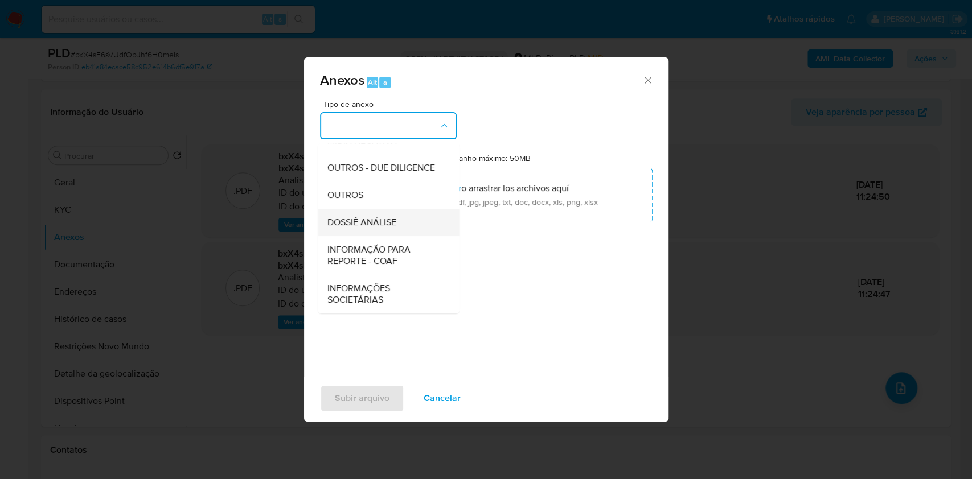
click at [390, 221] on span "DOSSIÊ ANÁLISE" at bounding box center [361, 222] width 69 height 11
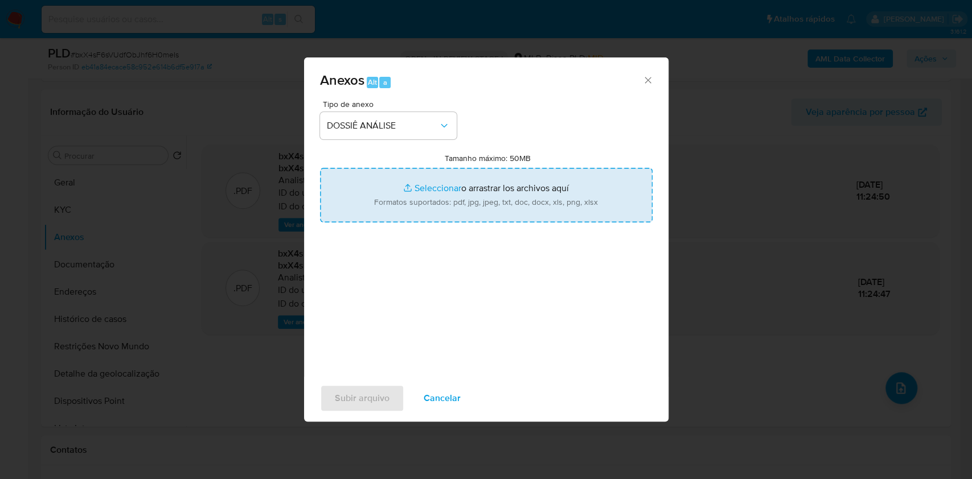
click at [399, 209] on input "Tamanho máximo: 50MB Seleccionar archivos" at bounding box center [486, 195] width 332 height 55
type input "C:\fakepath\Declinio - XXXX - CPF 68369565034 - GILSON GONDRAN DAS NEVES.pdf"
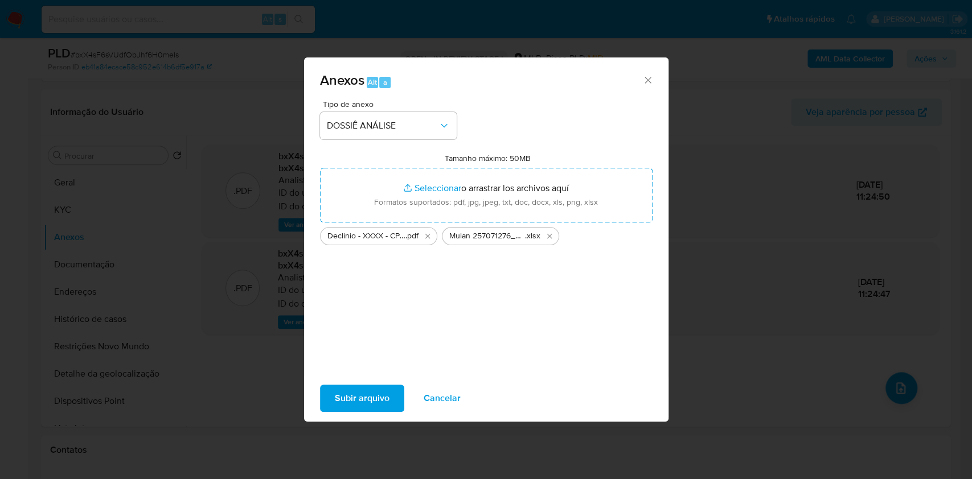
click at [379, 393] on span "Subir arquivo" at bounding box center [362, 398] width 55 height 25
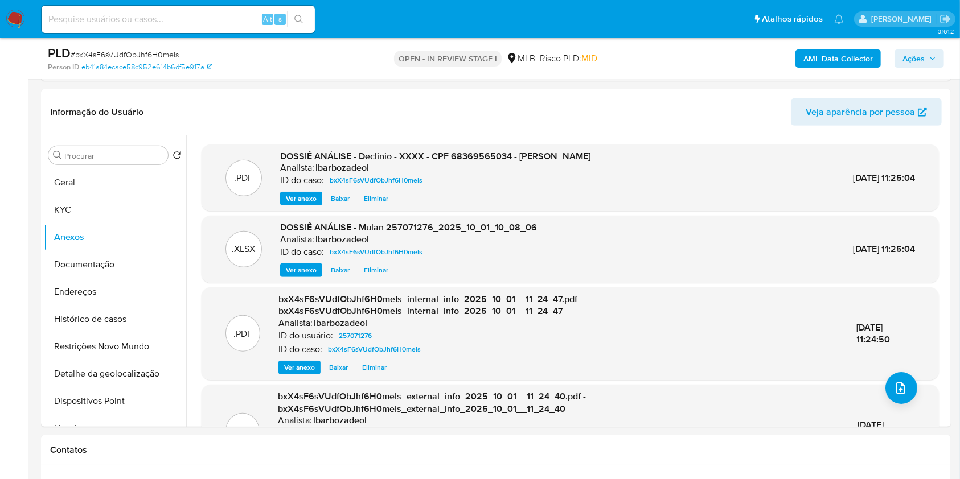
click at [919, 59] on span "Ações" at bounding box center [913, 59] width 22 height 18
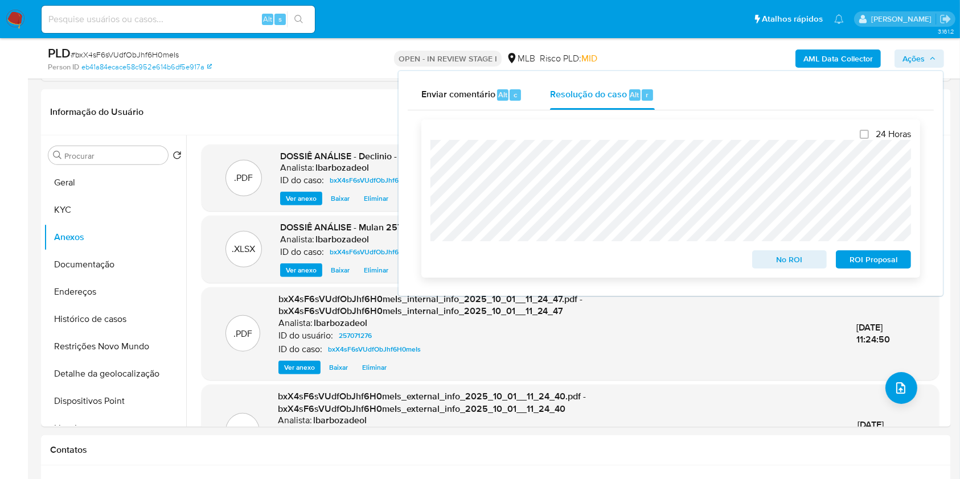
click at [769, 261] on span "No ROI" at bounding box center [789, 260] width 59 height 16
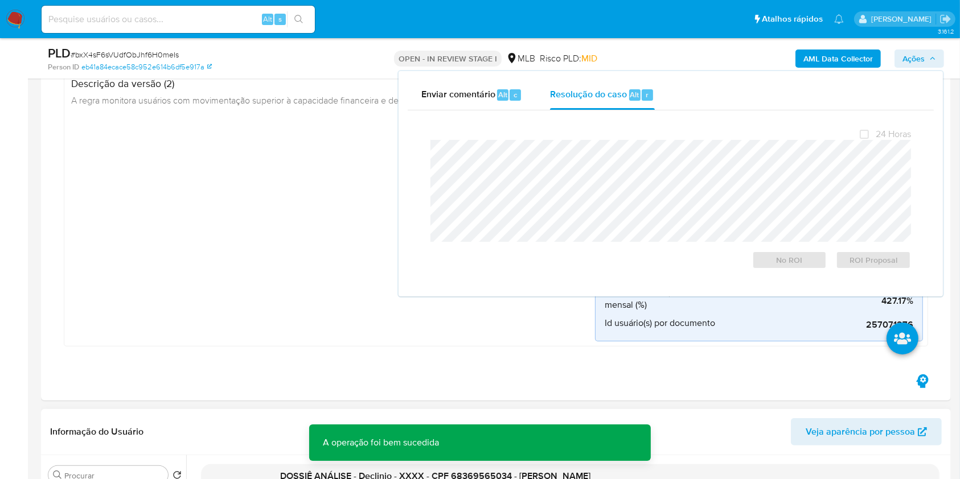
scroll to position [0, 0]
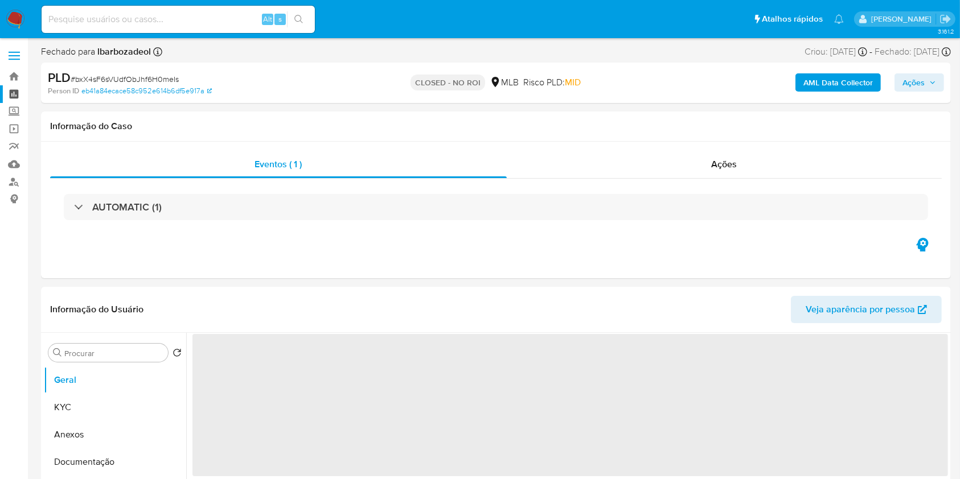
select select "10"
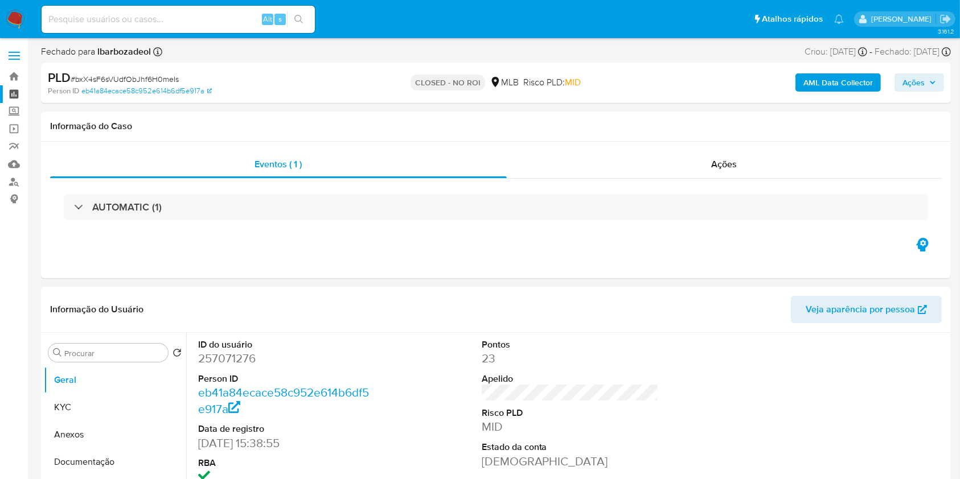
click at [17, 93] on link "Painel" at bounding box center [67, 94] width 135 height 18
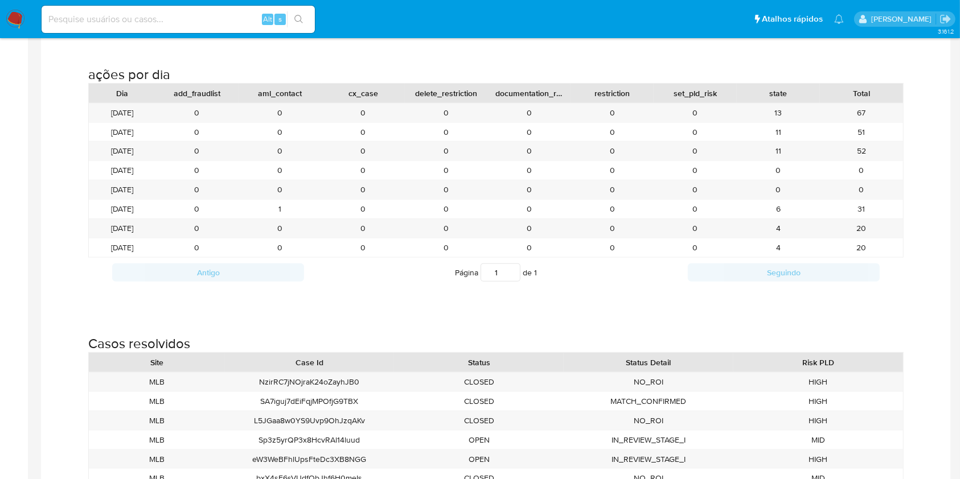
scroll to position [1270, 0]
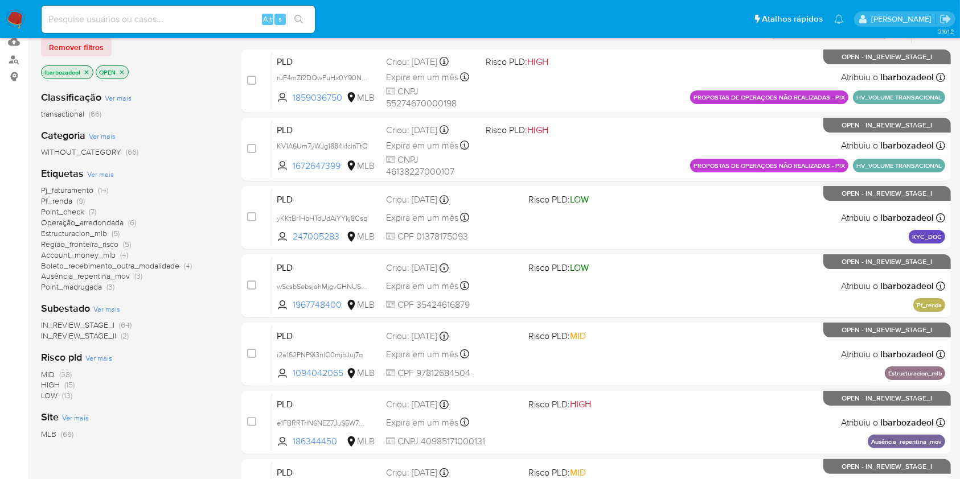
scroll to position [139, 0]
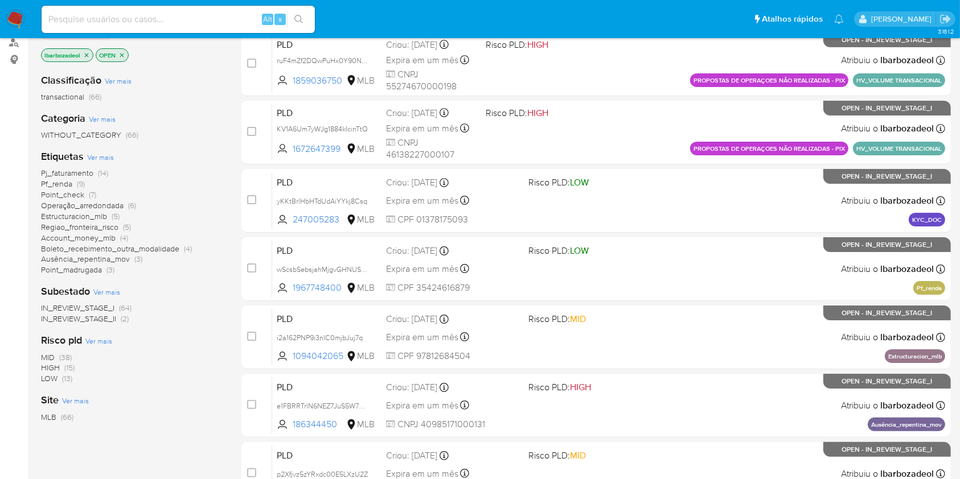
click at [79, 182] on span "(9)" at bounding box center [81, 183] width 8 height 11
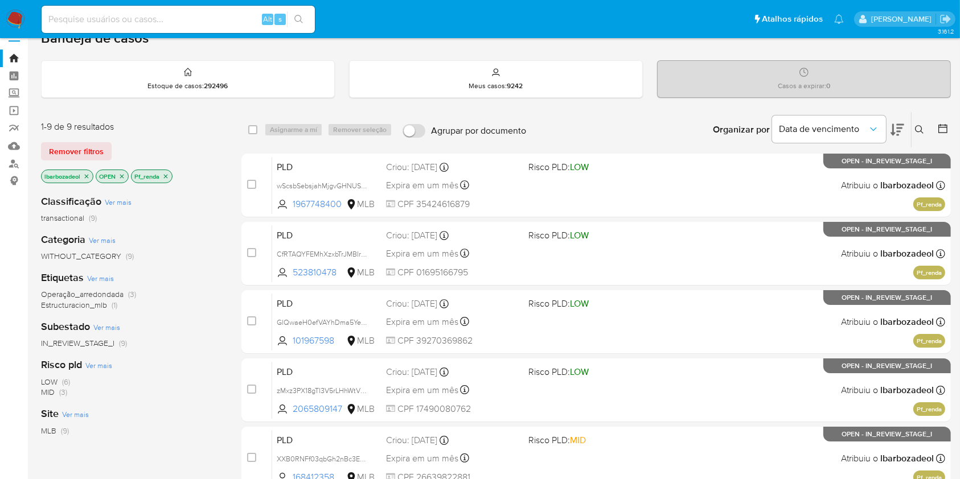
scroll to position [392, 0]
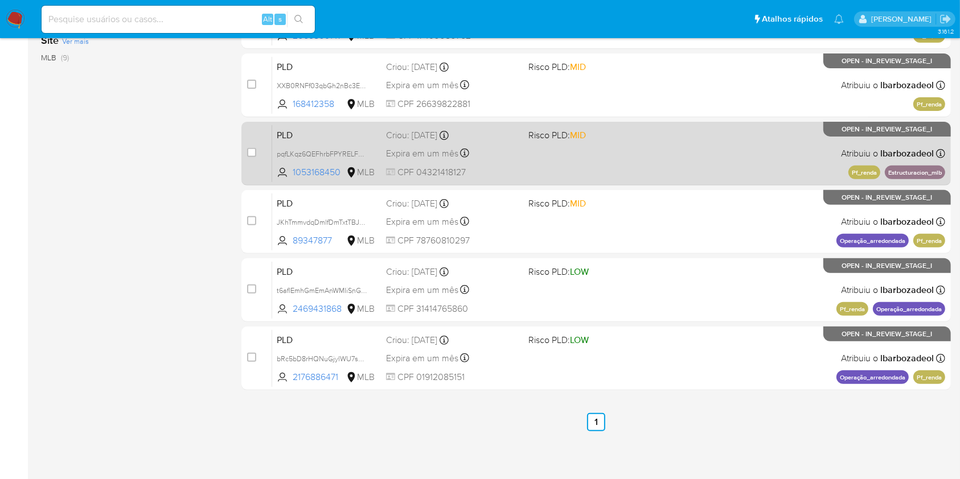
click at [644, 173] on div "PLD pqfLKqz6QEFhrbFPYRELFbvp 1053168450 MLB Risco PLD: MID Criou: [DATE] Criou:…" at bounding box center [608, 153] width 673 height 57
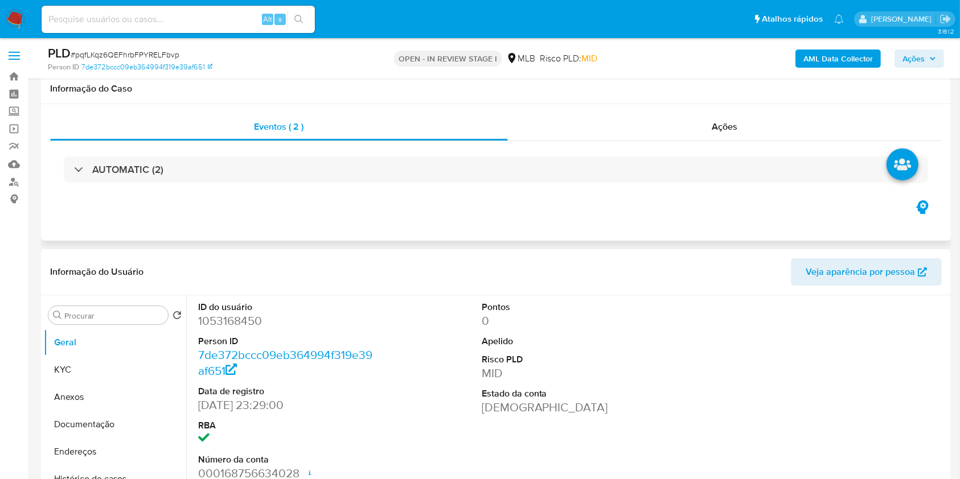
select select "10"
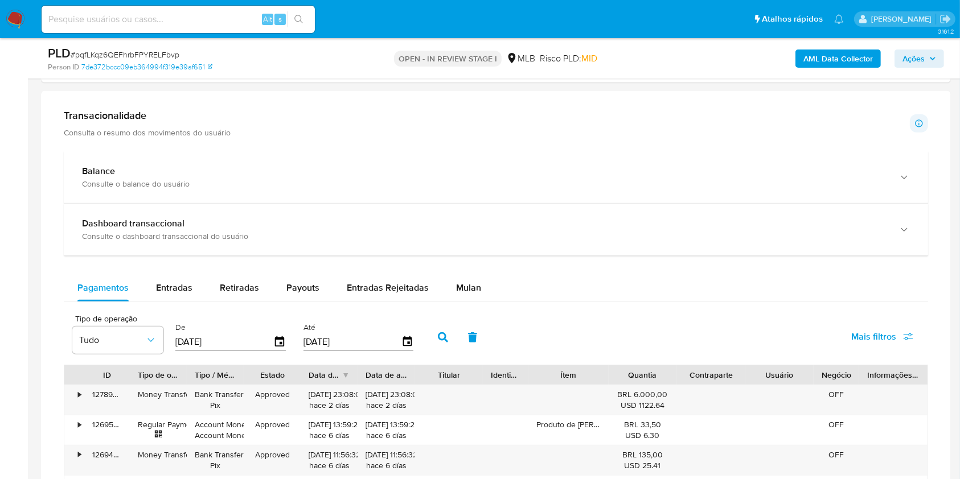
scroll to position [745, 0]
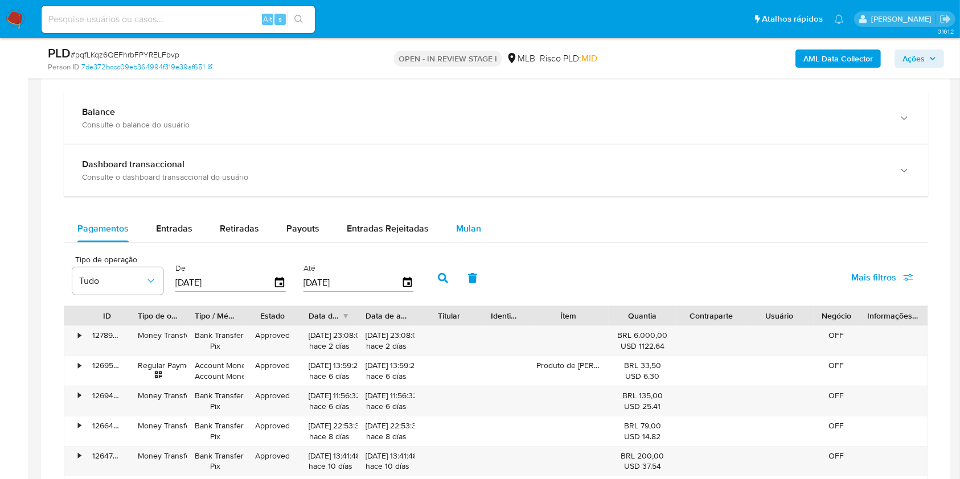
click at [475, 221] on div "Mulan" at bounding box center [468, 228] width 25 height 27
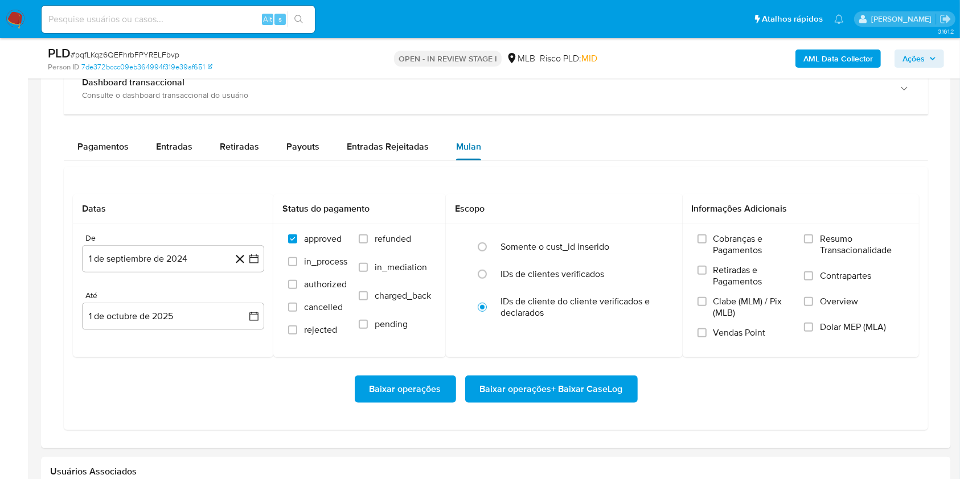
scroll to position [821, 0]
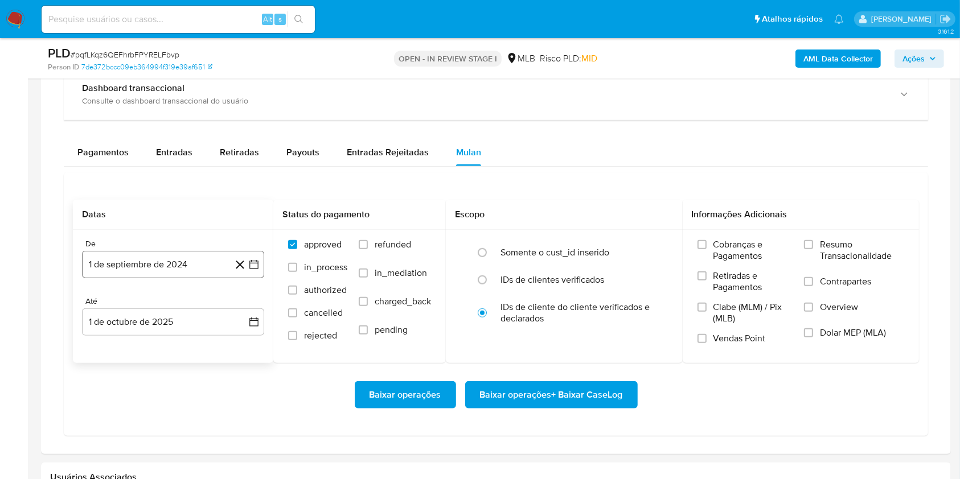
click at [150, 269] on button "1 de septiembre de 2024" at bounding box center [173, 264] width 182 height 27
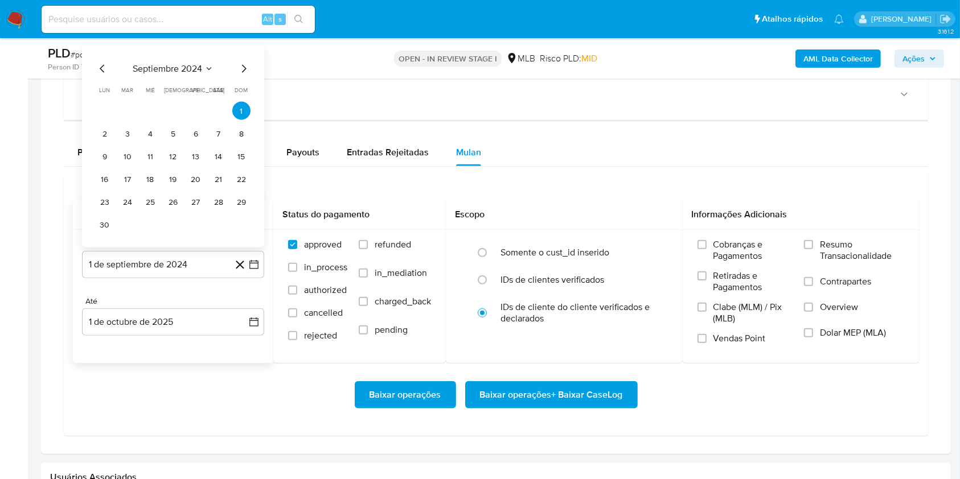
click at [164, 64] on span "septiembre 2024" at bounding box center [167, 68] width 69 height 11
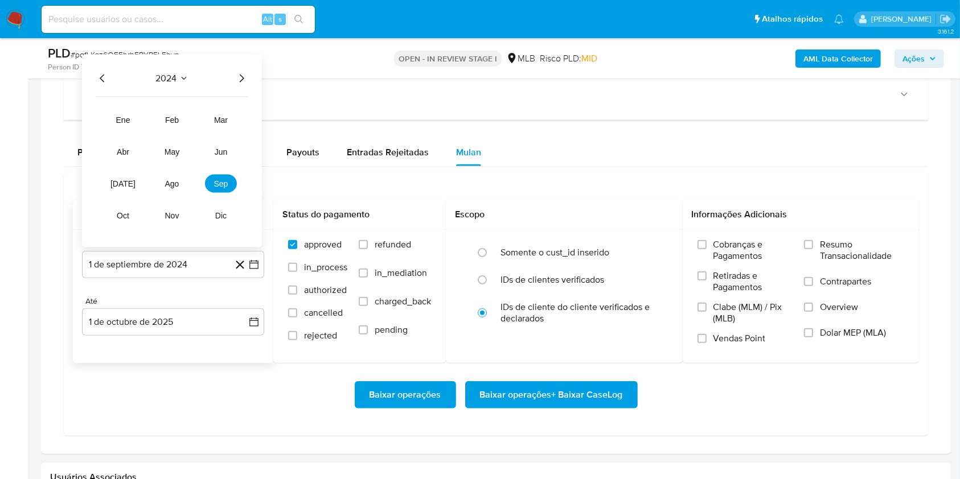
click at [241, 77] on icon "Año siguiente" at bounding box center [242, 79] width 14 height 14
click at [174, 187] on span "ago" at bounding box center [172, 183] width 14 height 9
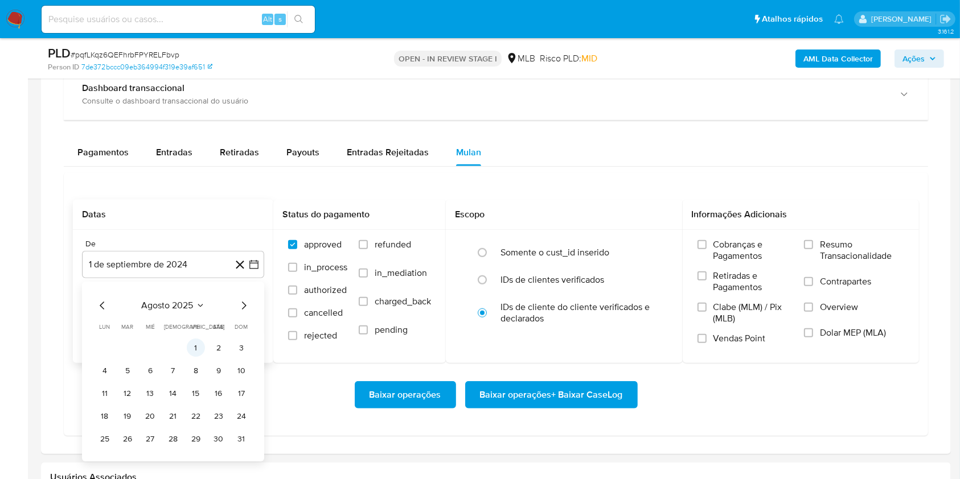
click at [191, 342] on button "1" at bounding box center [196, 348] width 18 height 18
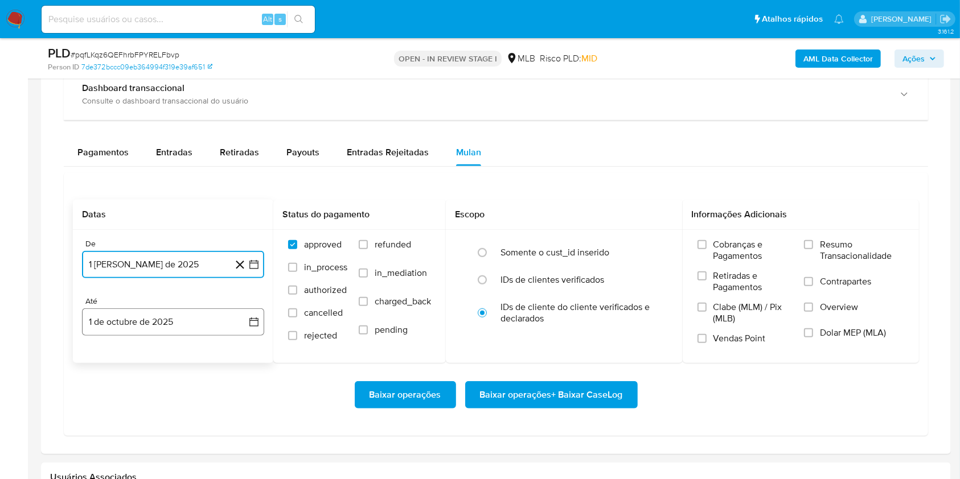
click at [178, 320] on button "1 de octubre de 2025" at bounding box center [173, 322] width 182 height 27
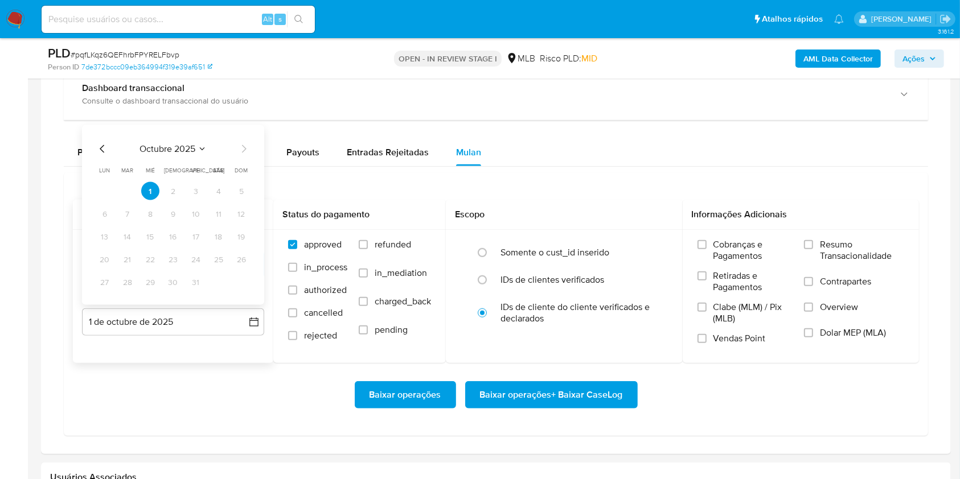
click at [100, 150] on icon "Mes anterior" at bounding box center [103, 149] width 14 height 14
click at [131, 281] on button "30" at bounding box center [127, 282] width 18 height 18
click at [827, 254] on span "Resumo Transacionalidade" at bounding box center [862, 250] width 84 height 23
click at [813, 249] on input "Resumo Transacionalidade" at bounding box center [808, 244] width 9 height 9
click at [570, 402] on span "Baixar operações + Baixar CaseLog" at bounding box center [551, 395] width 143 height 25
